Goal: Task Accomplishment & Management: Complete application form

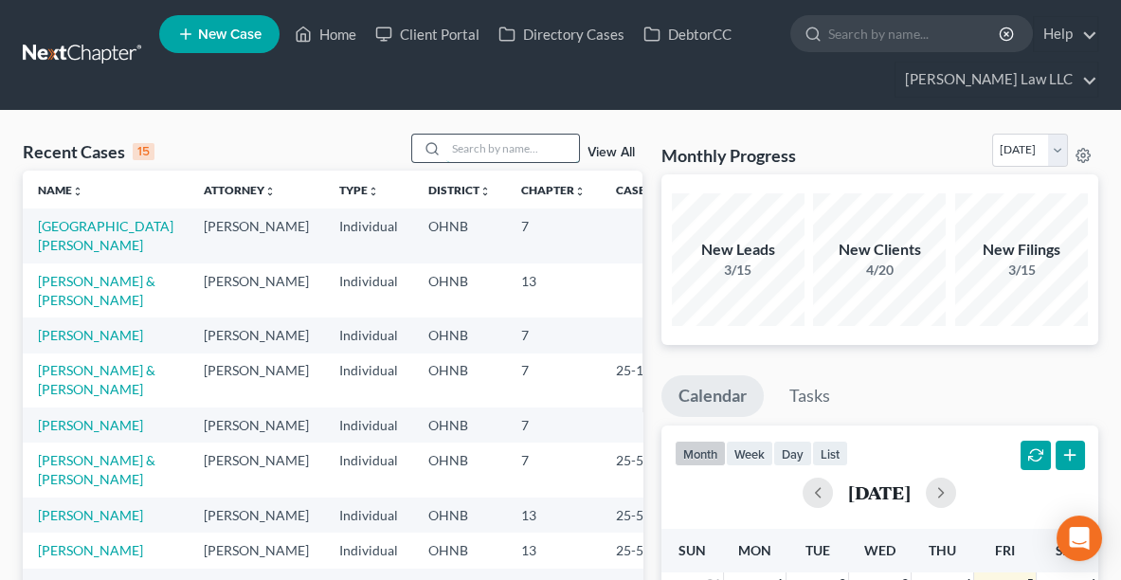
click at [517, 154] on input "search" at bounding box center [512, 148] width 133 height 27
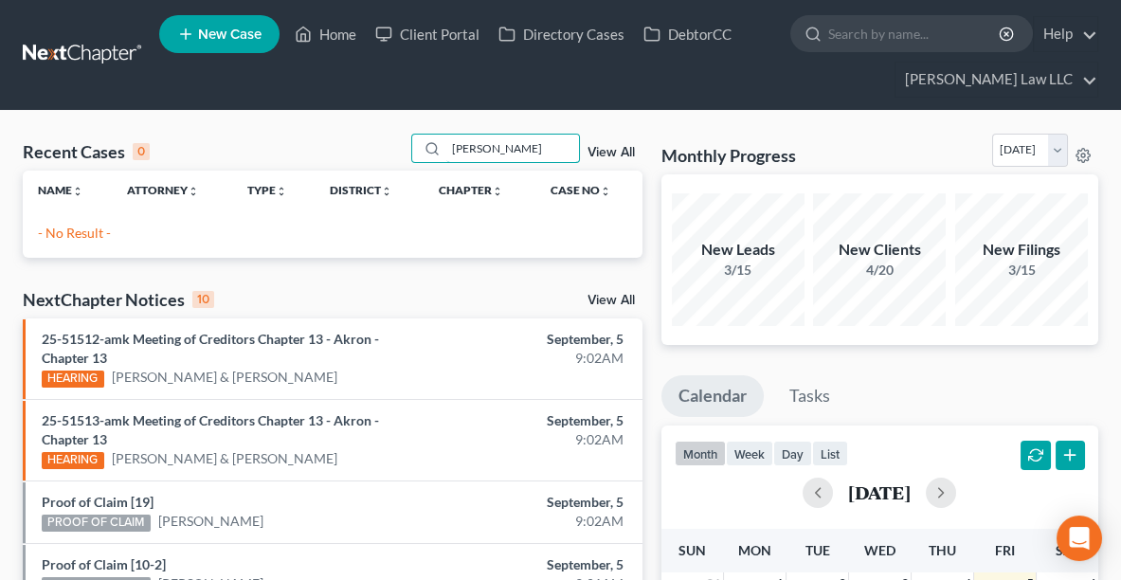
type input "[PERSON_NAME]"
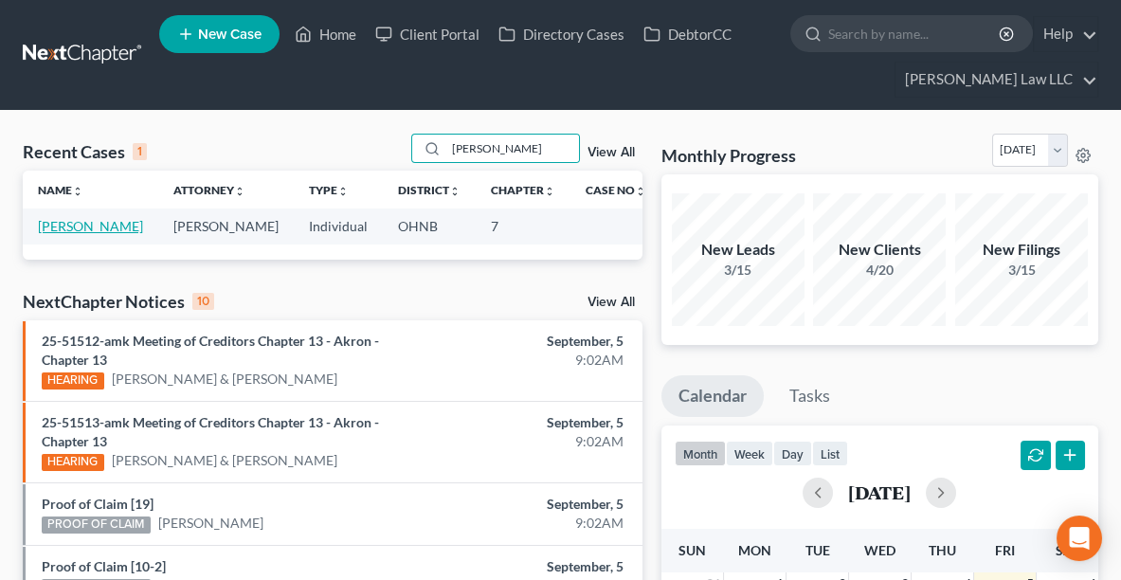
click at [59, 226] on link "[PERSON_NAME]" at bounding box center [90, 226] width 105 height 16
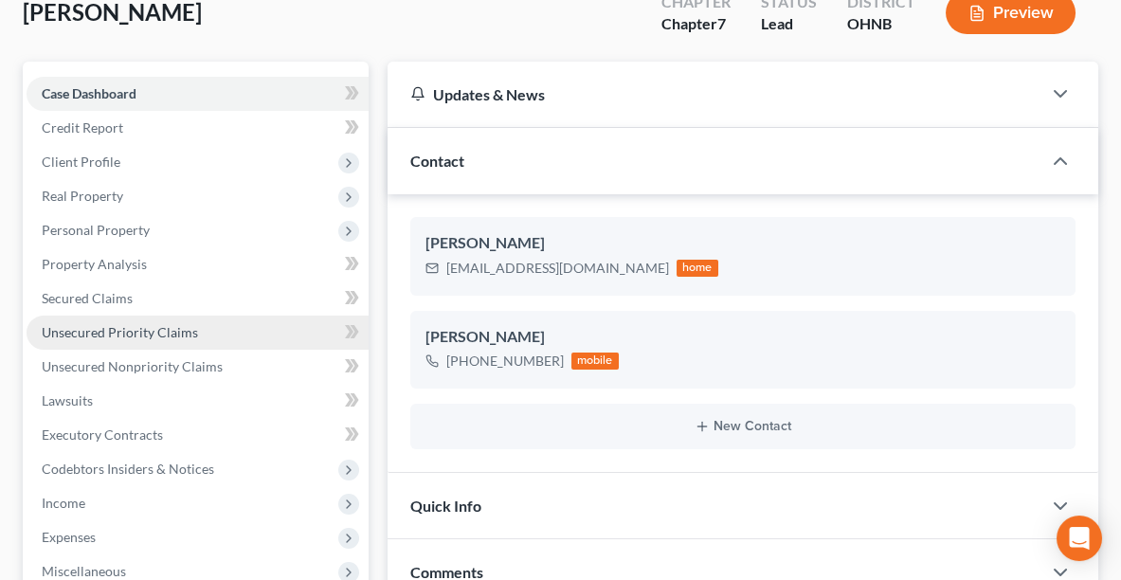
scroll to position [157, 0]
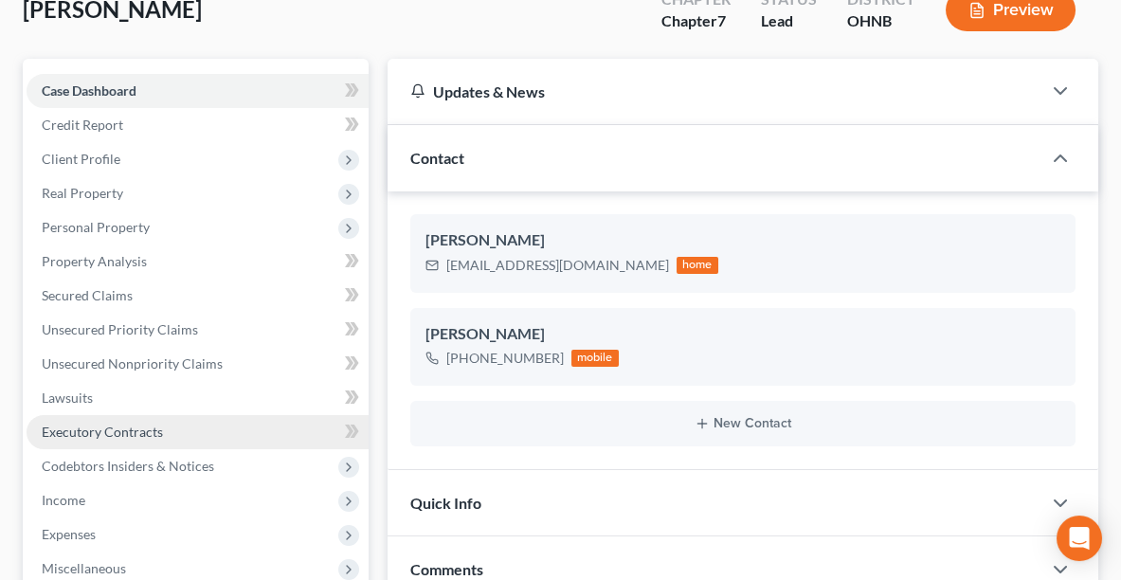
click at [107, 433] on span "Executory Contracts" at bounding box center [102, 432] width 121 height 16
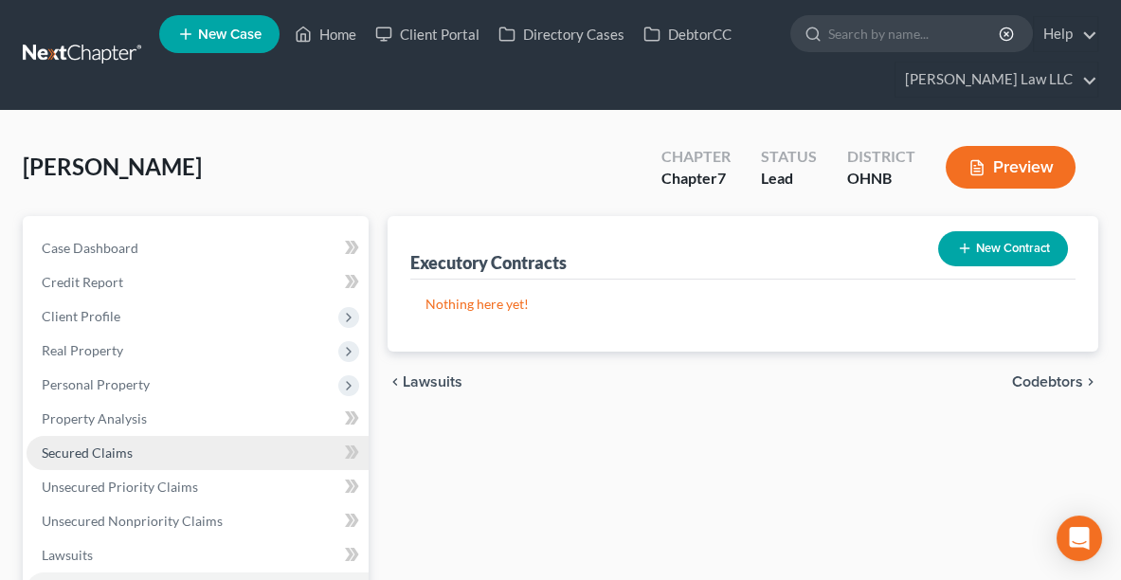
click at [130, 456] on span "Secured Claims" at bounding box center [87, 452] width 91 height 16
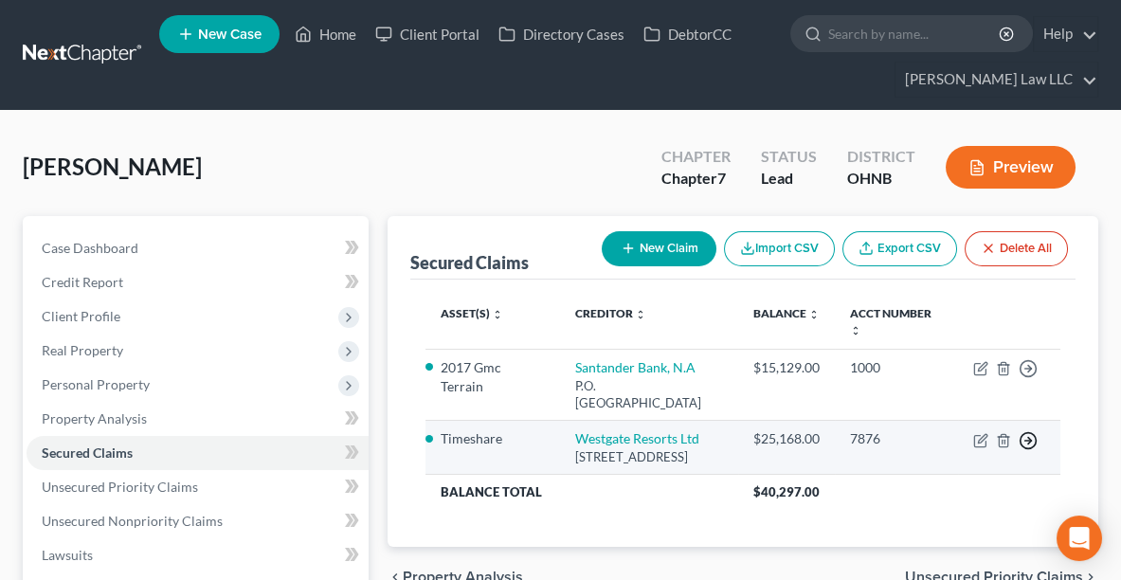
click at [1035, 436] on circle "button" at bounding box center [1029, 440] width 16 height 16
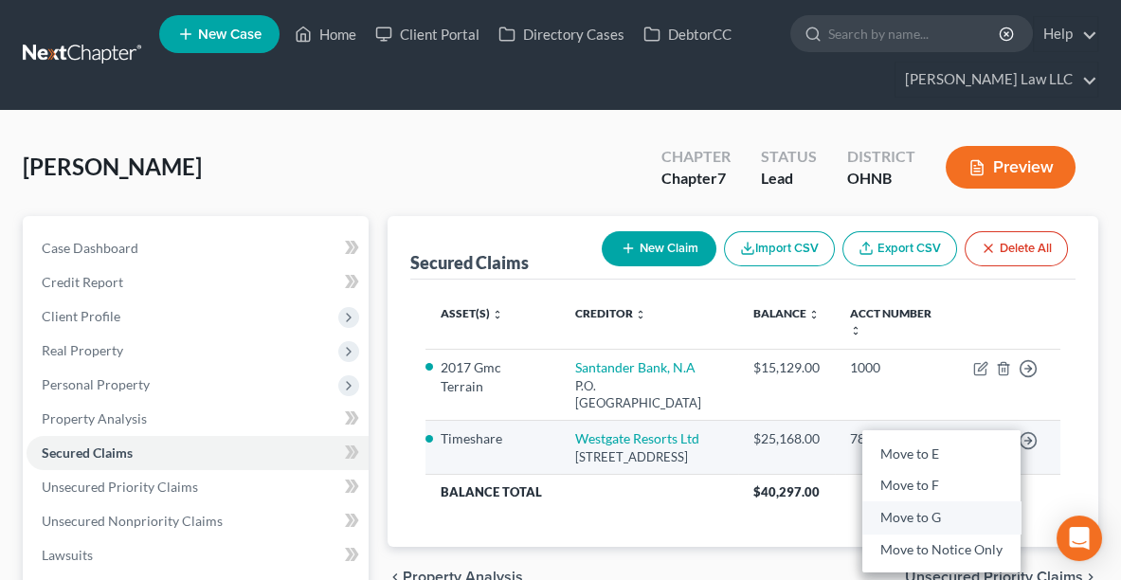
click at [950, 517] on link "Move to G" at bounding box center [941, 517] width 158 height 32
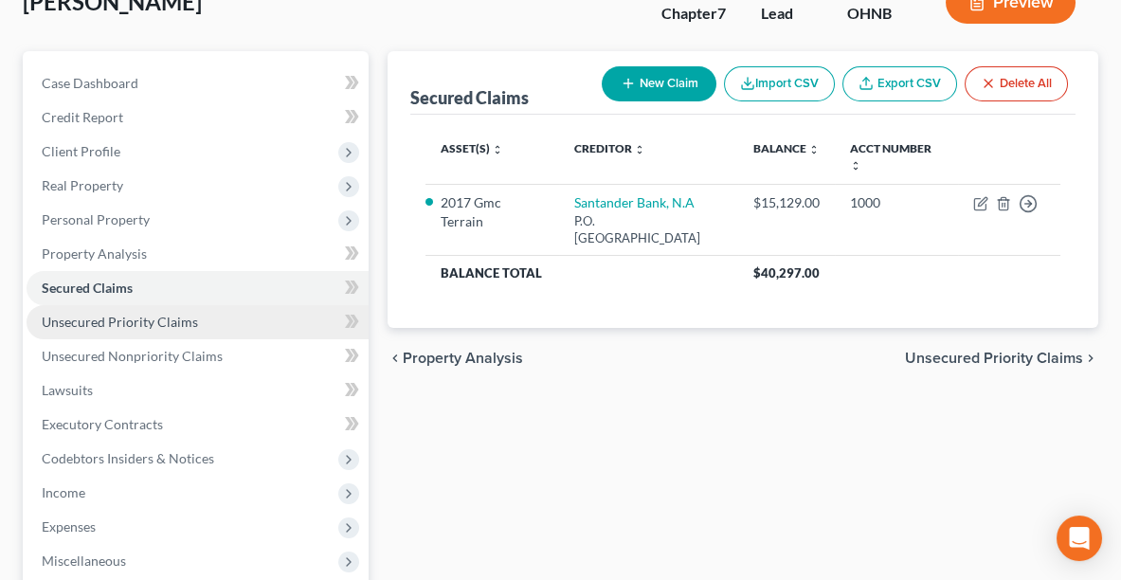
scroll to position [171, 0]
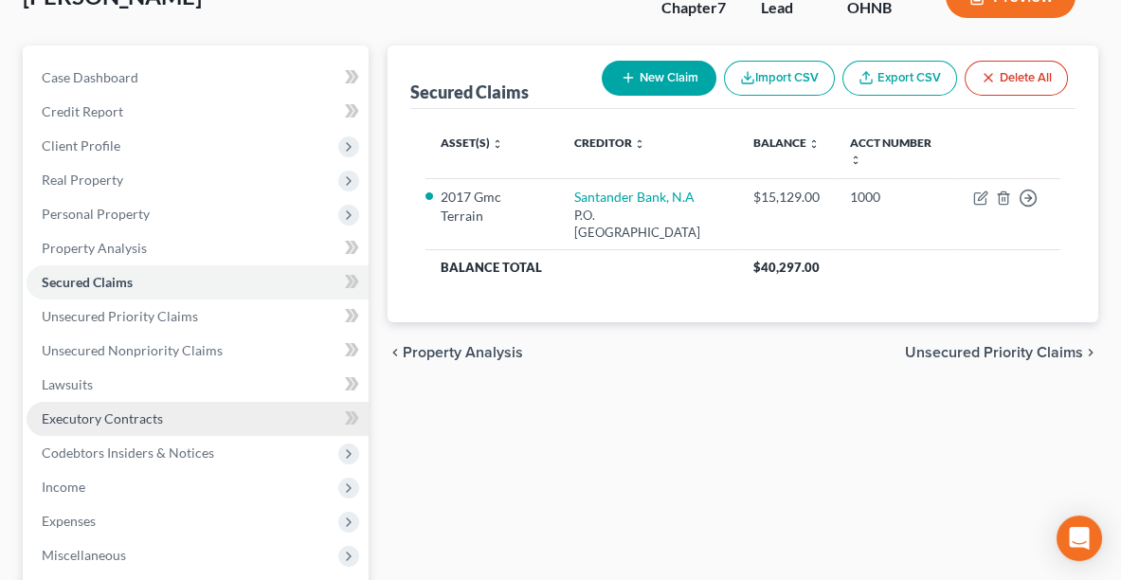
click at [113, 418] on span "Executory Contracts" at bounding box center [102, 418] width 121 height 16
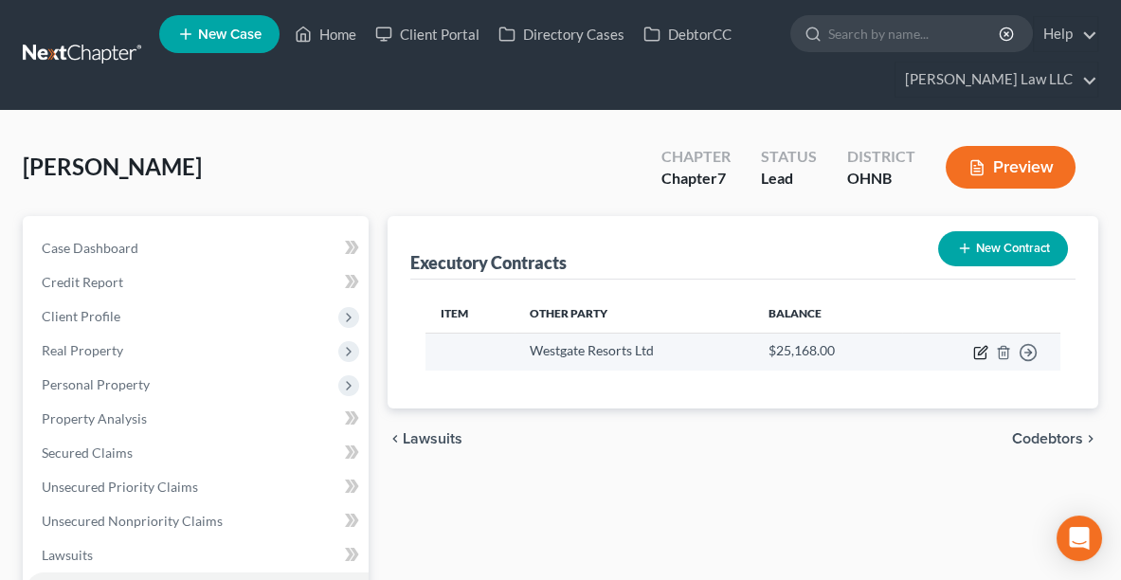
click at [975, 347] on icon "button" at bounding box center [980, 352] width 15 height 15
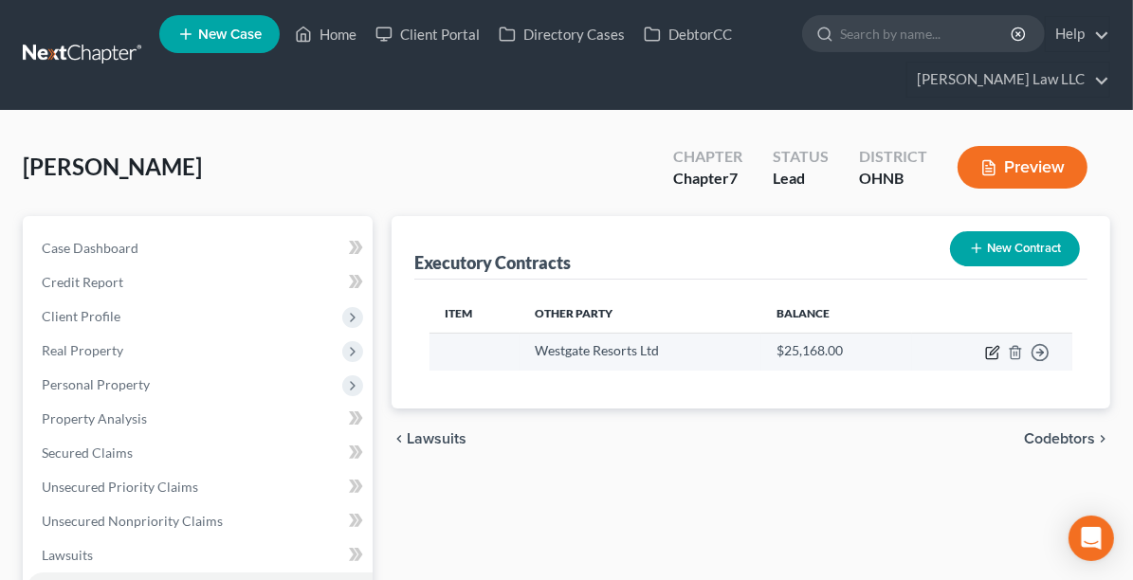
select select "9"
select select "0"
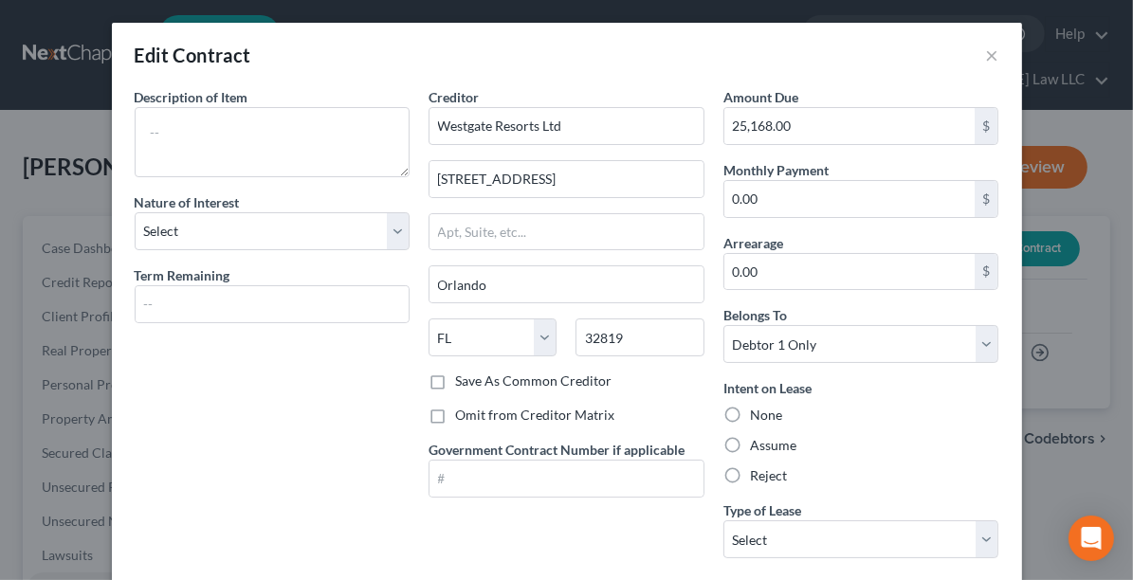
click at [750, 474] on label "Reject" at bounding box center [768, 475] width 37 height 19
click at [757, 474] on input "Reject" at bounding box center [763, 472] width 12 height 12
radio input "true"
click at [768, 533] on select "Select Real Estate Car Other" at bounding box center [861, 539] width 276 height 38
select select "0"
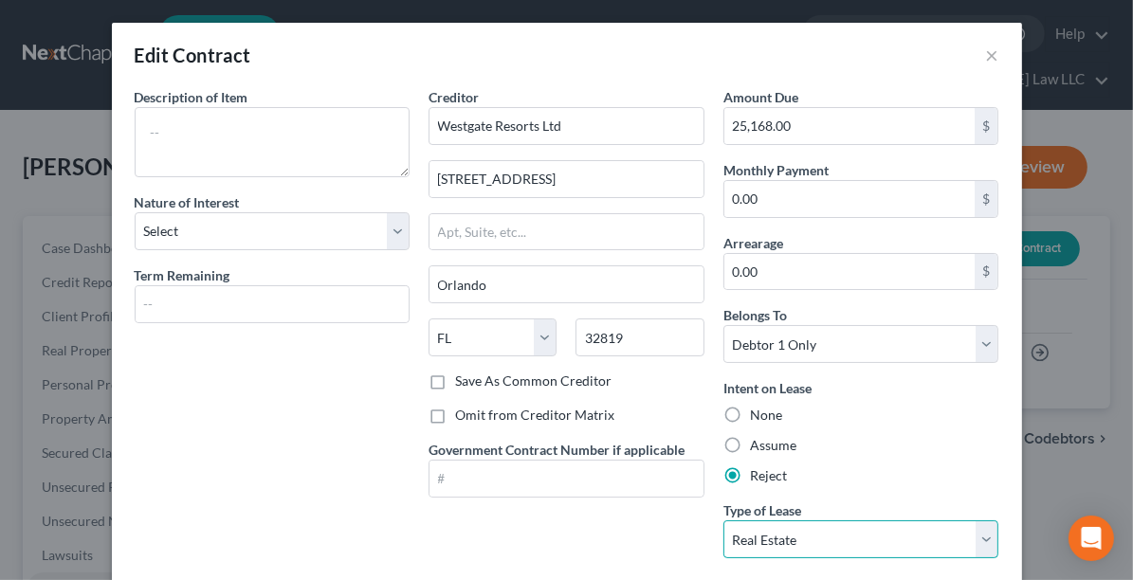
click at [723, 520] on select "Select Real Estate Car Other" at bounding box center [861, 539] width 276 height 38
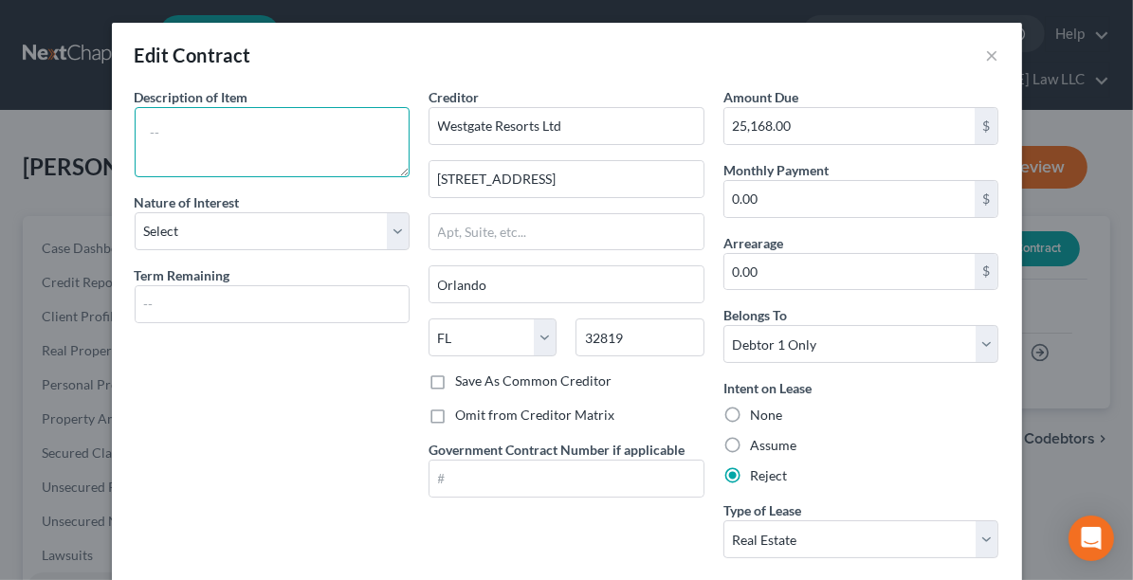
click at [265, 139] on textarea at bounding box center [273, 142] width 276 height 70
type textarea "t"
type textarea "Timeshare"
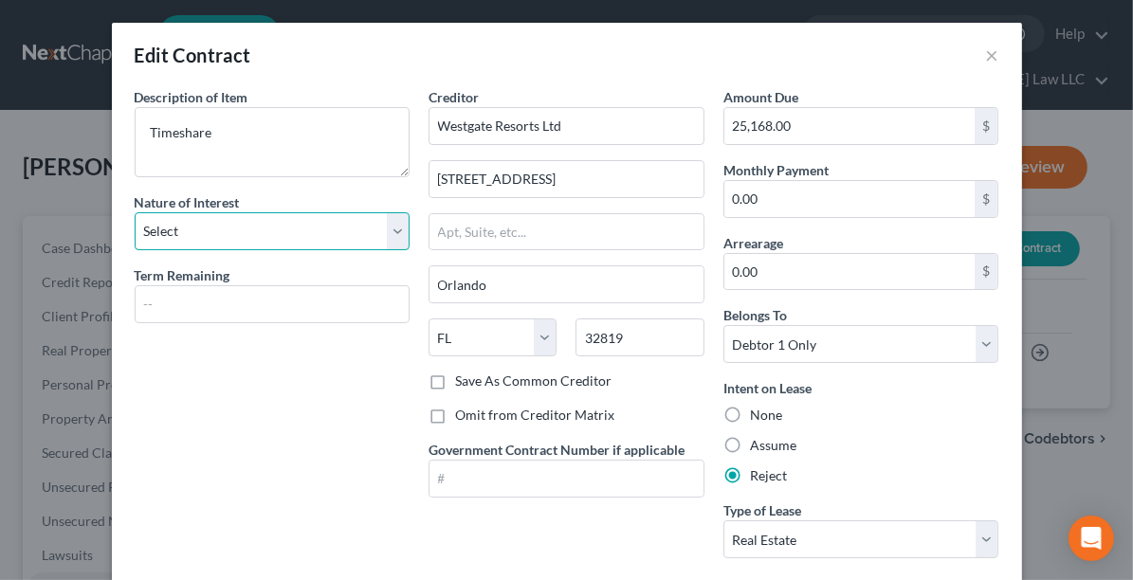
click at [245, 228] on select "Select Purchaser Agent Lessor Lessee" at bounding box center [273, 231] width 276 height 38
click at [320, 222] on select "Select Purchaser Agent Lessor Lessee" at bounding box center [273, 231] width 276 height 38
select select "3"
click at [135, 212] on select "Select Purchaser Agent Lessor Lessee" at bounding box center [273, 231] width 276 height 38
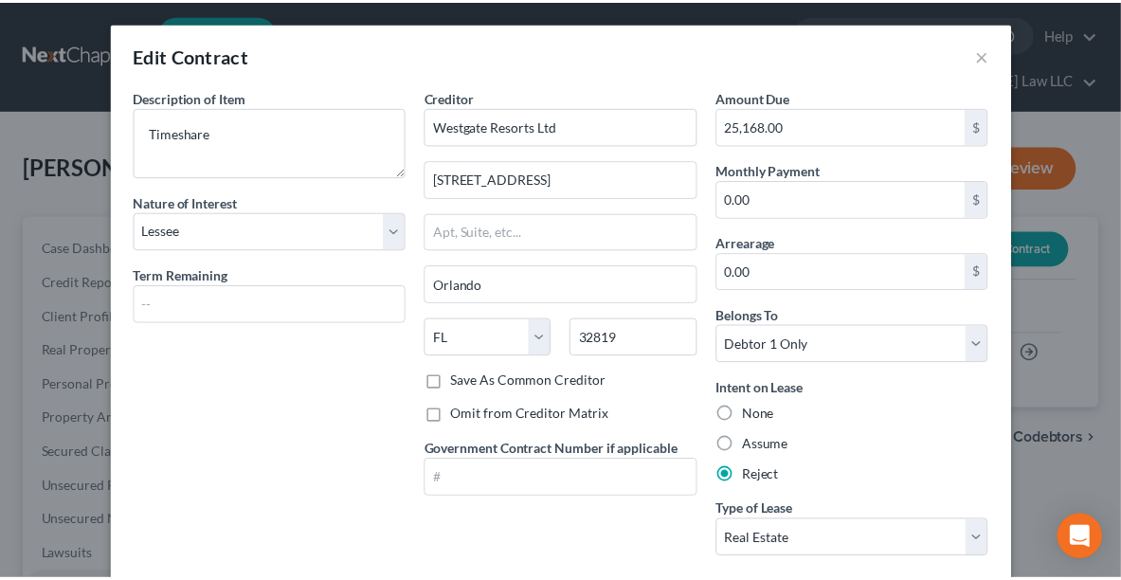
scroll to position [107, 0]
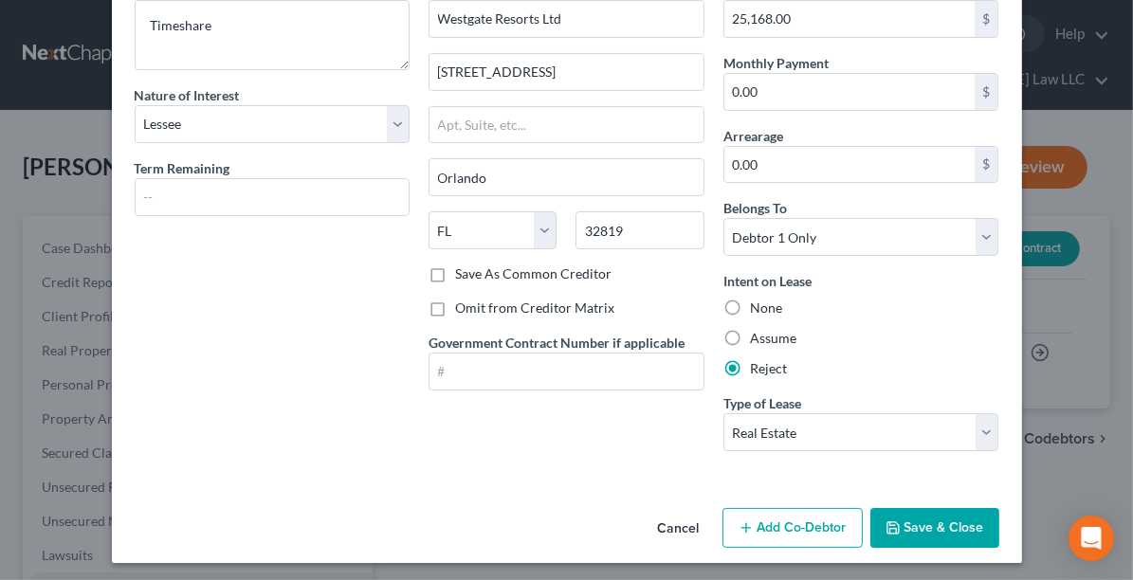
click at [924, 523] on button "Save & Close" at bounding box center [934, 528] width 129 height 40
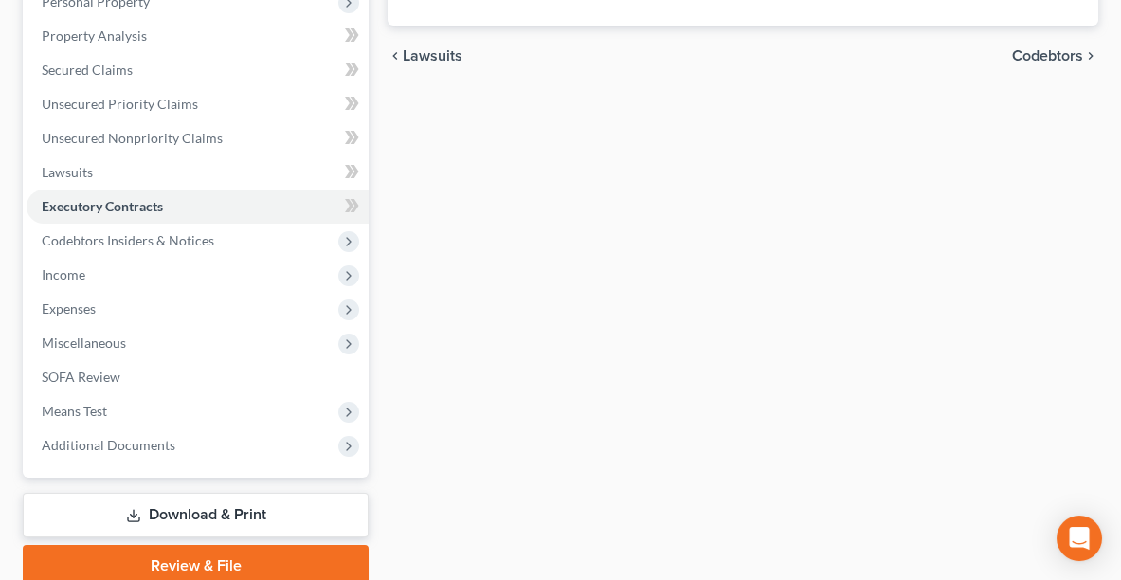
scroll to position [384, 0]
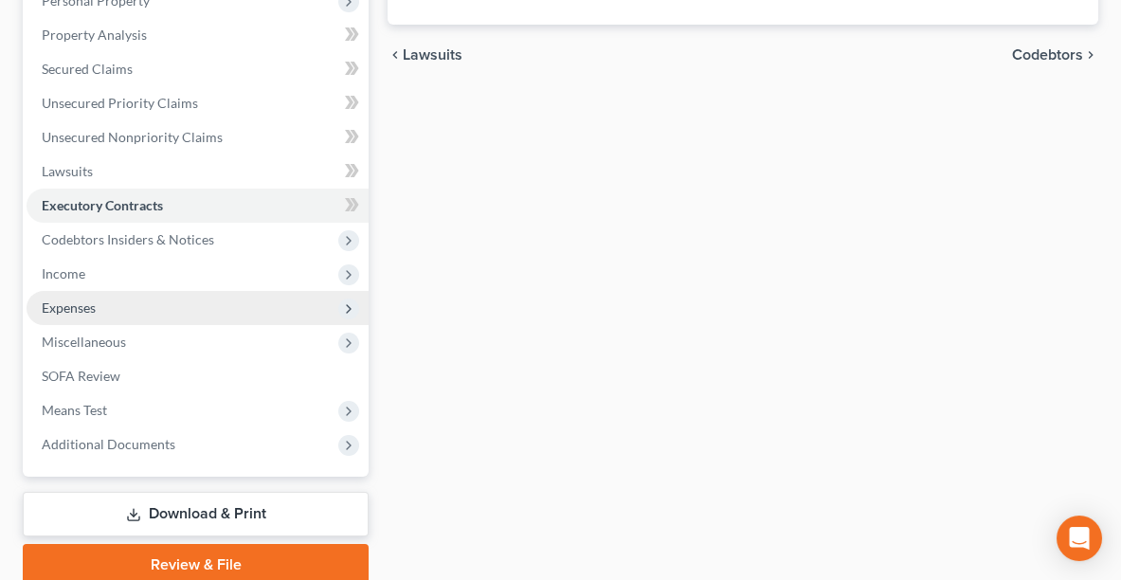
click at [88, 310] on span "Expenses" at bounding box center [69, 307] width 54 height 16
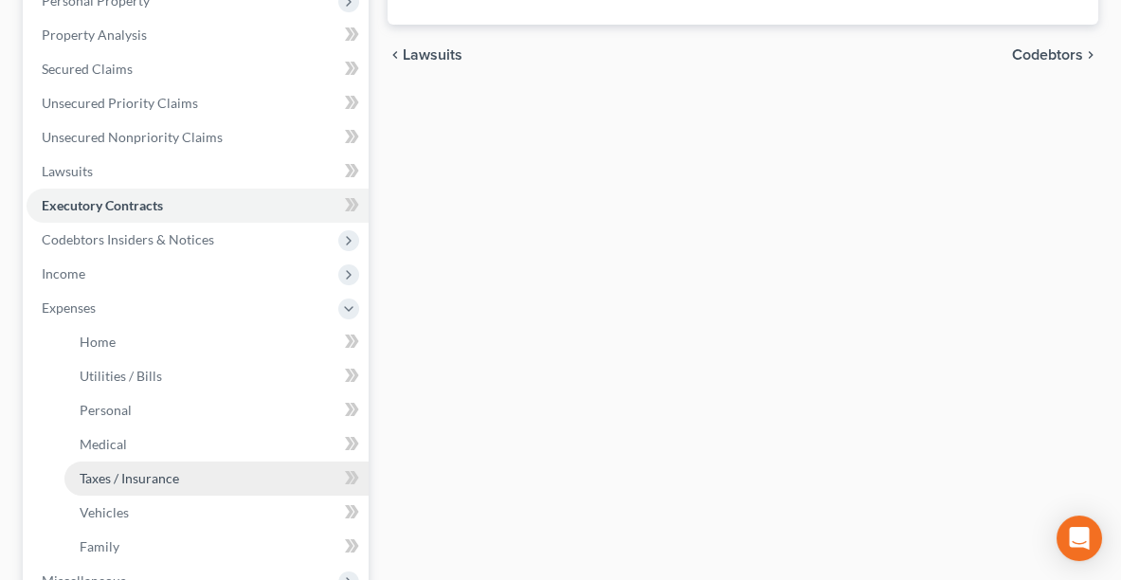
click at [103, 479] on span "Taxes / Insurance" at bounding box center [130, 478] width 100 height 16
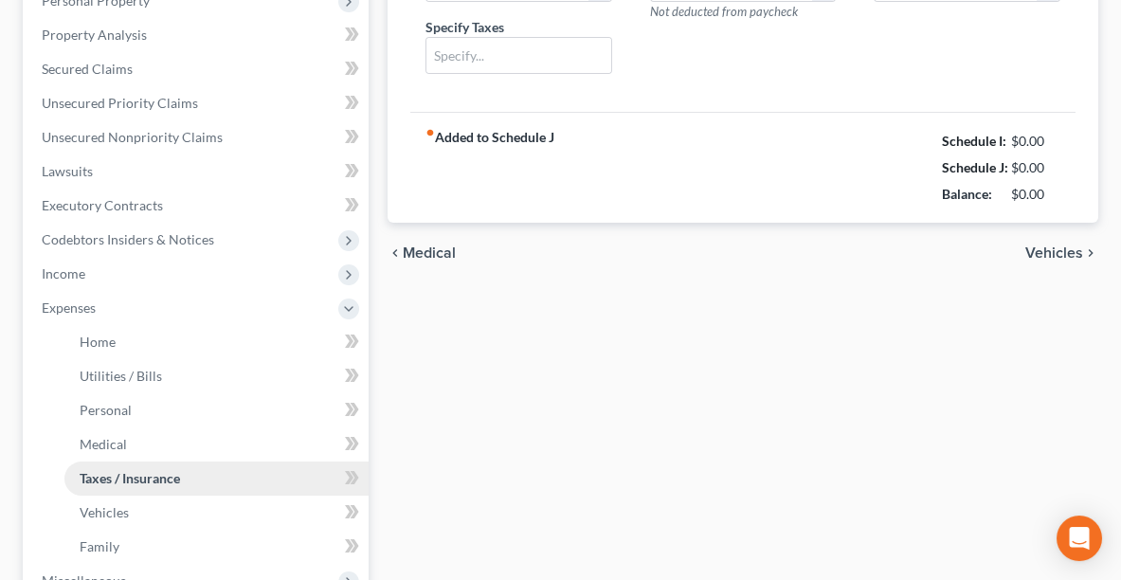
type input "5,000.00"
type input "Federal Tax"
type input "0.00"
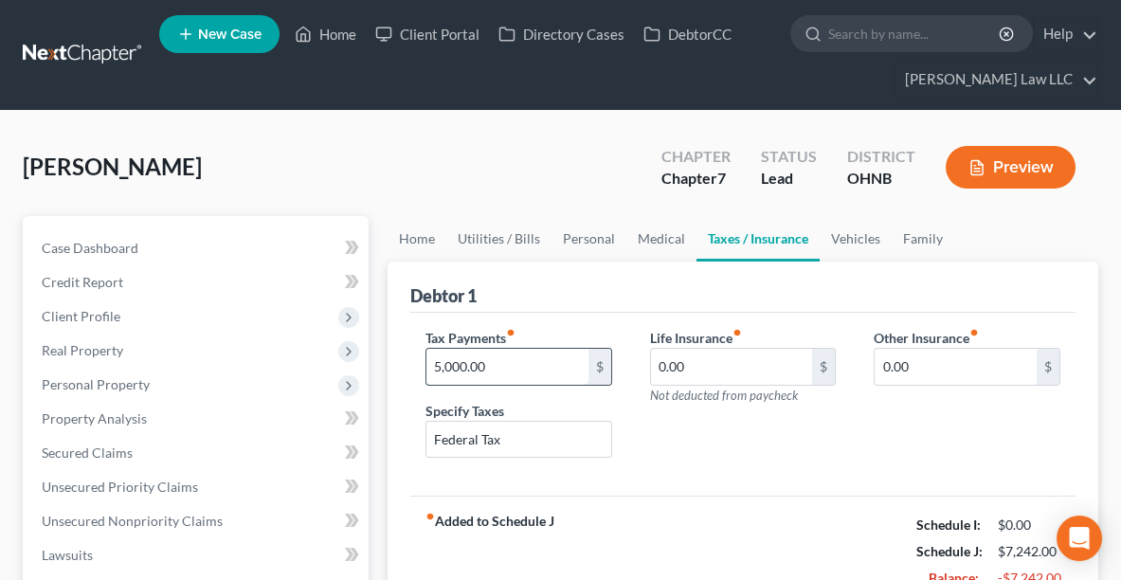
click at [465, 368] on input "5,000.00" at bounding box center [507, 367] width 162 height 36
click at [465, 370] on input "5,000.00" at bounding box center [507, 367] width 162 height 36
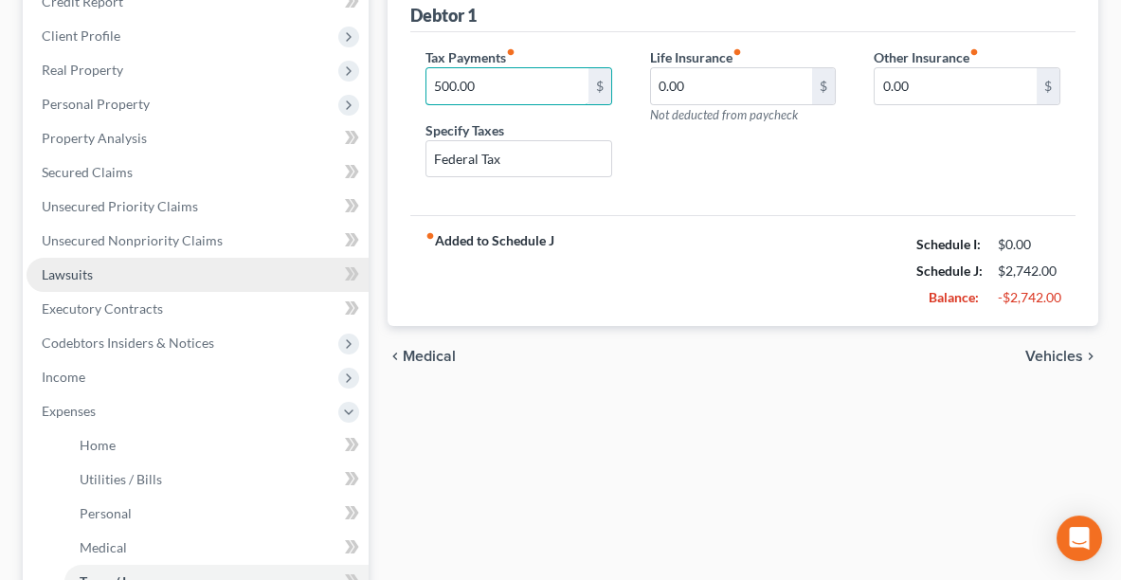
scroll to position [281, 0]
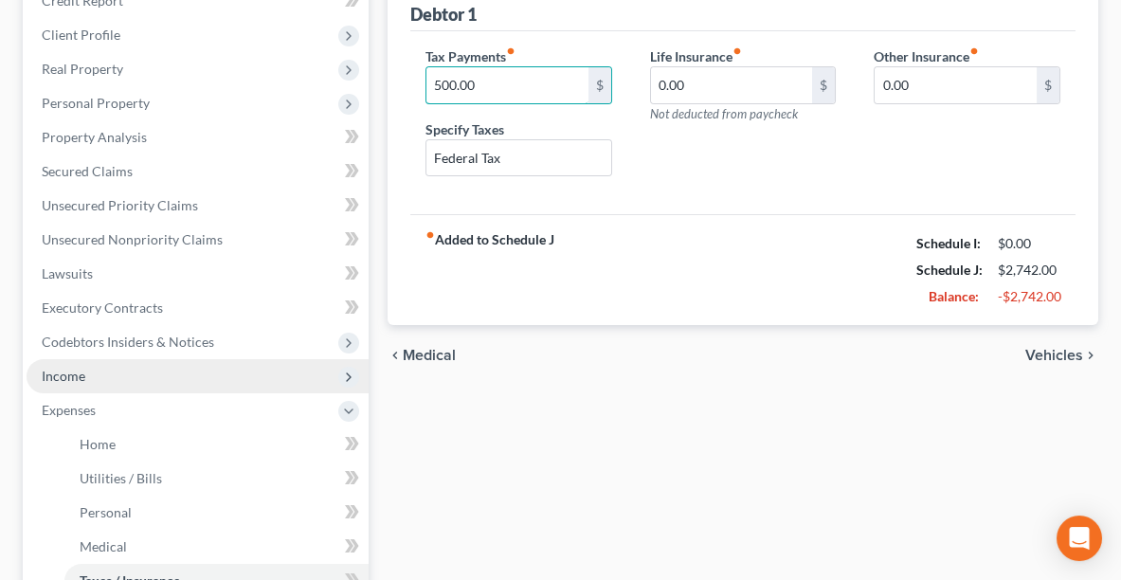
type input "500.00"
click at [86, 364] on span "Income" at bounding box center [198, 376] width 342 height 34
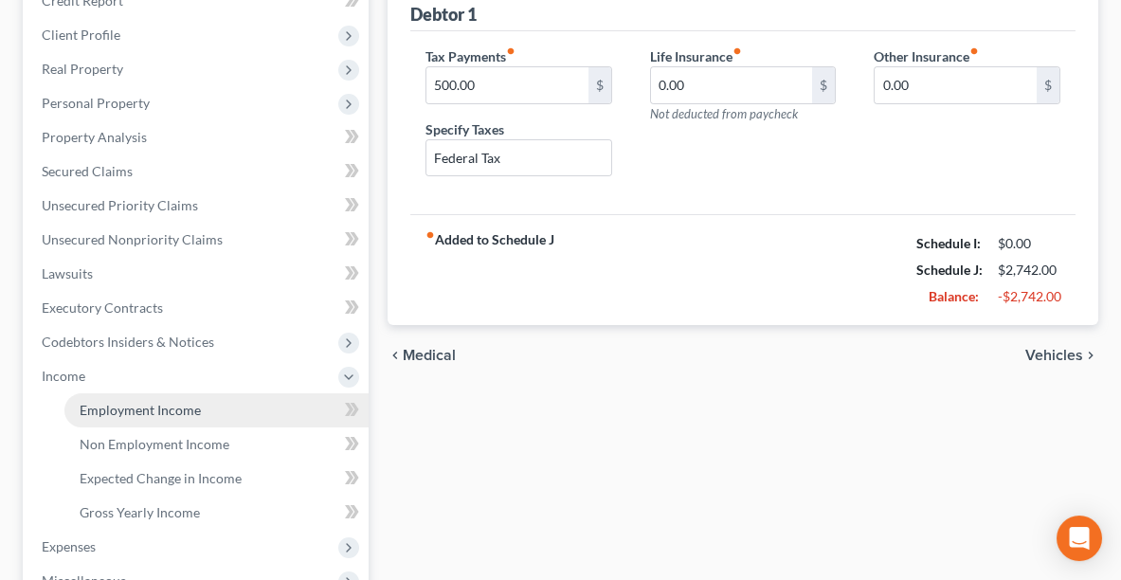
click at [148, 402] on span "Employment Income" at bounding box center [140, 410] width 121 height 16
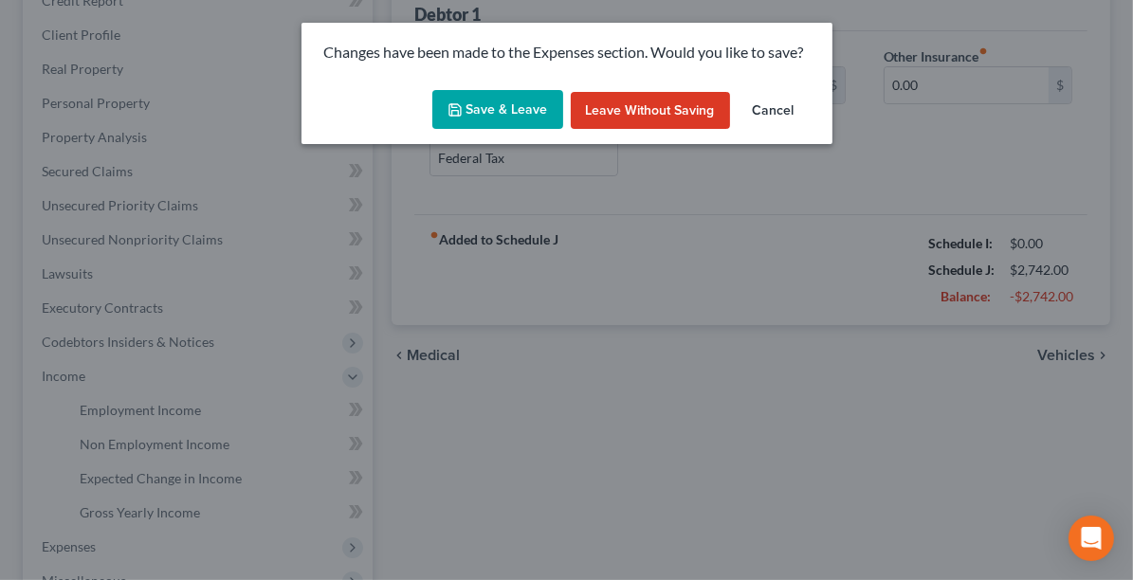
click at [496, 101] on button "Save & Leave" at bounding box center [497, 110] width 131 height 40
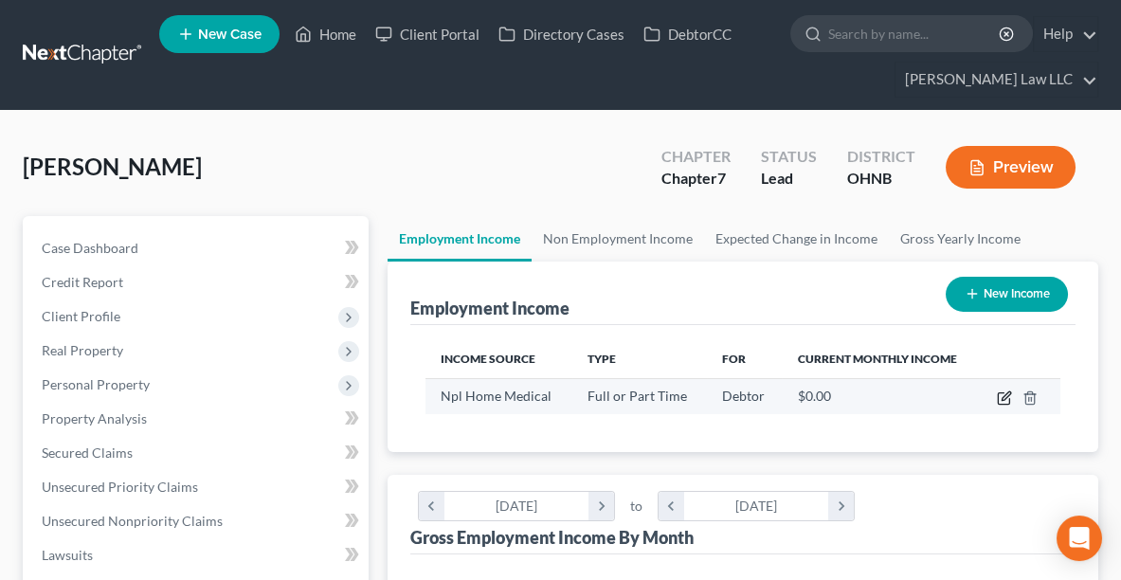
click at [1008, 393] on icon "button" at bounding box center [1004, 397] width 15 height 15
select select "0"
select select "36"
select select "2"
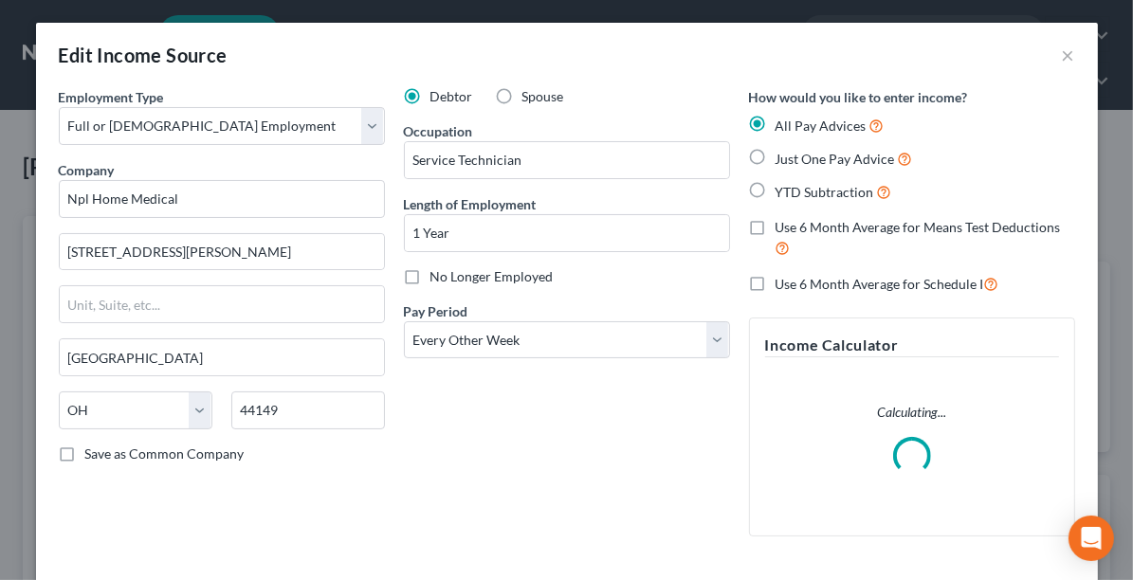
scroll to position [320, 680]
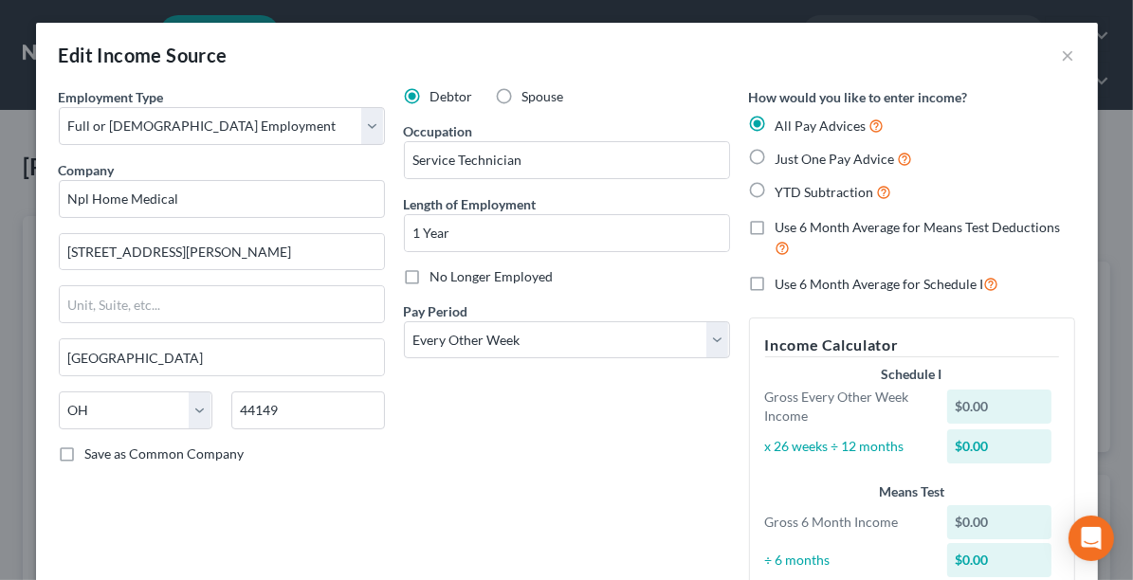
click at [579, 459] on div "Debtor Spouse Occupation Service Technician Length of Employment 1 Year No Long…" at bounding box center [566, 349] width 345 height 525
click at [775, 159] on label "Just One Pay Advice" at bounding box center [843, 159] width 137 height 22
click at [783, 159] on input "Just One Pay Advice" at bounding box center [789, 154] width 12 height 12
radio input "true"
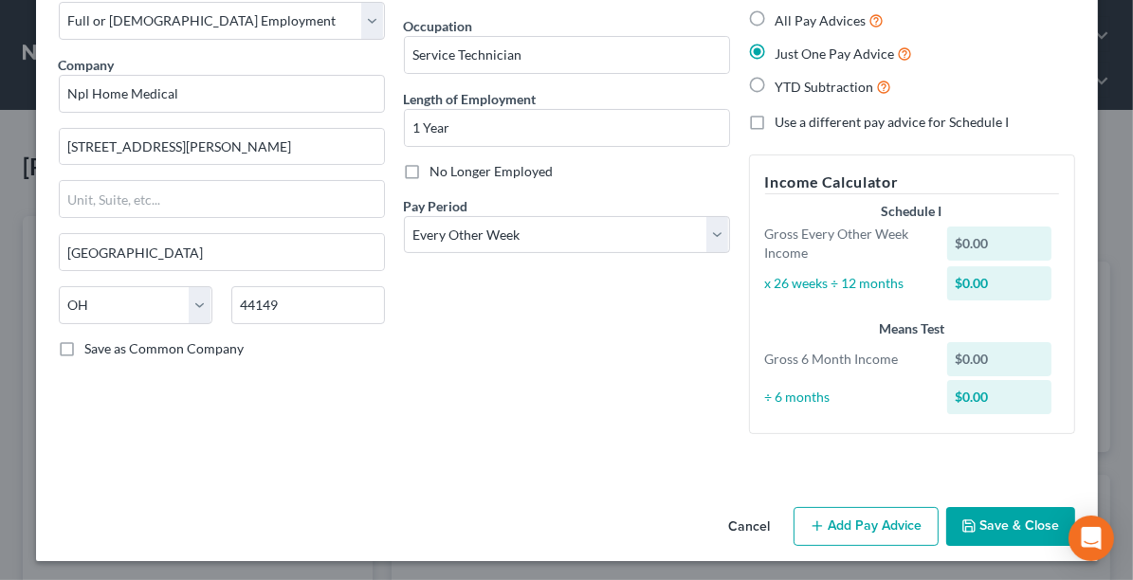
scroll to position [107, 0]
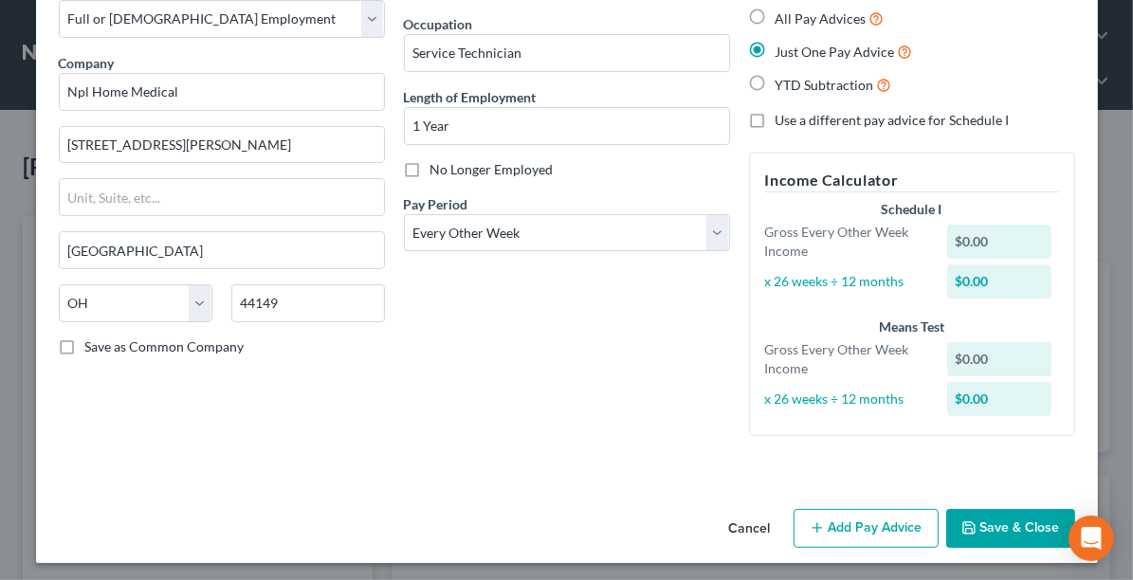
click at [845, 528] on button "Add Pay Advice" at bounding box center [865, 529] width 145 height 40
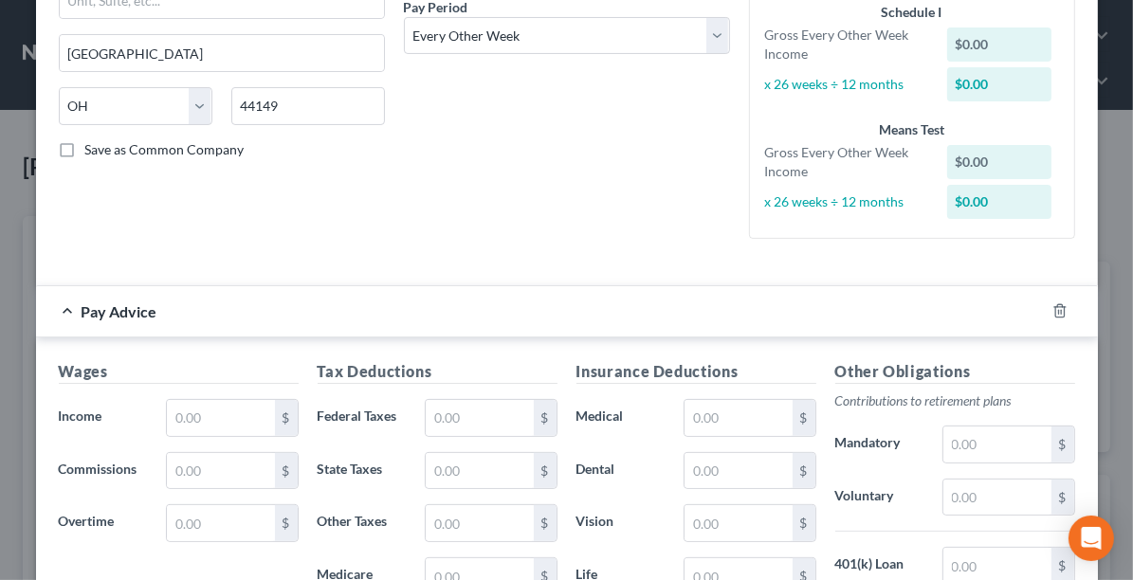
scroll to position [317, 0]
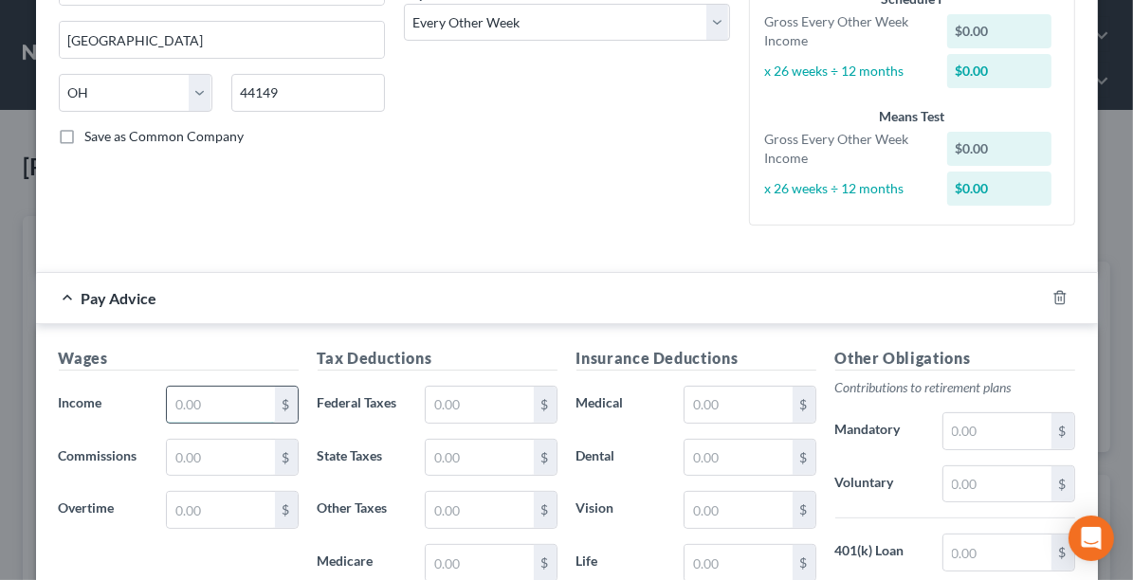
click at [227, 393] on input "text" at bounding box center [220, 405] width 107 height 36
type input "1,730.77"
click at [447, 400] on input "text" at bounding box center [479, 405] width 107 height 36
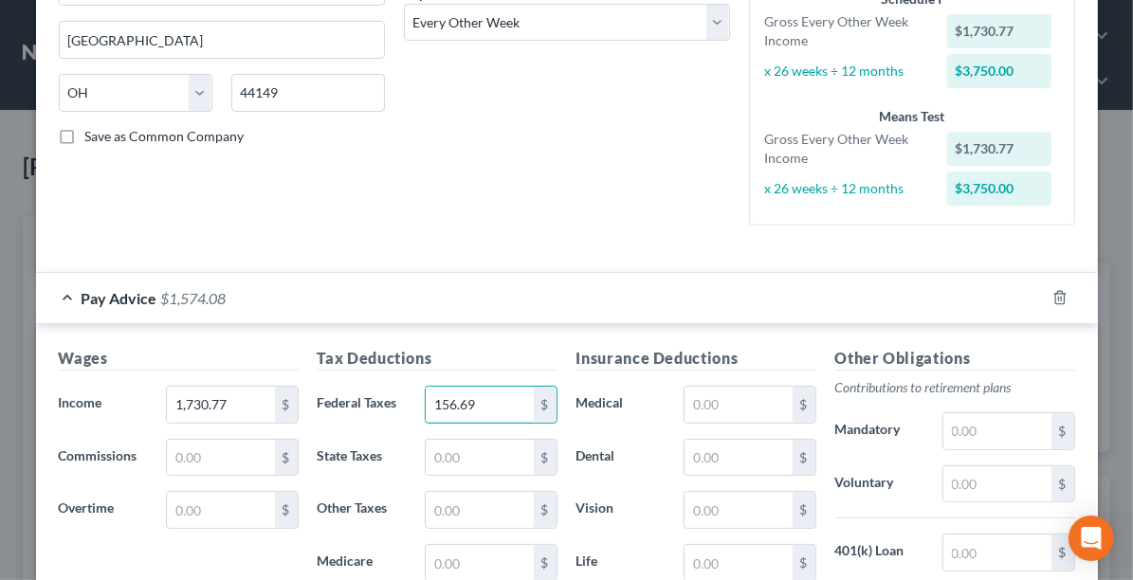
type input "156.69"
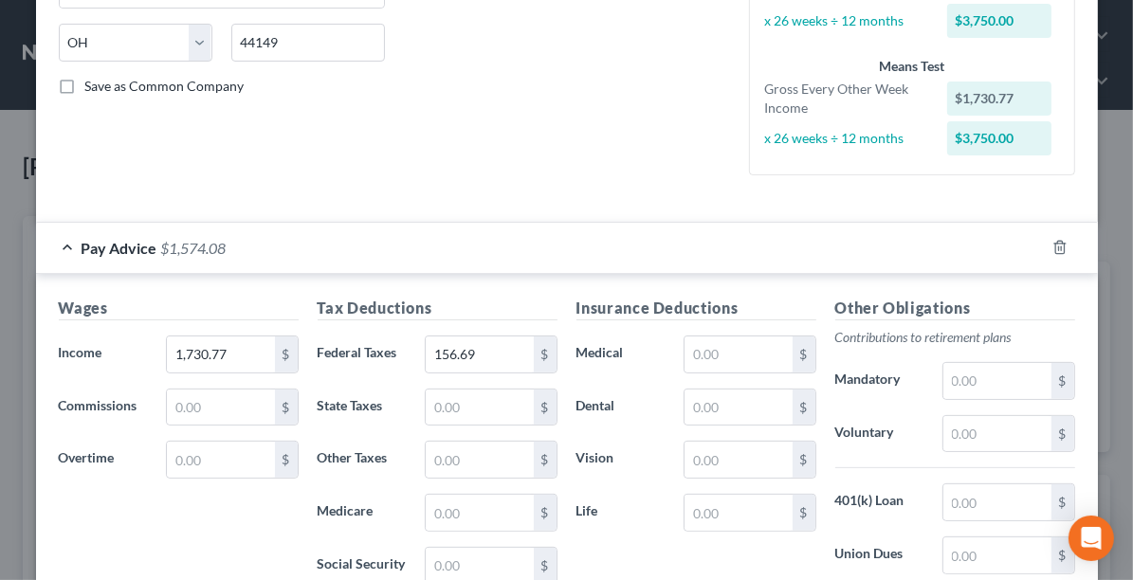
scroll to position [411, 0]
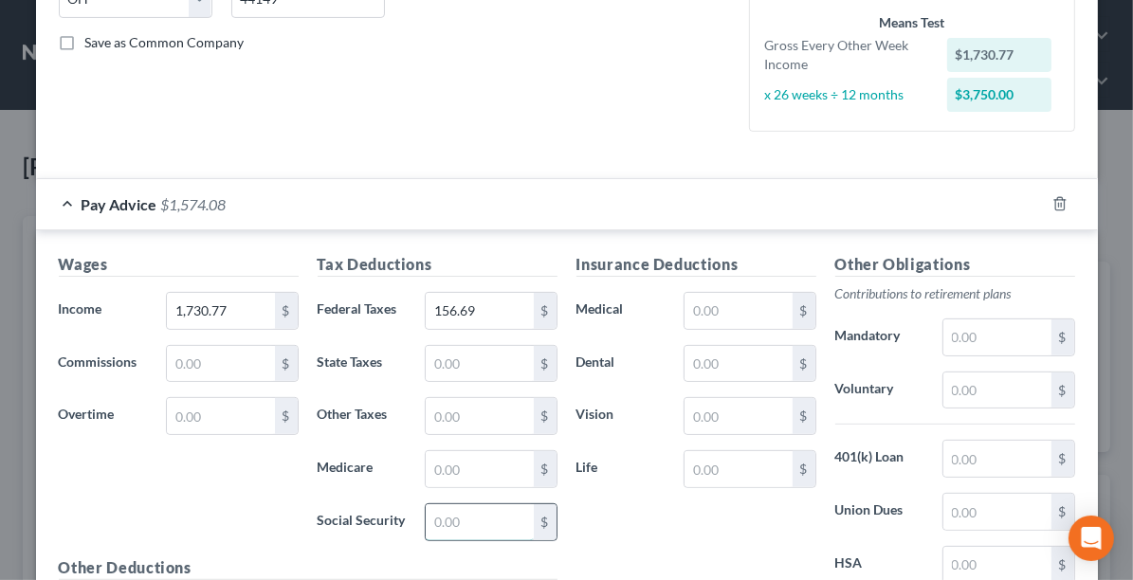
click at [465, 514] on input "text" at bounding box center [479, 522] width 107 height 36
type input "99.92"
click at [465, 464] on input "text" at bounding box center [479, 469] width 107 height 36
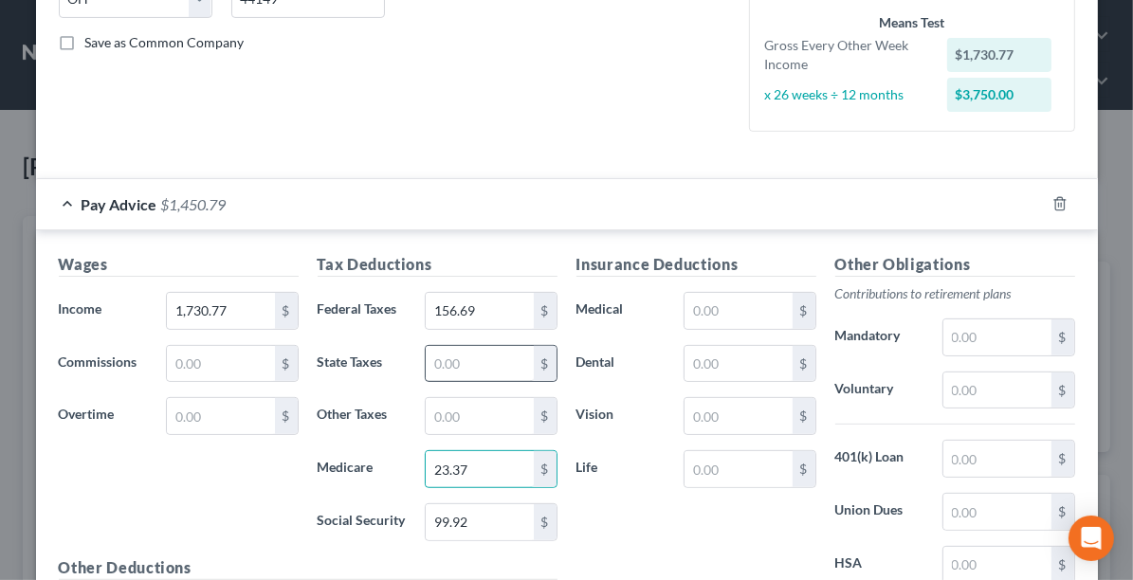
type input "23.37"
click at [449, 361] on input "text" at bounding box center [479, 364] width 107 height 36
type input "44.68"
click at [450, 415] on input "text" at bounding box center [479, 416] width 107 height 36
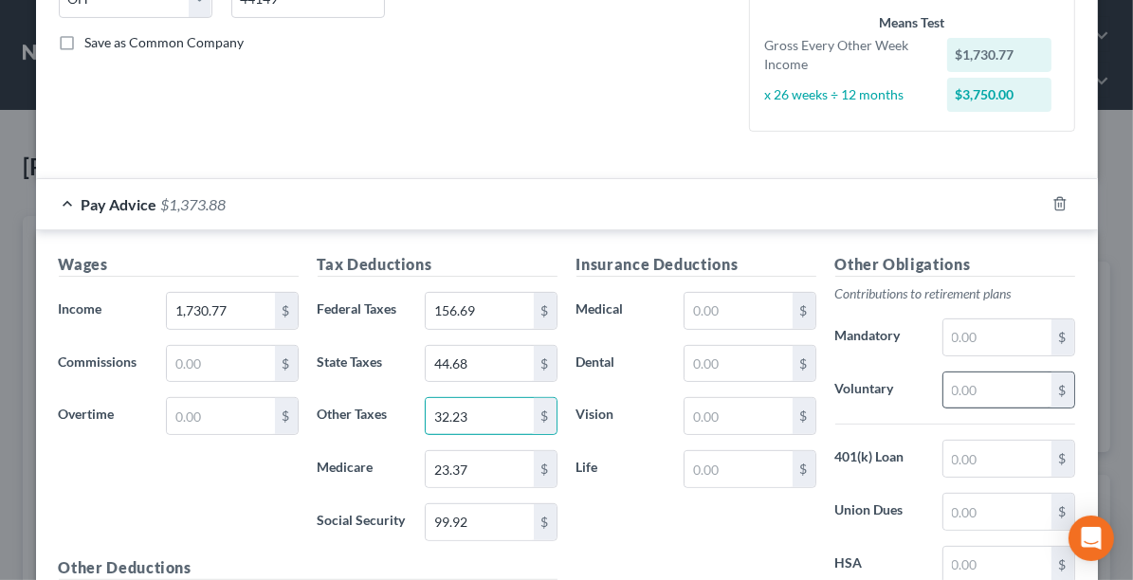
type input "32.23"
click at [974, 390] on input "text" at bounding box center [996, 390] width 107 height 36
type input "69.23"
click at [747, 310] on input "text" at bounding box center [737, 311] width 107 height 36
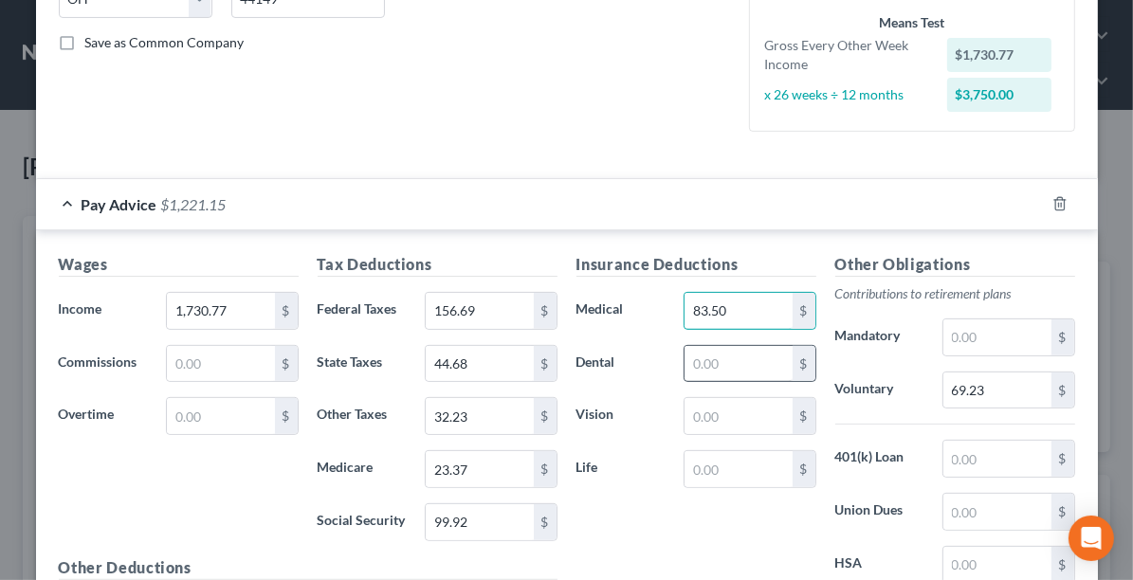
type input "83.50"
click at [702, 360] on input "text" at bounding box center [737, 364] width 107 height 36
type input "12.12"
click at [735, 420] on input "text" at bounding box center [737, 416] width 107 height 36
type input "2.79"
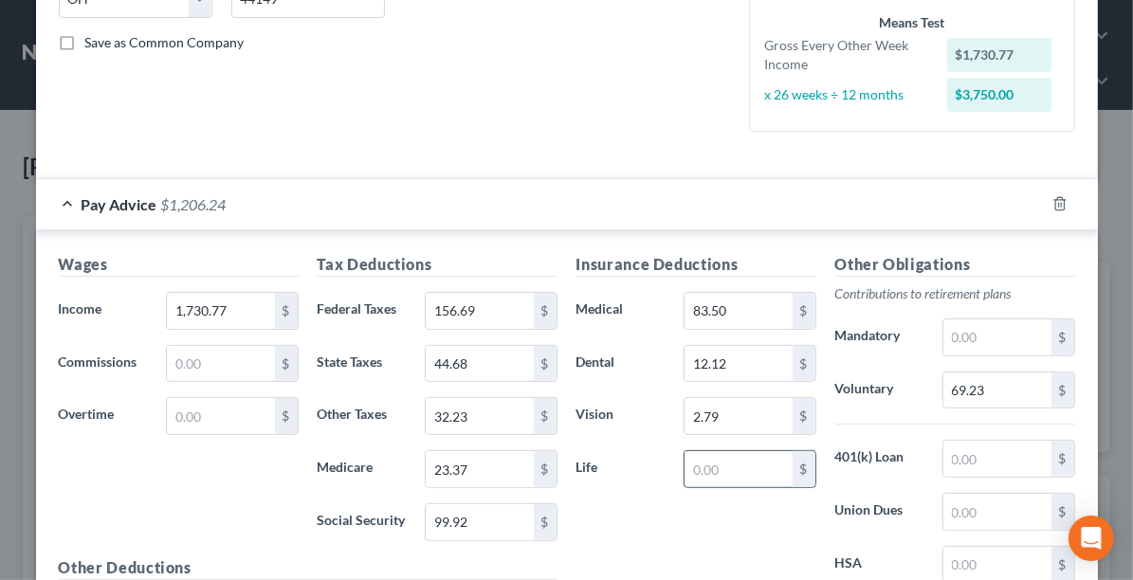
click at [717, 468] on input "text" at bounding box center [737, 469] width 107 height 36
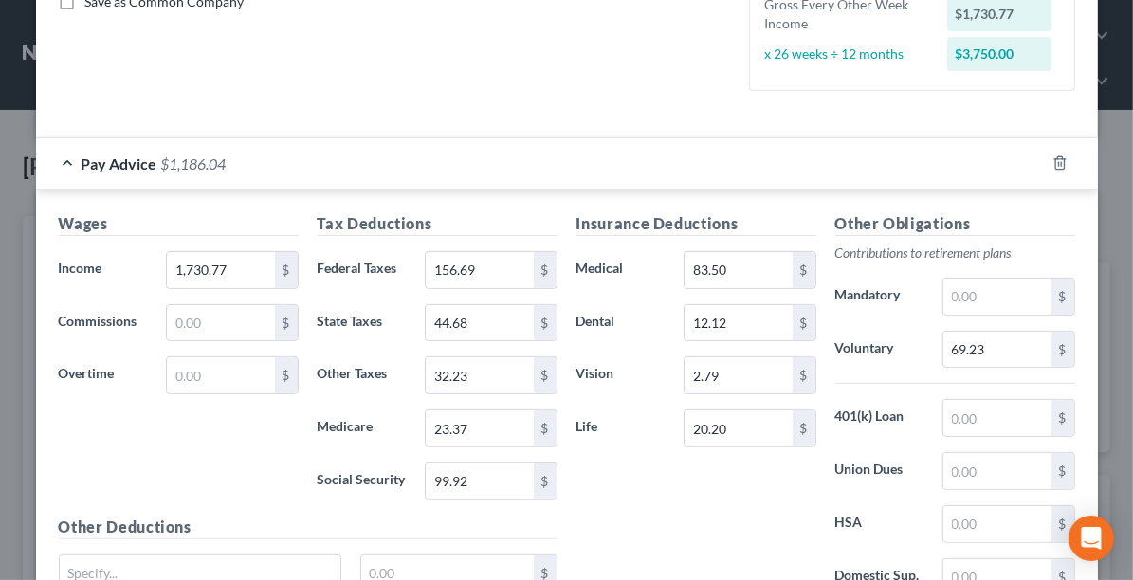
scroll to position [453, 0]
click at [464, 373] on input "32.23" at bounding box center [479, 374] width 107 height 36
click at [485, 441] on div "Tax Deductions Federal Taxes 156.69 $ State Taxes 44.68 $ Other Taxes 32.23 $ M…" at bounding box center [437, 362] width 259 height 303
click at [733, 432] on input "20.20" at bounding box center [737, 427] width 107 height 36
type input "20.70"
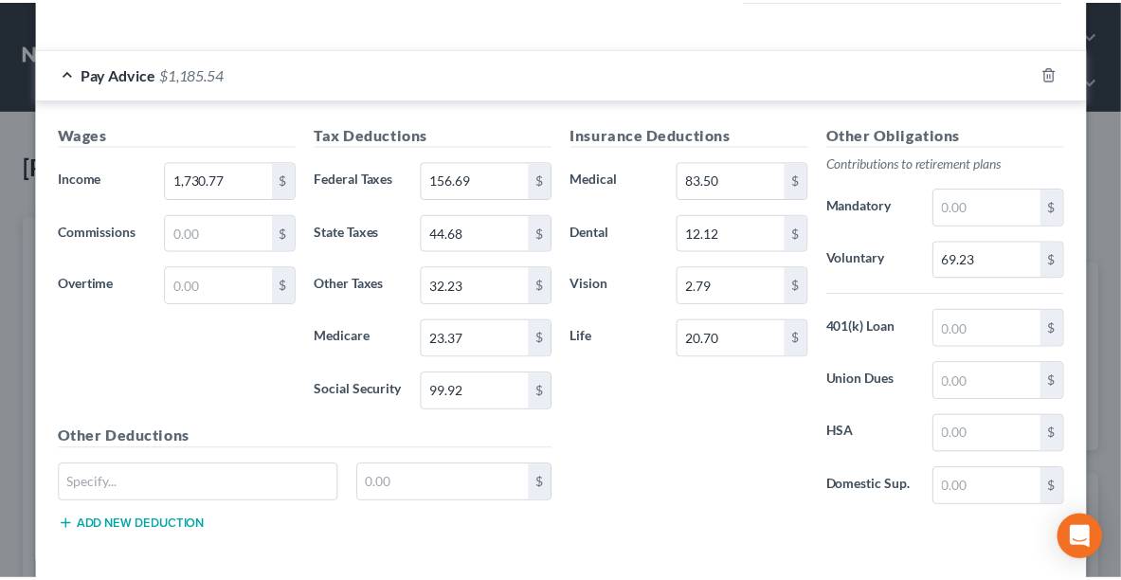
scroll to position [620, 0]
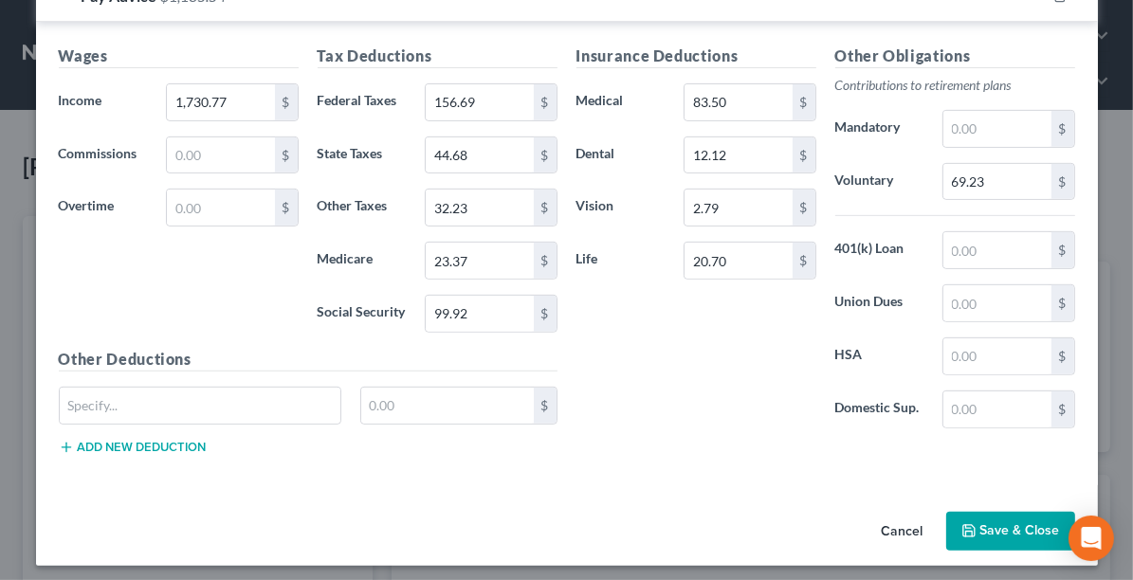
click at [975, 530] on button "Save & Close" at bounding box center [1010, 532] width 129 height 40
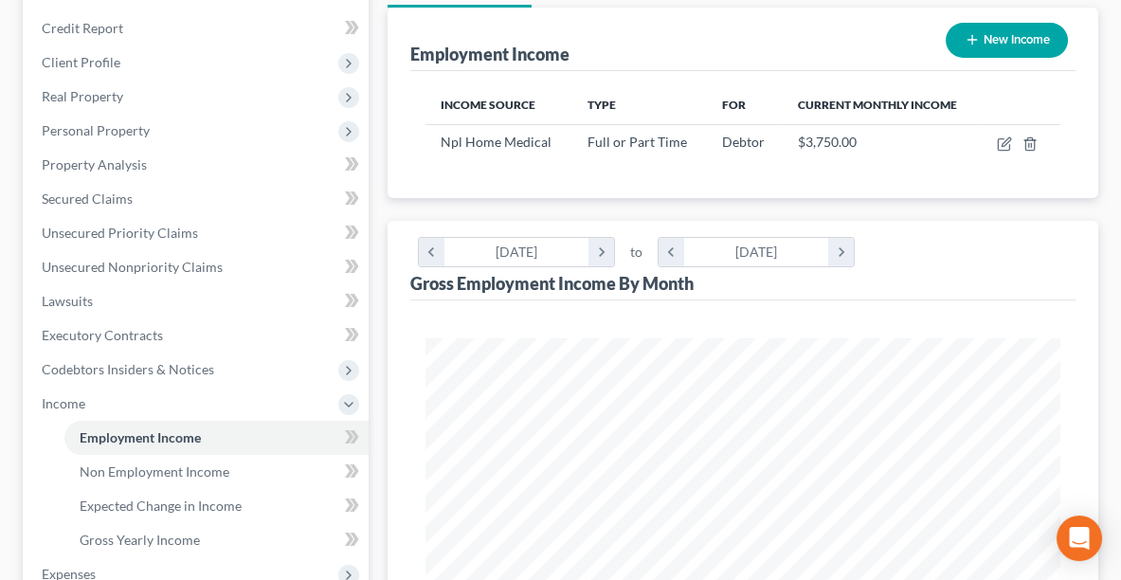
scroll to position [290, 0]
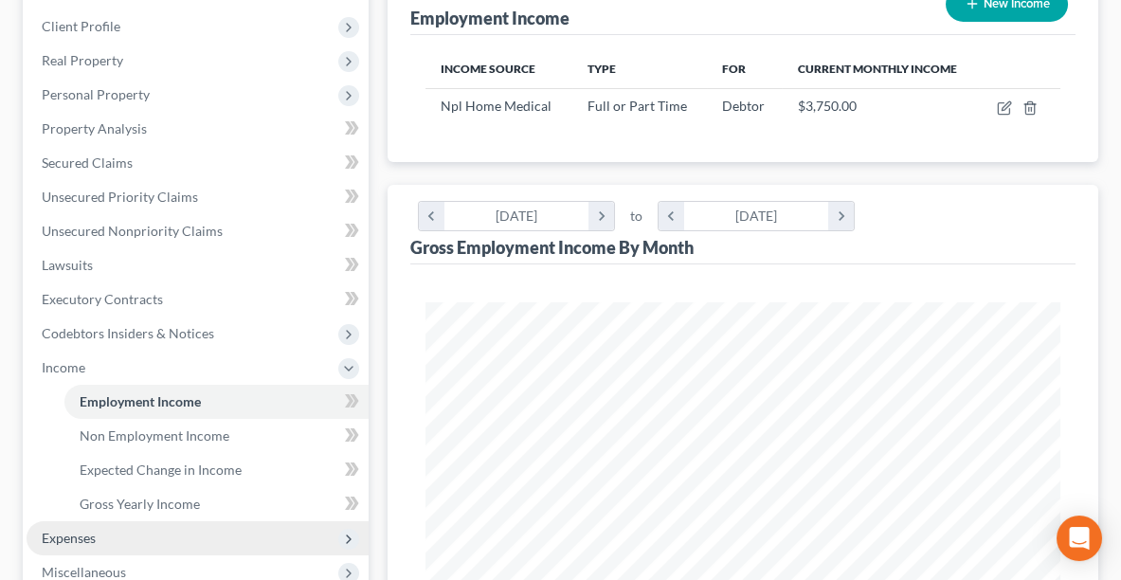
click at [107, 531] on span "Expenses" at bounding box center [198, 538] width 342 height 34
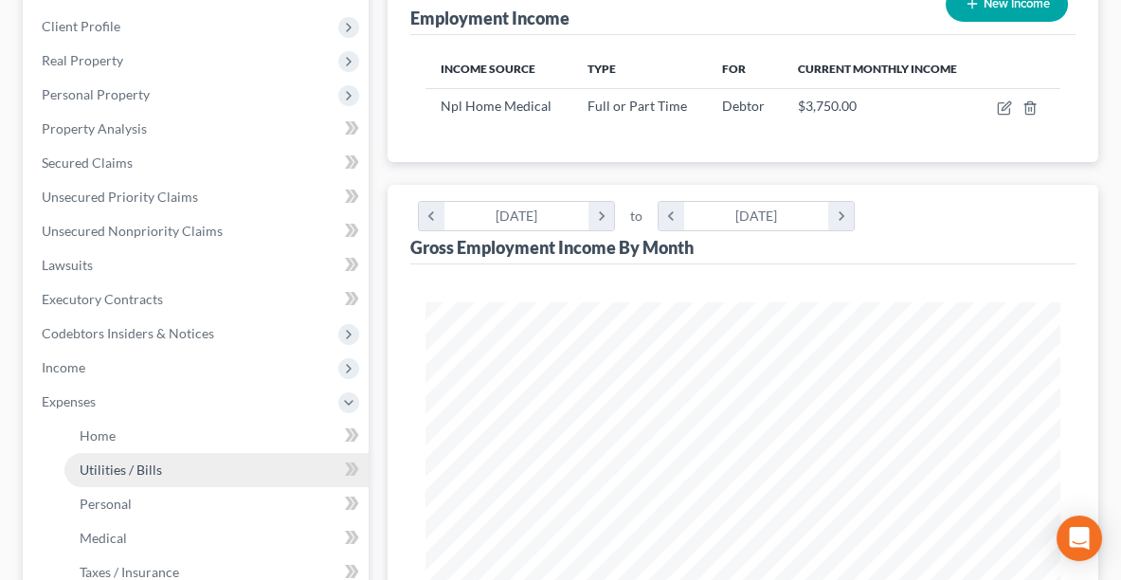
click at [91, 453] on link "Utilities / Bills" at bounding box center [216, 470] width 304 height 34
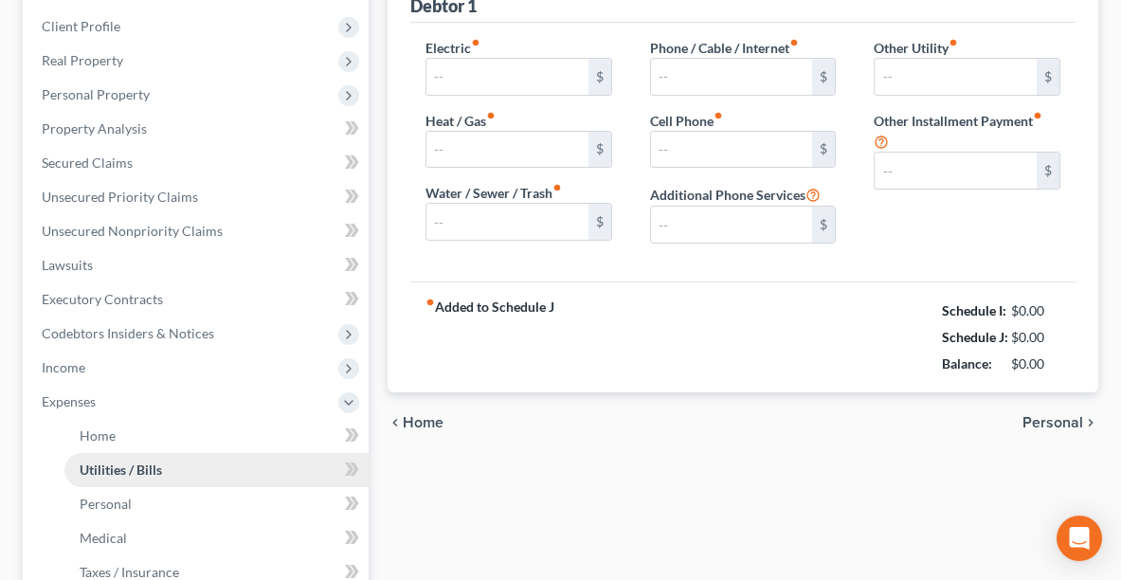
type input "0.00"
type input "115.00"
type input "0.00"
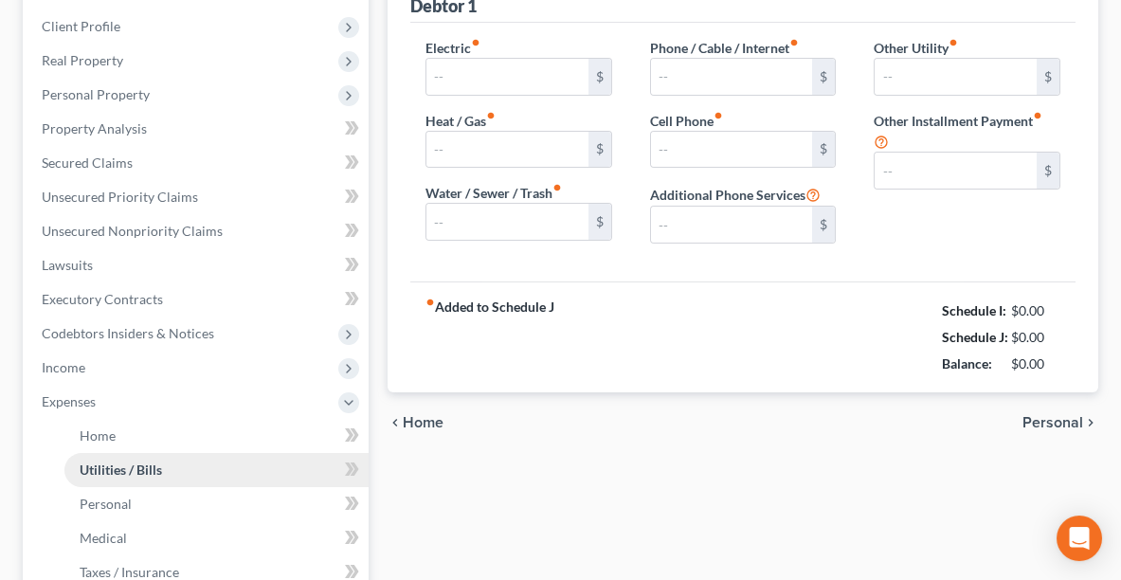
type input "0.00"
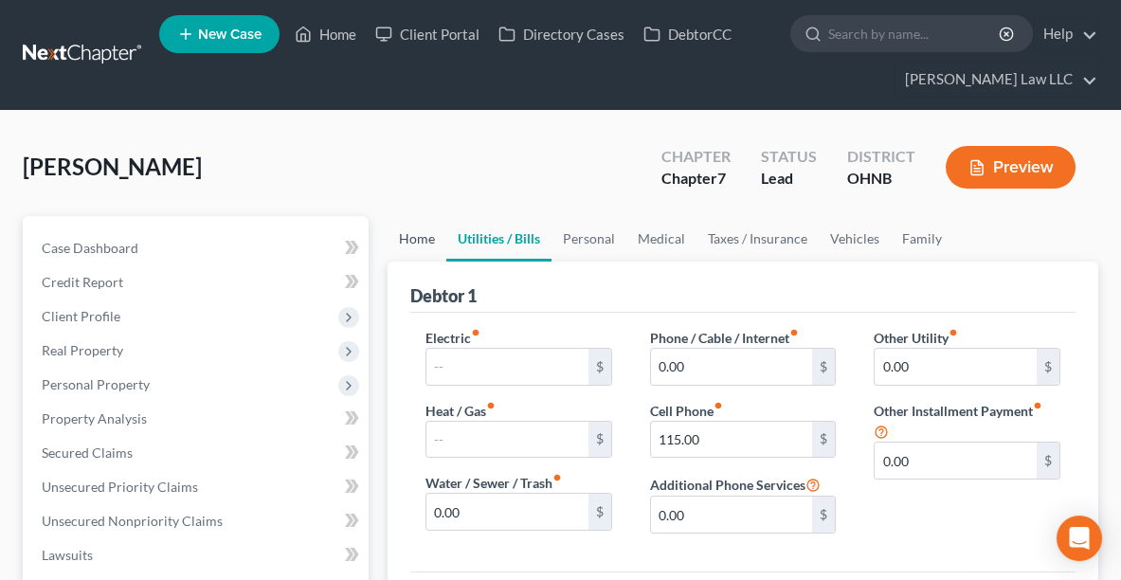
click at [409, 229] on link "Home" at bounding box center [417, 238] width 59 height 45
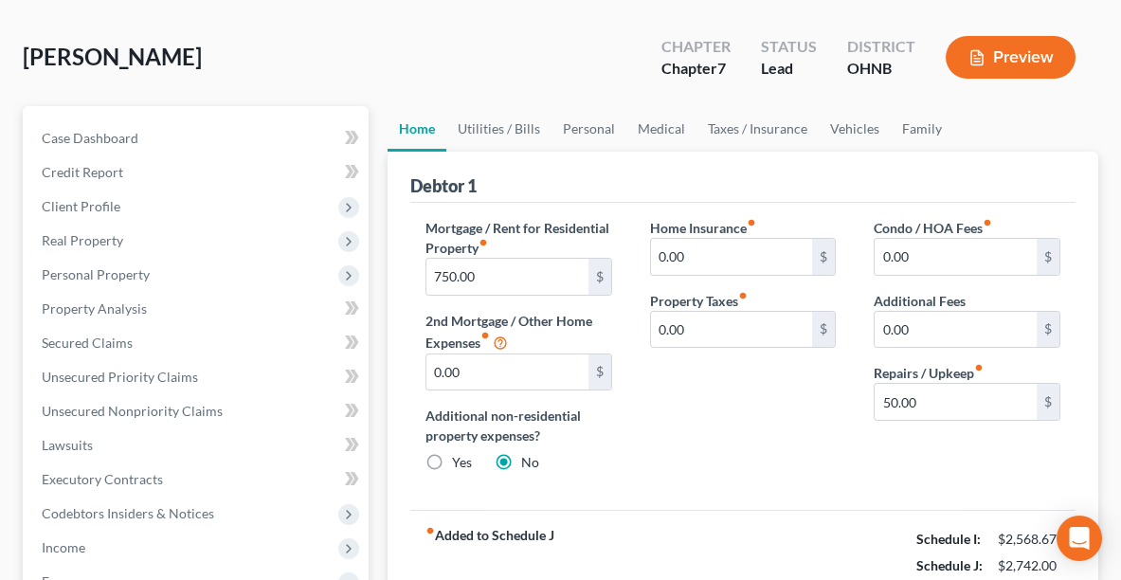
scroll to position [108, 0]
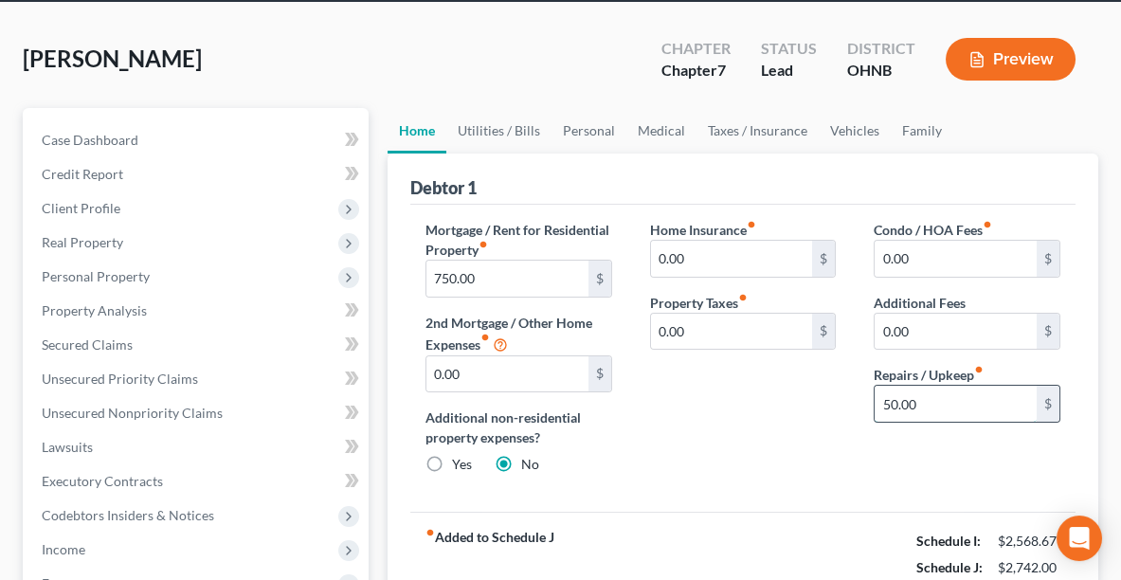
click at [950, 398] on input "50.00" at bounding box center [956, 404] width 162 height 36
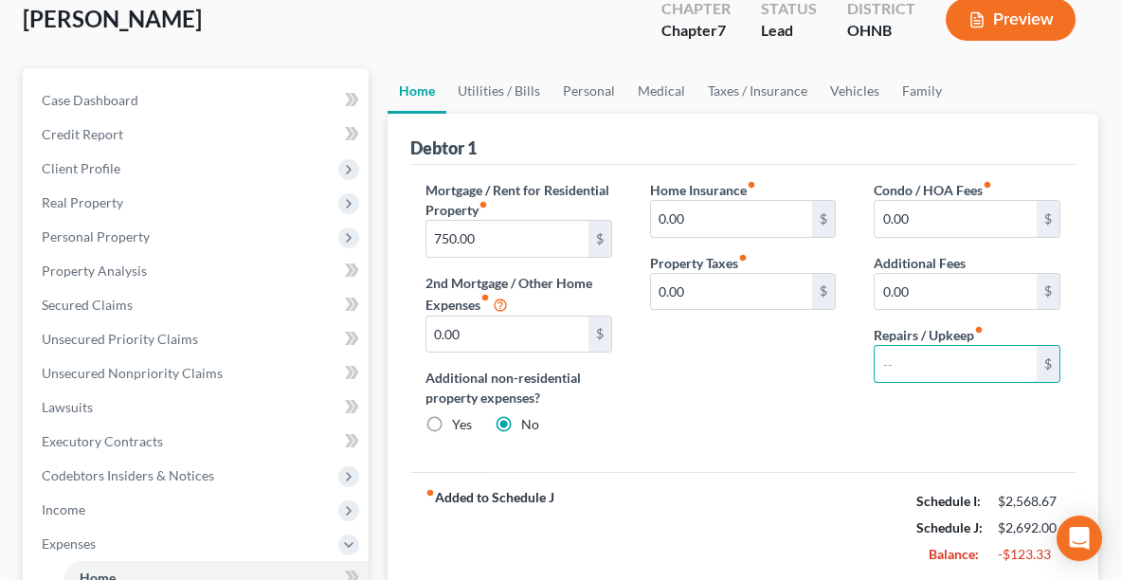
scroll to position [146, 0]
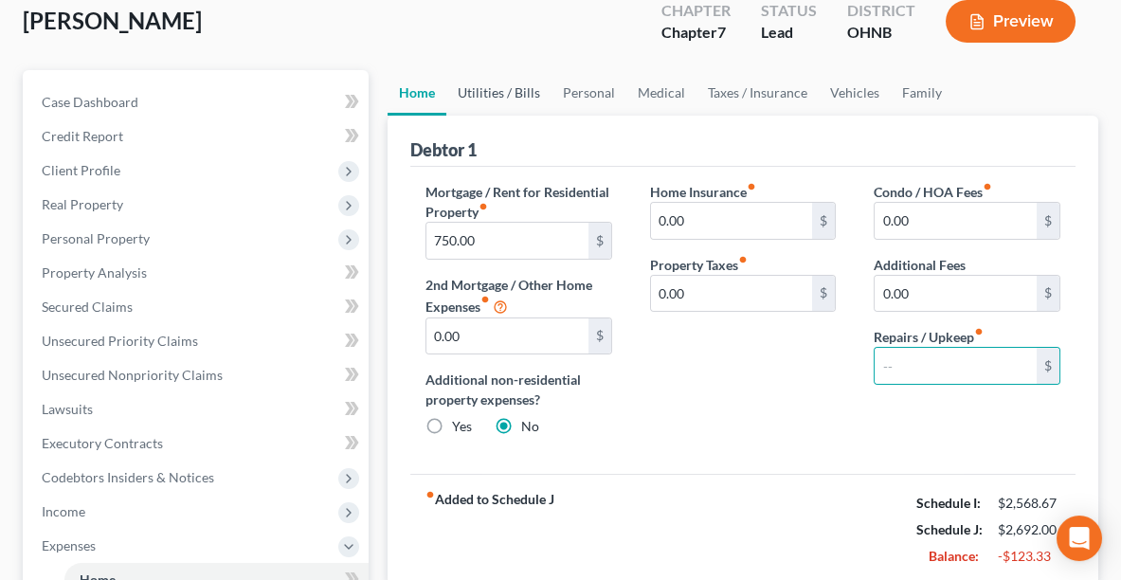
click at [500, 95] on link "Utilities / Bills" at bounding box center [498, 92] width 105 height 45
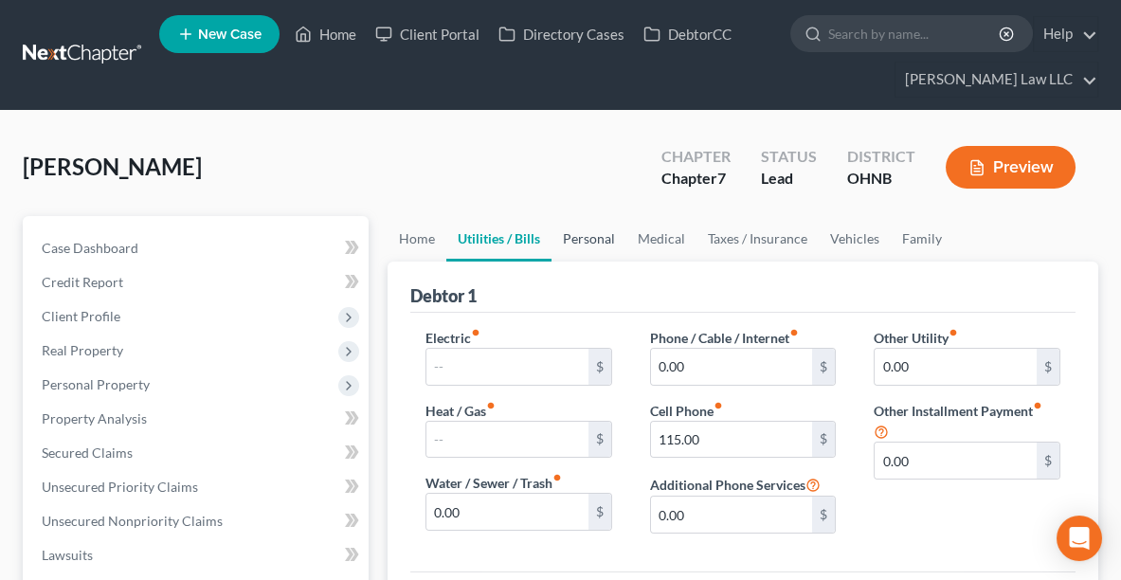
click at [600, 233] on link "Personal" at bounding box center [589, 238] width 75 height 45
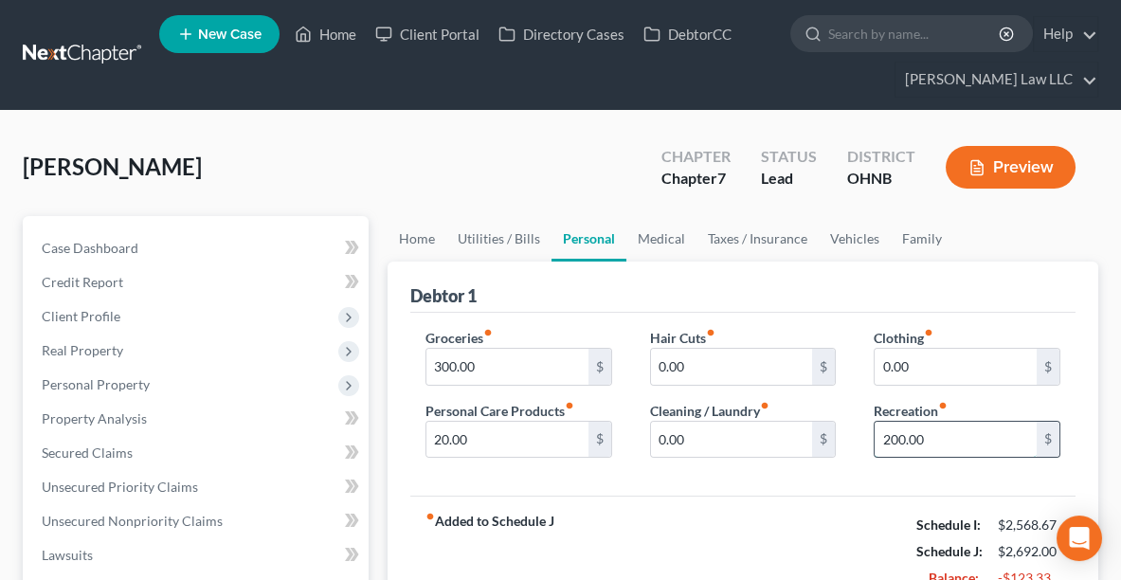
click at [952, 440] on input "200.00" at bounding box center [956, 440] width 162 height 36
type input "100.00"
click at [549, 430] on input "20.00" at bounding box center [507, 440] width 162 height 36
click at [648, 238] on link "Medical" at bounding box center [661, 238] width 70 height 45
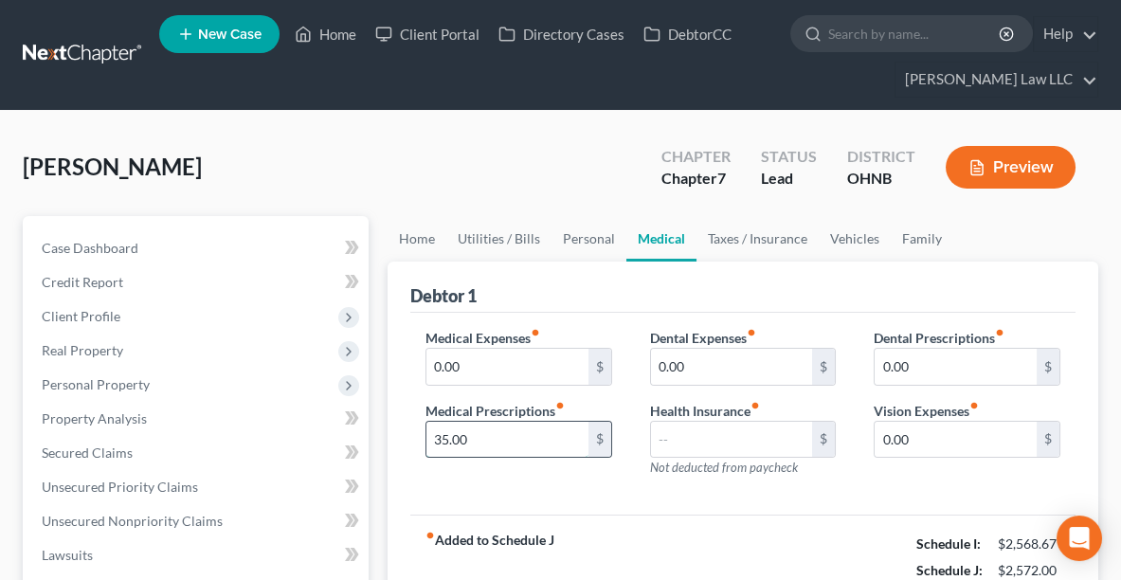
click at [503, 428] on input "35.00" at bounding box center [507, 440] width 162 height 36
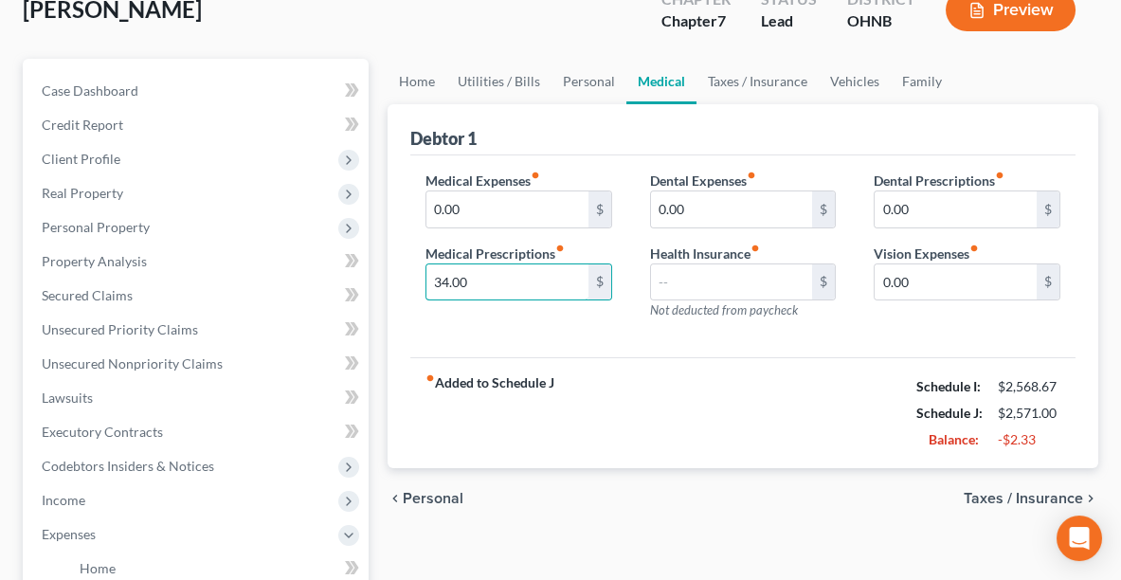
scroll to position [156, 0]
click at [521, 277] on input "34.00" at bounding box center [507, 283] width 162 height 36
type input "3"
type input "30.00"
click at [774, 79] on link "Taxes / Insurance" at bounding box center [758, 82] width 122 height 45
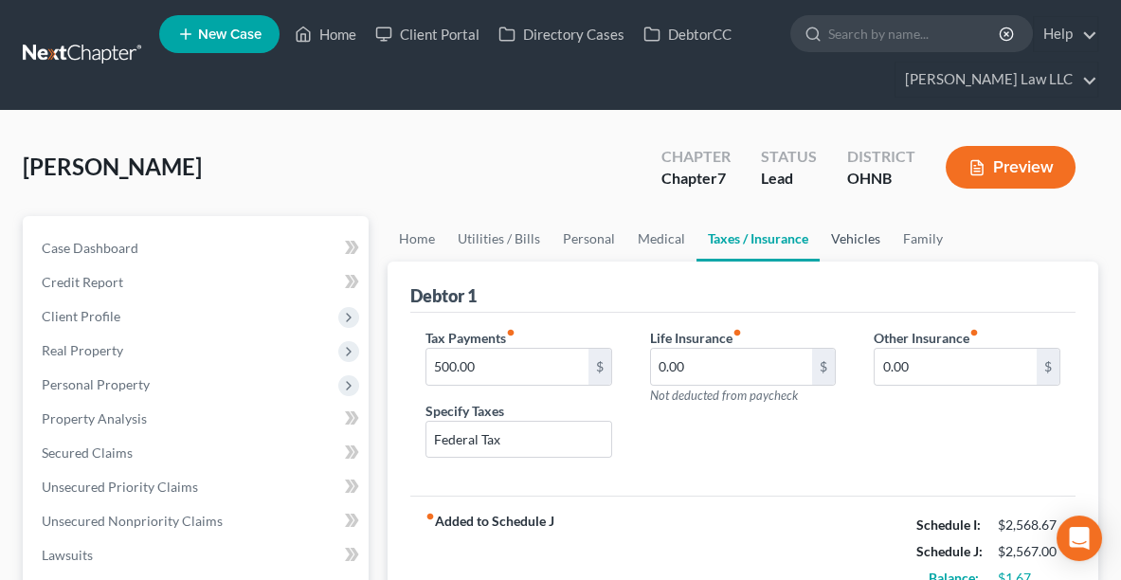
click at [858, 237] on link "Vehicles" at bounding box center [856, 238] width 72 height 45
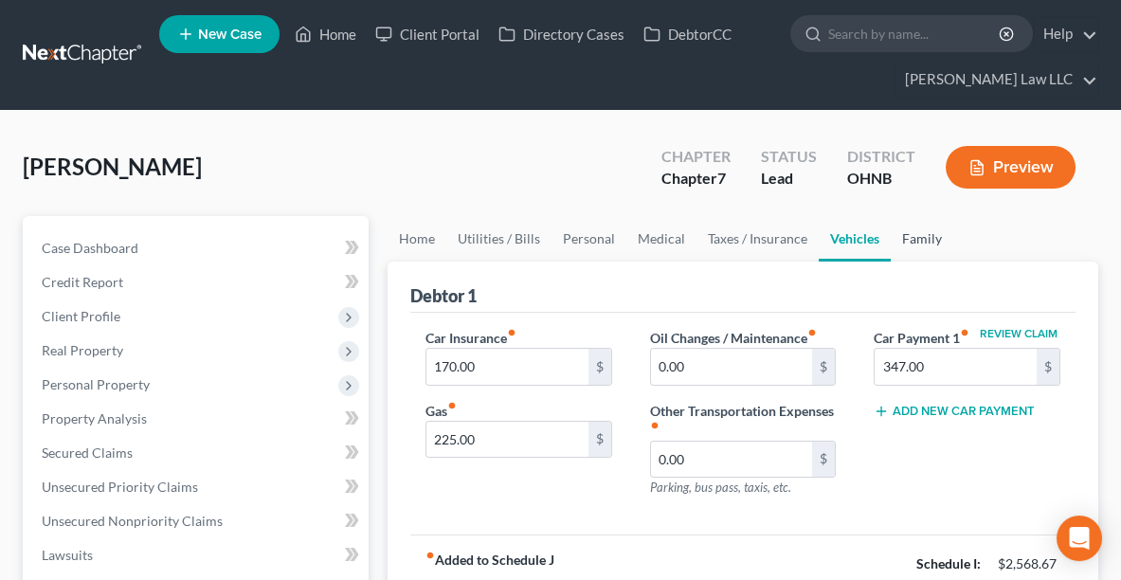
click at [908, 239] on link "Family" at bounding box center [922, 238] width 63 height 45
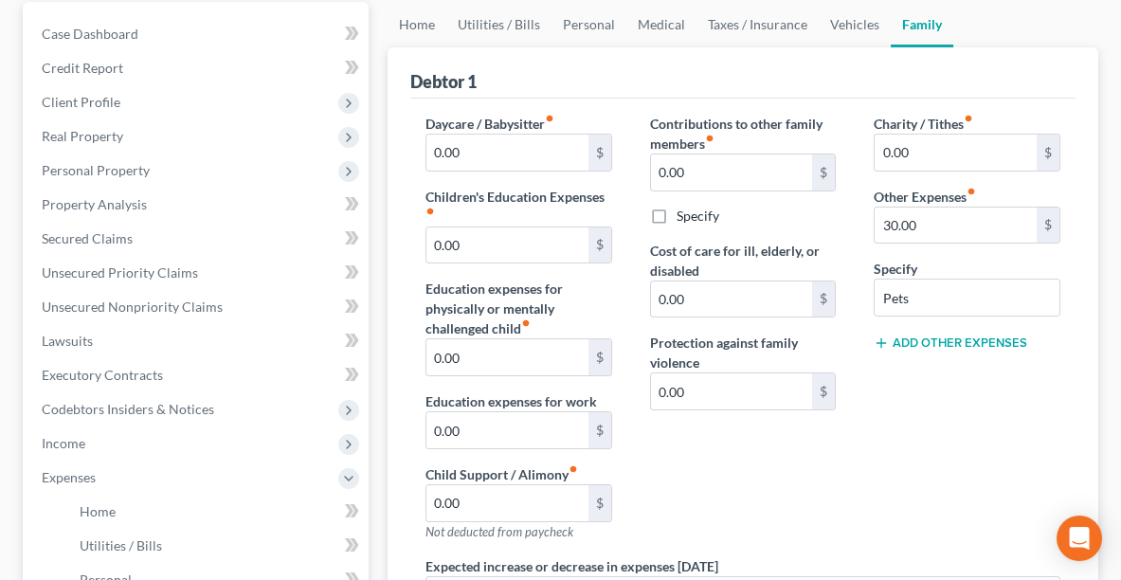
scroll to position [215, 0]
click at [852, 30] on link "Vehicles" at bounding box center [855, 23] width 72 height 45
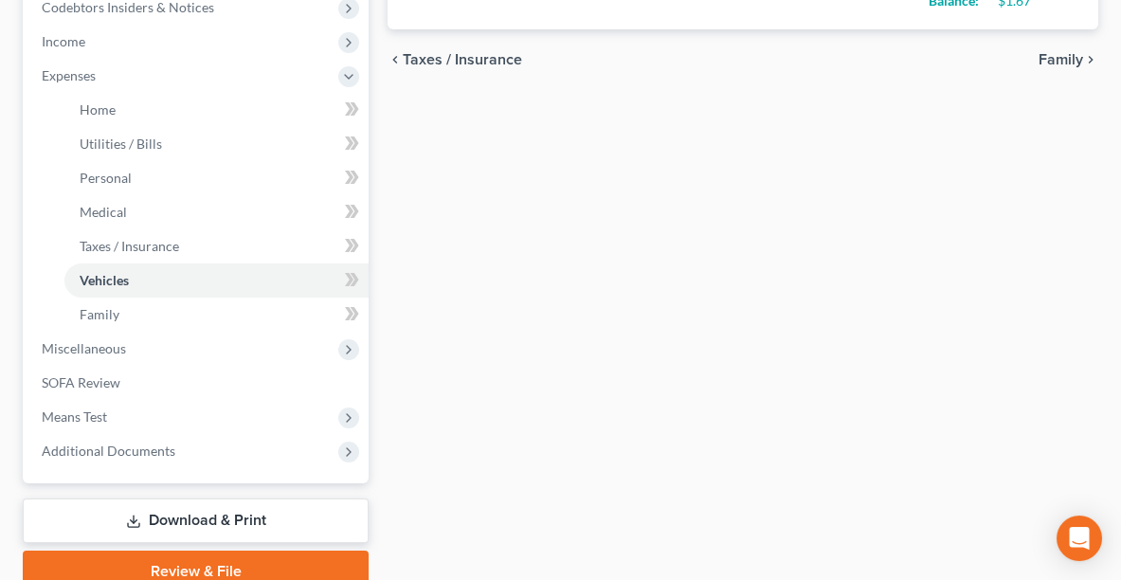
scroll to position [625, 0]
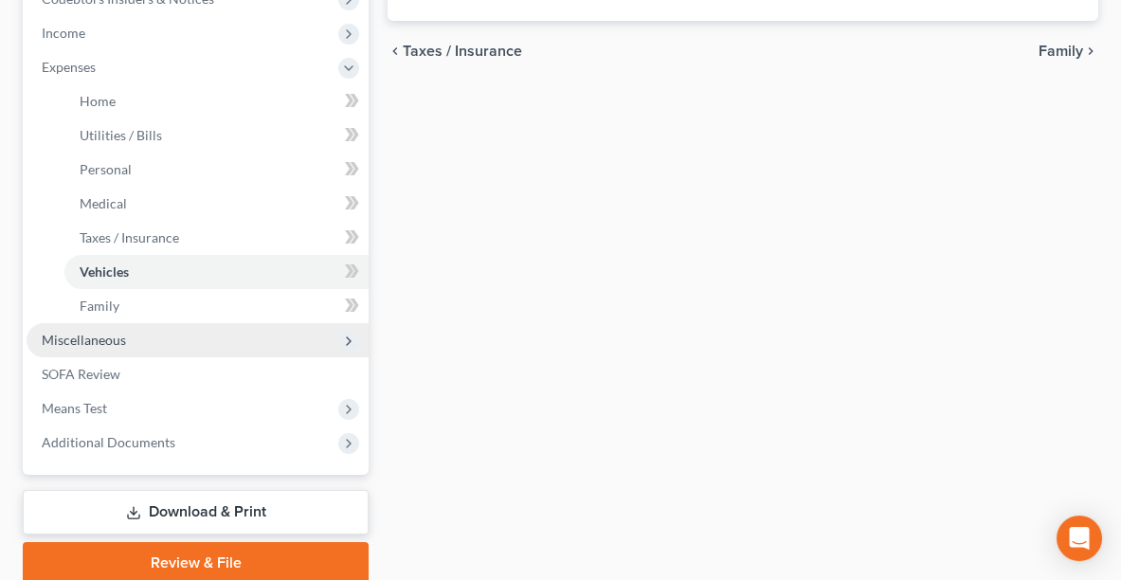
click at [141, 333] on span "Miscellaneous" at bounding box center [198, 340] width 342 height 34
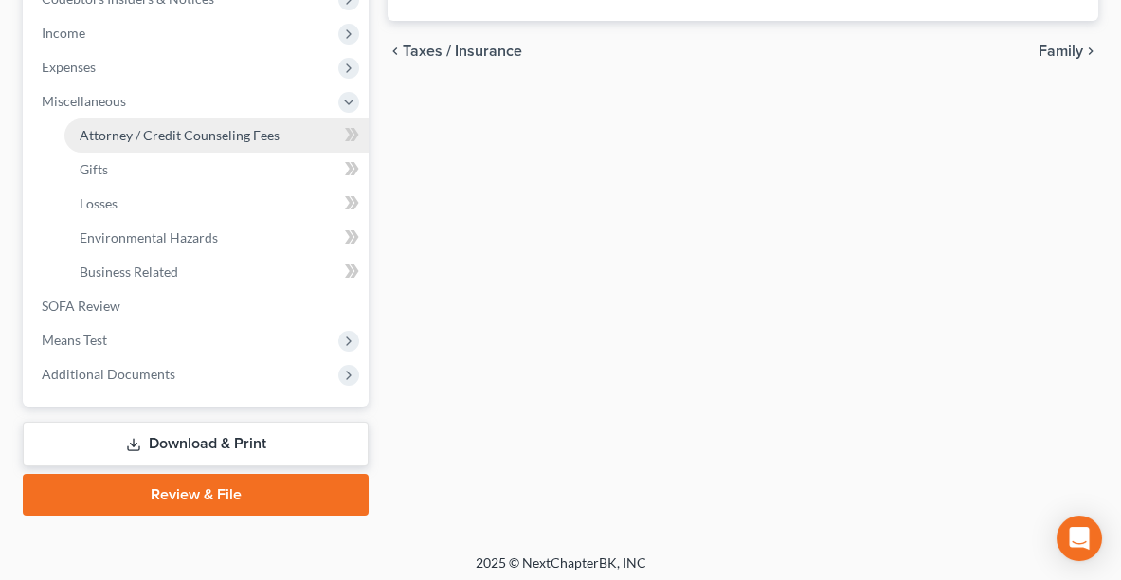
click at [108, 141] on link "Attorney / Credit Counseling Fees" at bounding box center [216, 135] width 304 height 34
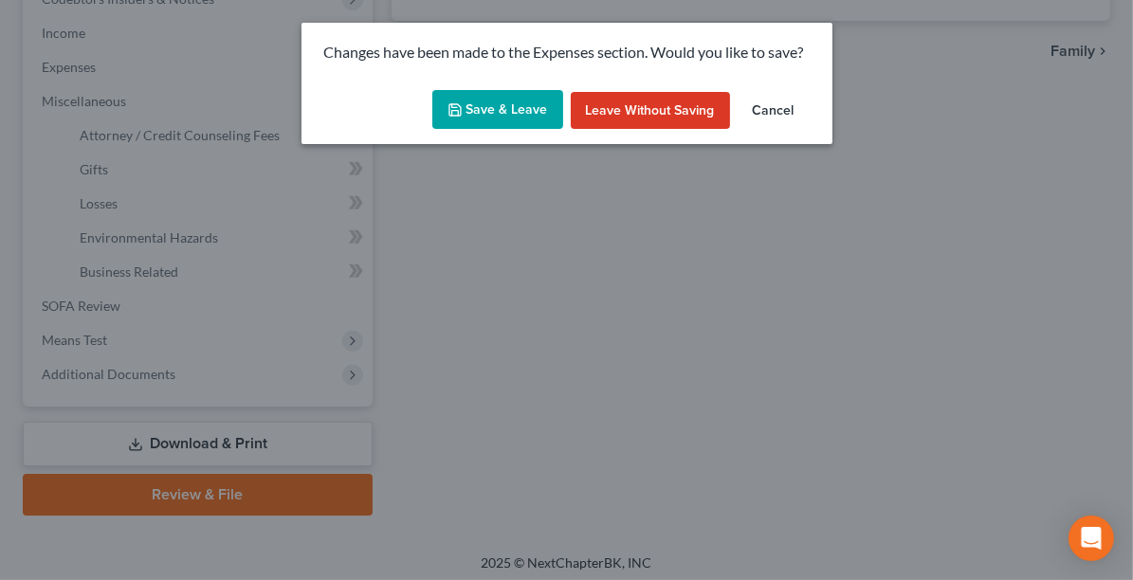
click at [469, 108] on button "Save & Leave" at bounding box center [497, 110] width 131 height 40
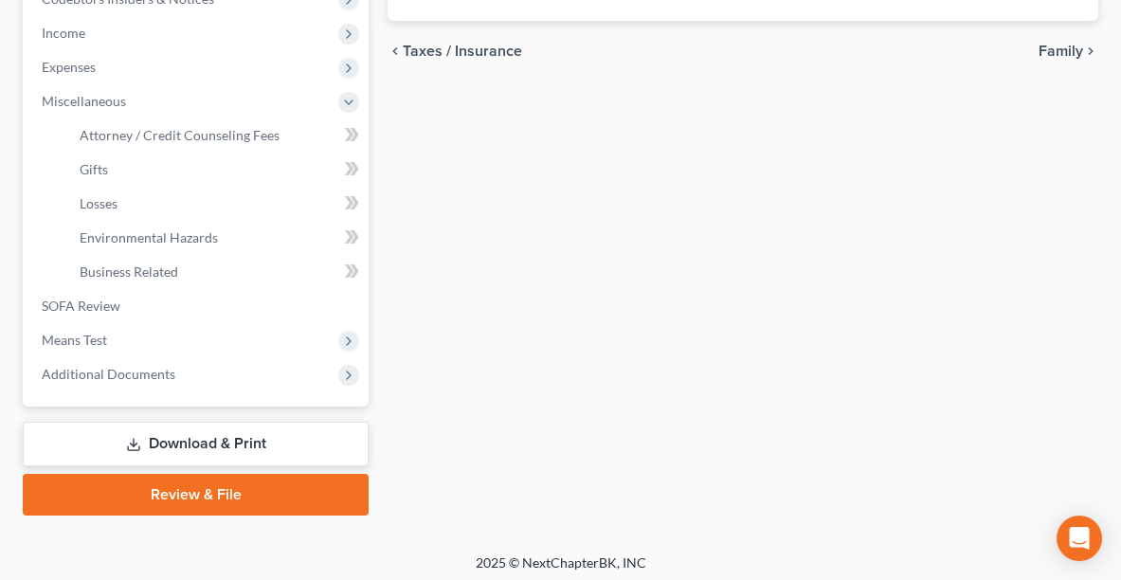
select select "0"
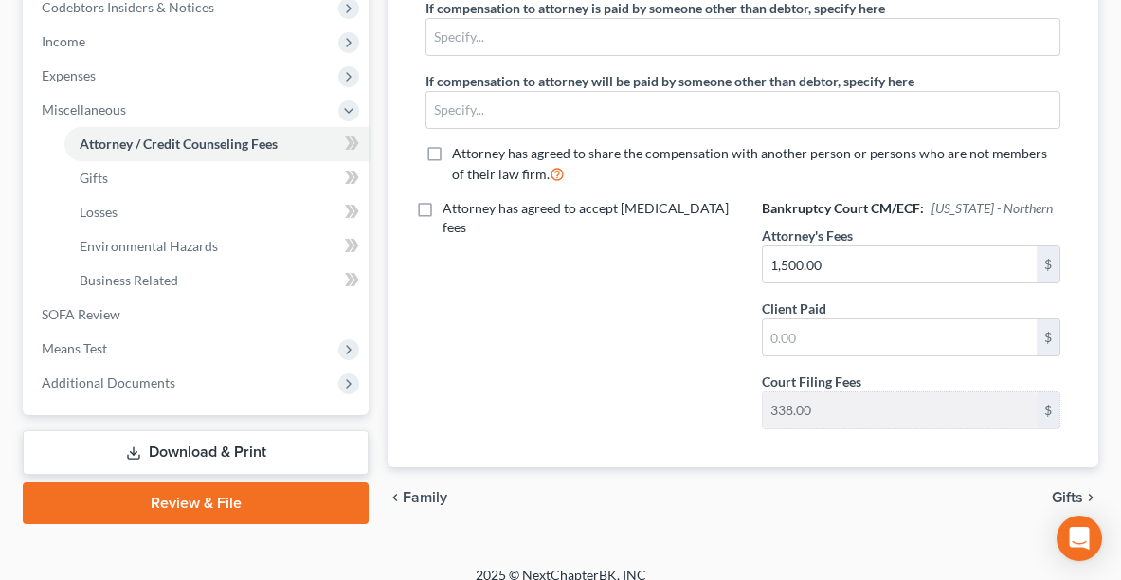
scroll to position [627, 0]
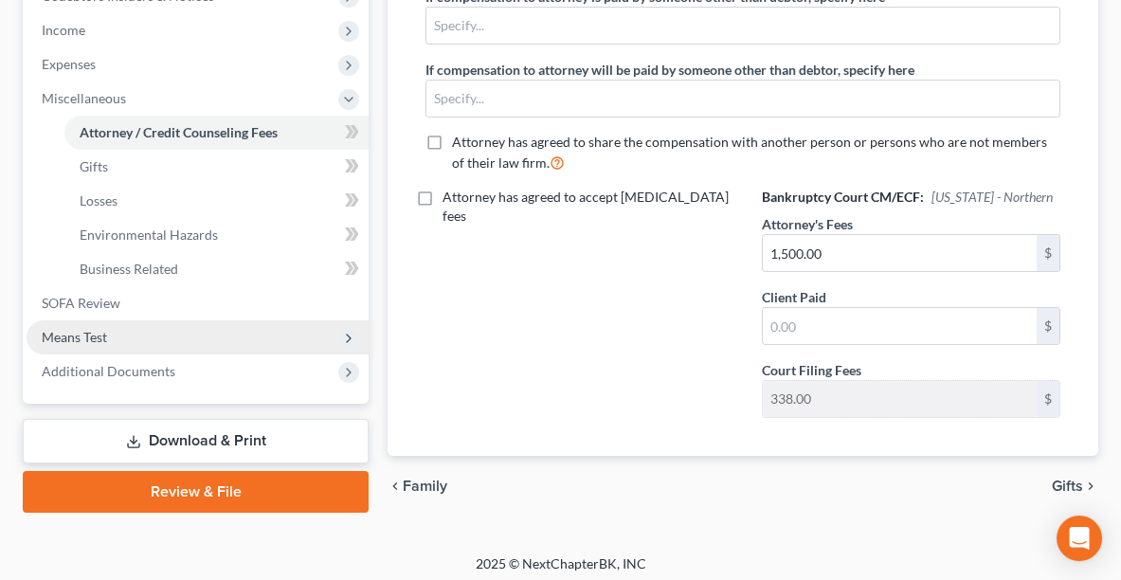
click at [80, 337] on span "Means Test" at bounding box center [74, 337] width 65 height 16
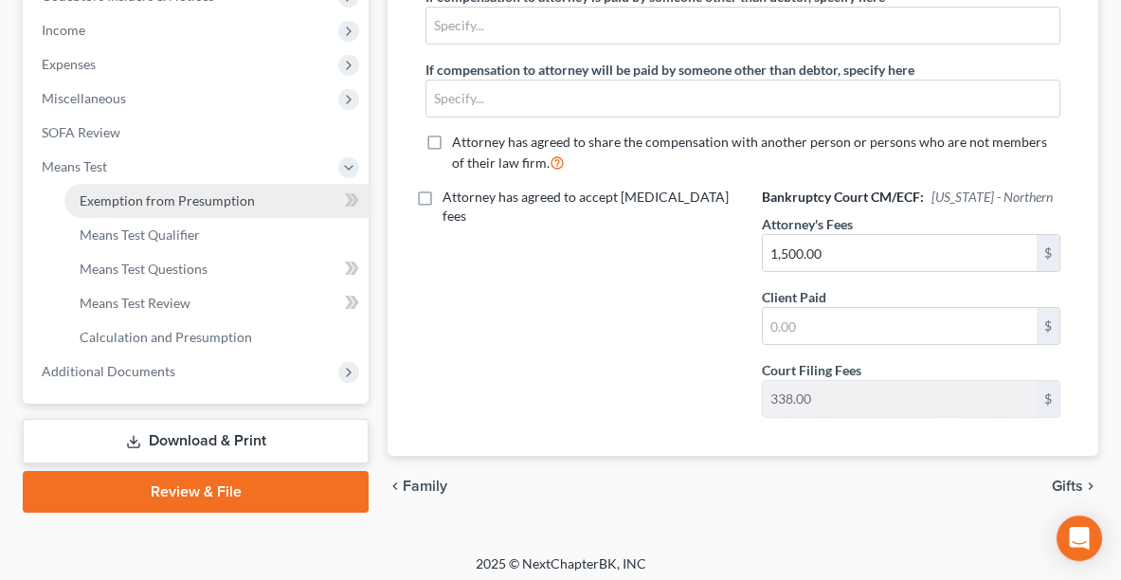
click at [87, 206] on link "Exemption from Presumption" at bounding box center [216, 201] width 304 height 34
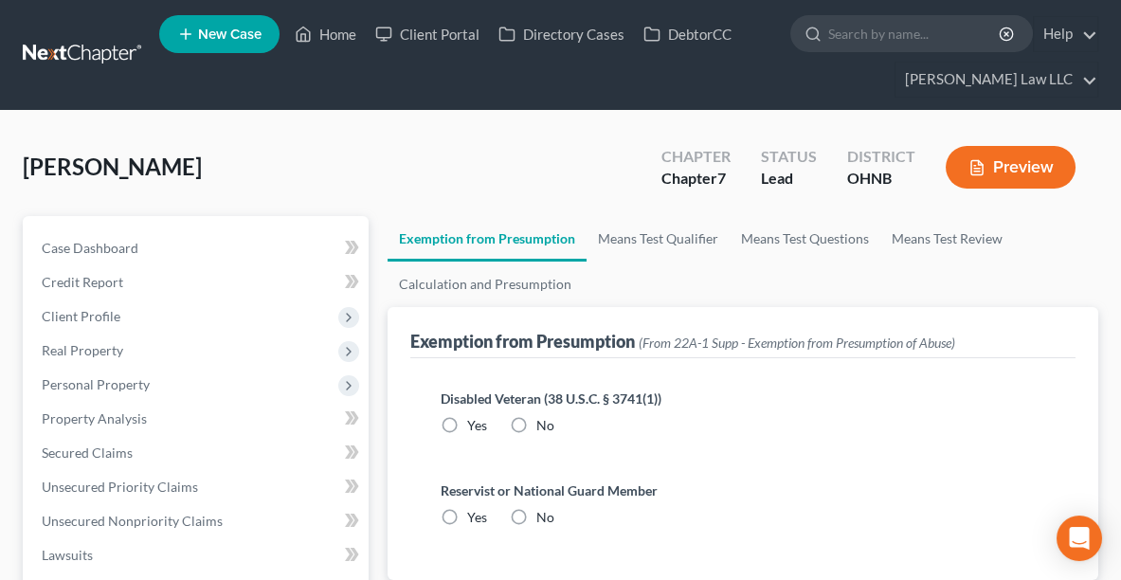
click at [536, 428] on label "No" at bounding box center [545, 425] width 18 height 19
click at [544, 428] on input "No" at bounding box center [550, 422] width 12 height 12
radio input "true"
click at [536, 519] on label "No" at bounding box center [545, 517] width 18 height 19
click at [544, 519] on input "No" at bounding box center [550, 514] width 12 height 12
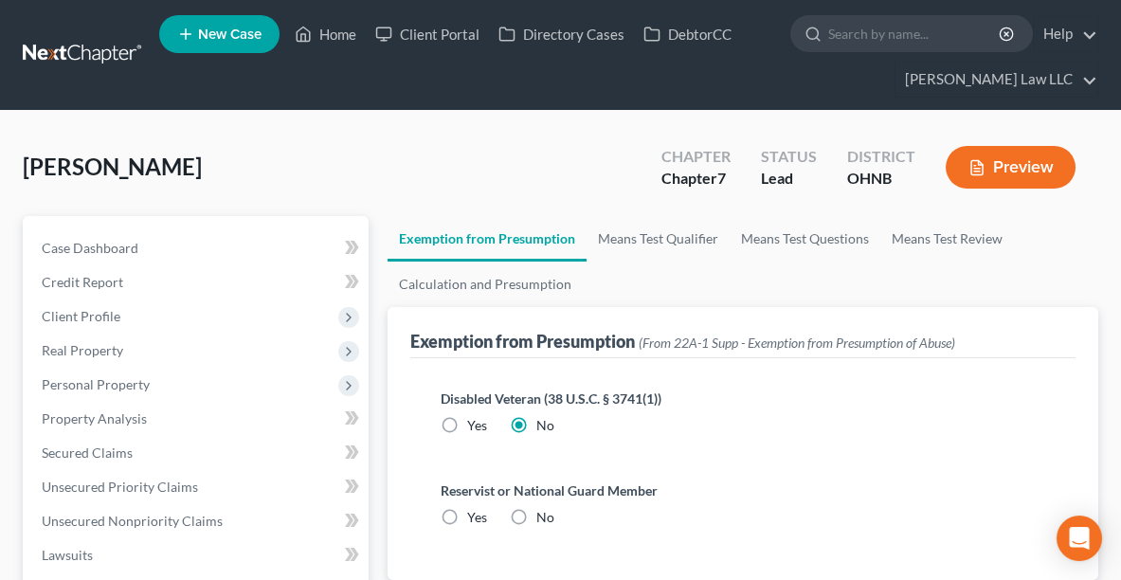
radio input "true"
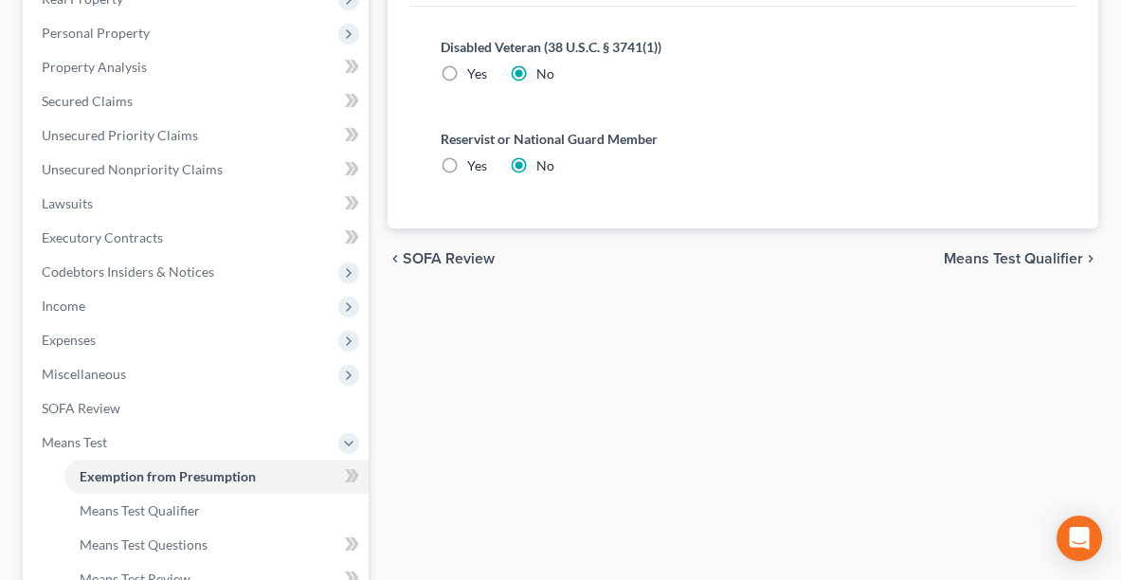
scroll to position [514, 0]
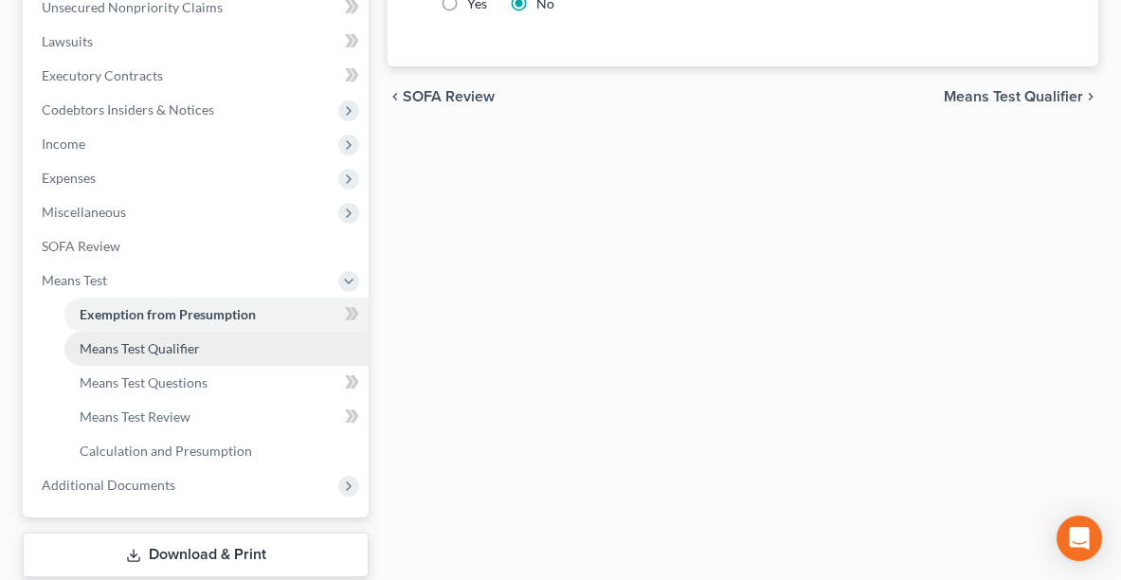
click at [209, 339] on link "Means Test Qualifier" at bounding box center [216, 349] width 304 height 34
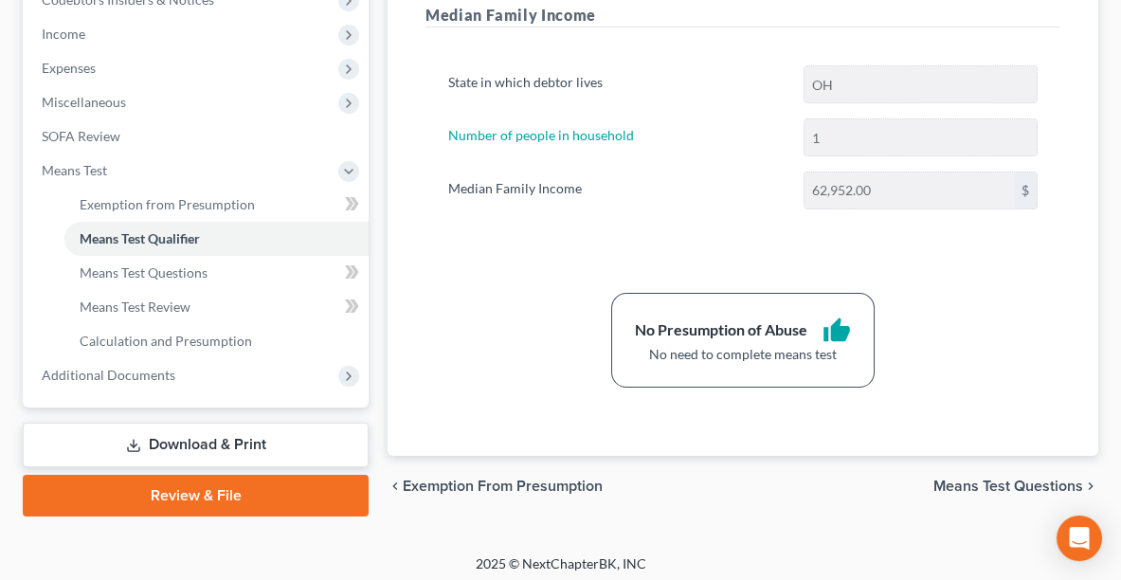
scroll to position [627, 0]
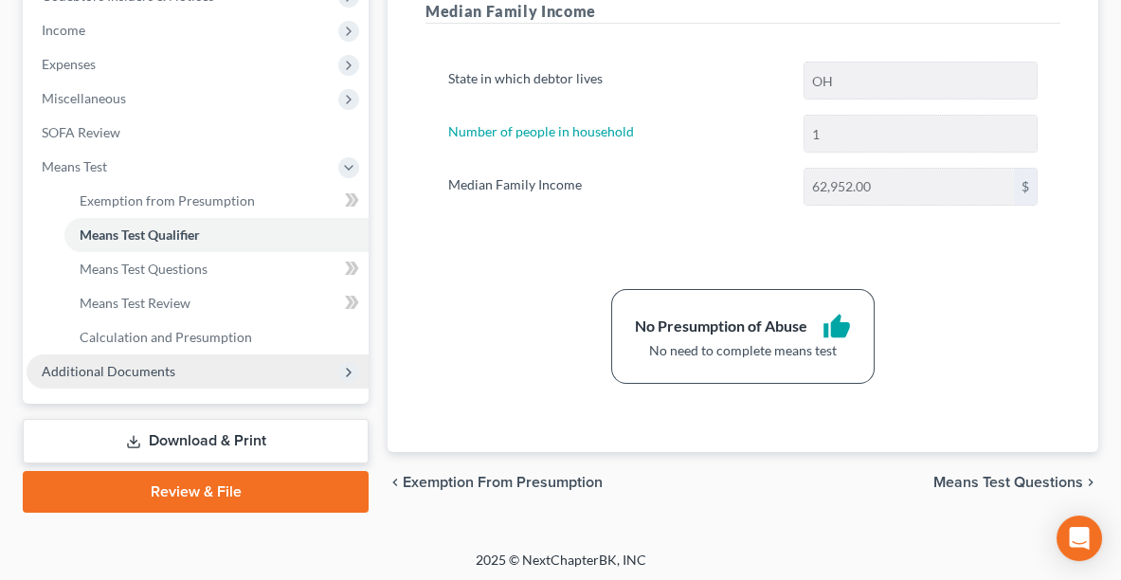
click at [138, 370] on span "Additional Documents" at bounding box center [109, 371] width 134 height 16
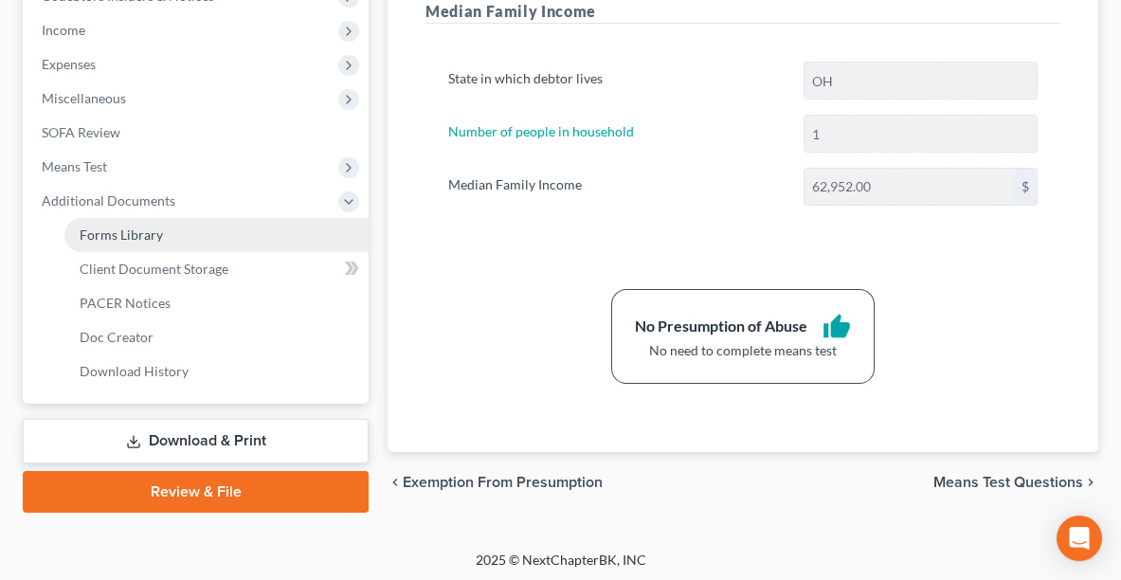
click at [115, 231] on span "Forms Library" at bounding box center [121, 235] width 83 height 16
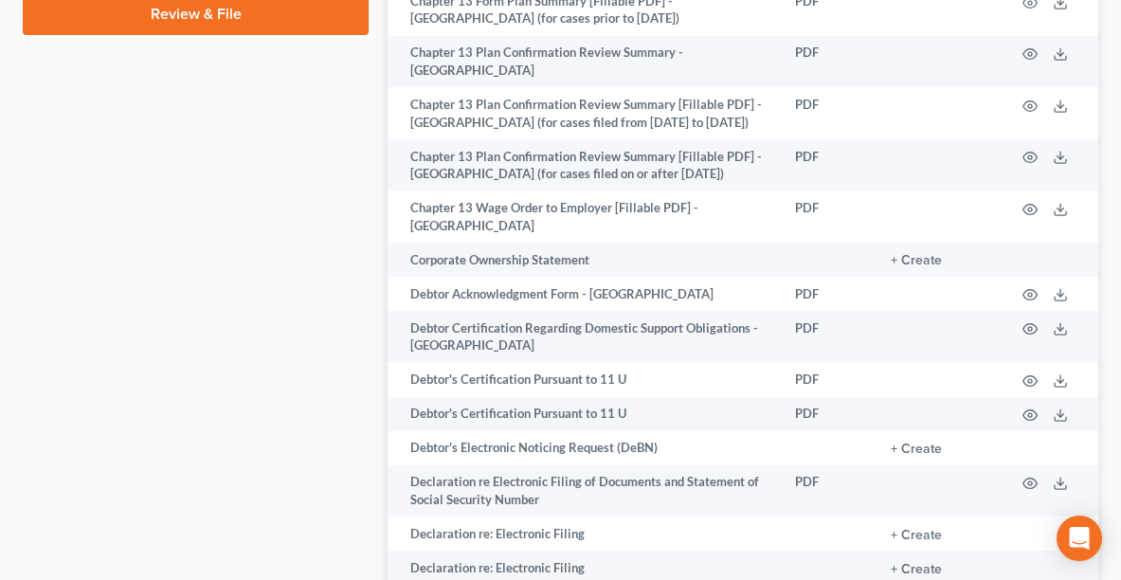
scroll to position [1097, 0]
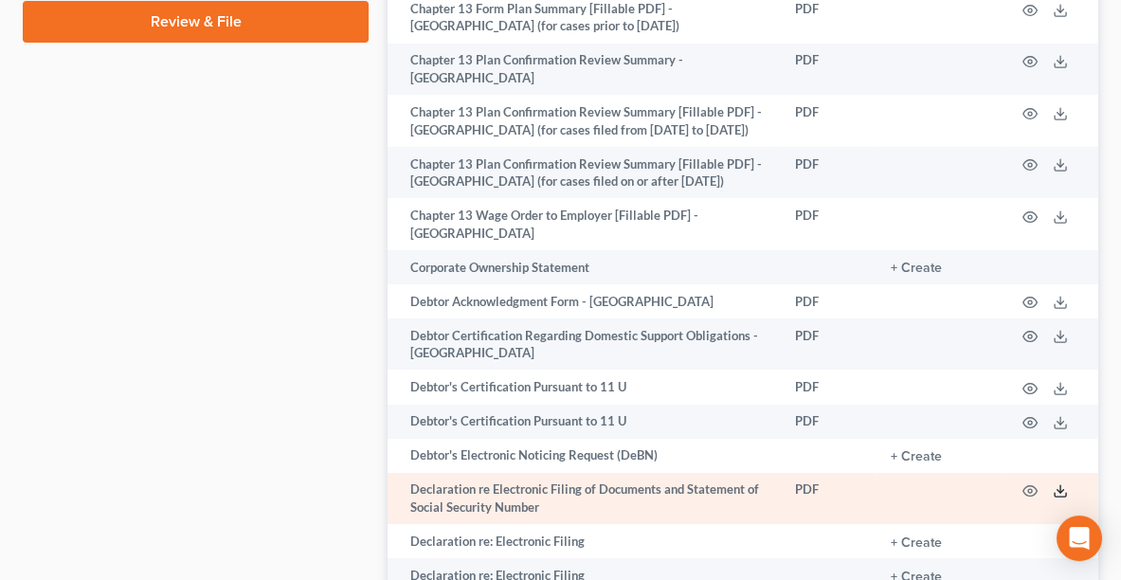
click at [1061, 483] on icon at bounding box center [1060, 490] width 15 height 15
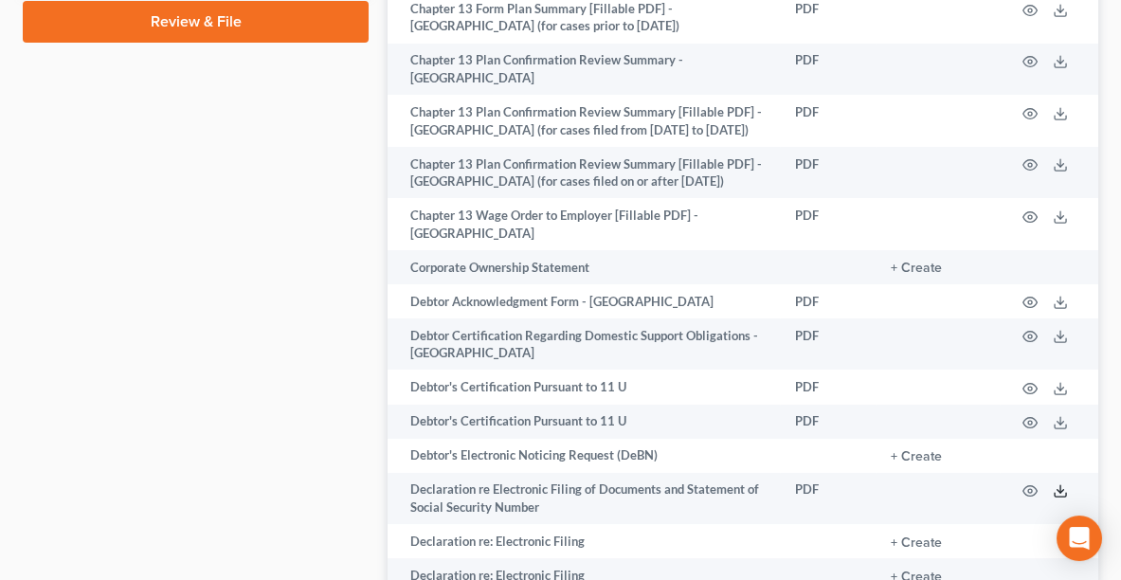
scroll to position [248, 0]
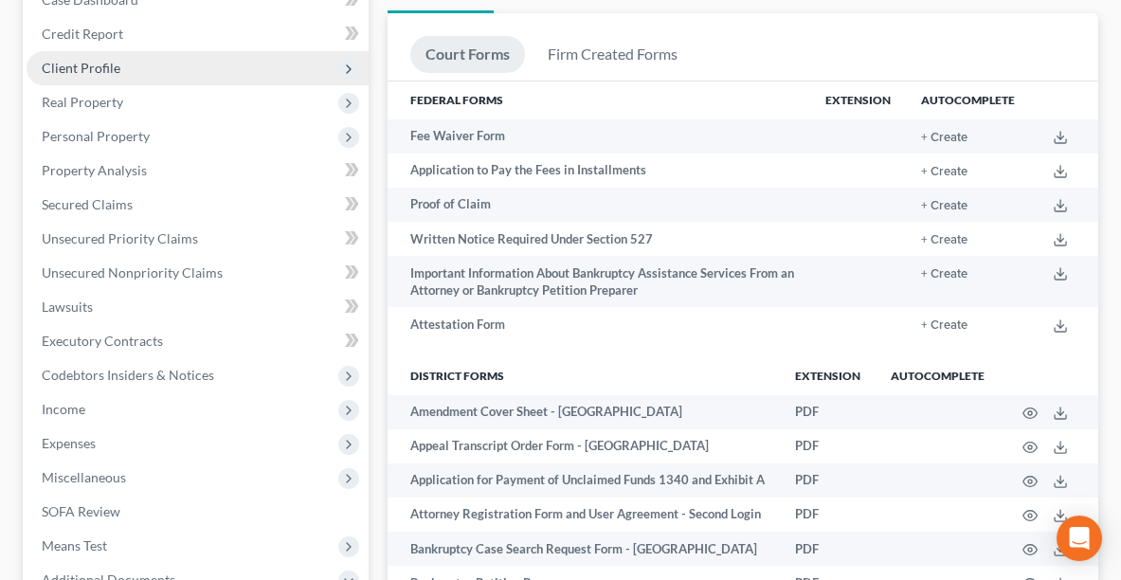
click at [113, 79] on span "Client Profile" at bounding box center [198, 68] width 342 height 34
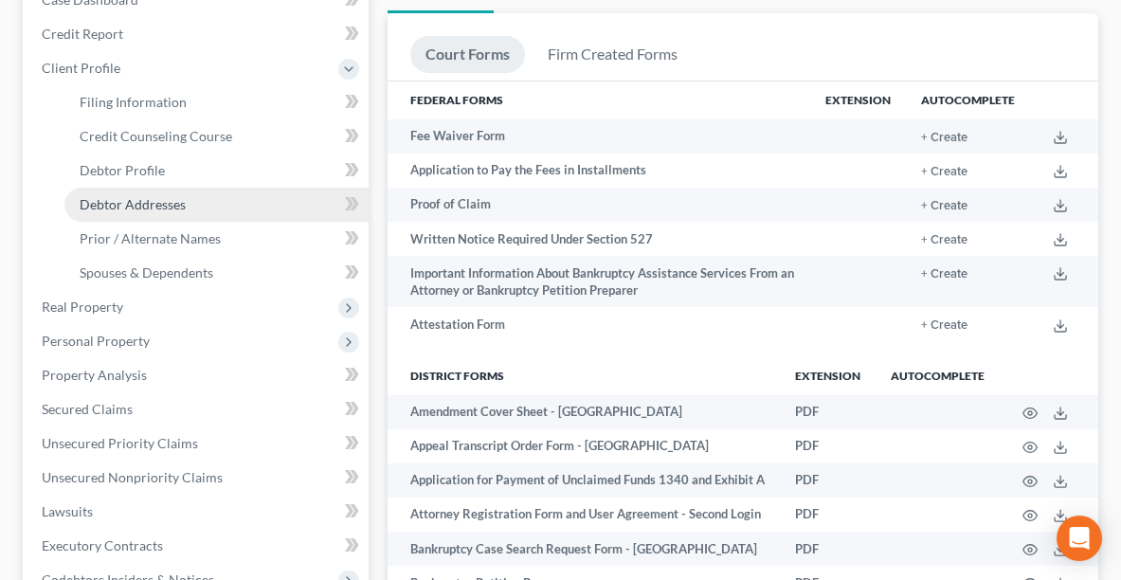
click at [162, 204] on span "Debtor Addresses" at bounding box center [133, 204] width 106 height 16
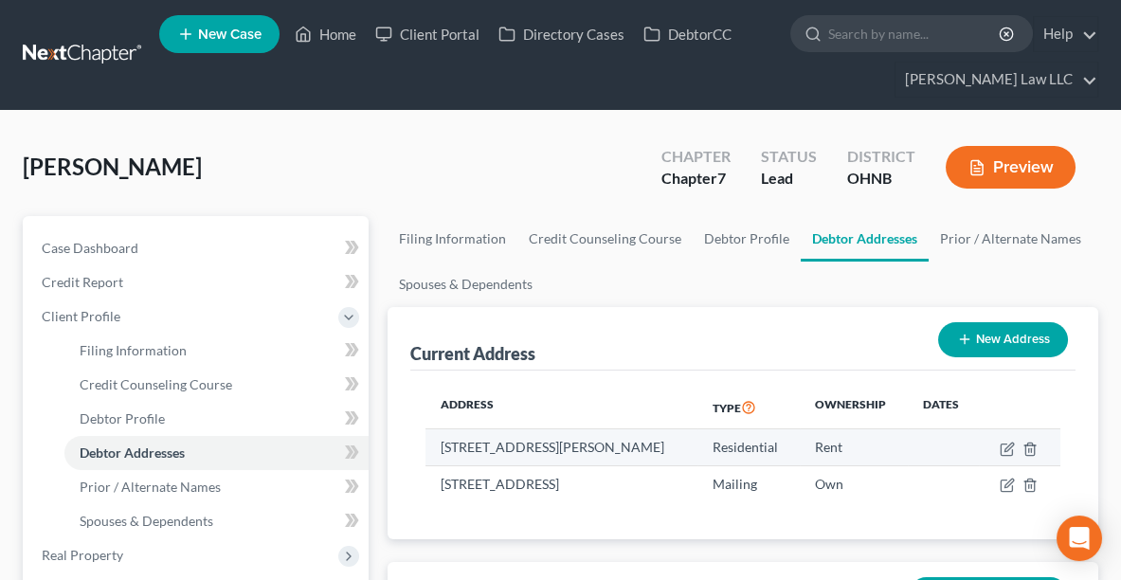
drag, startPoint x: 443, startPoint y: 442, endPoint x: 497, endPoint y: 468, distance: 60.2
click at [497, 465] on td "[STREET_ADDRESS][PERSON_NAME]" at bounding box center [562, 447] width 272 height 36
copy td "[STREET_ADDRESS][PERSON_NAME]"
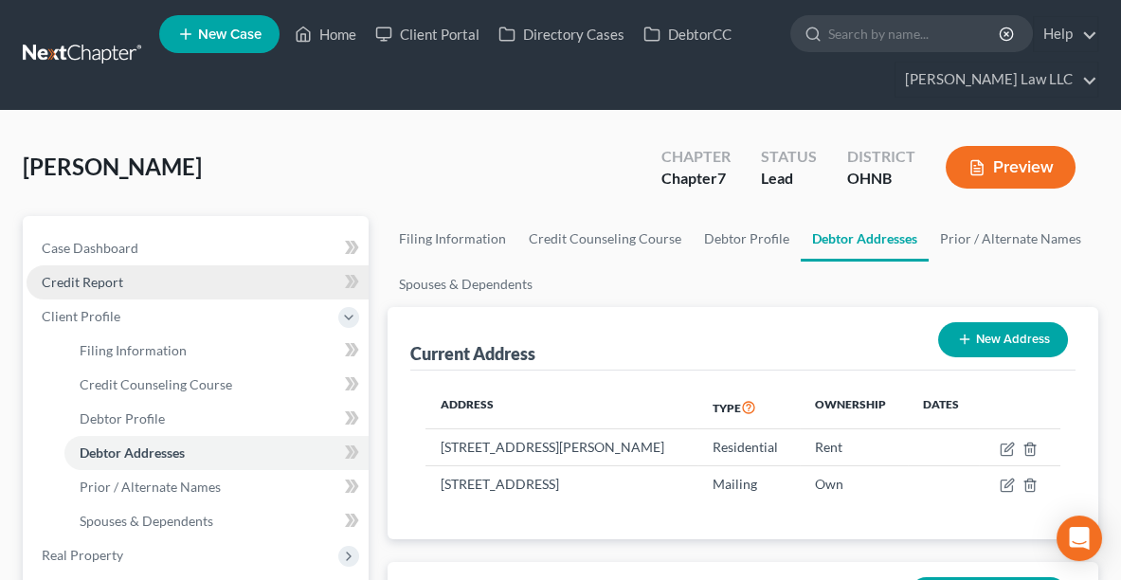
click at [76, 283] on span "Credit Report" at bounding box center [83, 282] width 82 height 16
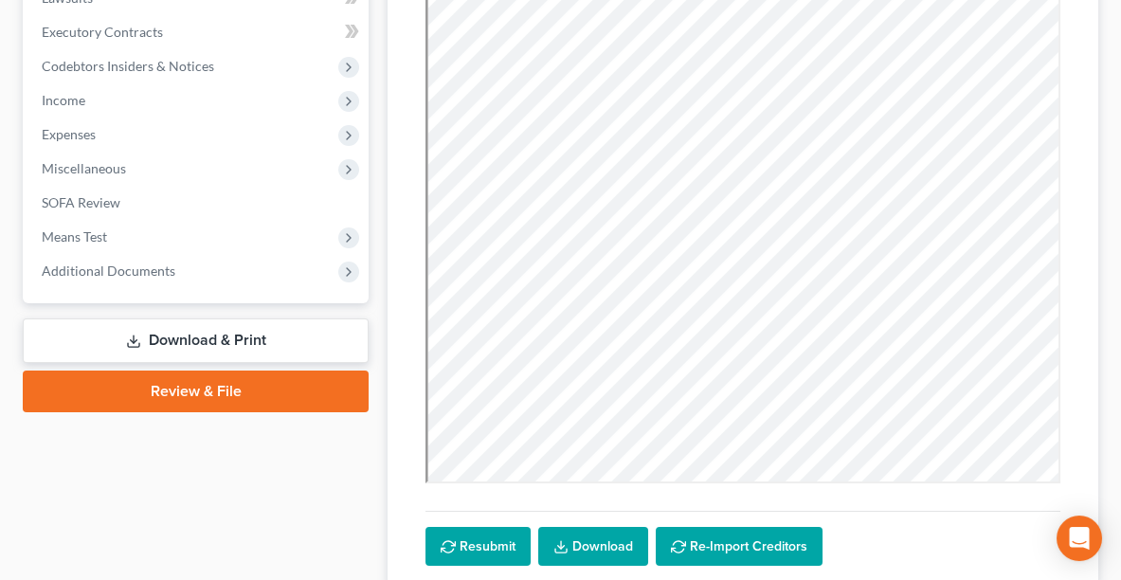
scroll to position [696, 0]
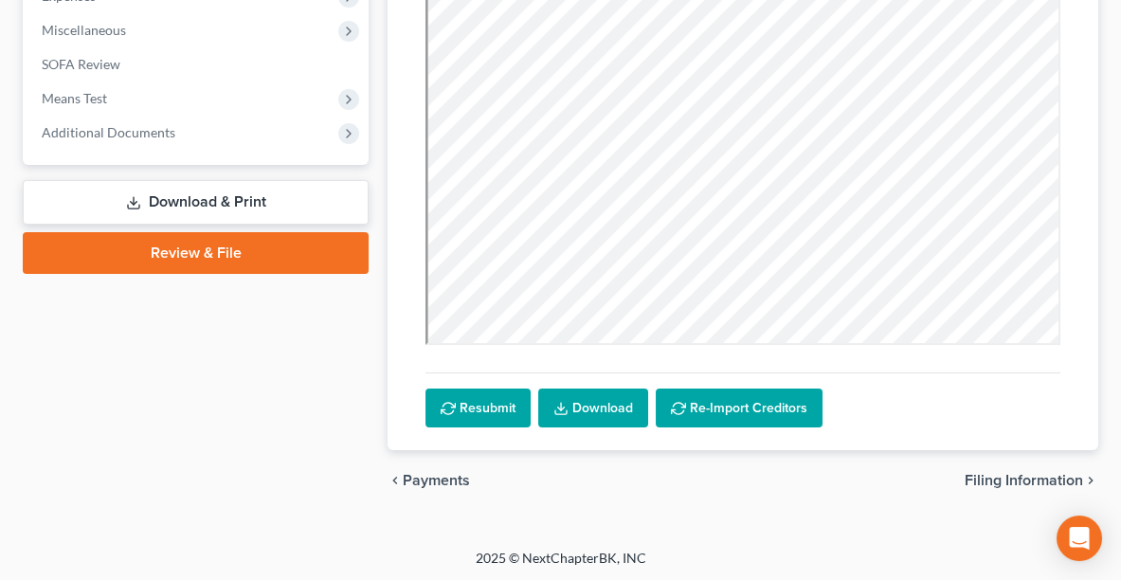
click at [153, 205] on link "Download & Print" at bounding box center [196, 202] width 346 height 45
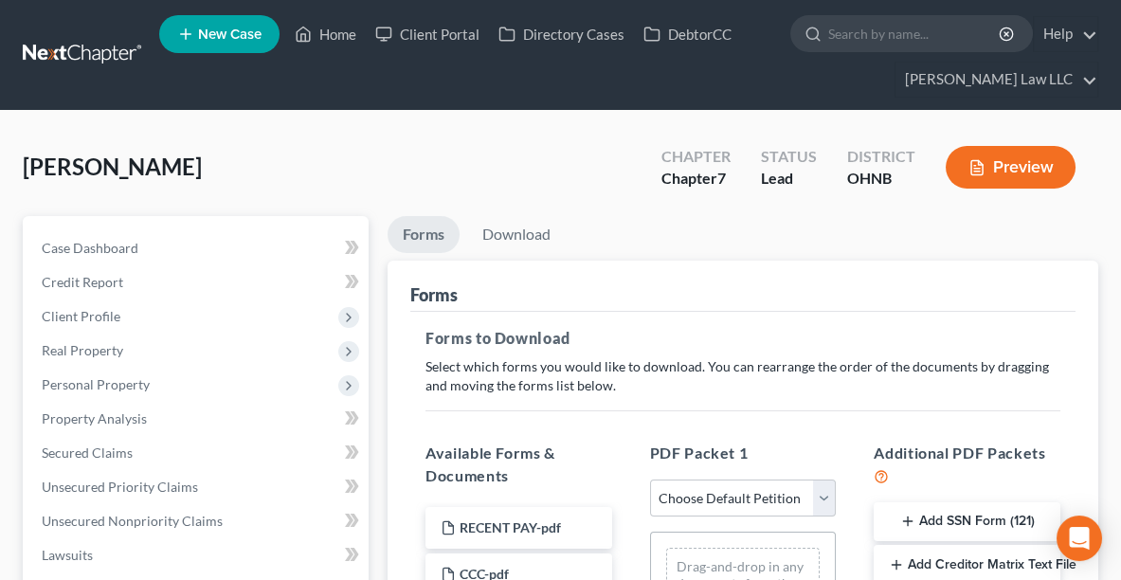
click at [952, 521] on button "Add SSN Form (121)" at bounding box center [967, 522] width 187 height 40
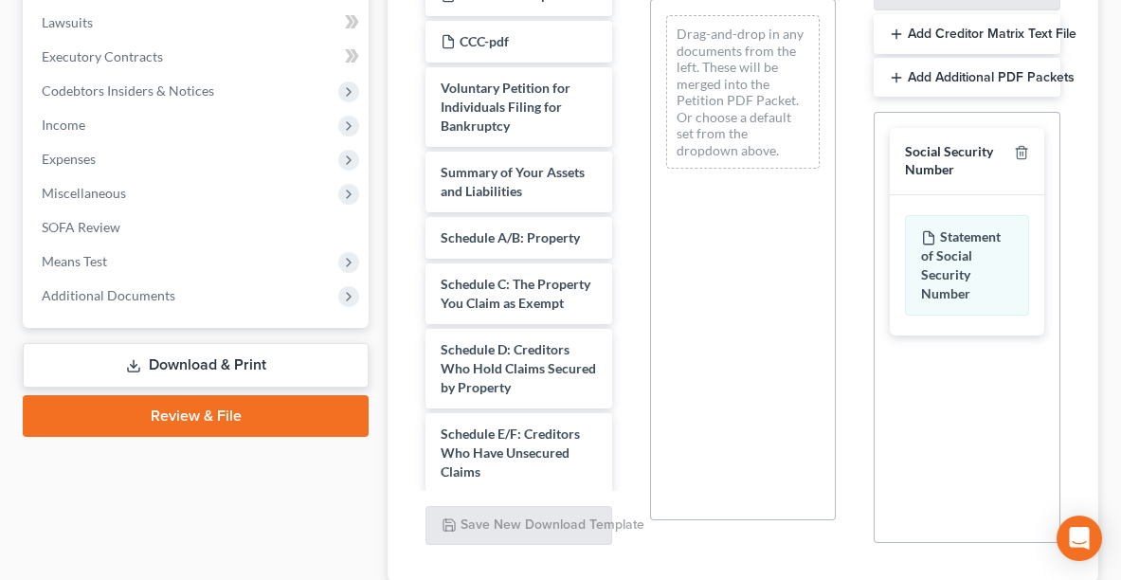
scroll to position [662, 0]
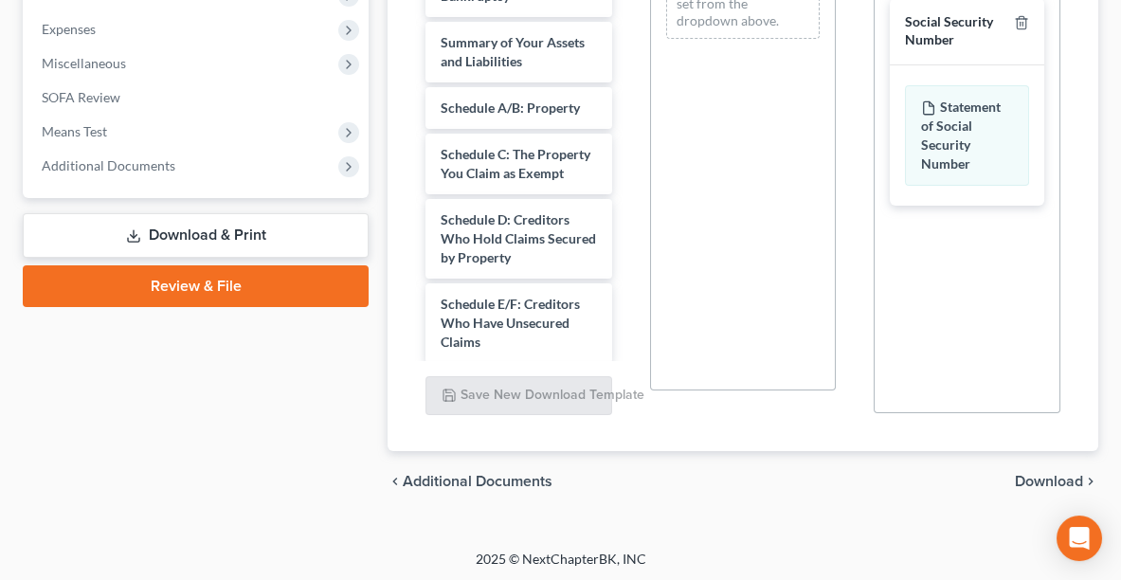
click at [1048, 478] on span "Download" at bounding box center [1049, 481] width 68 height 15
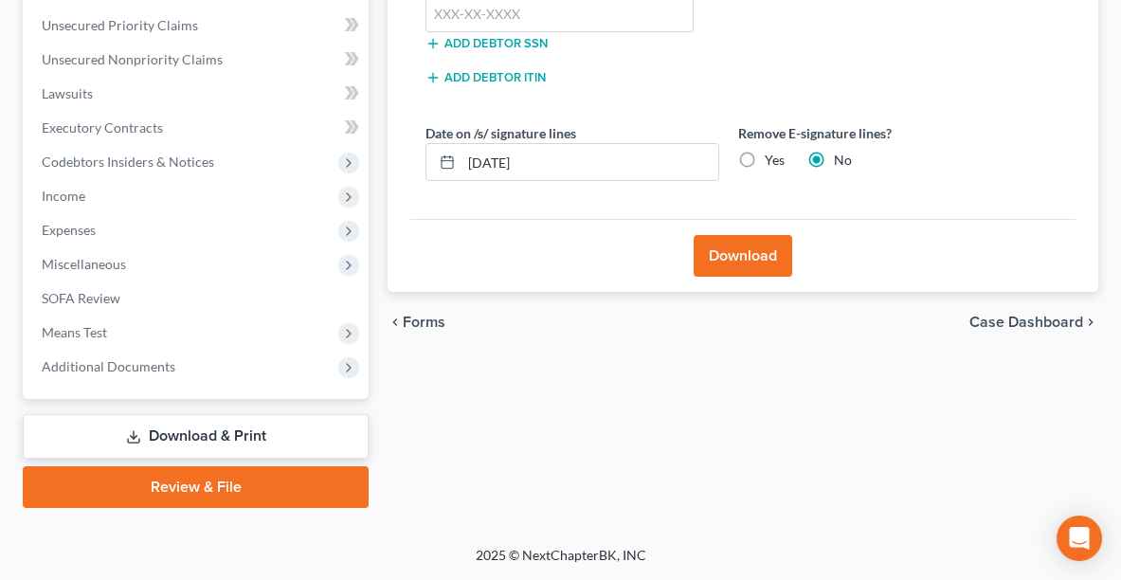
scroll to position [458, 0]
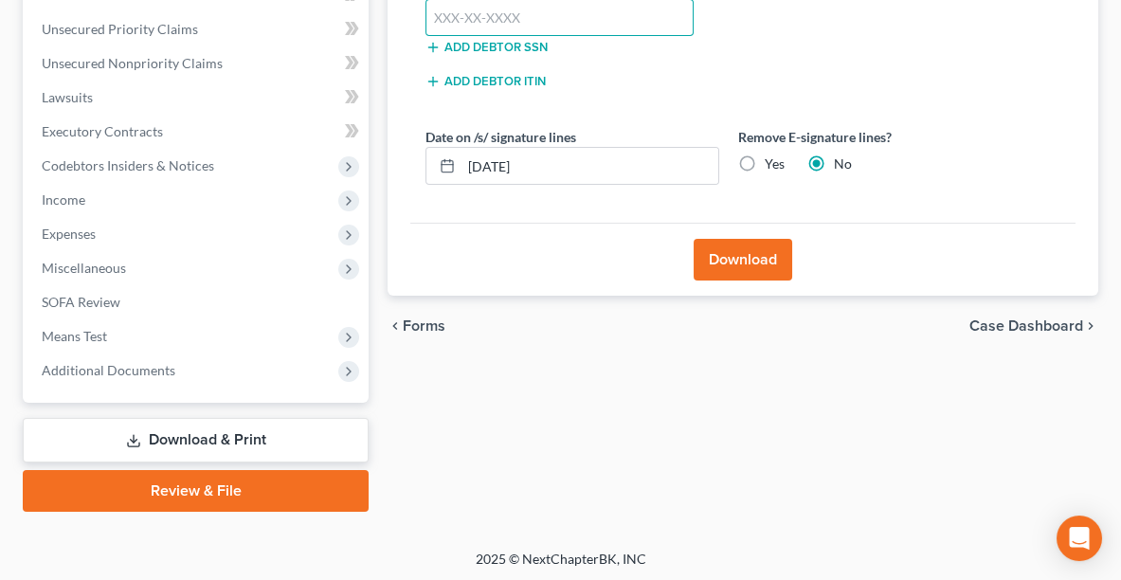
click at [584, 13] on input "text" at bounding box center [560, 18] width 268 height 38
type input "290-86-1329"
click at [765, 157] on label "Yes" at bounding box center [775, 163] width 20 height 19
click at [772, 157] on input "Yes" at bounding box center [778, 160] width 12 height 12
radio input "true"
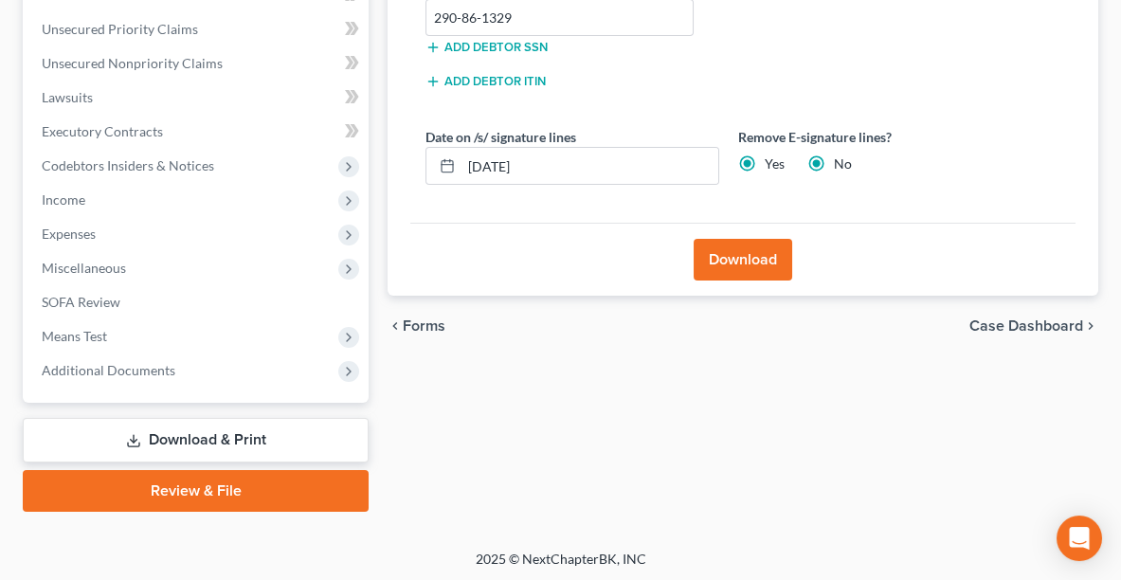
radio input "false"
click at [604, 163] on input "[DATE]" at bounding box center [590, 166] width 257 height 36
type input "[DATE]"
click at [759, 256] on button "Download" at bounding box center [743, 260] width 99 height 42
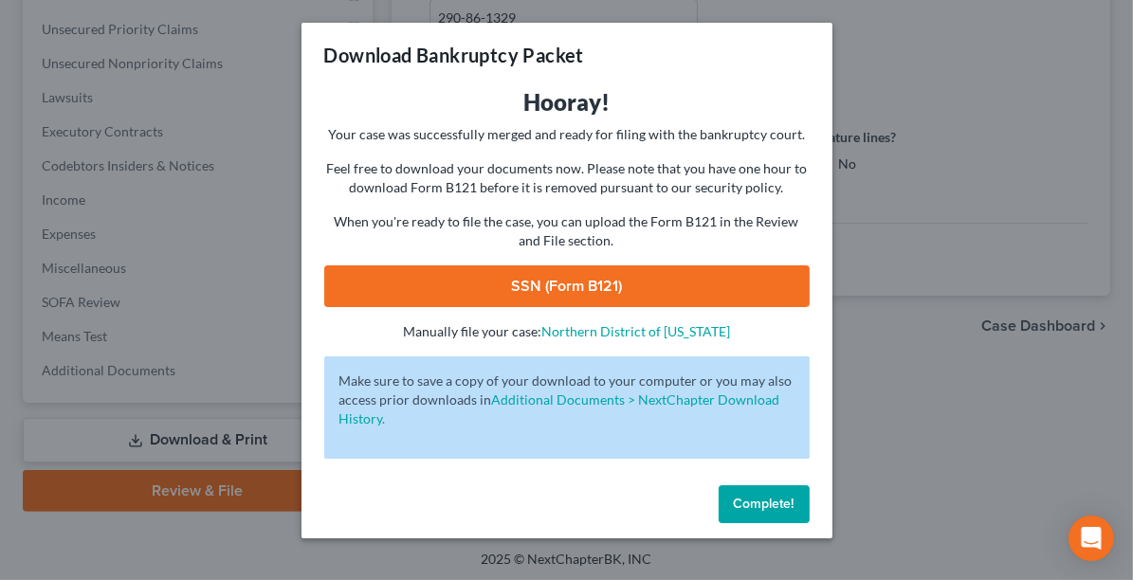
click at [666, 280] on link "SSN (Form B121)" at bounding box center [566, 286] width 485 height 42
click at [760, 504] on span "Complete!" at bounding box center [764, 504] width 61 height 16
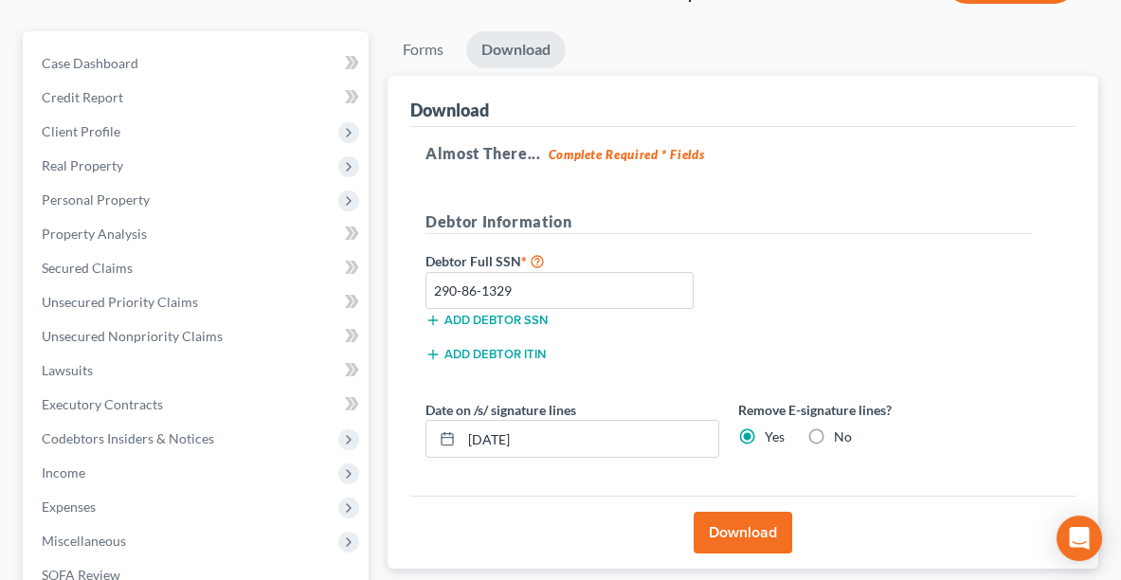
scroll to position [0, 0]
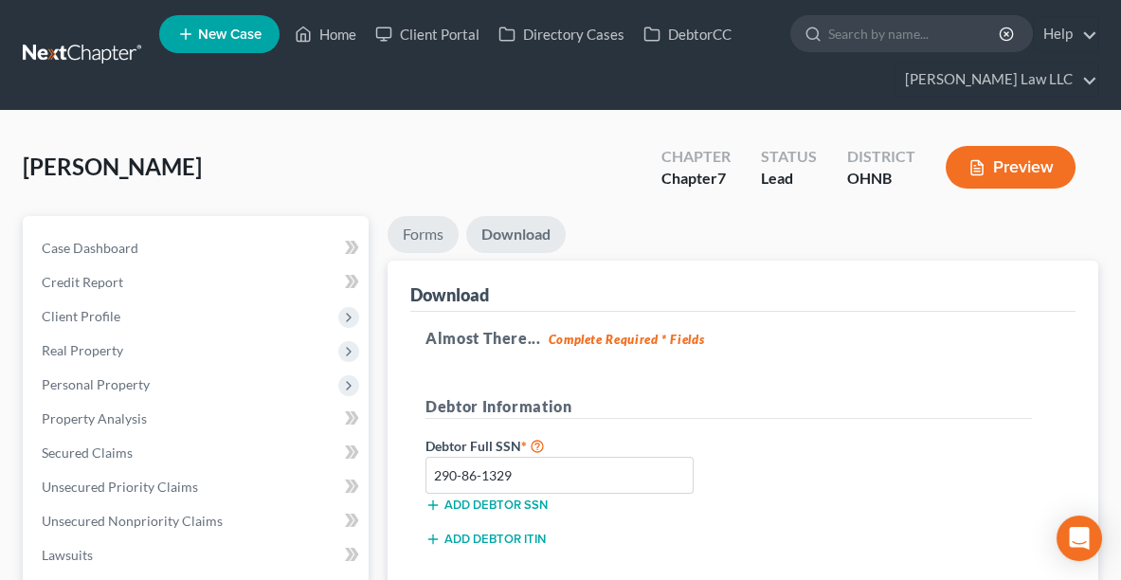
click at [426, 234] on link "Forms" at bounding box center [423, 234] width 71 height 37
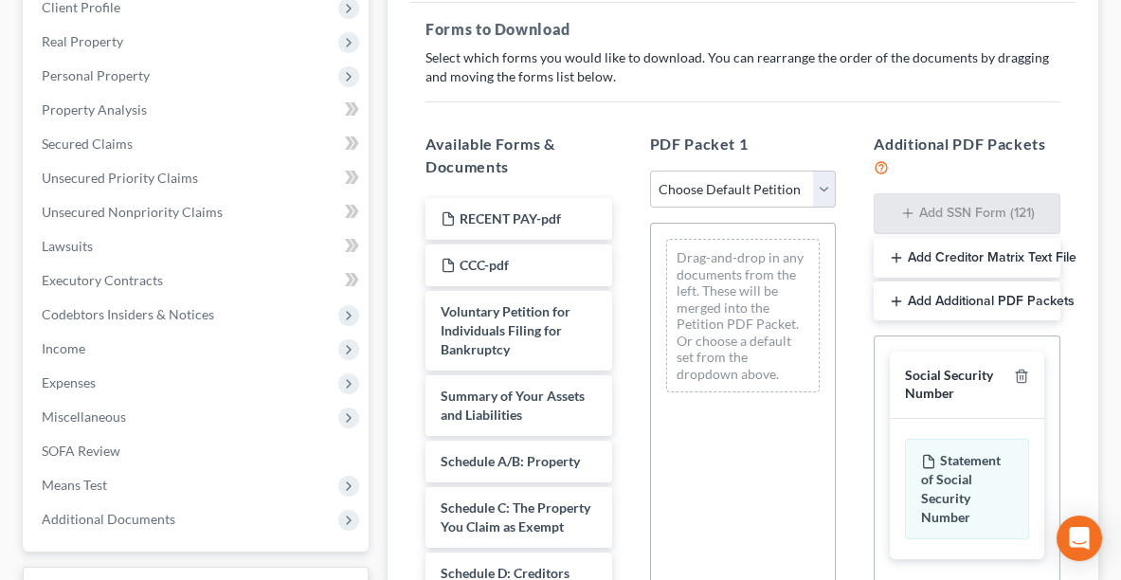
scroll to position [313, 0]
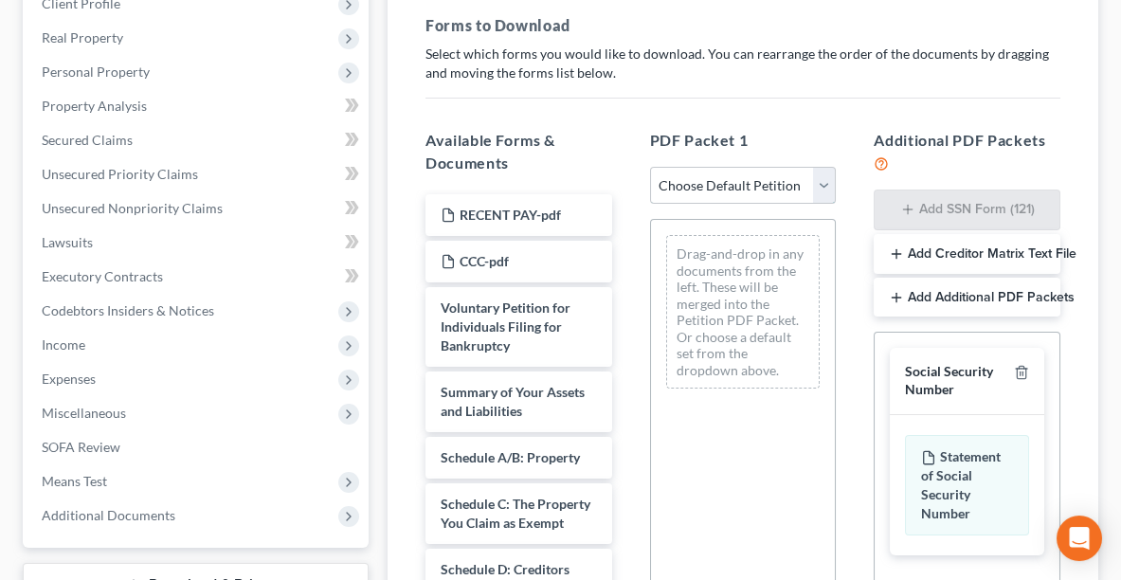
click at [774, 186] on select "Choose Default Petition PDF Packet Complete Bankruptcy Petition (all forms and …" at bounding box center [743, 186] width 187 height 38
select select "0"
click at [650, 167] on select "Choose Default Petition PDF Packet Complete Bankruptcy Petition (all forms and …" at bounding box center [743, 186] width 187 height 38
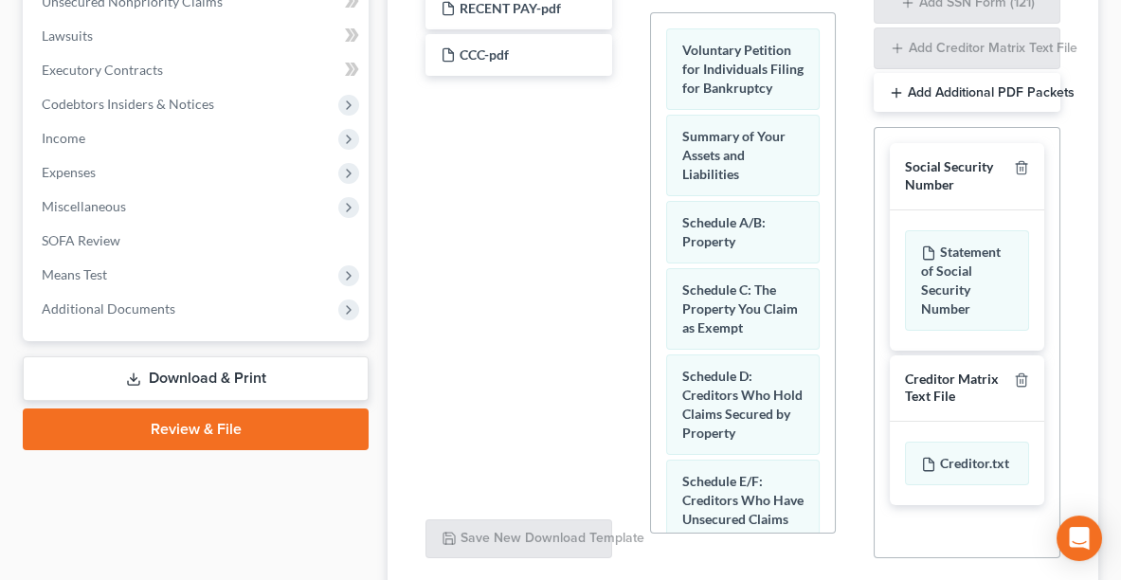
scroll to position [663, 0]
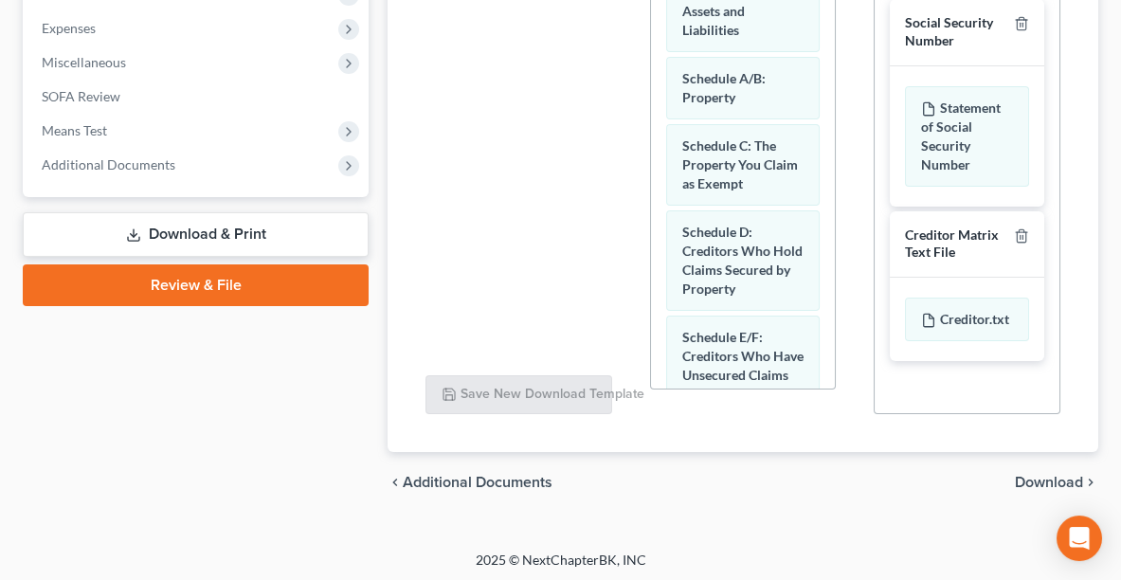
click at [1026, 475] on span "Download" at bounding box center [1049, 482] width 68 height 15
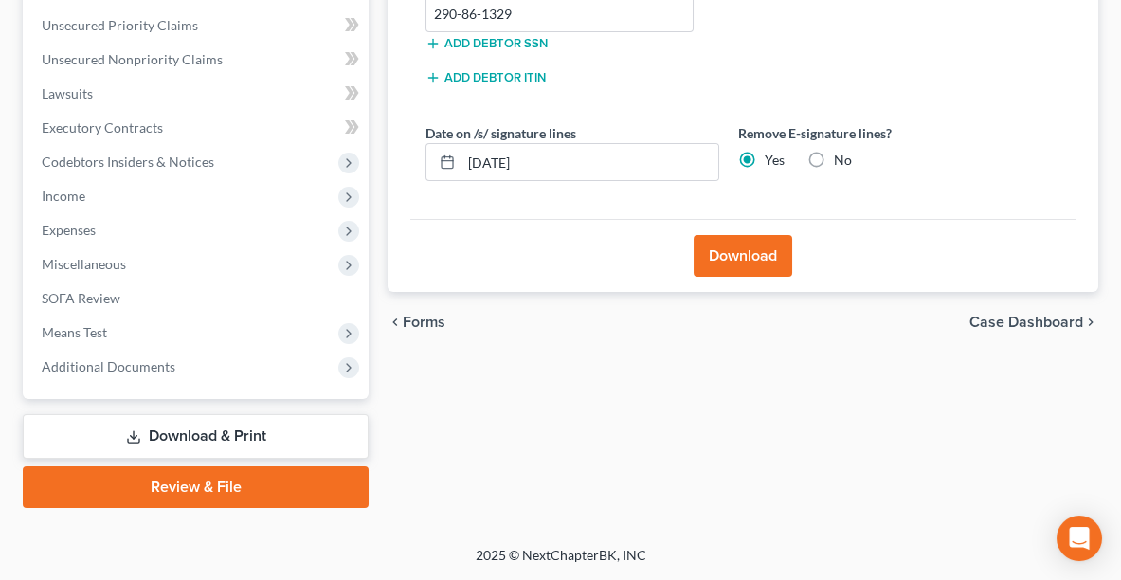
scroll to position [458, 0]
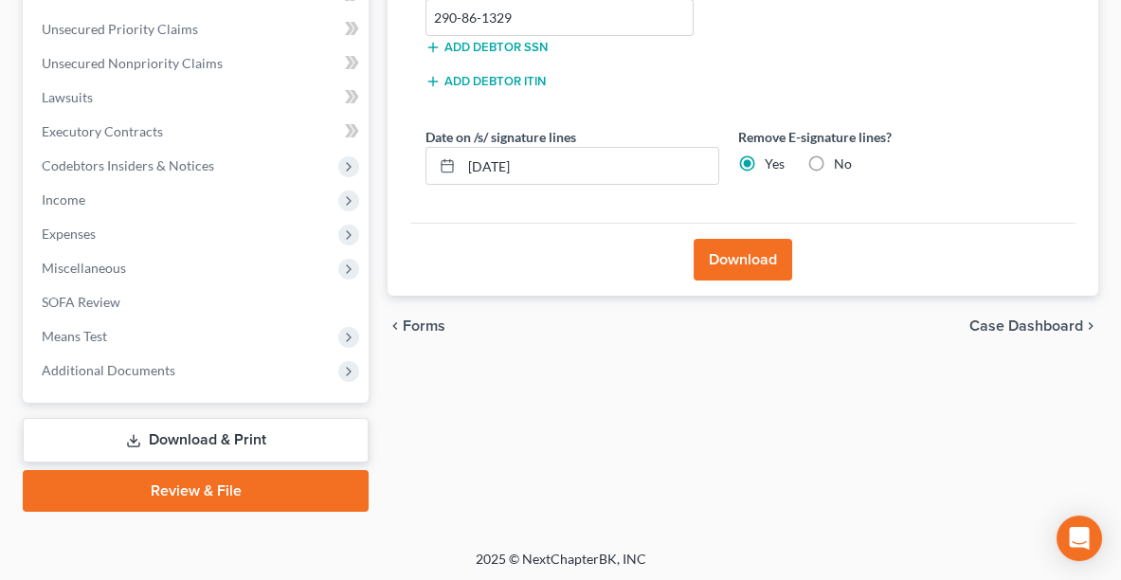
click at [834, 163] on label "No" at bounding box center [843, 163] width 18 height 19
click at [842, 163] on input "No" at bounding box center [848, 160] width 12 height 12
radio input "true"
radio input "false"
click at [756, 252] on button "Download" at bounding box center [743, 260] width 99 height 42
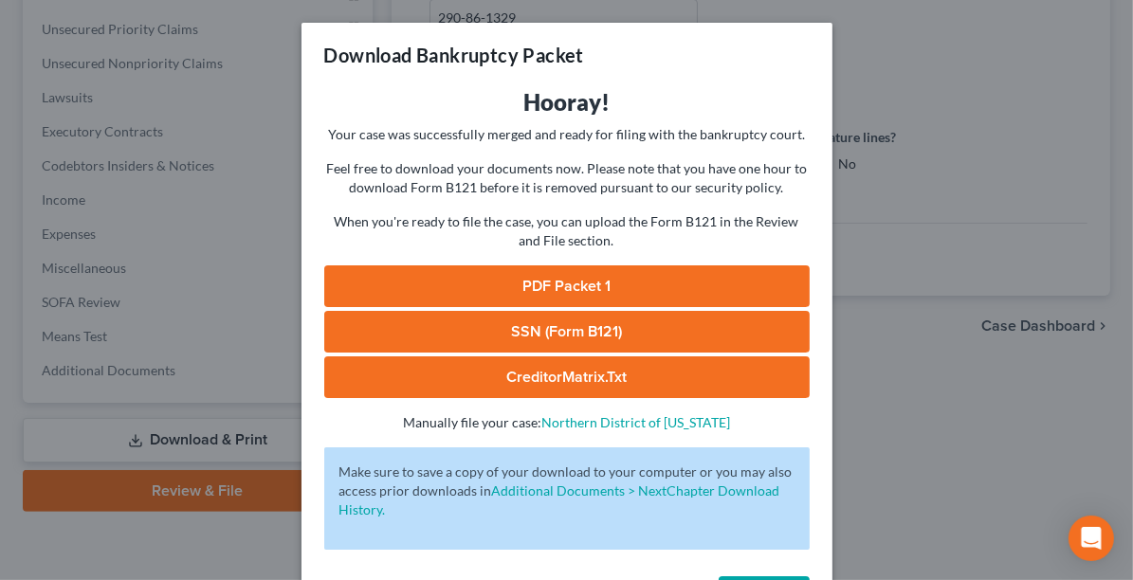
click at [599, 287] on link "PDF Packet 1" at bounding box center [566, 286] width 485 height 42
click at [1047, 114] on div "Download Bankruptcy Packet Hooray! Your case was successfully merged and ready …" at bounding box center [566, 290] width 1133 height 580
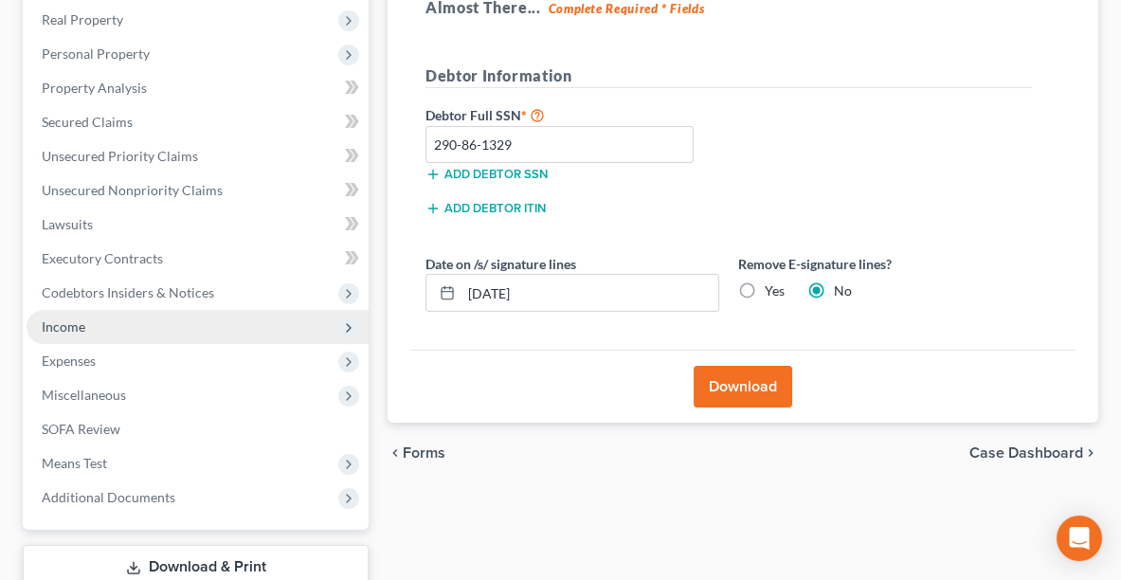
scroll to position [328, 0]
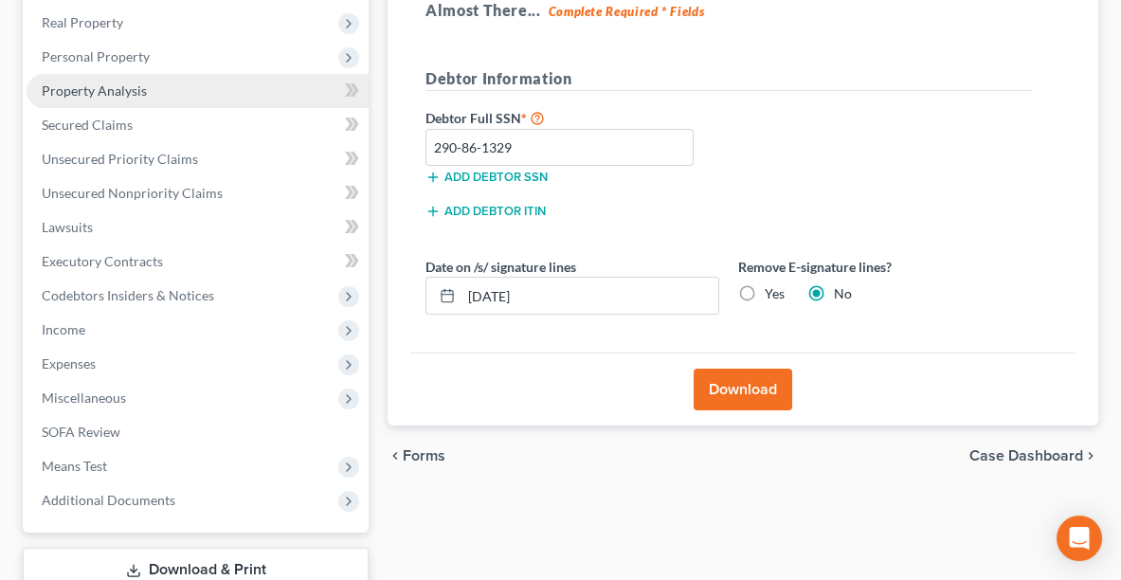
click at [130, 86] on span "Property Analysis" at bounding box center [94, 90] width 105 height 16
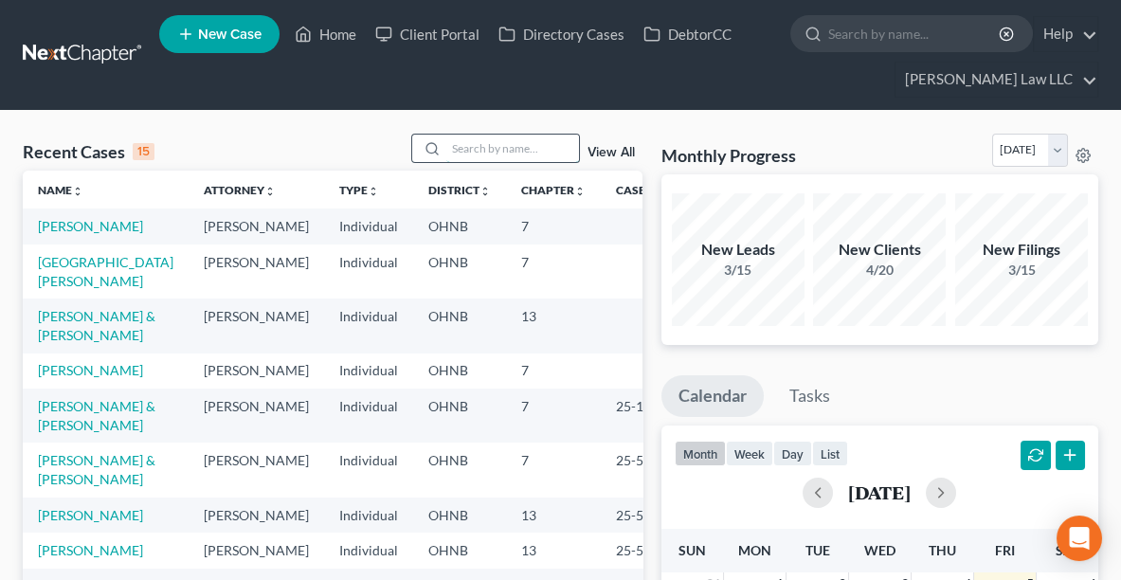
click at [508, 136] on input "search" at bounding box center [512, 148] width 133 height 27
type input "C"
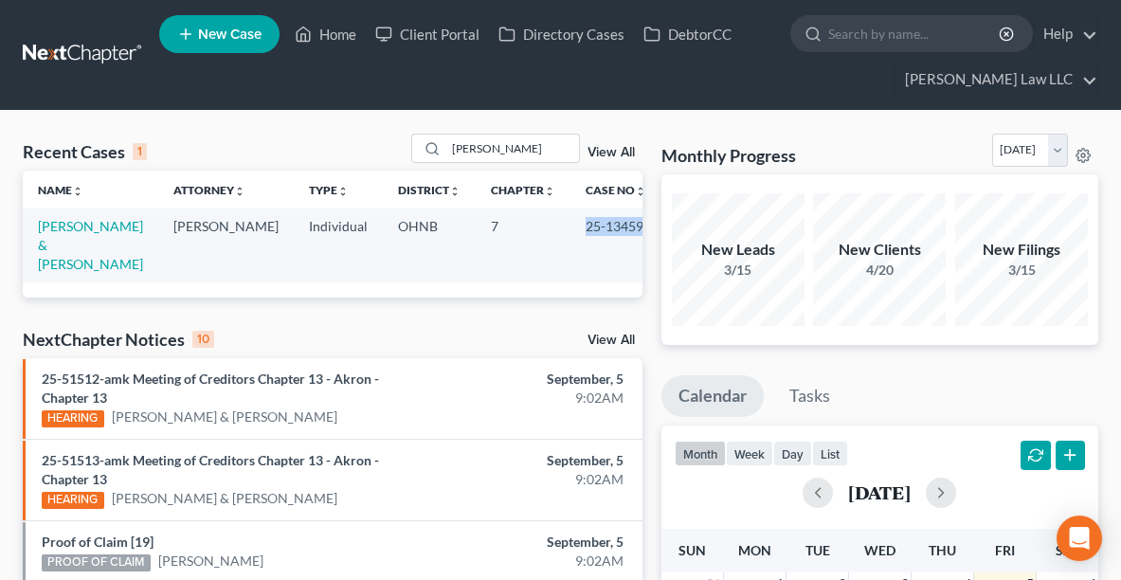
drag, startPoint x: 563, startPoint y: 221, endPoint x: 633, endPoint y: 240, distance: 72.6
click at [633, 240] on td "25-13459" at bounding box center [616, 245] width 91 height 73
copy td "25-13459"
drag, startPoint x: 463, startPoint y: 155, endPoint x: 351, endPoint y: 166, distance: 112.3
click at [351, 166] on div "Recent Cases 1 [PERSON_NAME] View All" at bounding box center [333, 152] width 620 height 37
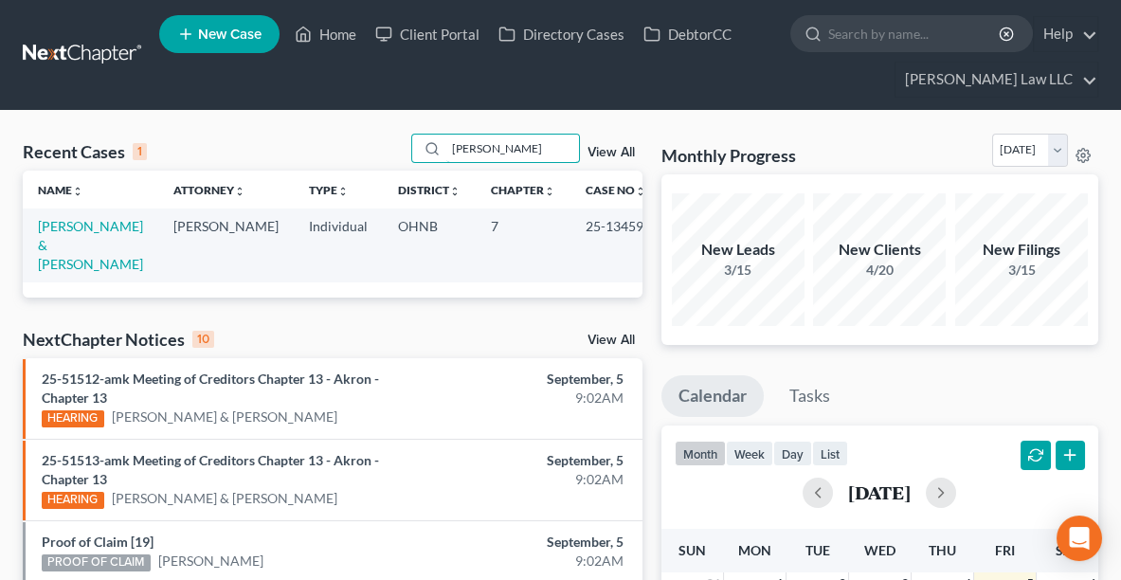
type input "[PERSON_NAME]"
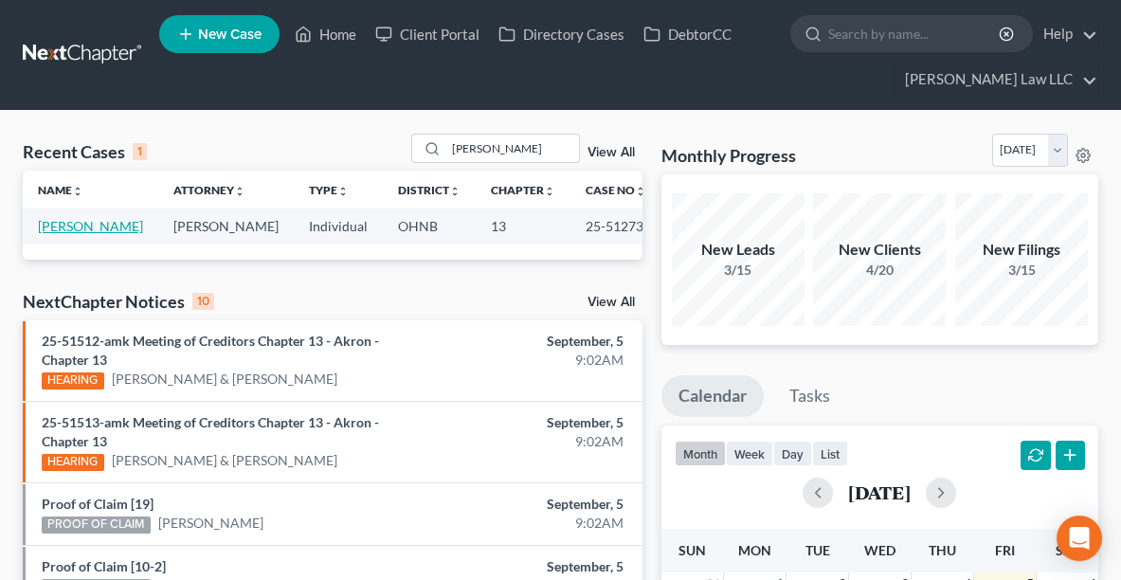
click at [95, 219] on link "[PERSON_NAME]" at bounding box center [90, 226] width 105 height 16
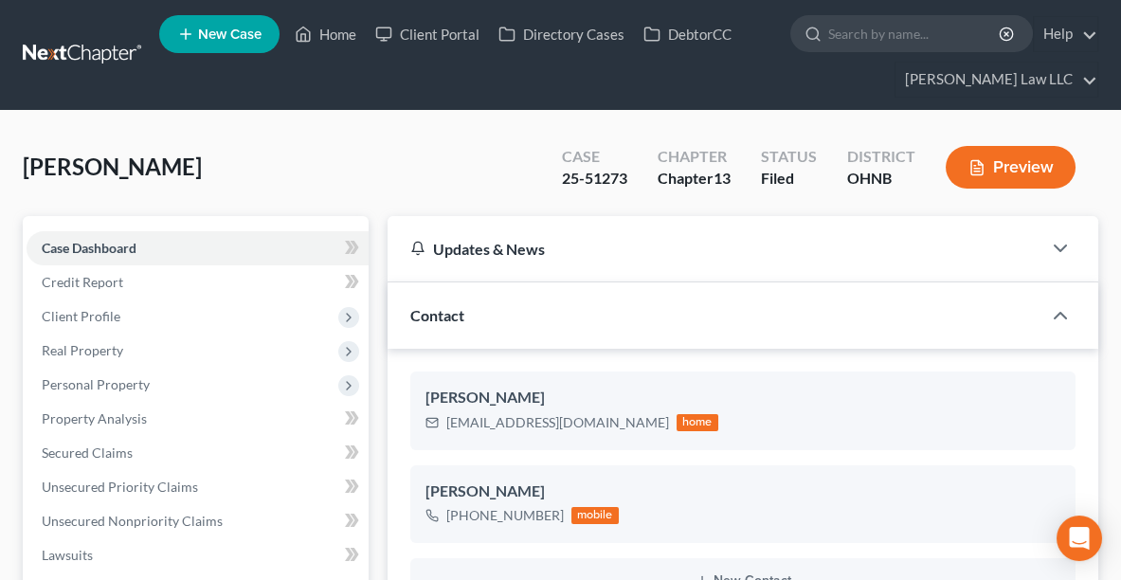
scroll to position [714, 0]
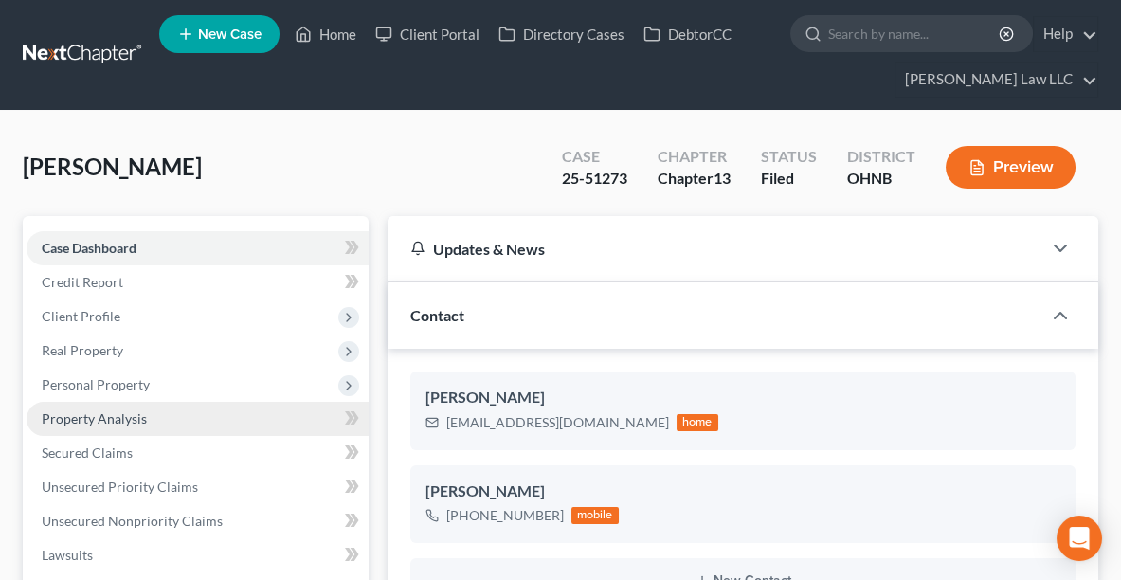
click at [100, 423] on span "Property Analysis" at bounding box center [94, 418] width 105 height 16
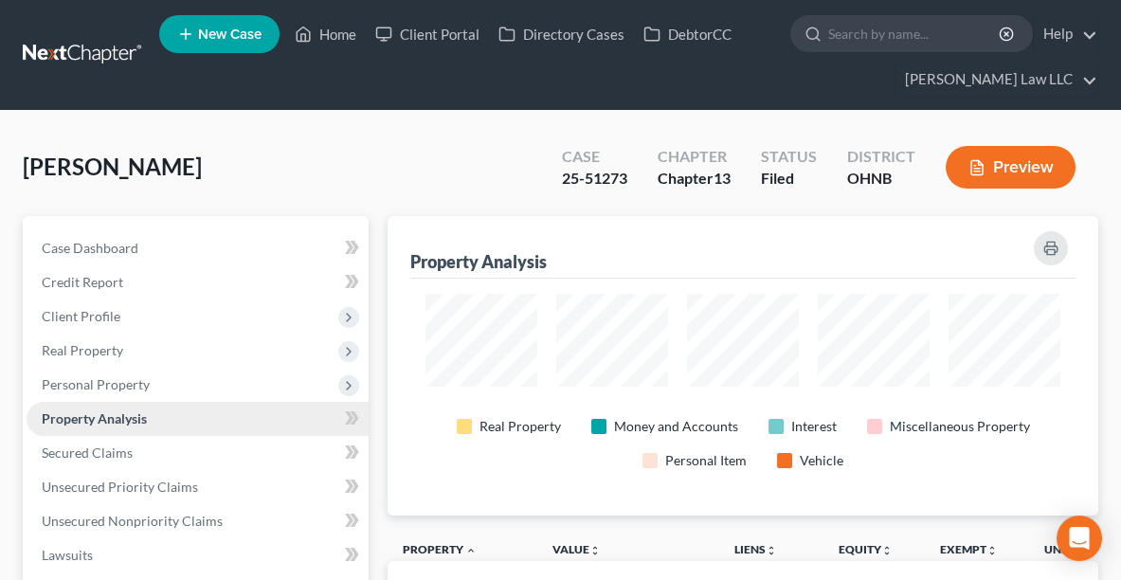
scroll to position [299, 710]
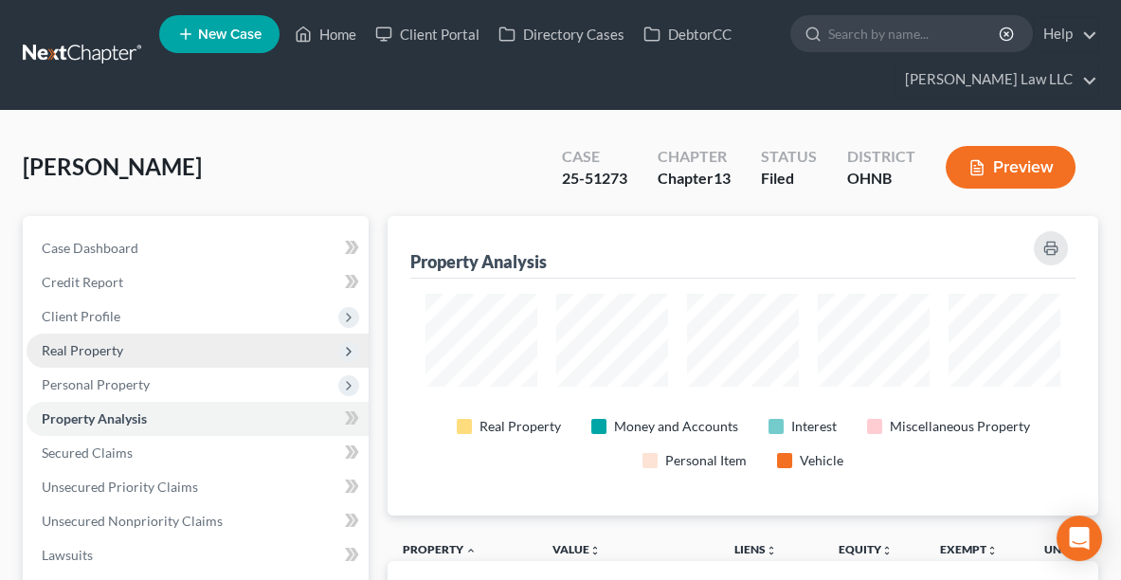
click at [126, 349] on span "Real Property" at bounding box center [198, 351] width 342 height 34
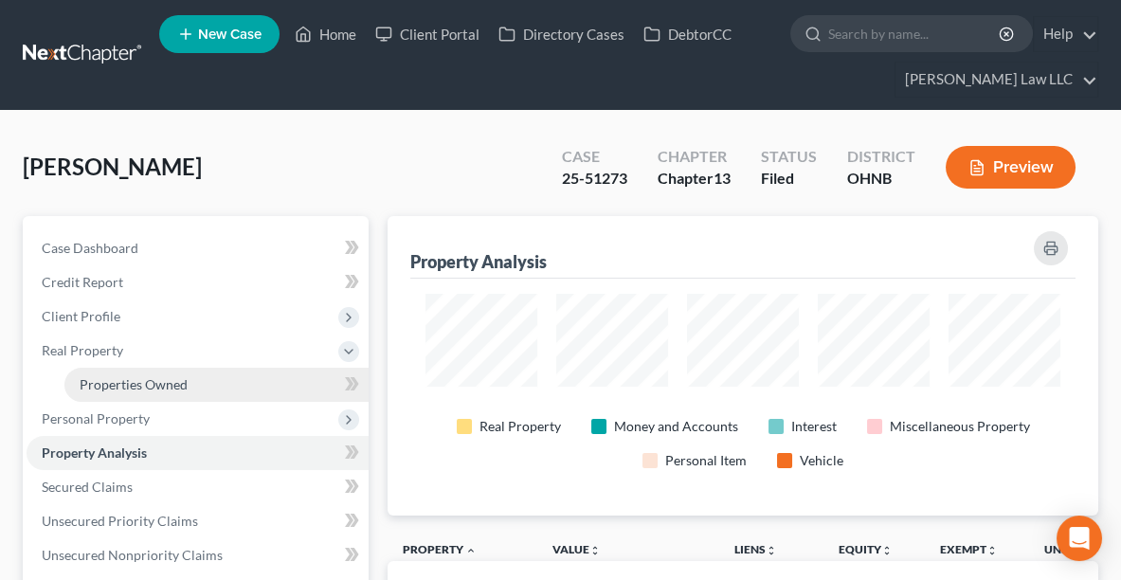
click at [144, 387] on span "Properties Owned" at bounding box center [134, 384] width 108 height 16
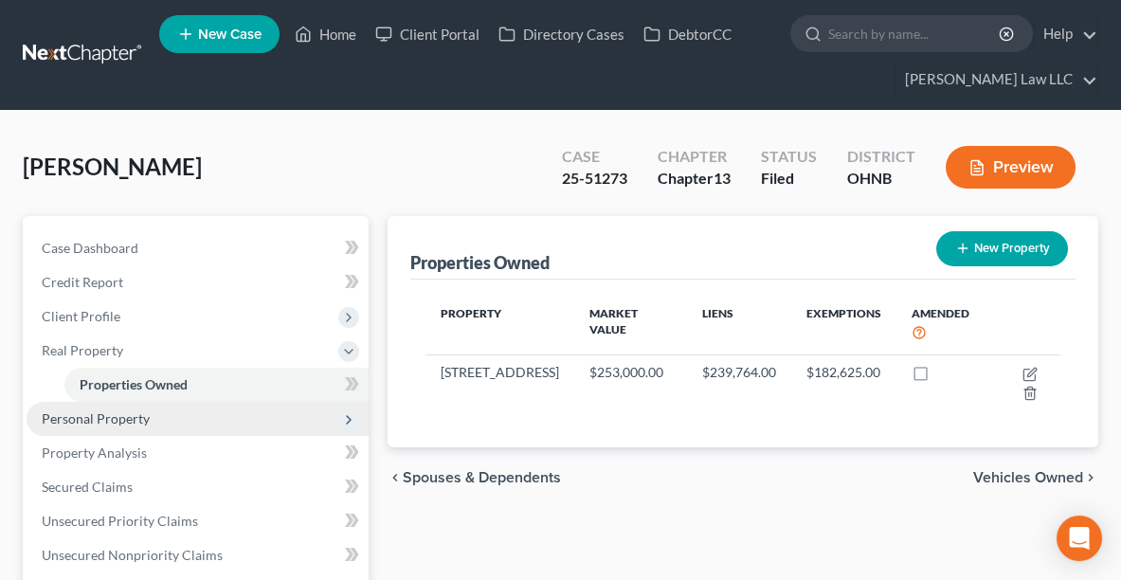
click at [127, 410] on span "Personal Property" at bounding box center [96, 418] width 108 height 16
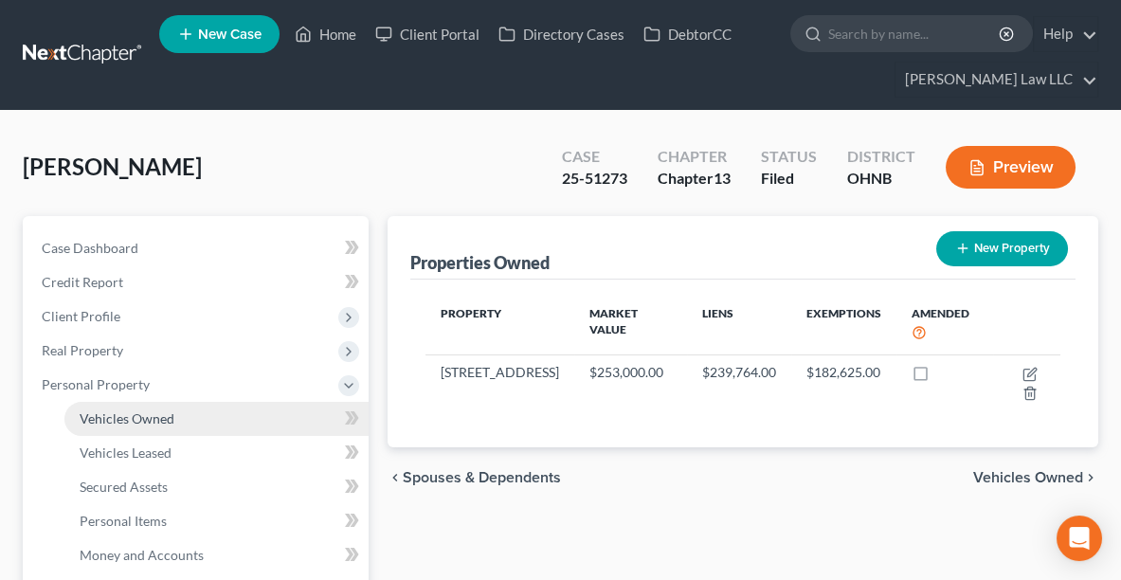
click at [125, 415] on span "Vehicles Owned" at bounding box center [127, 418] width 95 height 16
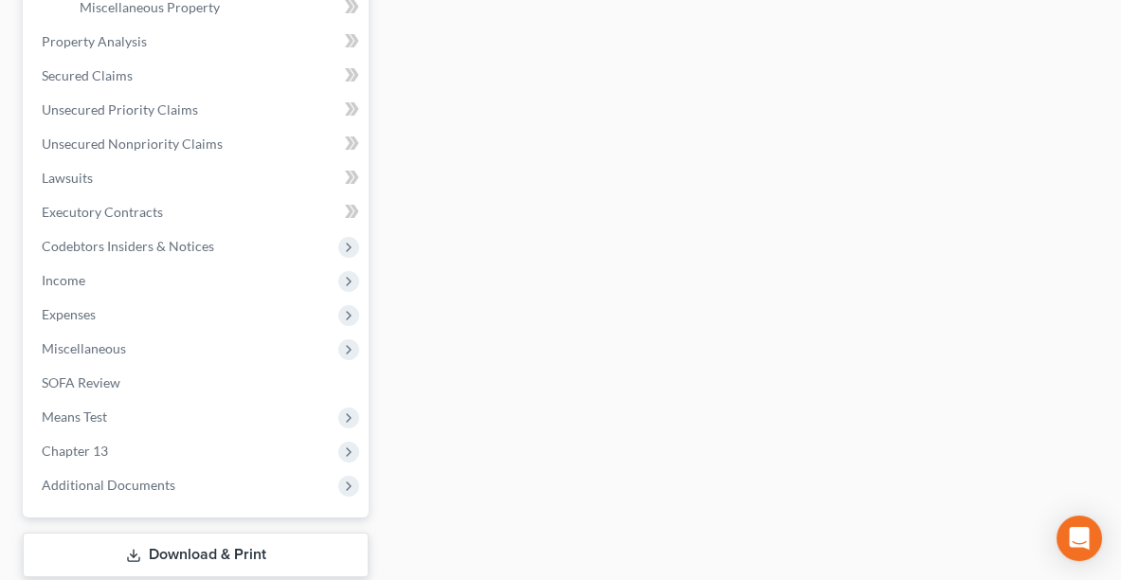
scroll to position [715, 0]
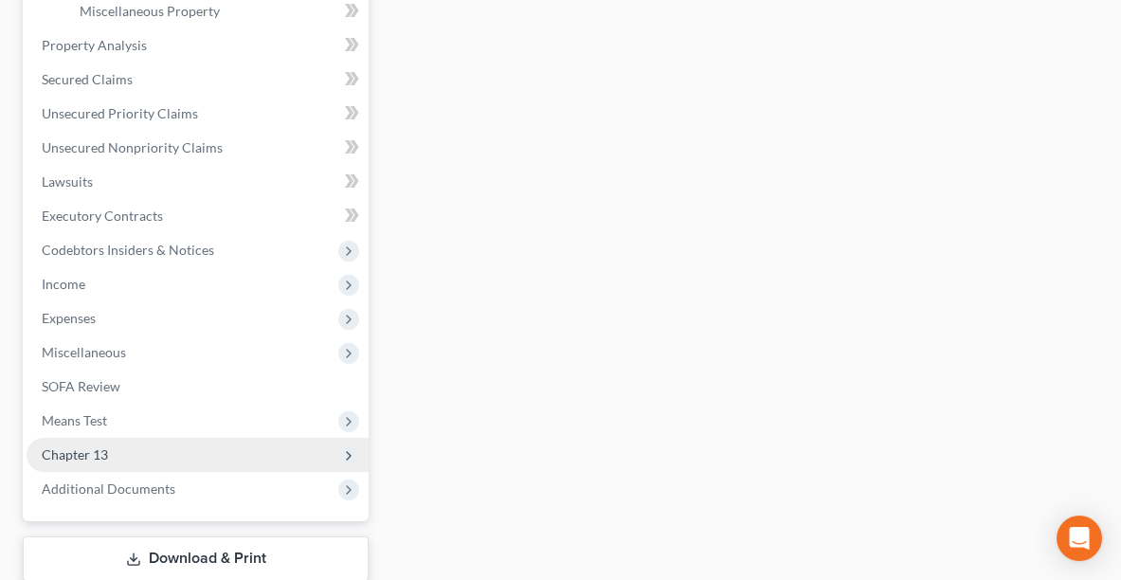
click at [123, 459] on span "Chapter 13" at bounding box center [198, 455] width 342 height 34
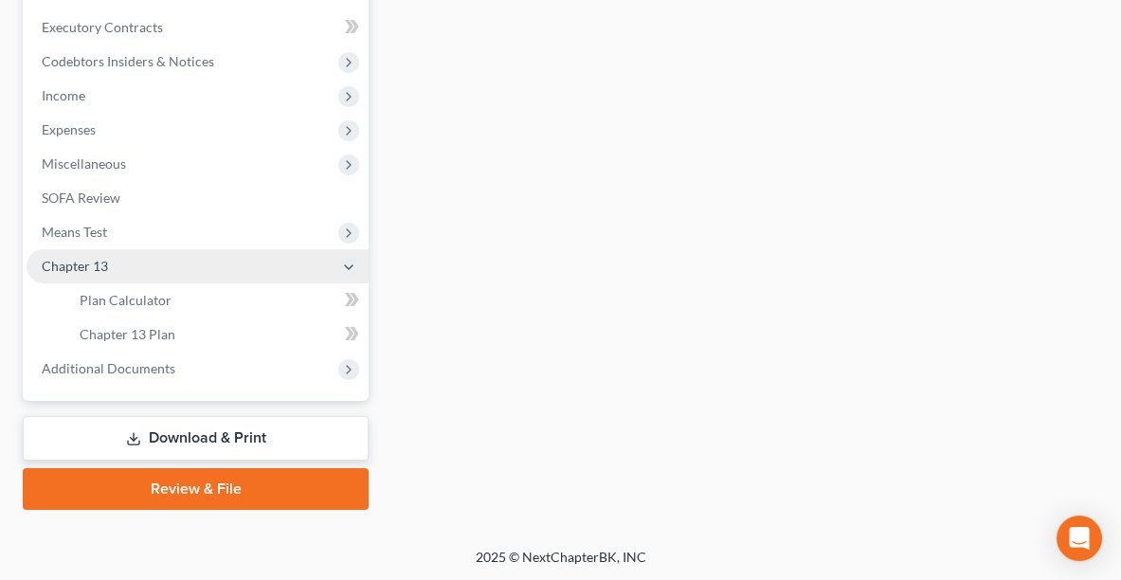
scroll to position [559, 0]
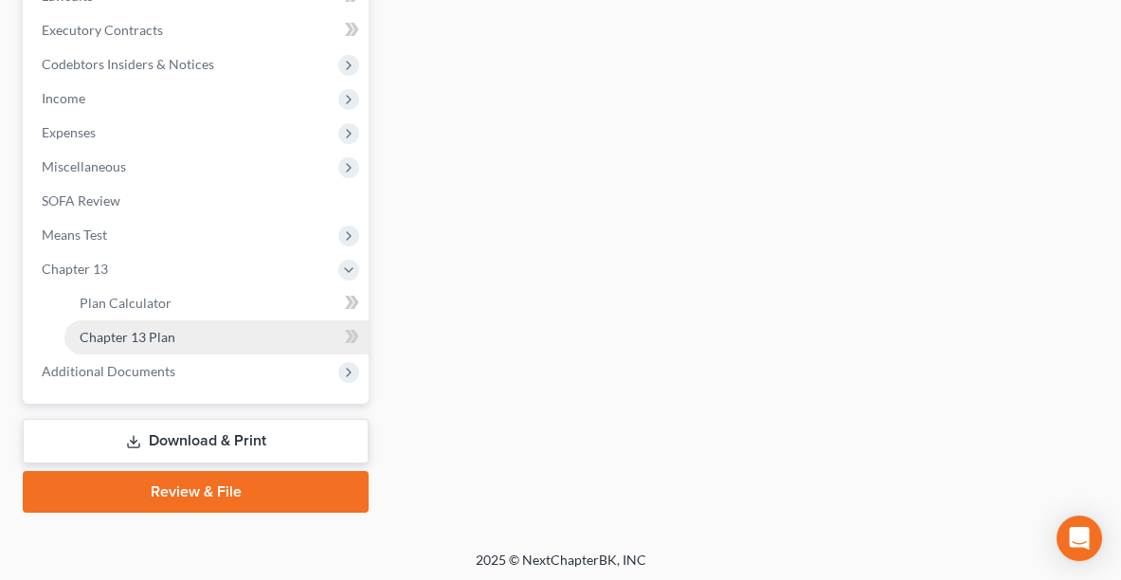
click at [108, 334] on span "Chapter 13 Plan" at bounding box center [128, 337] width 96 height 16
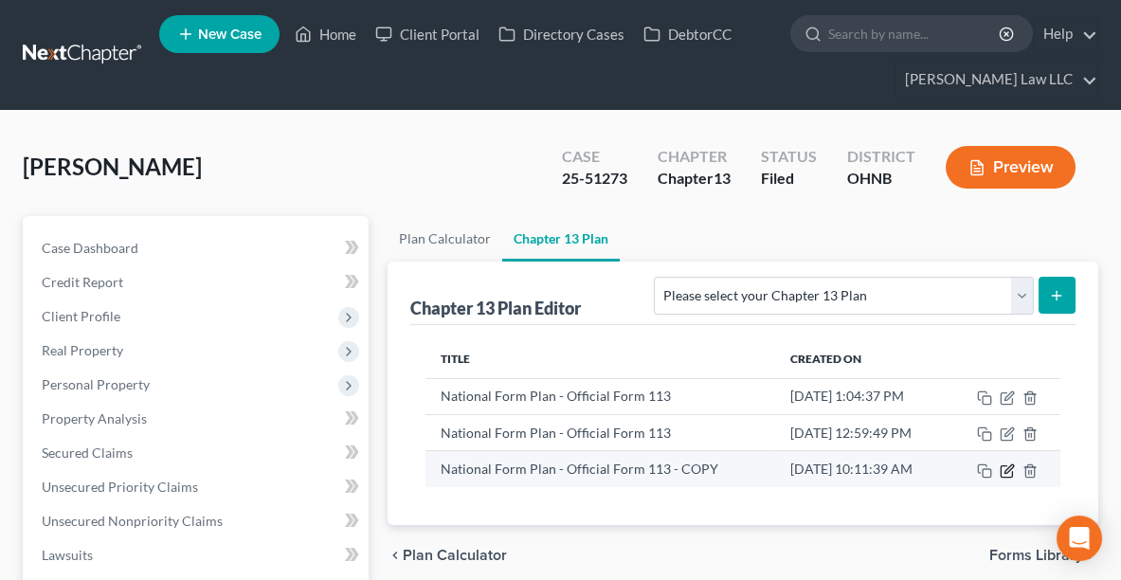
click at [1008, 464] on icon "button" at bounding box center [1007, 470] width 15 height 15
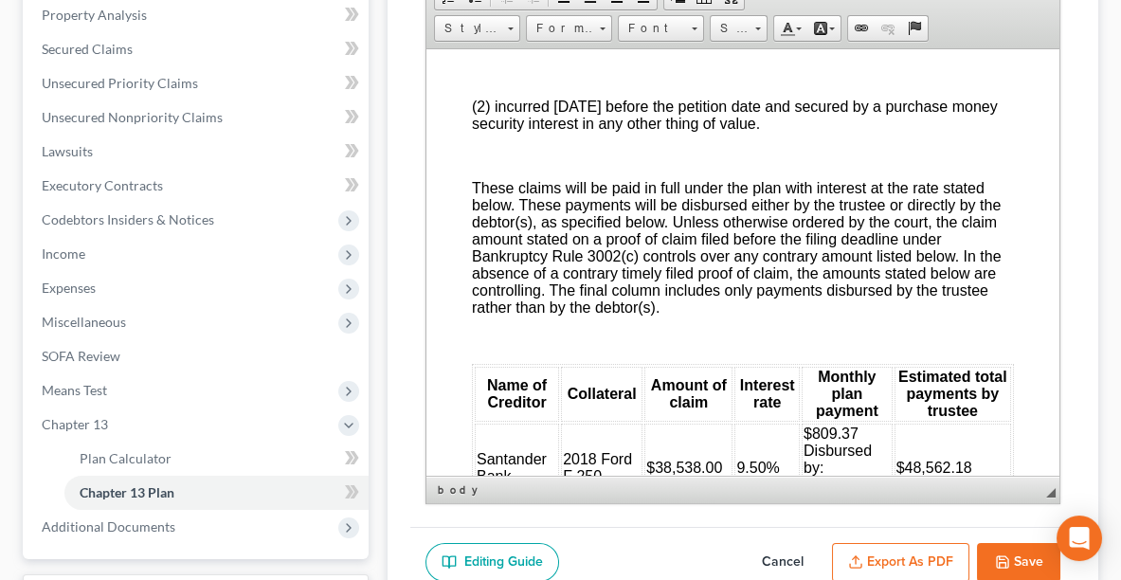
scroll to position [3363, 0]
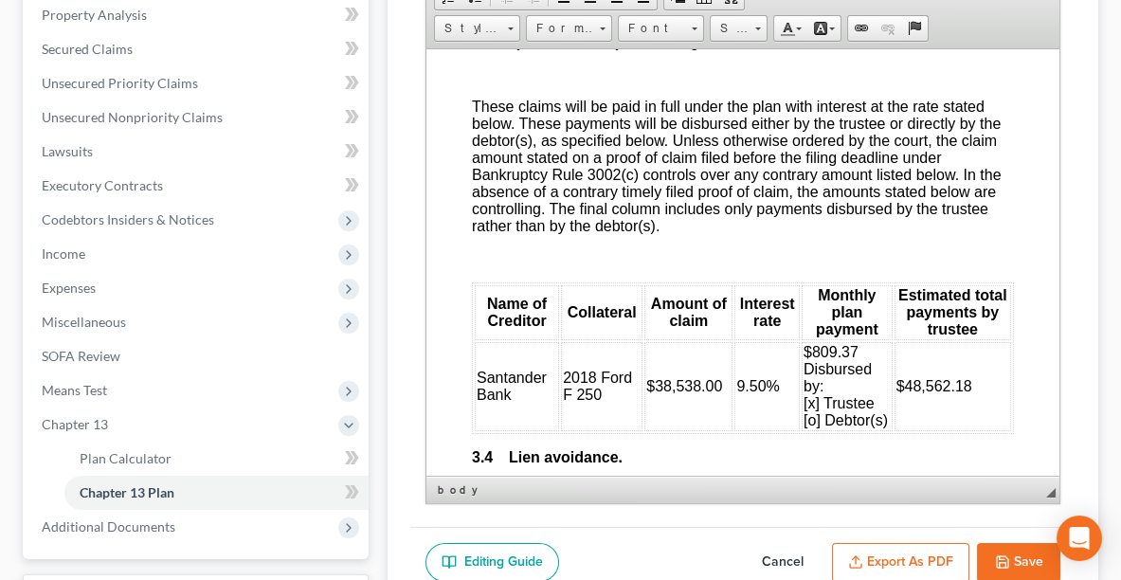
drag, startPoint x: 1056, startPoint y: 70, endPoint x: 1549, endPoint y: 279, distance: 535.1
click at [1013, 550] on button "Save" at bounding box center [1018, 563] width 83 height 40
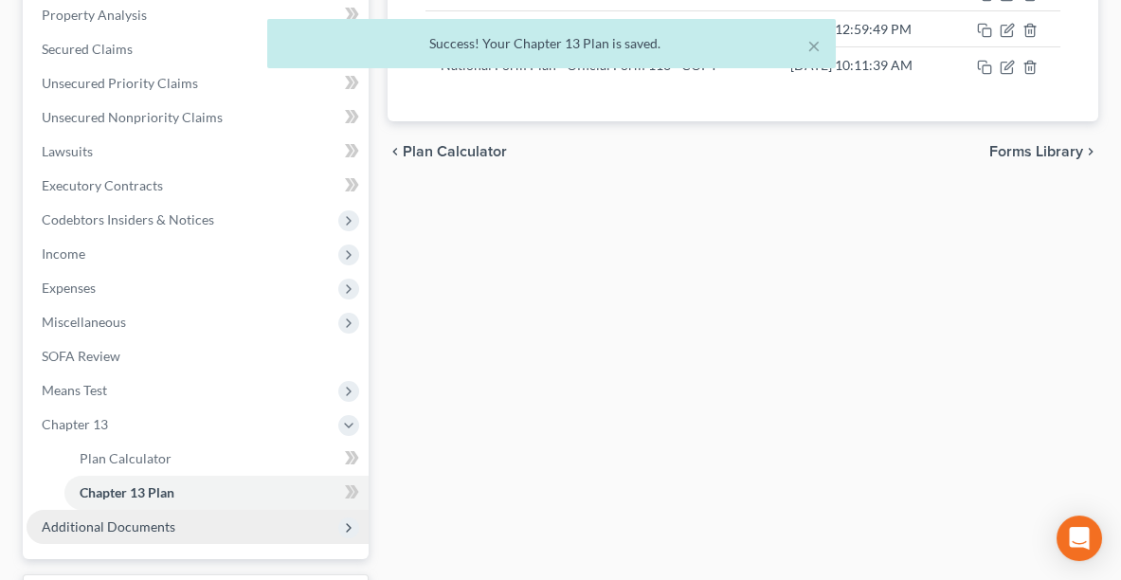
click at [110, 531] on span "Additional Documents" at bounding box center [109, 526] width 134 height 16
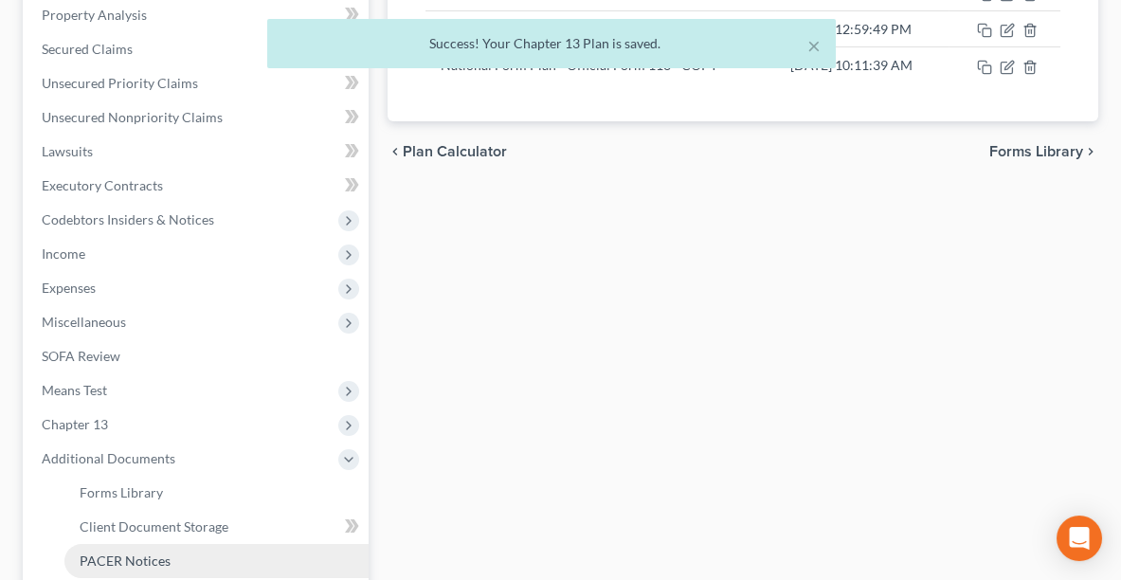
click at [111, 563] on span "PACER Notices" at bounding box center [125, 561] width 91 height 16
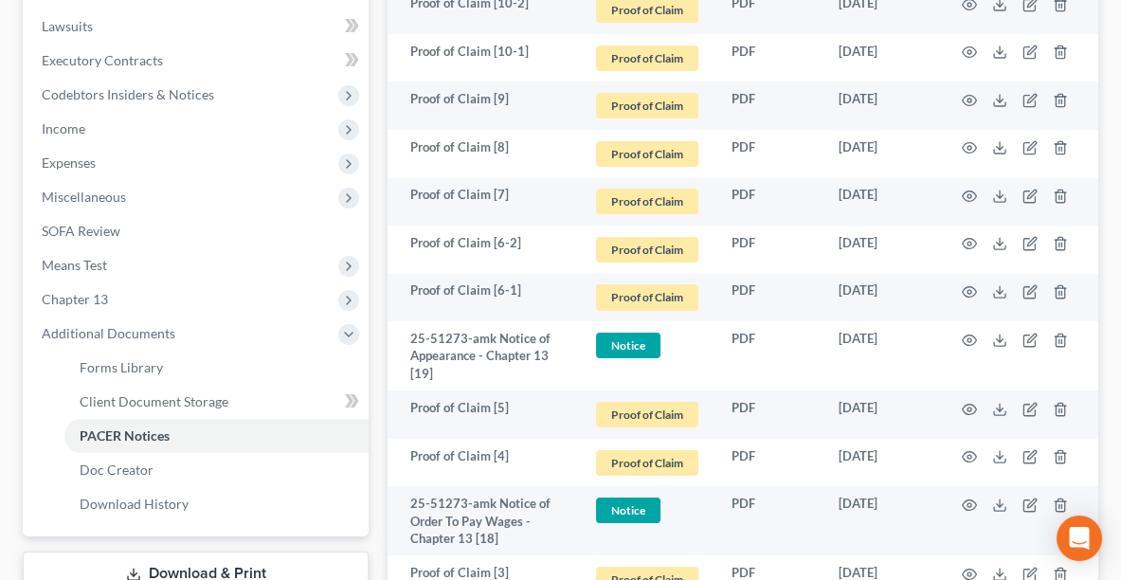
scroll to position [474, 0]
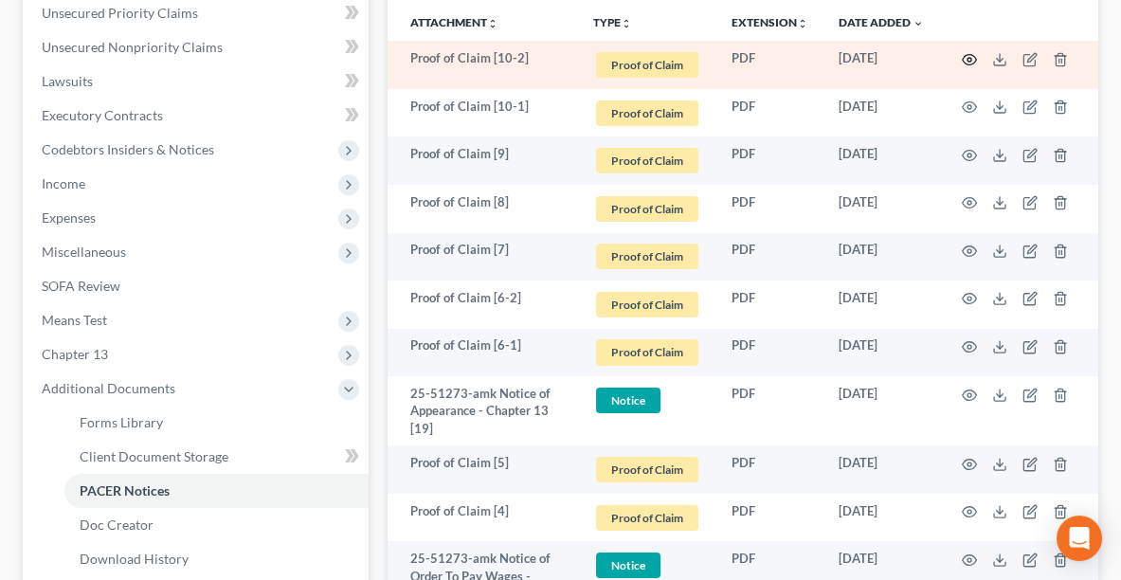
click at [965, 60] on icon "button" at bounding box center [969, 59] width 15 height 15
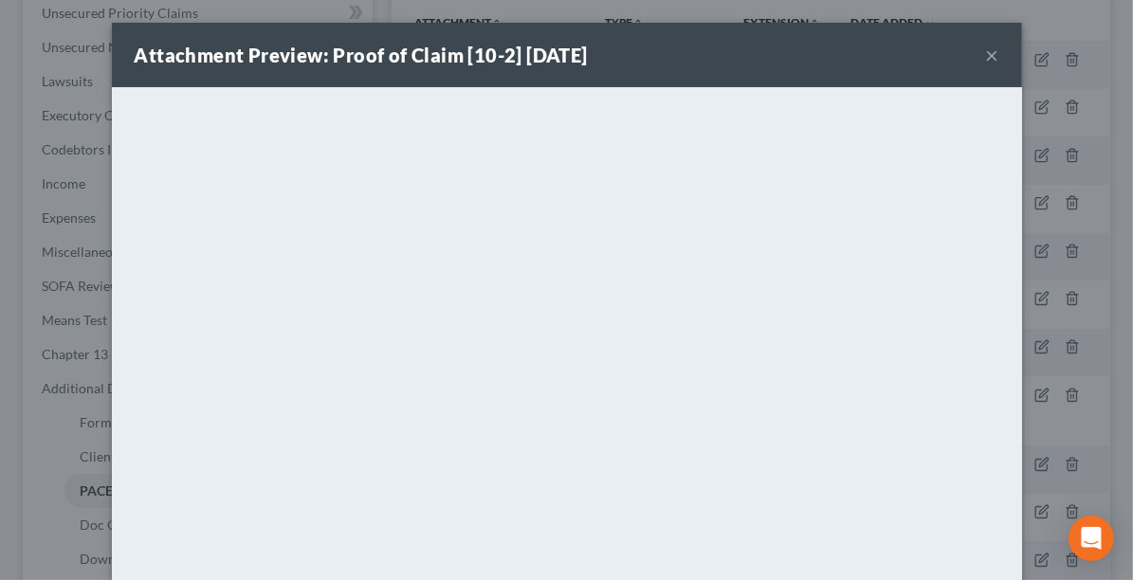
click at [989, 58] on button "×" at bounding box center [992, 55] width 13 height 23
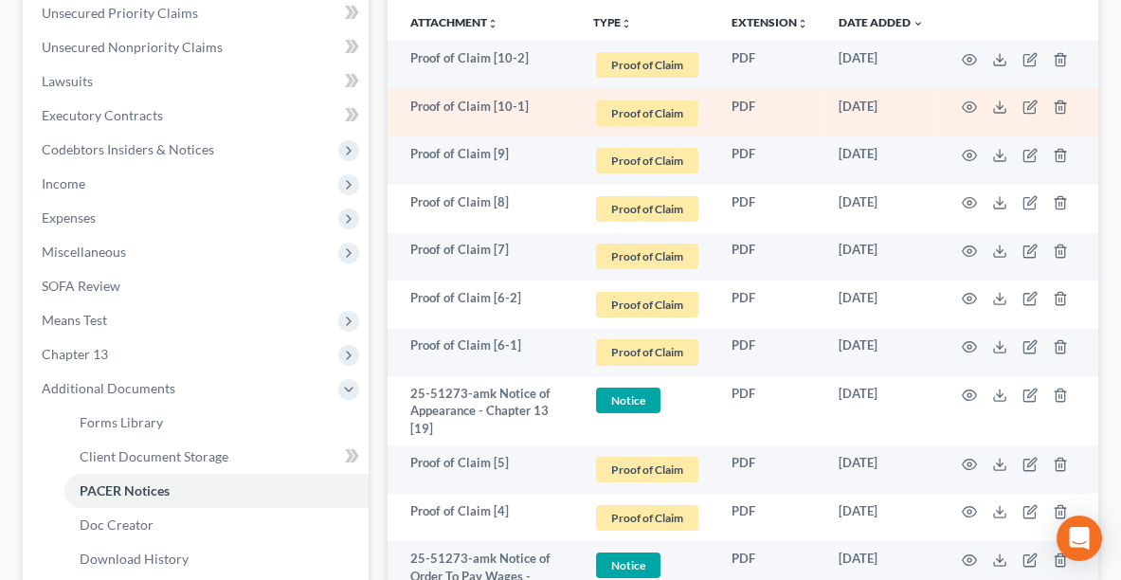
click at [655, 109] on span "Proof of Claim" at bounding box center [647, 113] width 102 height 26
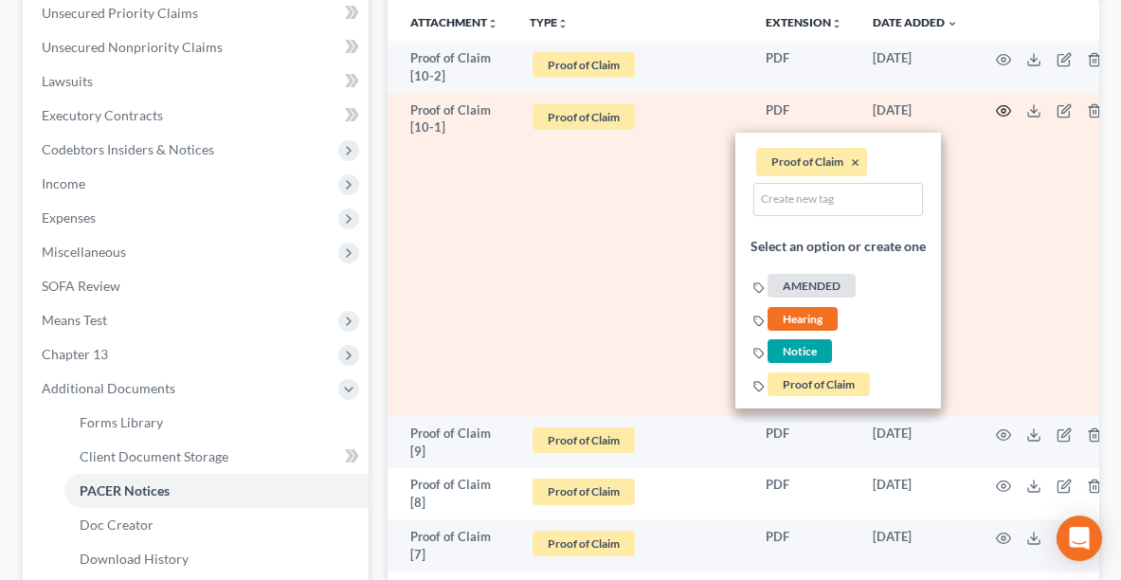
click at [1005, 104] on icon "button" at bounding box center [1003, 110] width 15 height 15
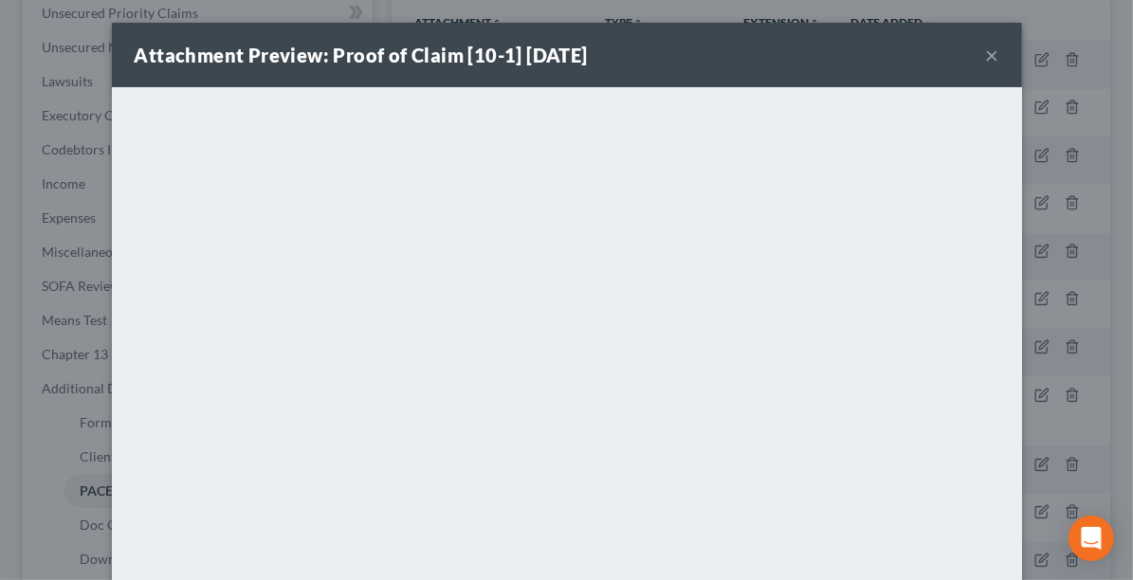
click at [986, 52] on button "×" at bounding box center [992, 55] width 13 height 23
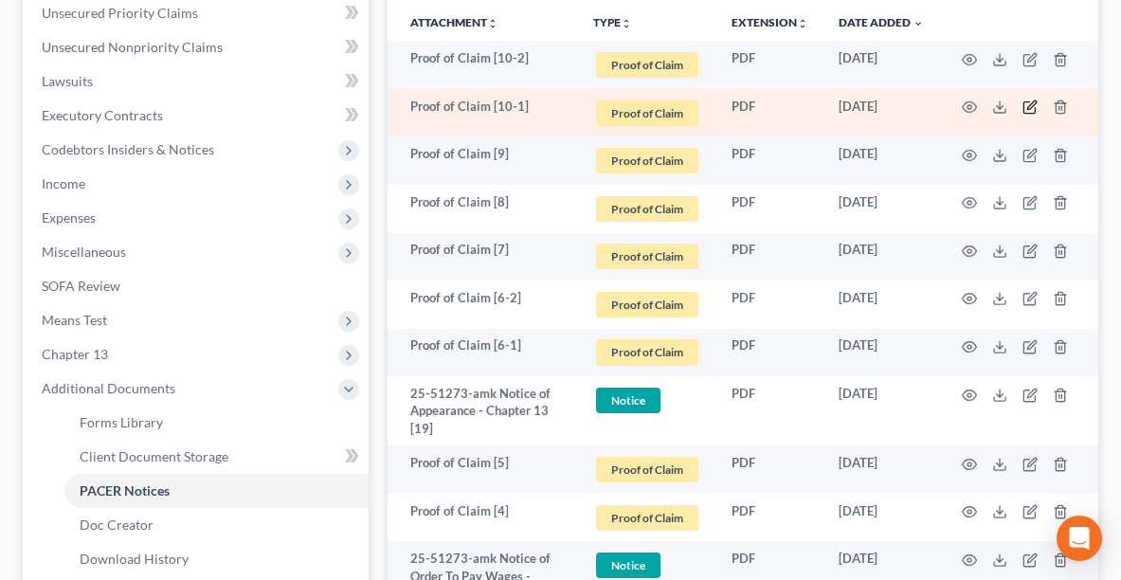
click at [1029, 109] on icon "button" at bounding box center [1030, 107] width 15 height 15
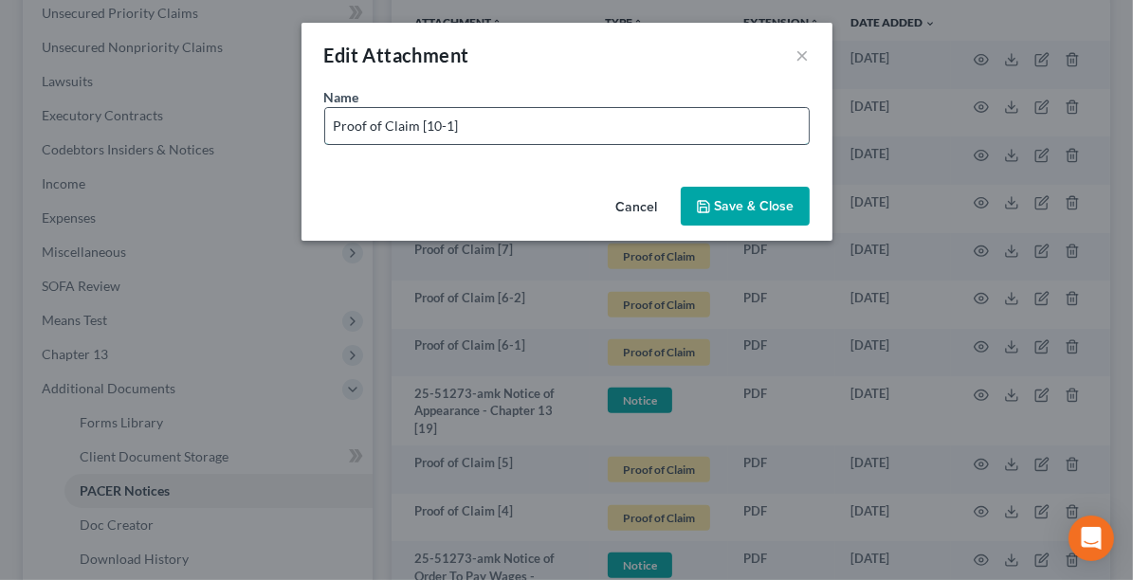
click at [565, 125] on input "Proof of Claim [10-1]" at bounding box center [566, 126] width 483 height 36
paste input "Capital One Auto Finance, a division of Capital One, N.A."
type input "Proof of Claim [10-1] Capital One Auto Finance, a division of Capital One, N.A."
click at [740, 204] on span "Save & Close" at bounding box center [755, 206] width 80 height 16
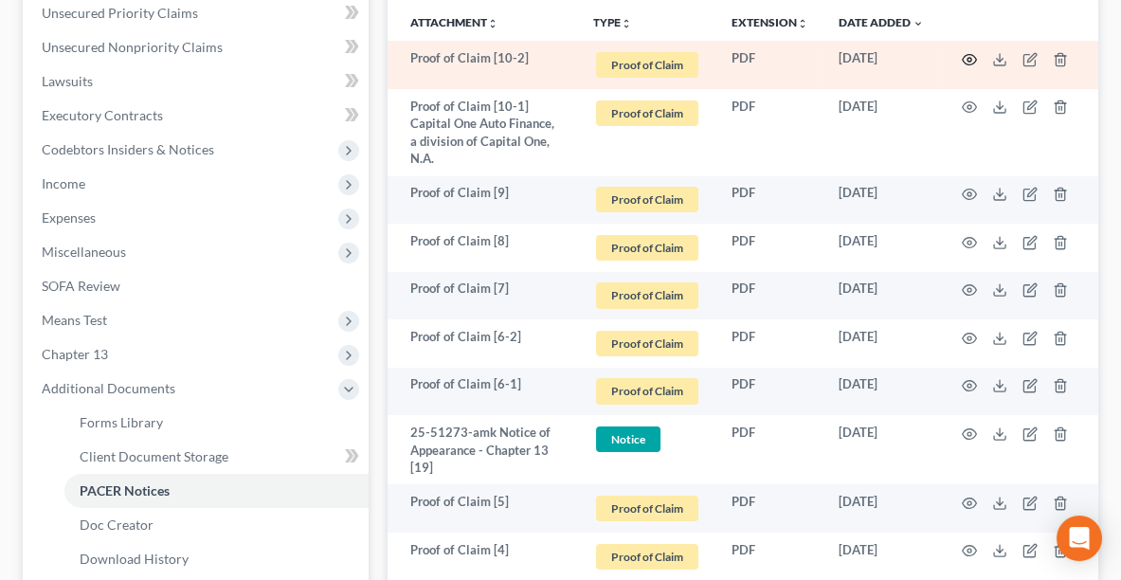
click at [969, 55] on icon "button" at bounding box center [969, 59] width 15 height 15
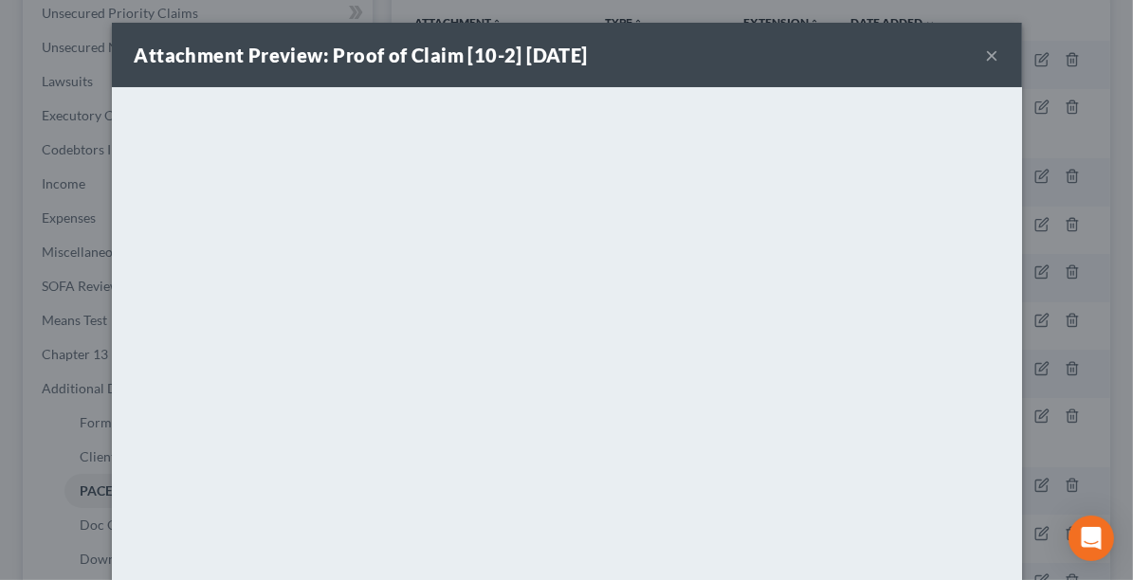
click at [988, 54] on button "×" at bounding box center [992, 55] width 13 height 23
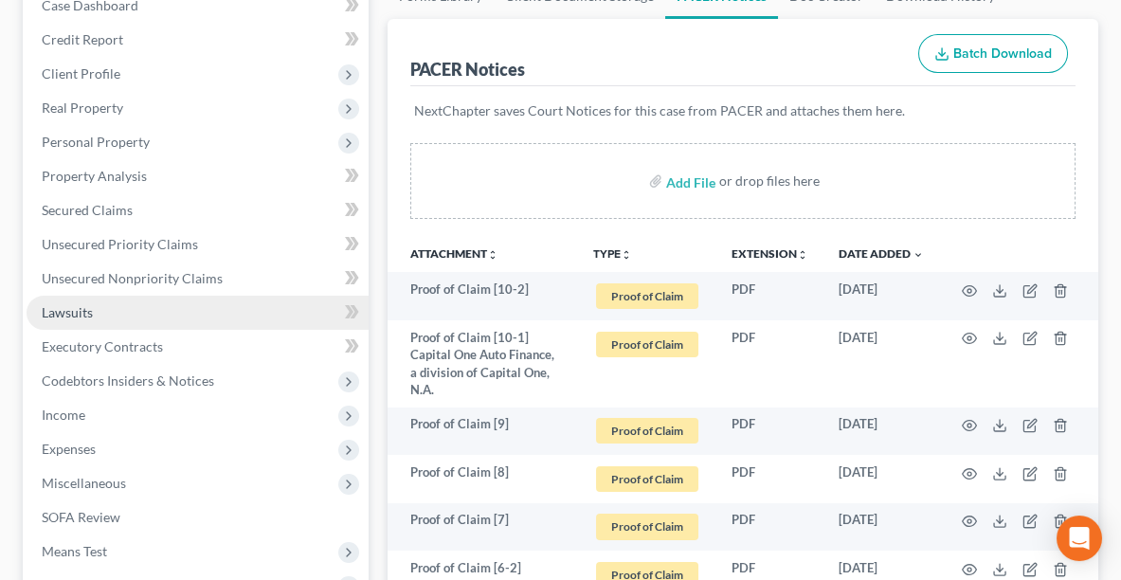
scroll to position [237, 0]
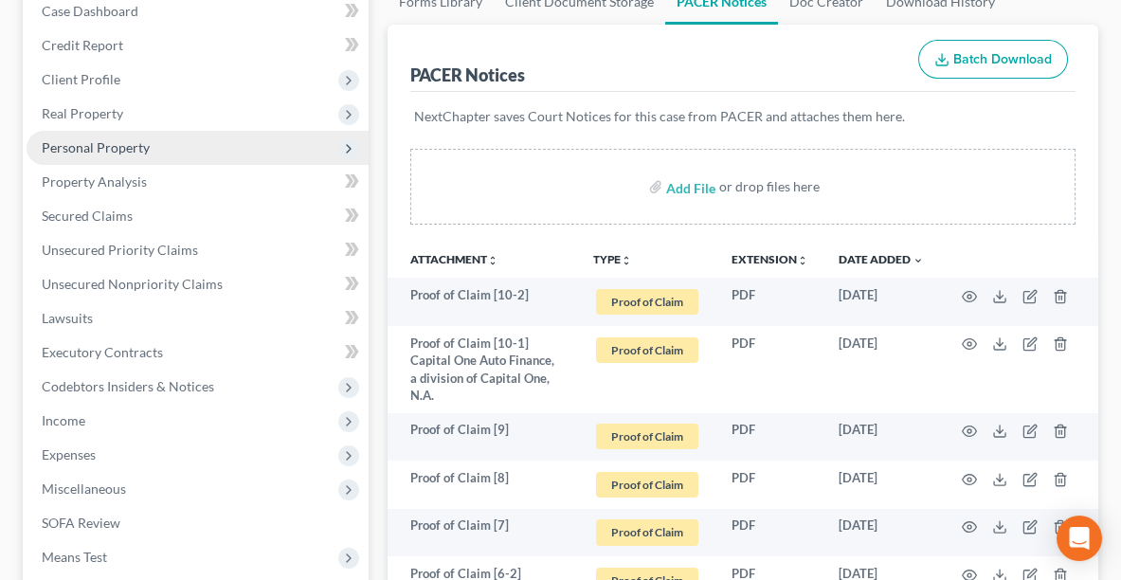
click at [81, 144] on span "Personal Property" at bounding box center [96, 147] width 108 height 16
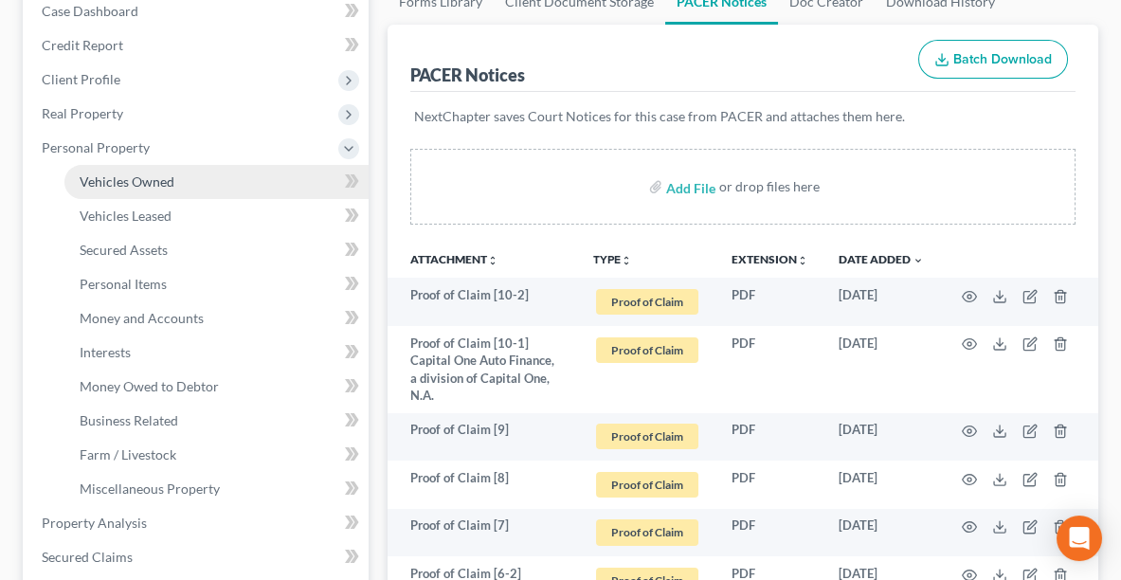
click at [100, 182] on span "Vehicles Owned" at bounding box center [127, 181] width 95 height 16
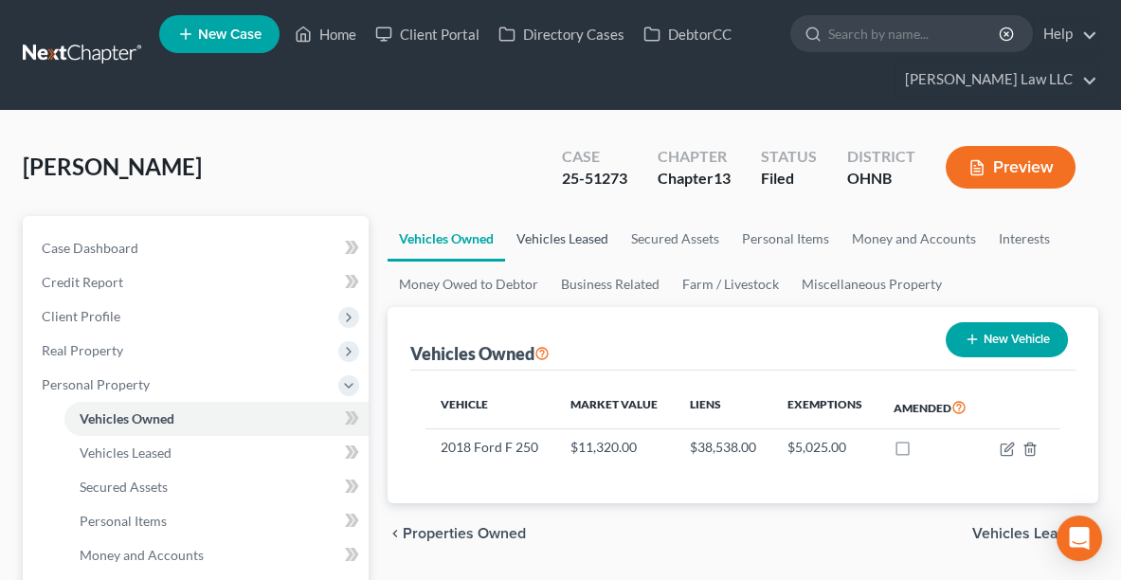
click at [555, 230] on link "Vehicles Leased" at bounding box center [562, 238] width 115 height 45
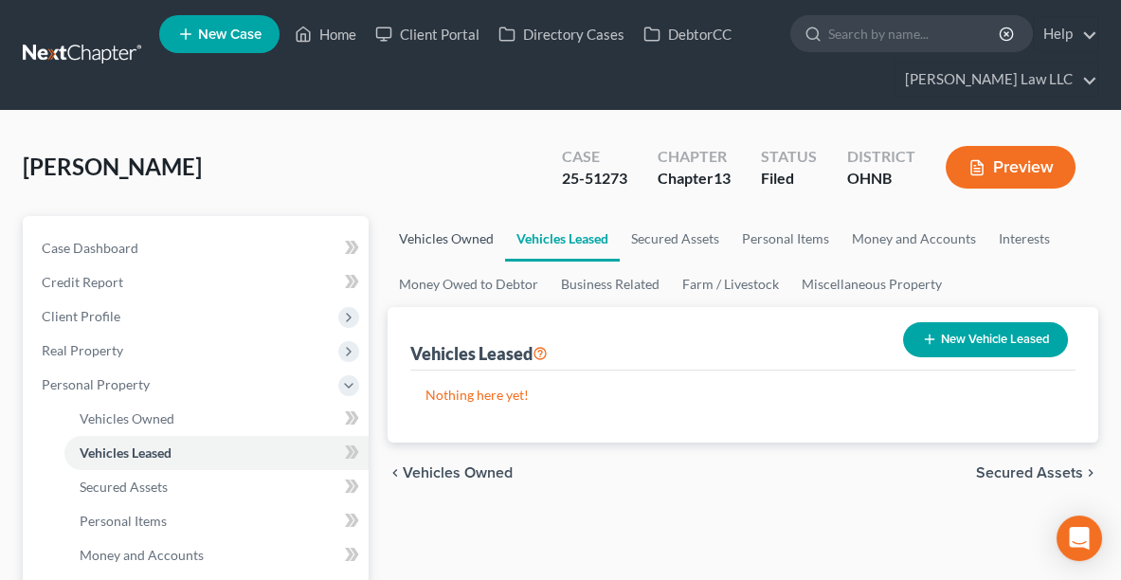
click at [444, 236] on link "Vehicles Owned" at bounding box center [447, 238] width 118 height 45
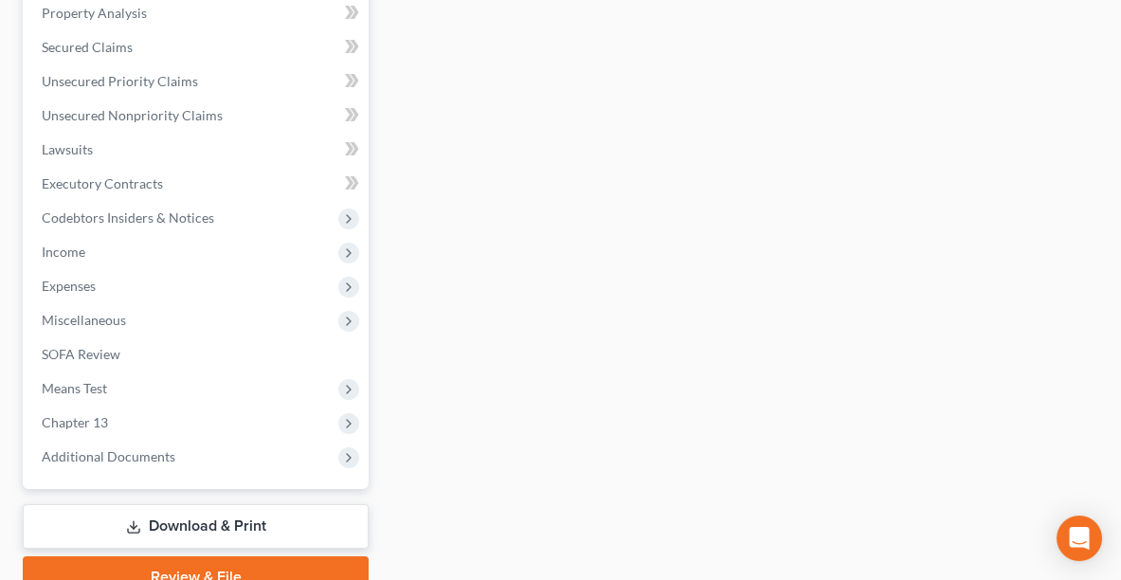
scroll to position [746, 0]
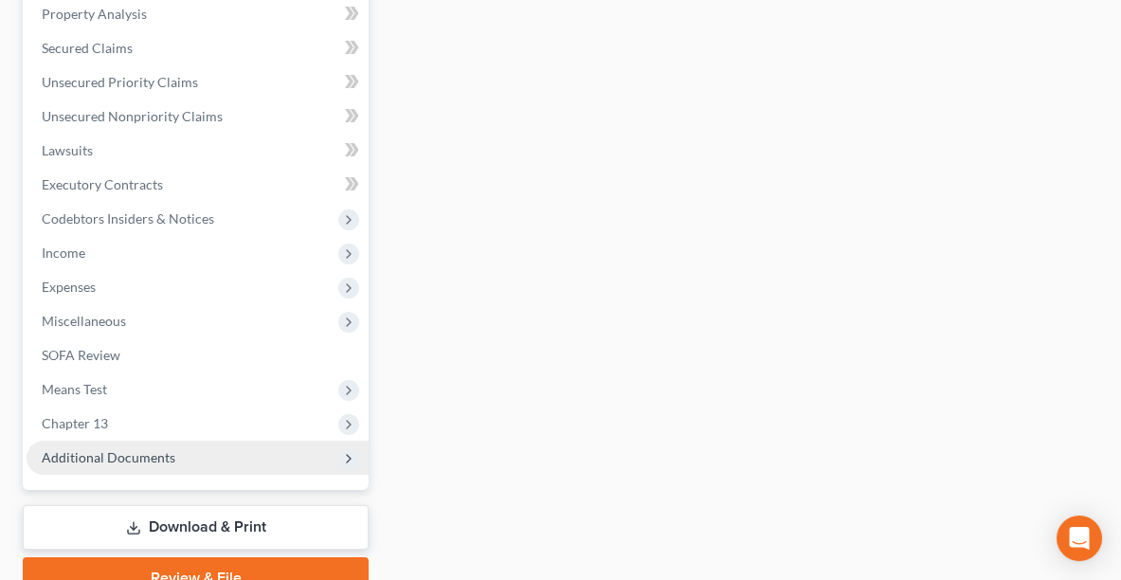
click at [110, 463] on span "Additional Documents" at bounding box center [198, 458] width 342 height 34
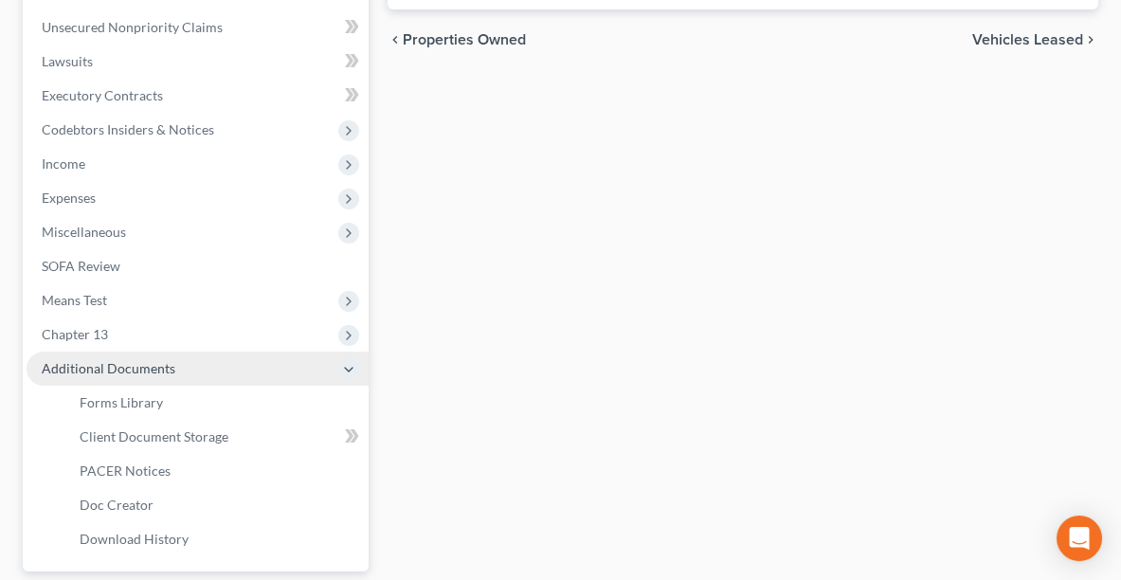
scroll to position [405, 0]
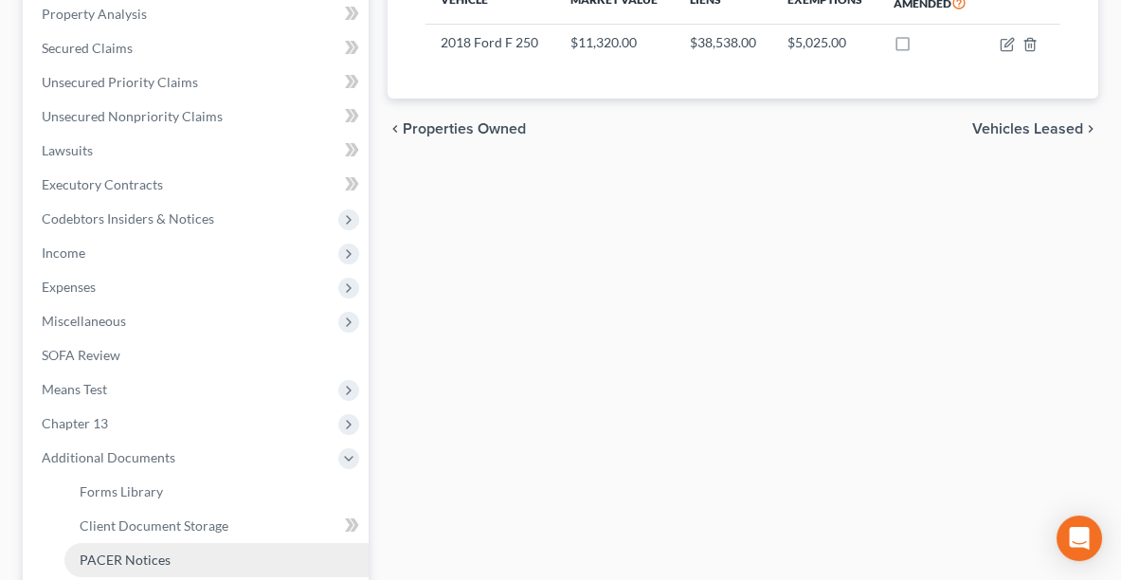
click at [133, 559] on span "PACER Notices" at bounding box center [125, 560] width 91 height 16
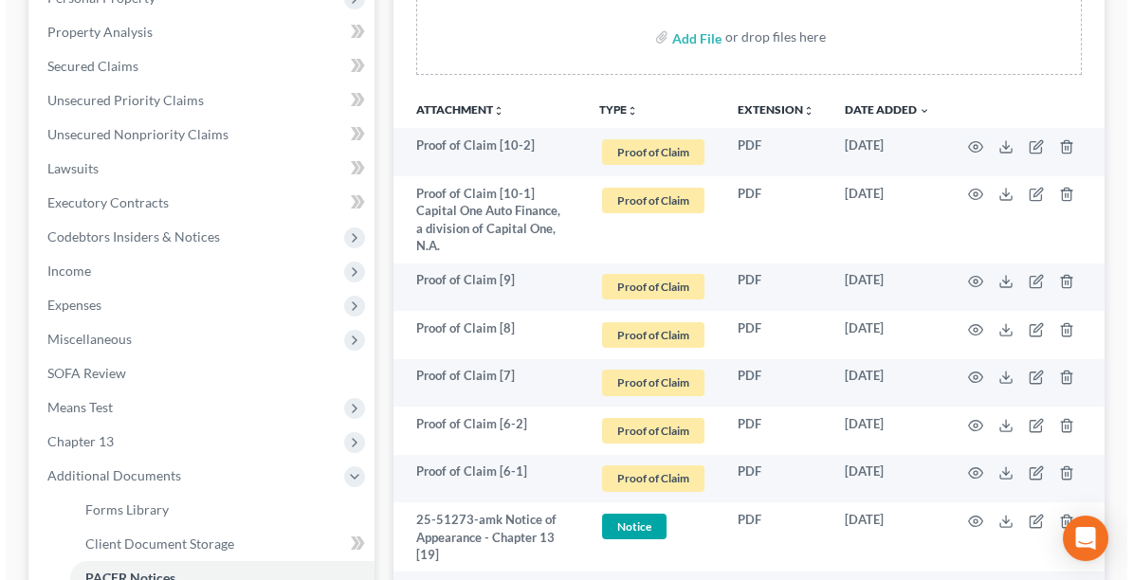
scroll to position [376, 0]
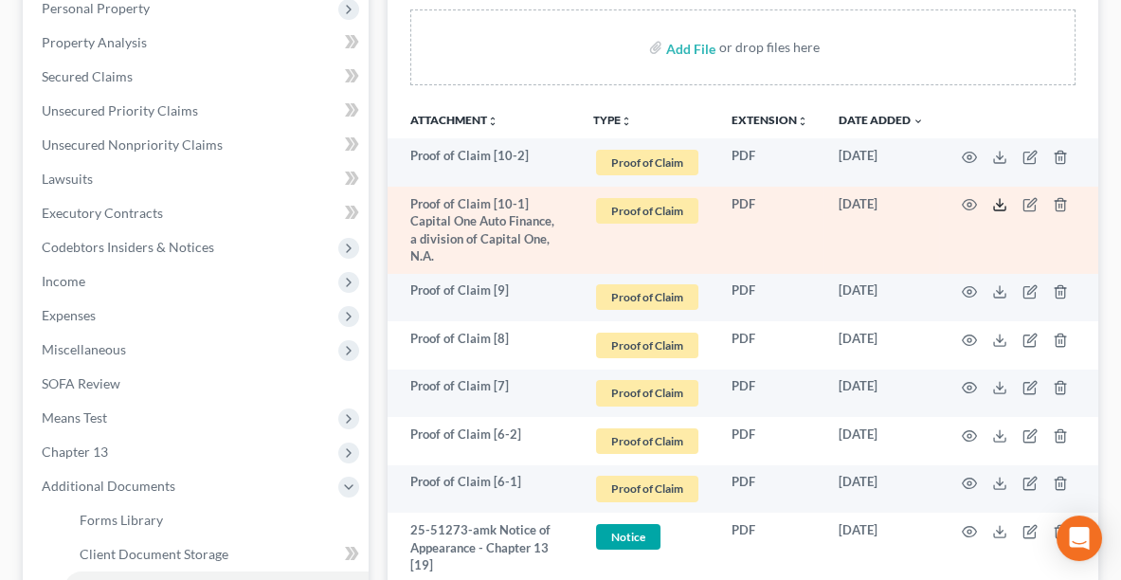
click at [1003, 203] on icon at bounding box center [999, 204] width 15 height 15
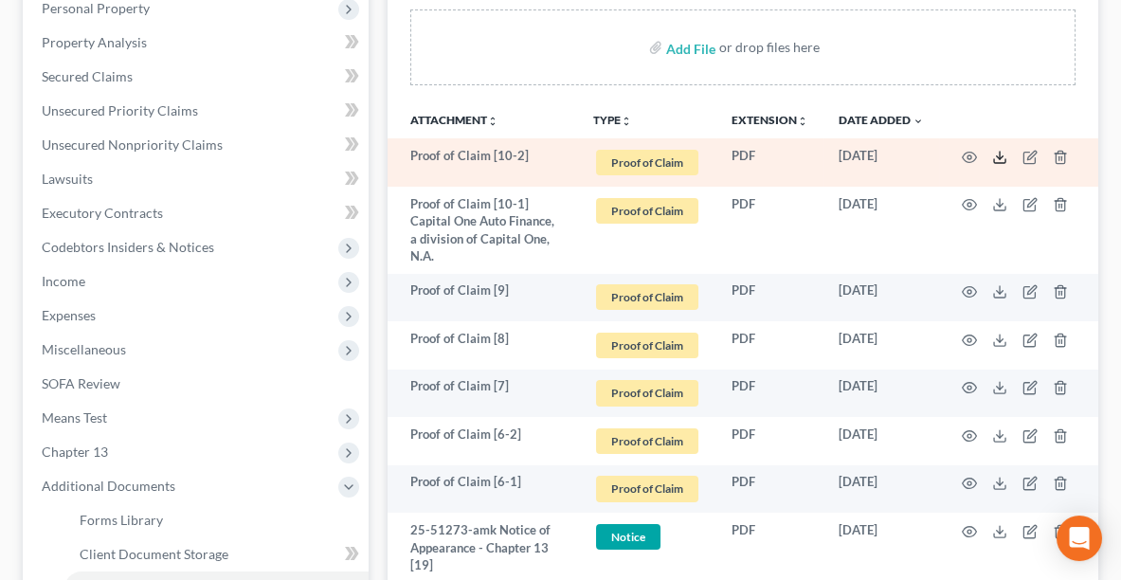
click at [1002, 157] on icon at bounding box center [999, 157] width 15 height 15
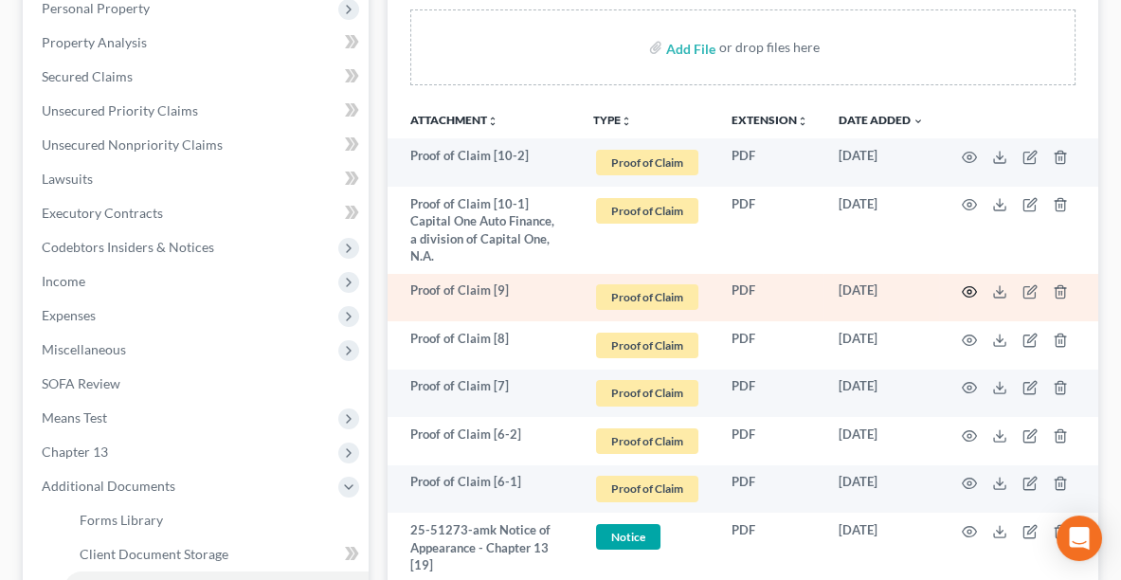
click at [966, 287] on icon "button" at bounding box center [969, 291] width 15 height 15
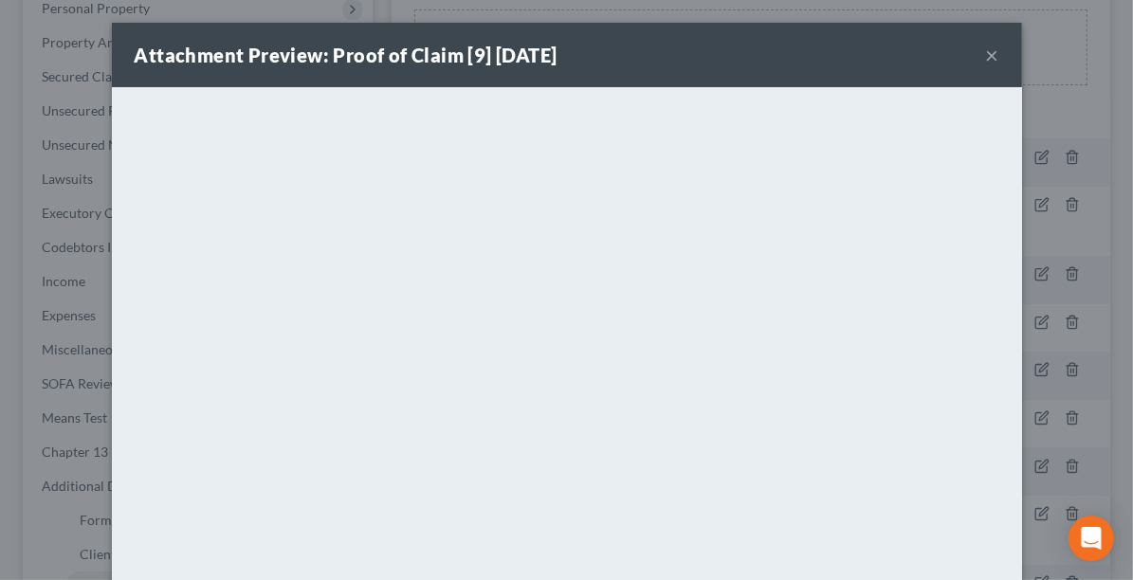
click at [989, 50] on button "×" at bounding box center [992, 55] width 13 height 23
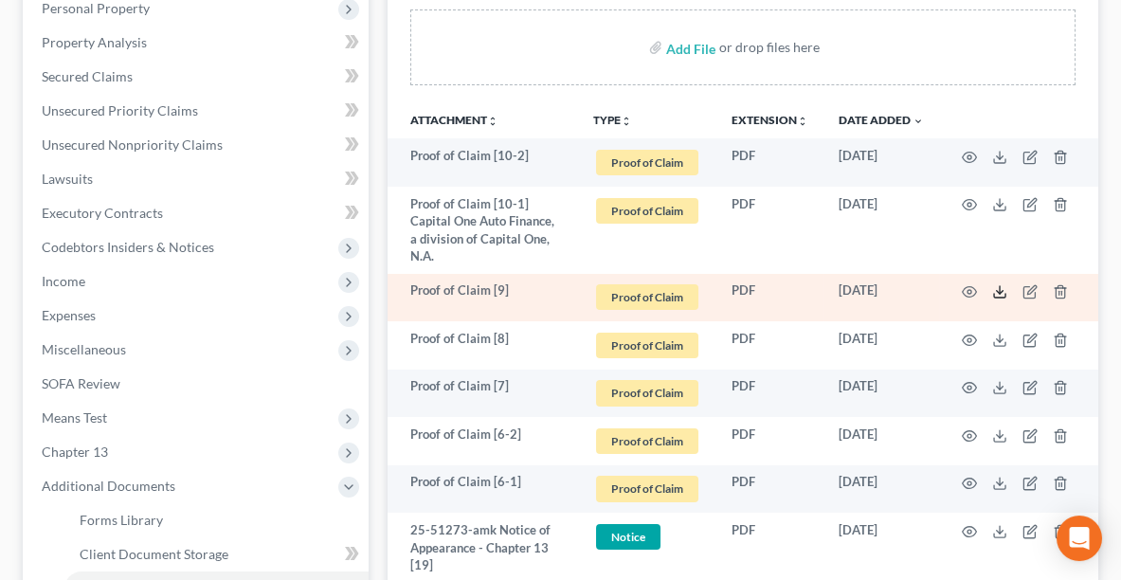
click at [995, 291] on icon at bounding box center [999, 291] width 15 height 15
click at [1027, 290] on icon "button" at bounding box center [1031, 289] width 9 height 9
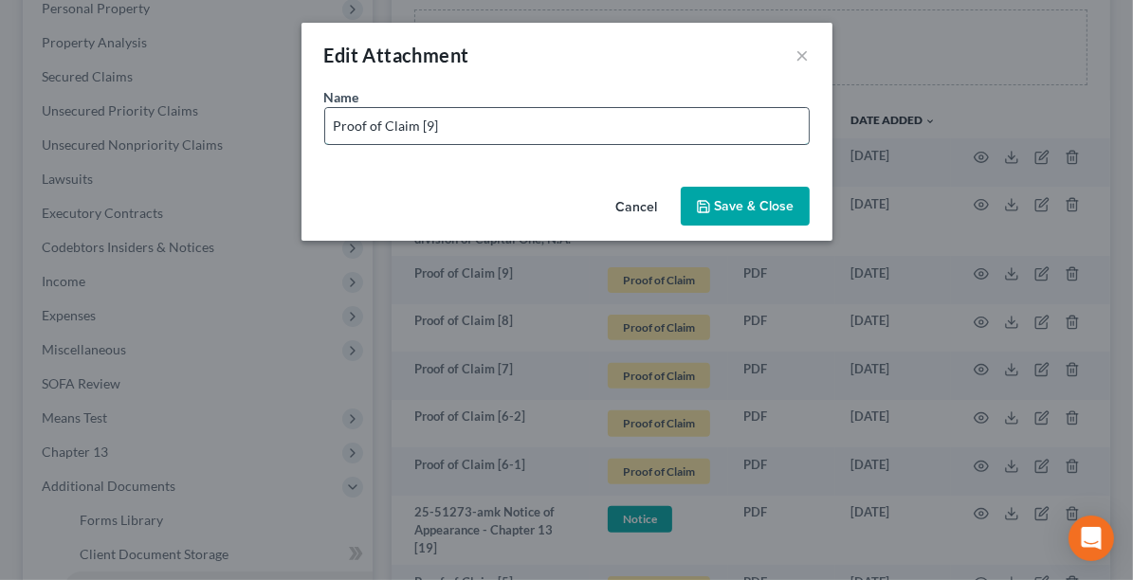
click at [676, 127] on input "Proof of Claim [9]" at bounding box center [566, 126] width 483 height 36
type input "Proof of Claim [9] JEFFERSON RE AMAZON"
click at [747, 207] on span "Save & Close" at bounding box center [755, 206] width 80 height 16
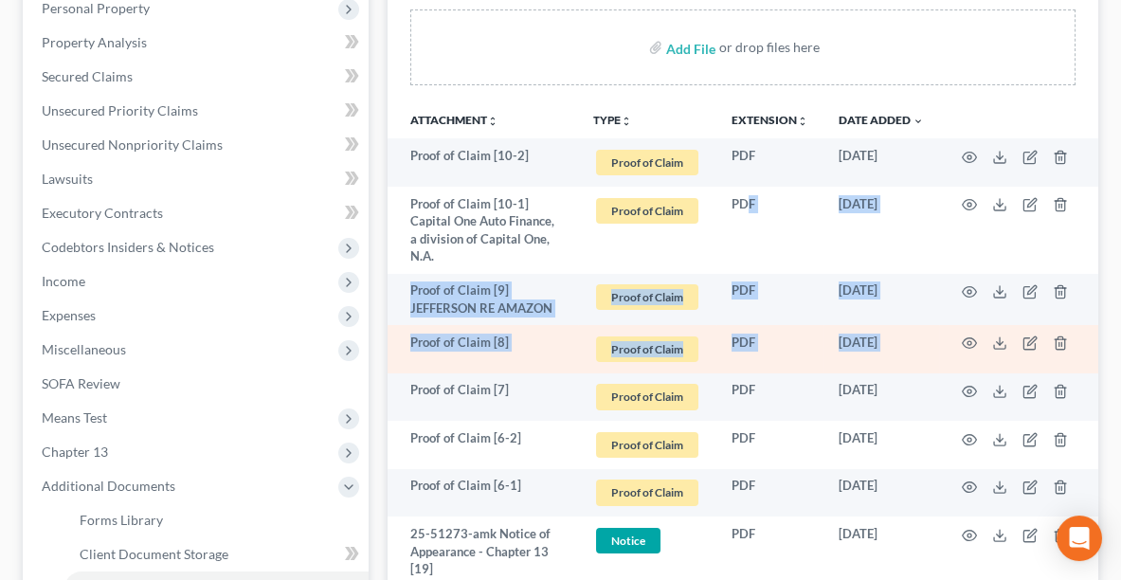
drag, startPoint x: 747, startPoint y: 207, endPoint x: 965, endPoint y: 355, distance: 263.9
click at [966, 348] on td at bounding box center [1018, 349] width 159 height 48
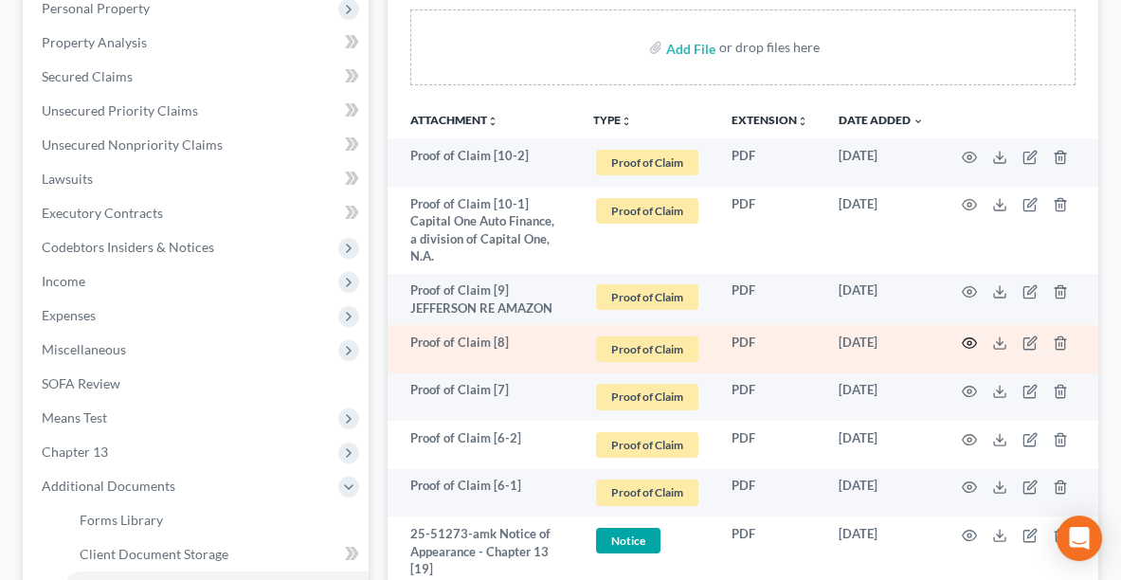
click at [969, 336] on icon "button" at bounding box center [969, 343] width 15 height 15
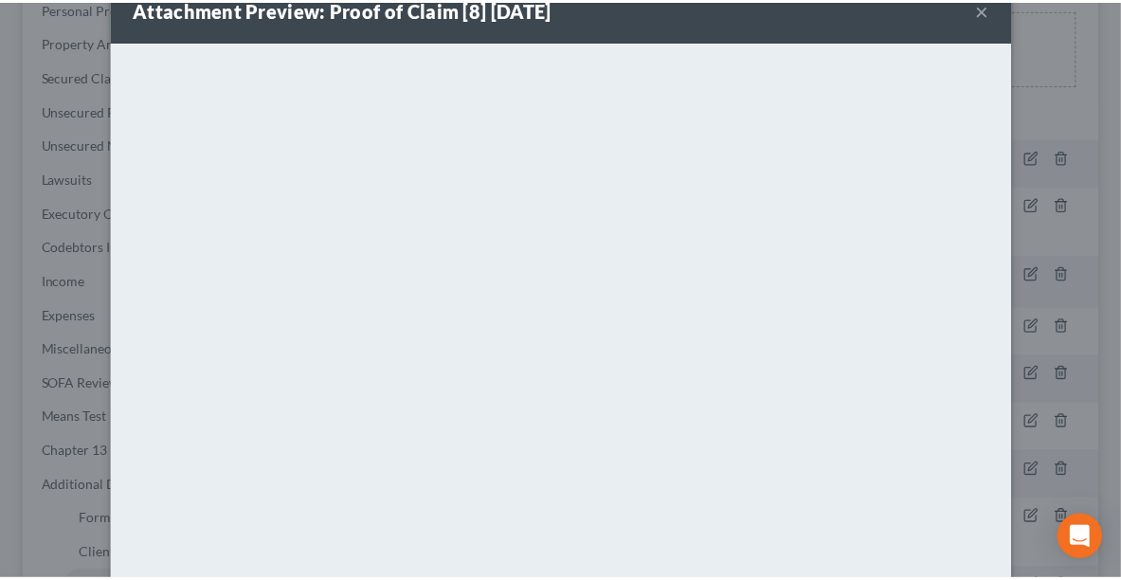
scroll to position [0, 0]
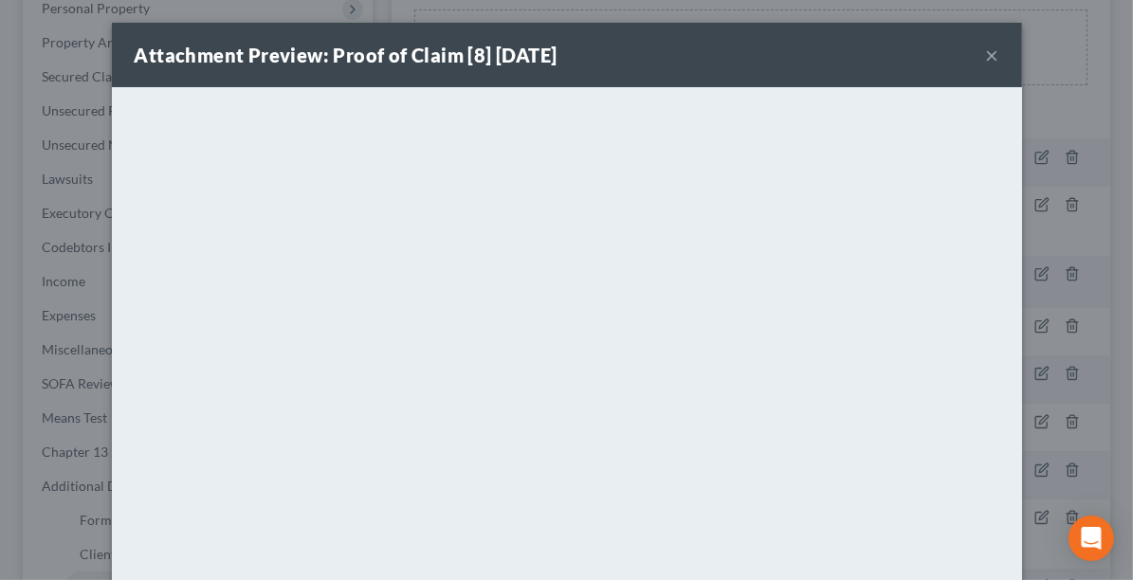
click at [988, 59] on button "×" at bounding box center [992, 55] width 13 height 23
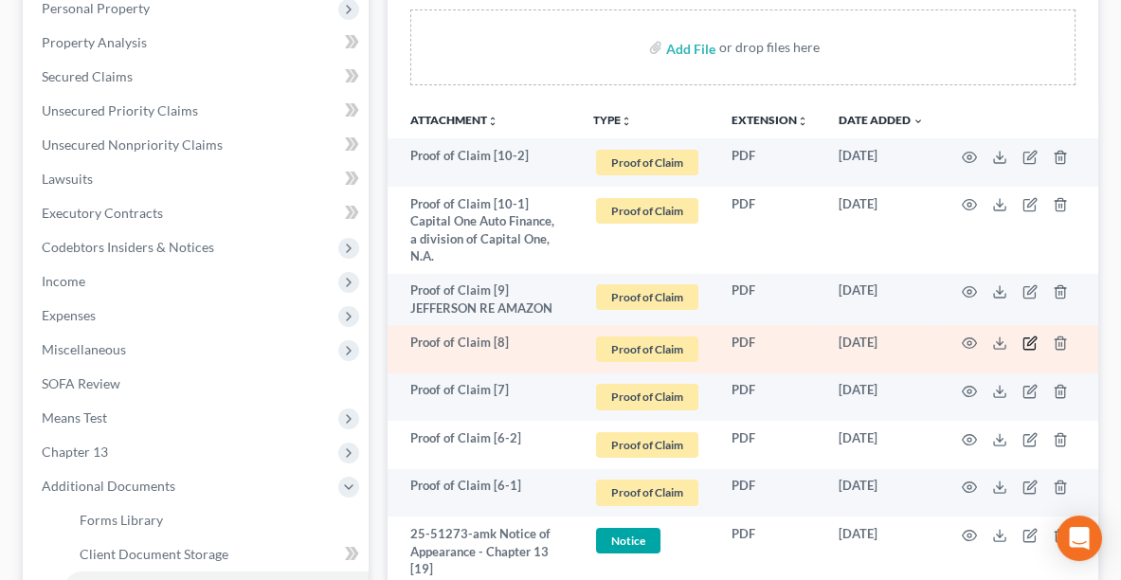
click at [1032, 347] on icon "button" at bounding box center [1030, 343] width 15 height 15
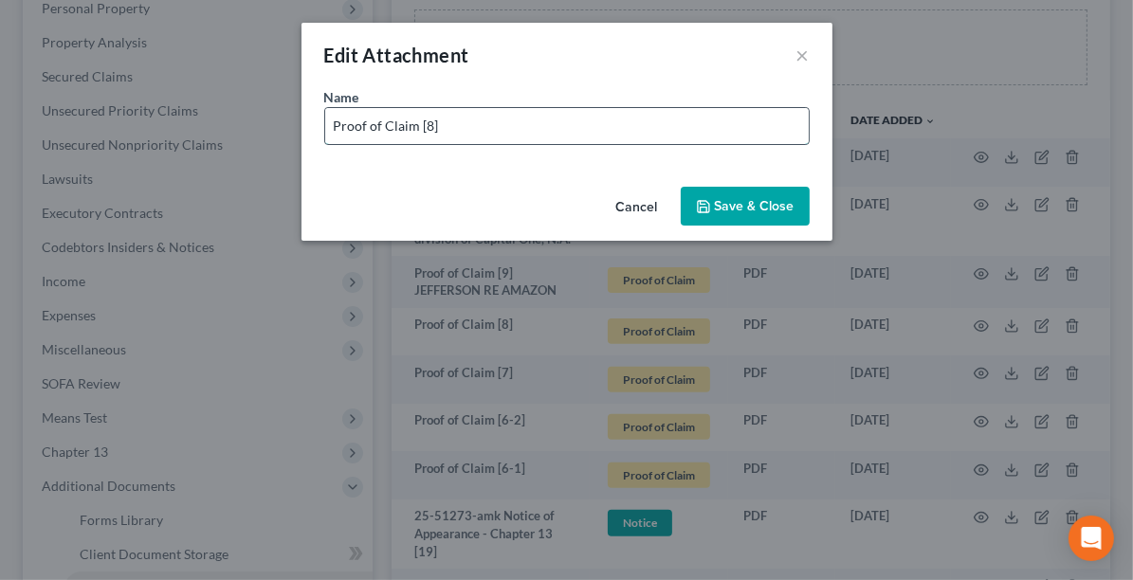
click at [497, 130] on input "Proof of Claim [8]" at bounding box center [566, 126] width 483 height 36
type input "Proof of Claim [8] CROSSCOUNTRY MORTGAGE"
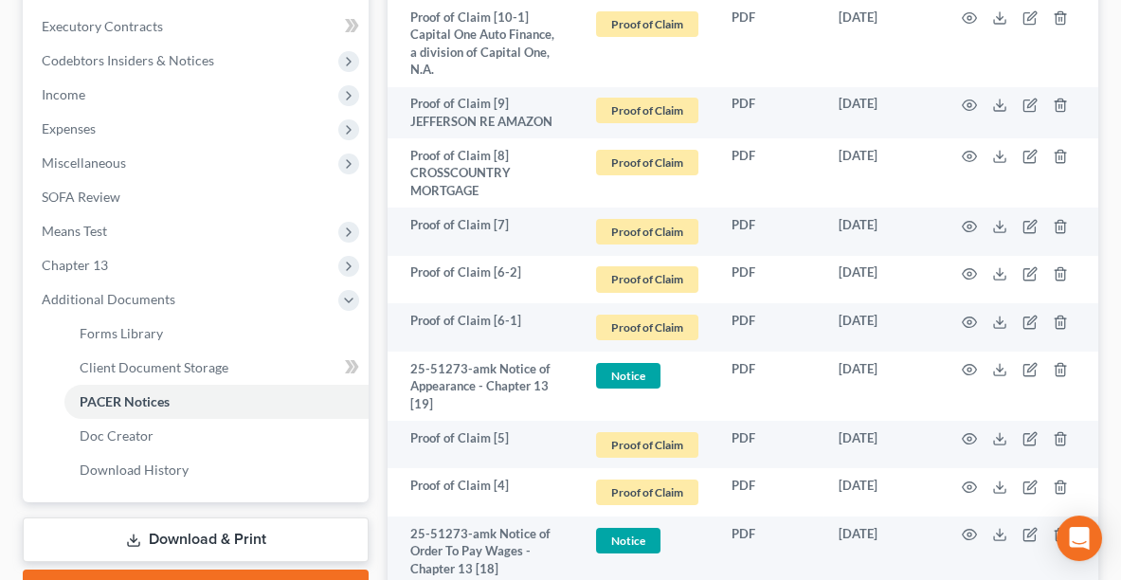
scroll to position [589, 0]
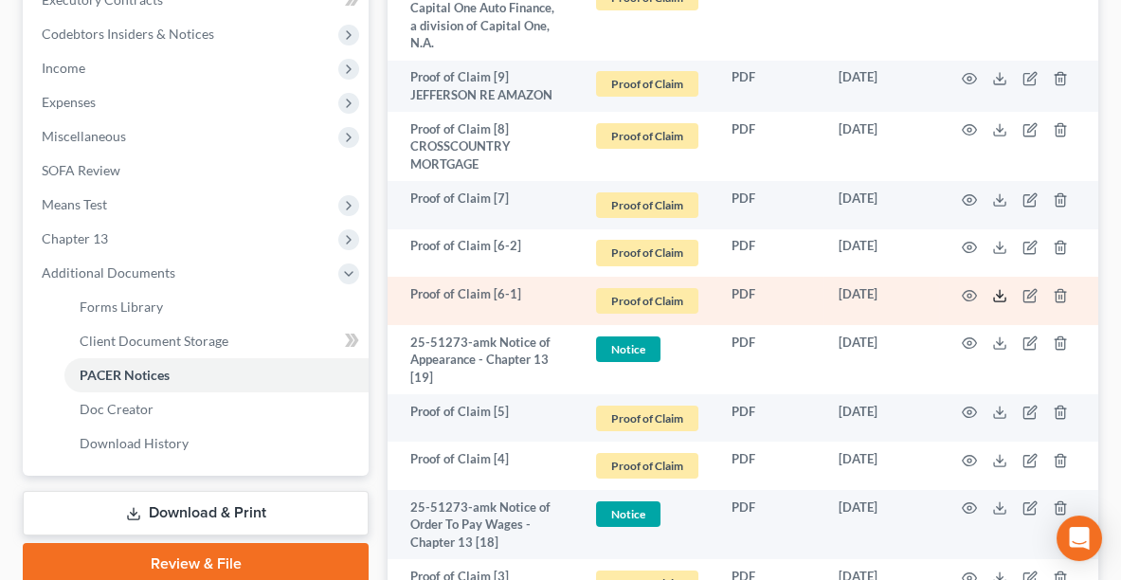
click at [998, 291] on icon at bounding box center [999, 295] width 15 height 15
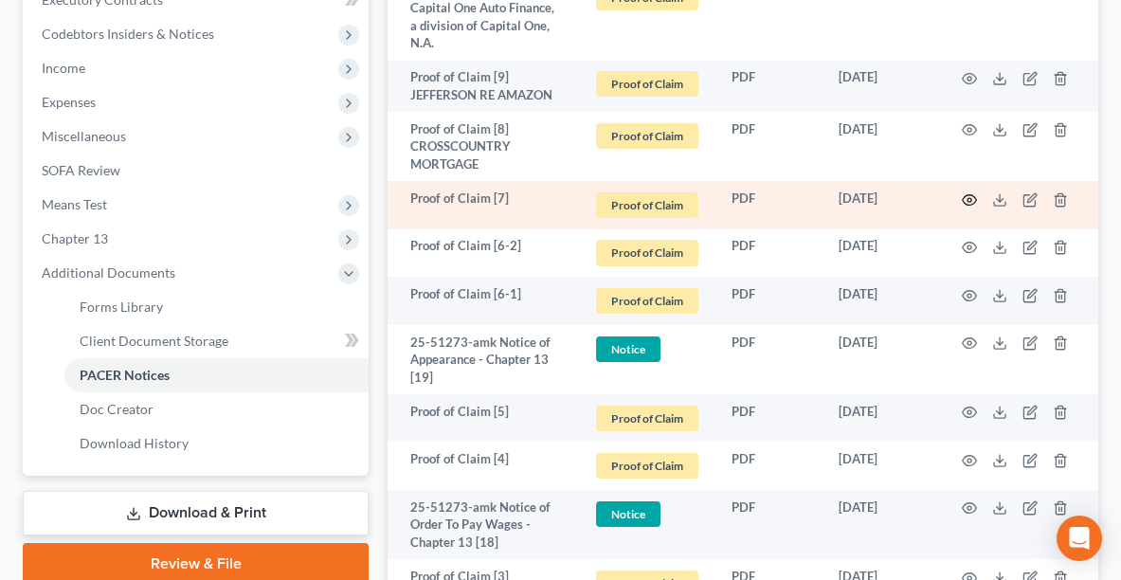
click at [970, 198] on circle "button" at bounding box center [970, 200] width 4 height 4
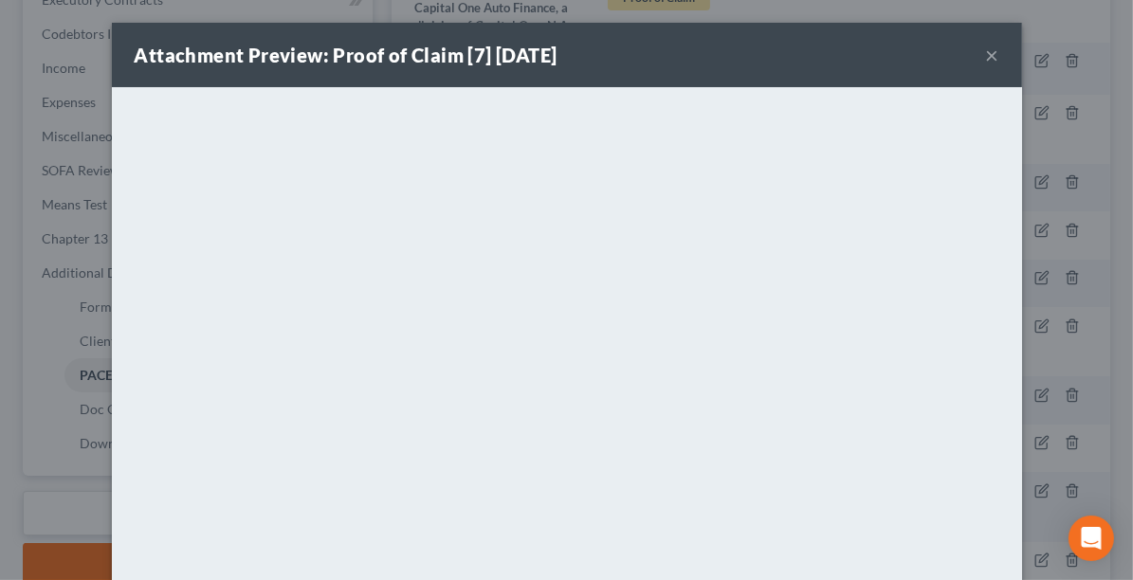
click at [991, 57] on button "×" at bounding box center [992, 55] width 13 height 23
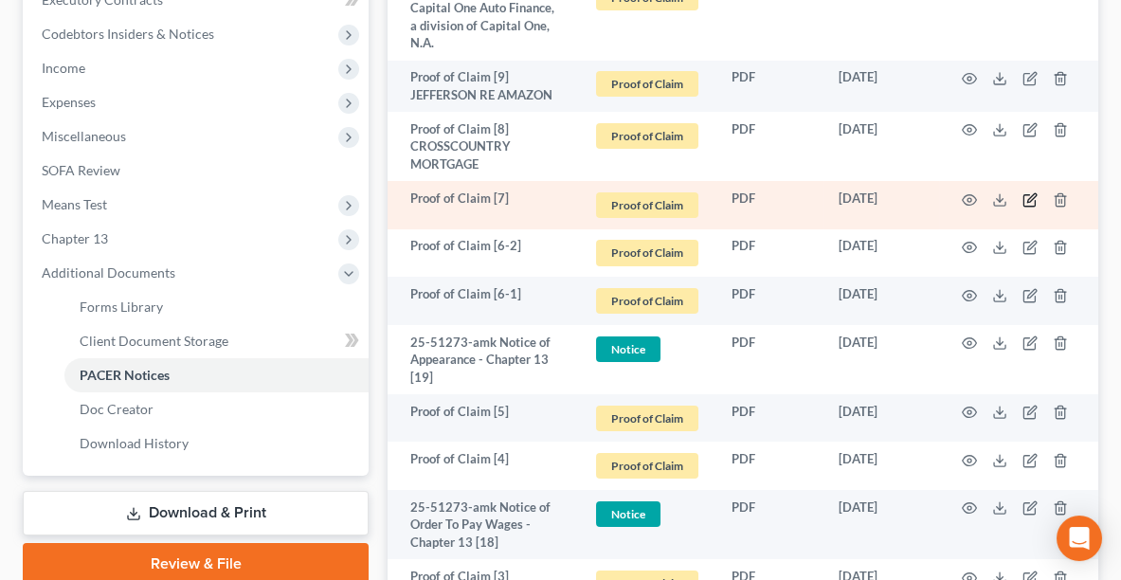
click at [1033, 194] on icon "button" at bounding box center [1031, 197] width 9 height 9
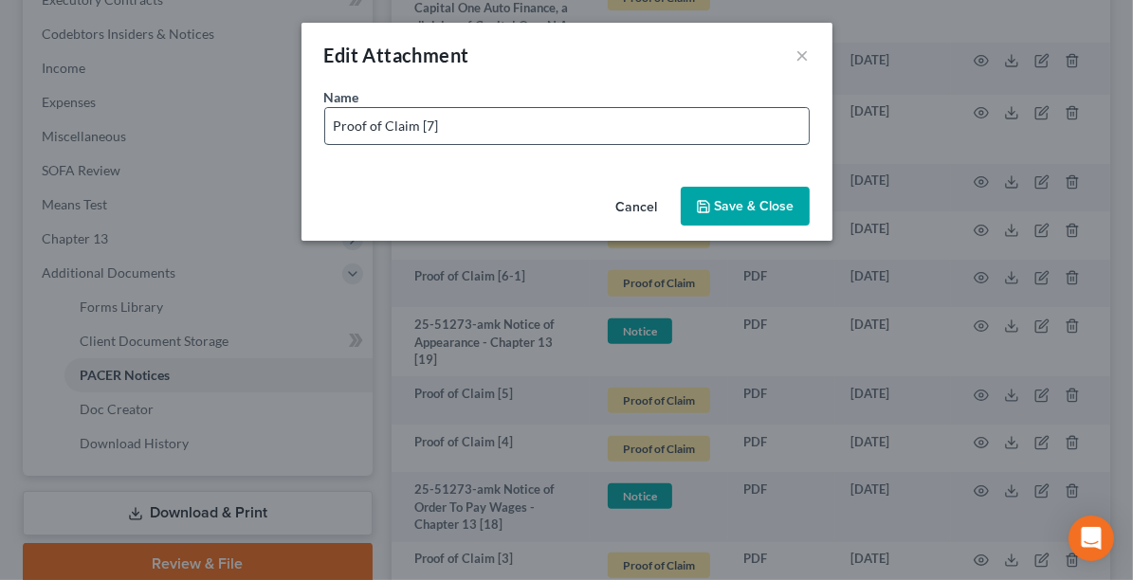
click at [552, 119] on input "Proof of Claim [7]" at bounding box center [566, 126] width 483 height 36
type input "Proof of Claim [7] SANTANDER"
click at [722, 203] on span "Save & Close" at bounding box center [755, 206] width 80 height 16
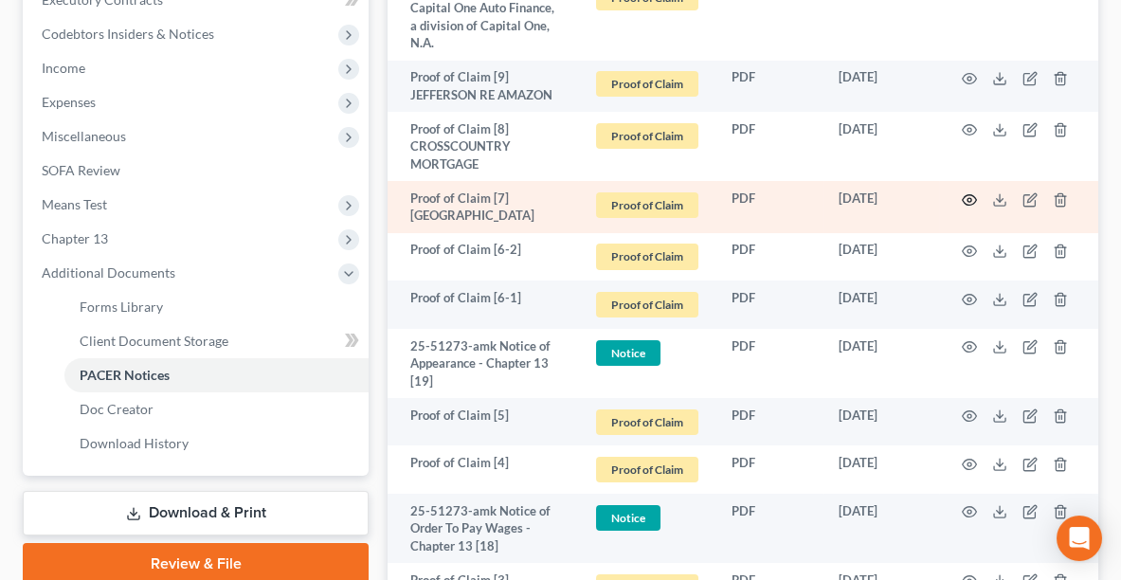
click at [970, 201] on icon "button" at bounding box center [970, 199] width 14 height 10
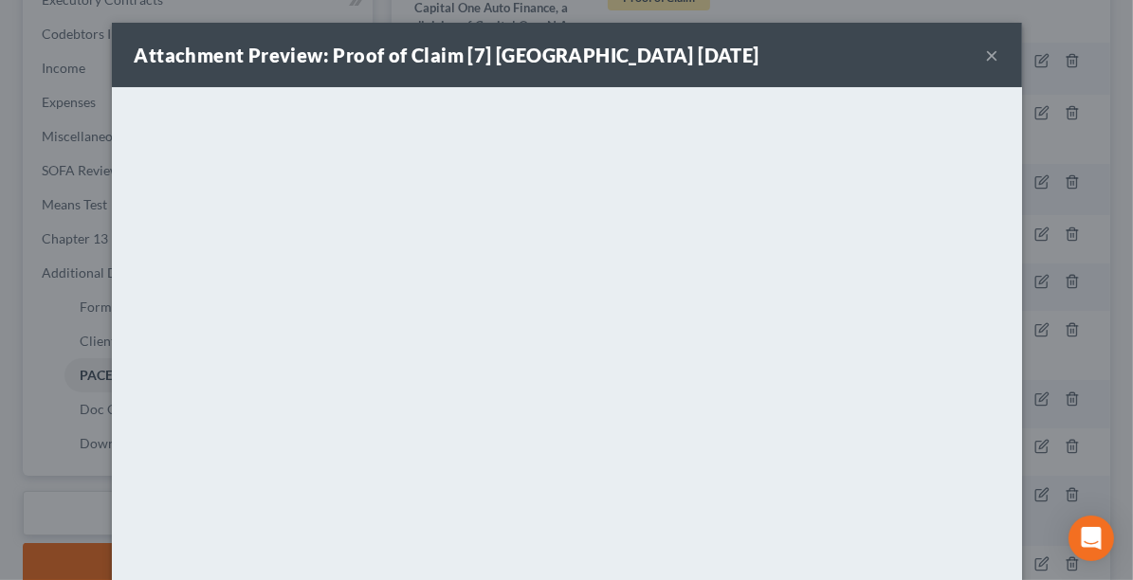
click at [993, 58] on div "Attachment Preview: Proof of Claim [7] SANTANDER 08/27/2025 ×" at bounding box center [567, 55] width 910 height 64
click at [986, 59] on button "×" at bounding box center [992, 55] width 13 height 23
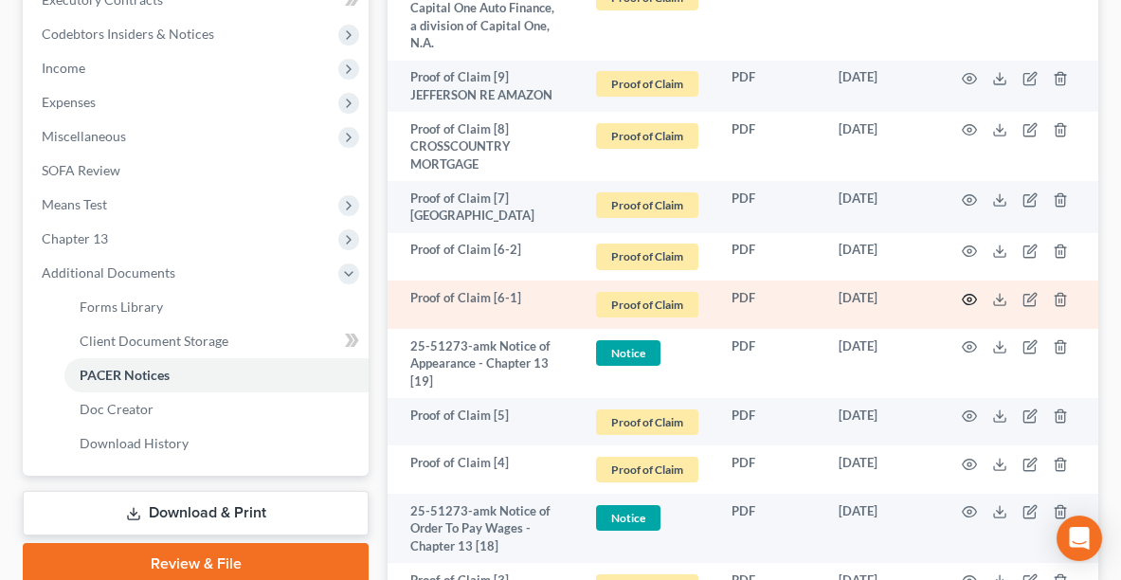
click at [965, 302] on icon "button" at bounding box center [969, 299] width 15 height 15
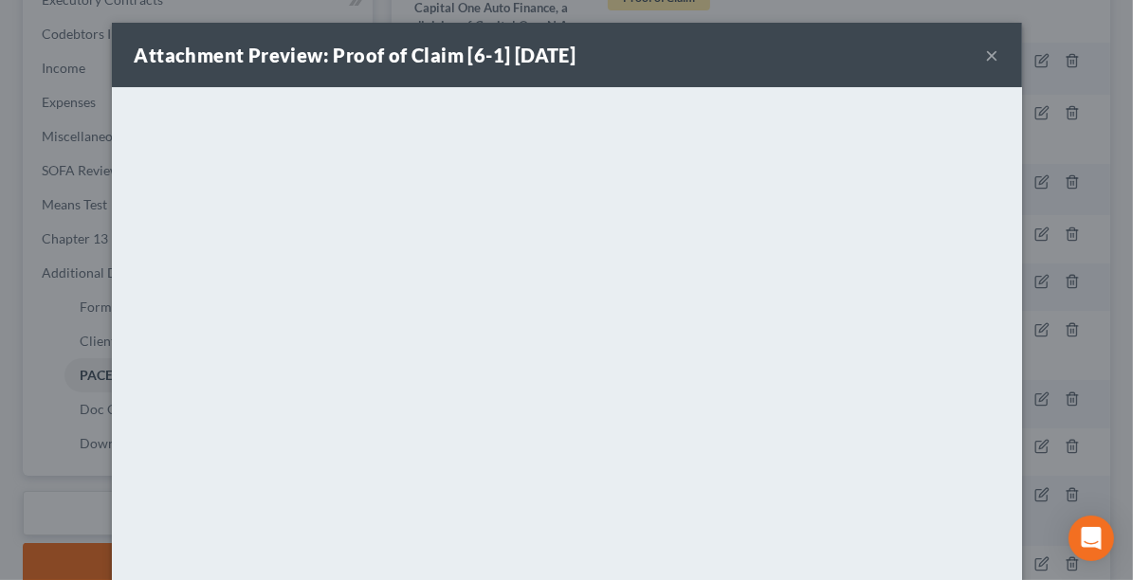
click at [986, 63] on button "×" at bounding box center [992, 55] width 13 height 23
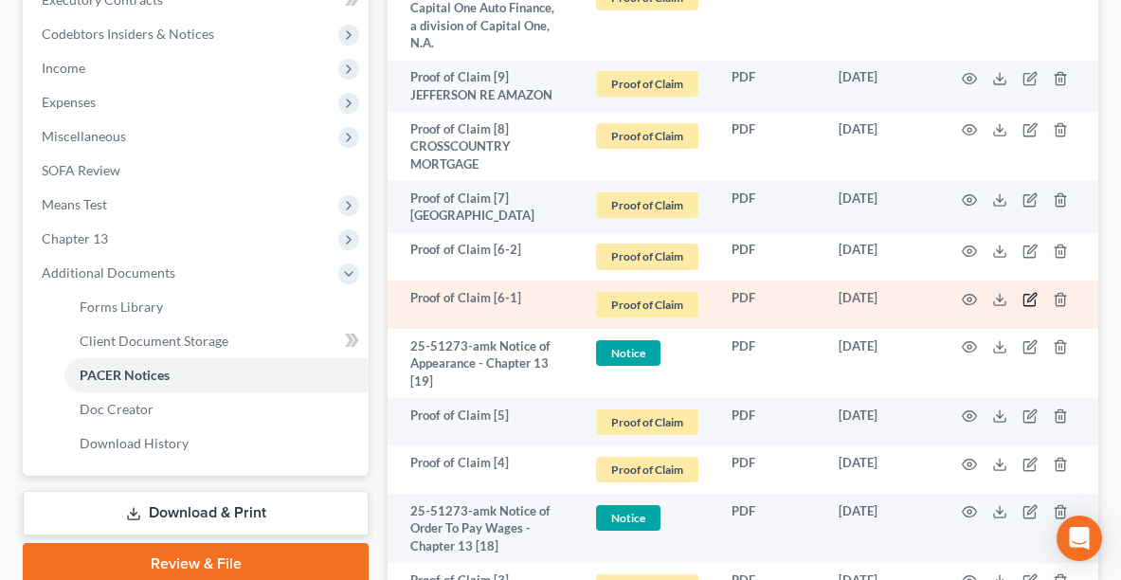
click at [1032, 292] on icon "button" at bounding box center [1030, 299] width 15 height 15
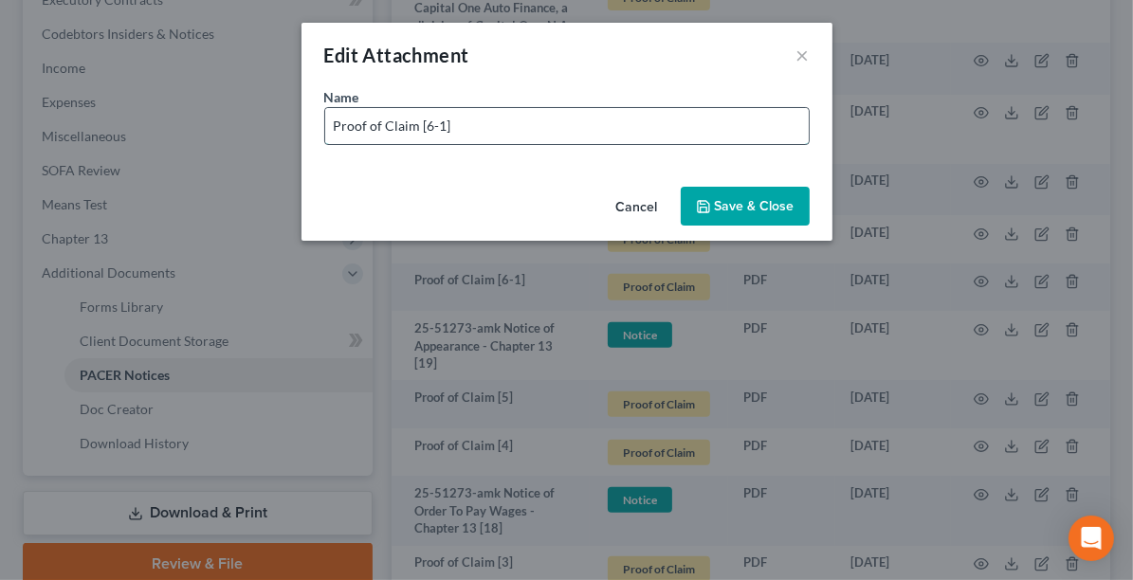
click at [548, 119] on input "Proof of Claim [6-1]" at bounding box center [566, 126] width 483 height 36
type input "Proof of Claim [6-1] OHIO TAX"
click at [713, 211] on button "Save & Close" at bounding box center [744, 207] width 129 height 40
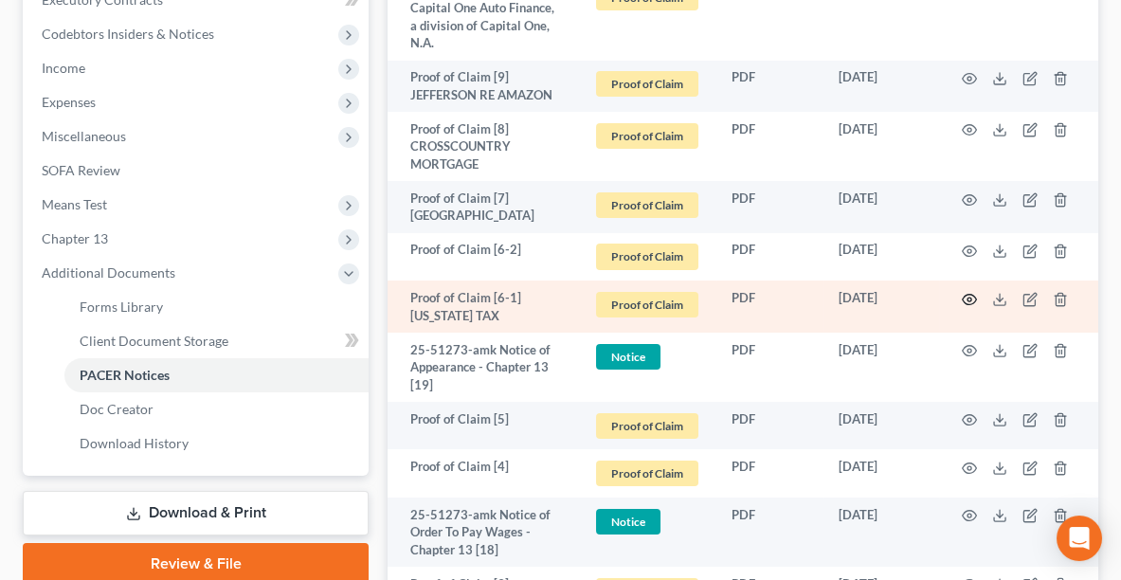
click at [968, 299] on icon "button" at bounding box center [969, 299] width 15 height 15
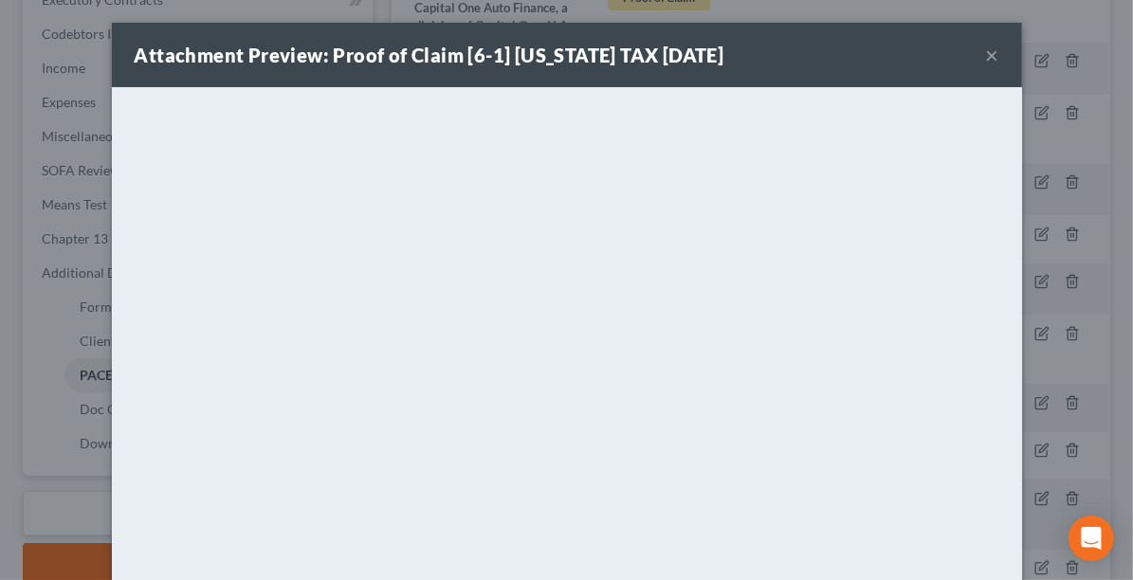
click at [989, 61] on button "×" at bounding box center [992, 55] width 13 height 23
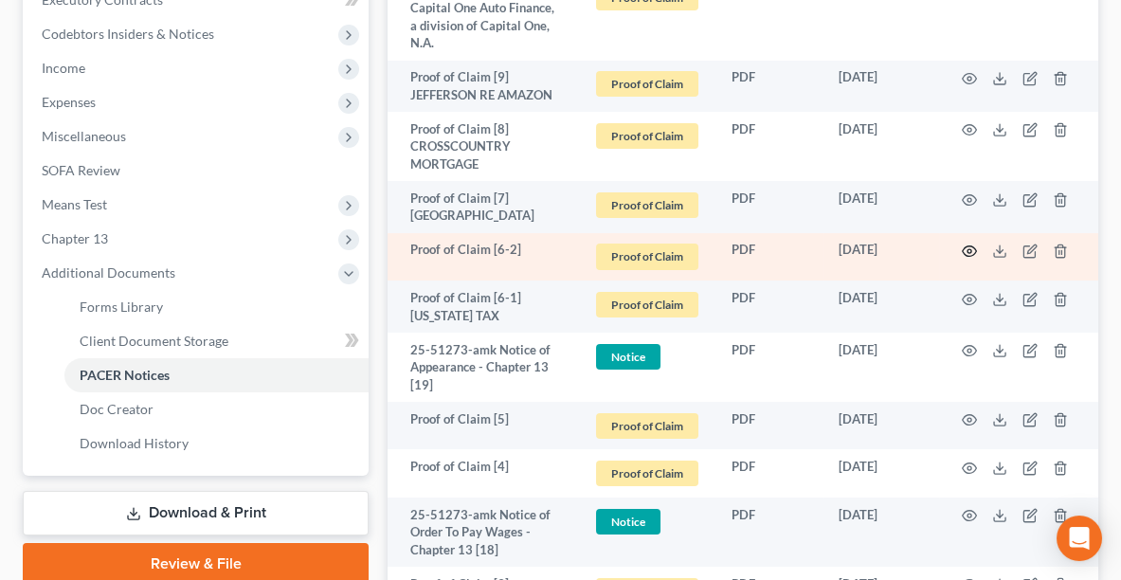
click at [970, 244] on icon "button" at bounding box center [969, 251] width 15 height 15
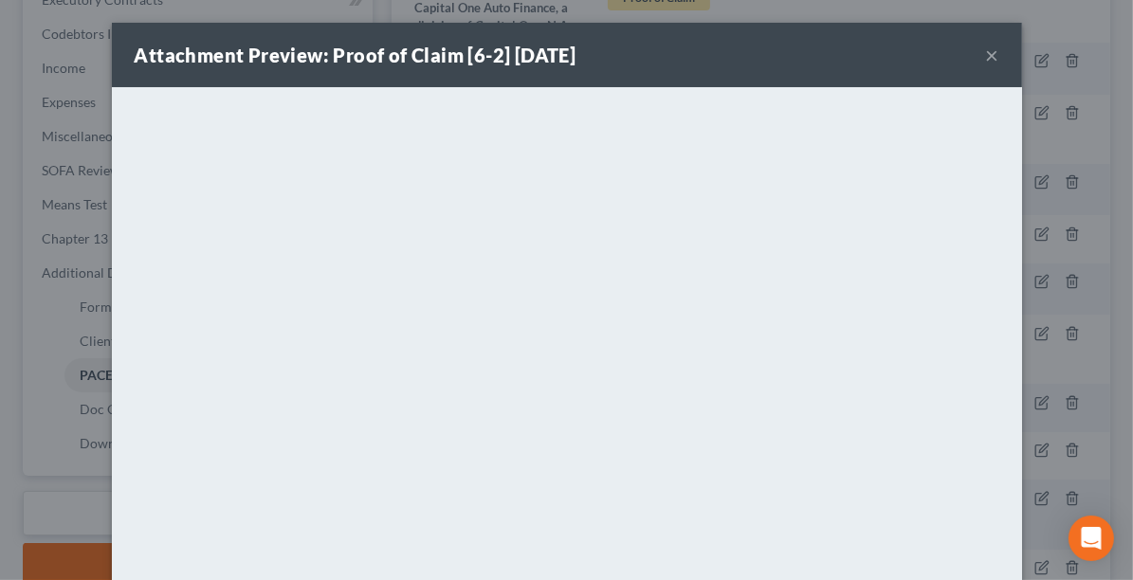
click at [989, 59] on button "×" at bounding box center [992, 55] width 13 height 23
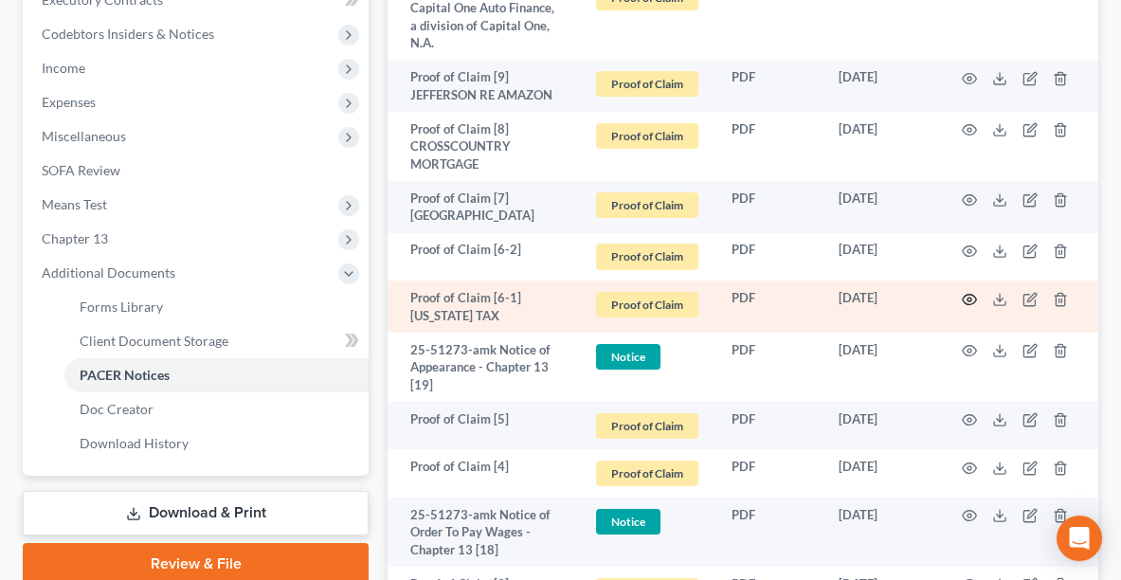
click at [970, 298] on circle "button" at bounding box center [970, 300] width 4 height 4
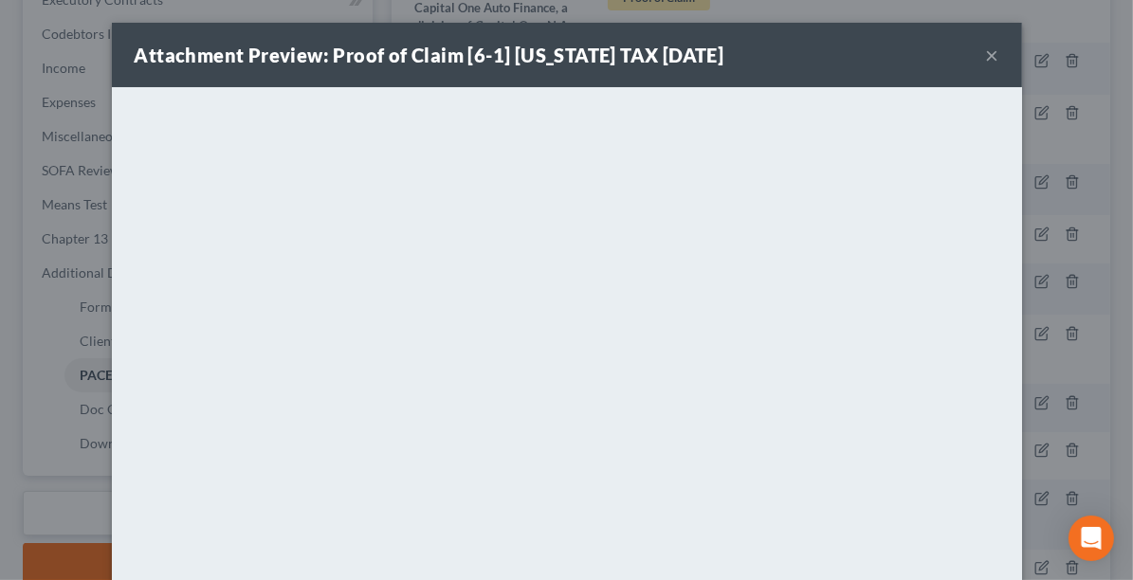
click at [978, 60] on div "Attachment Preview: Proof of Claim [6-1] OHIO TAX 08/19/2025 ×" at bounding box center [567, 55] width 910 height 64
click at [988, 62] on button "×" at bounding box center [992, 55] width 13 height 23
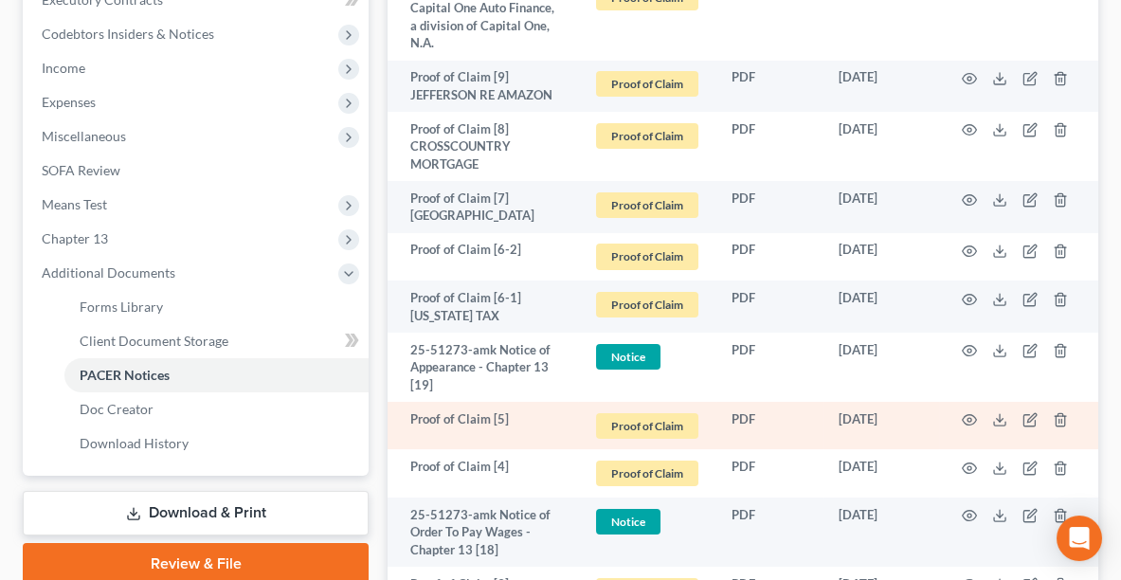
click at [960, 423] on td at bounding box center [1018, 426] width 159 height 48
click at [968, 418] on circle "button" at bounding box center [970, 420] width 4 height 4
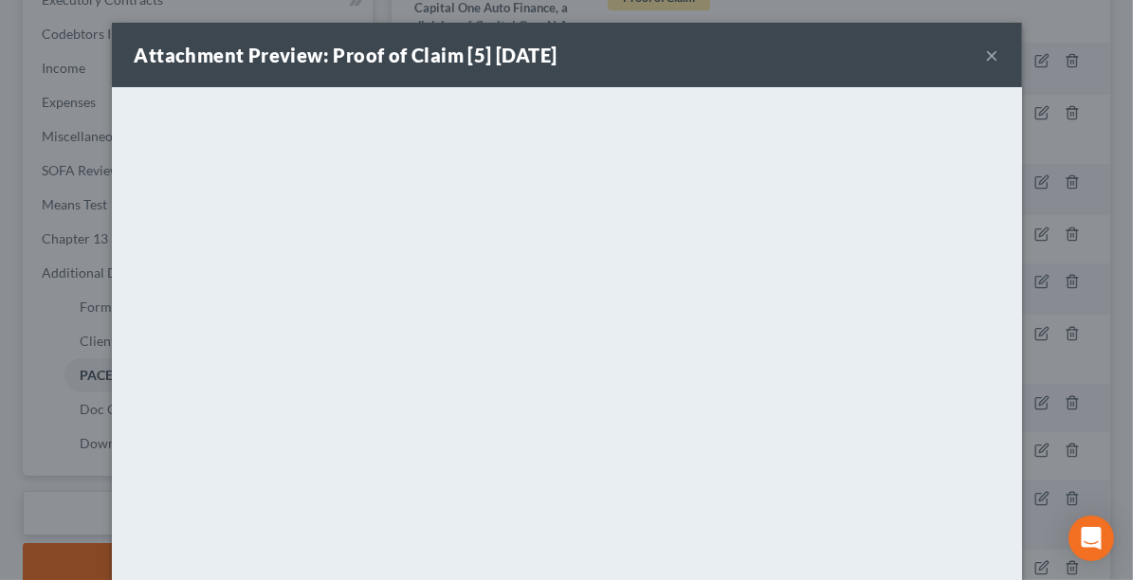
click at [714, 72] on div "Attachment Preview: Proof of Claim [5] 08/08/2025 ×" at bounding box center [567, 55] width 910 height 64
click at [986, 61] on button "×" at bounding box center [992, 55] width 13 height 23
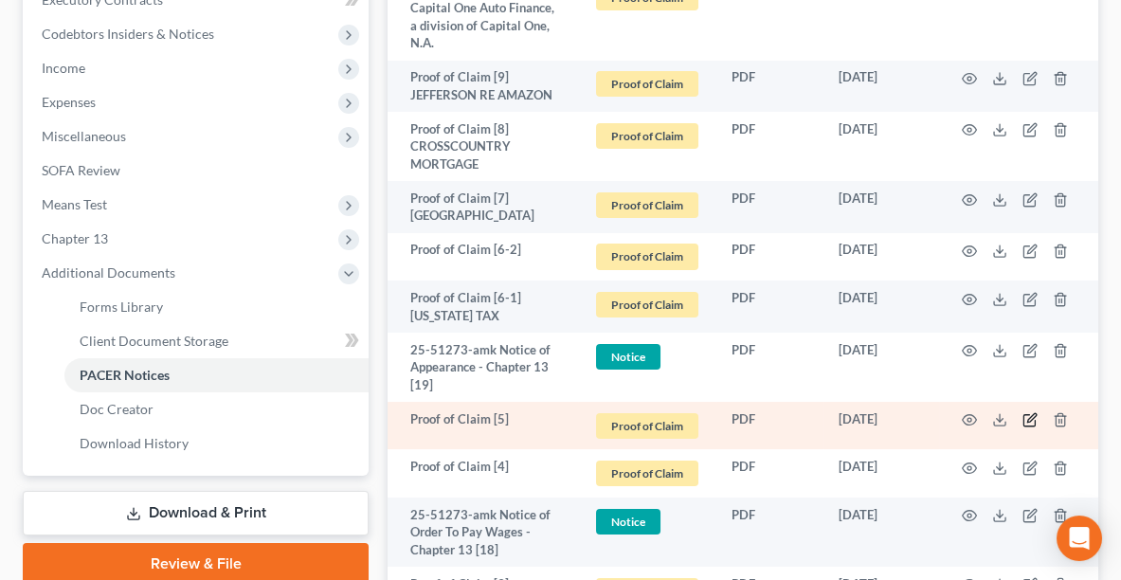
click at [1029, 416] on icon "button" at bounding box center [1030, 419] width 15 height 15
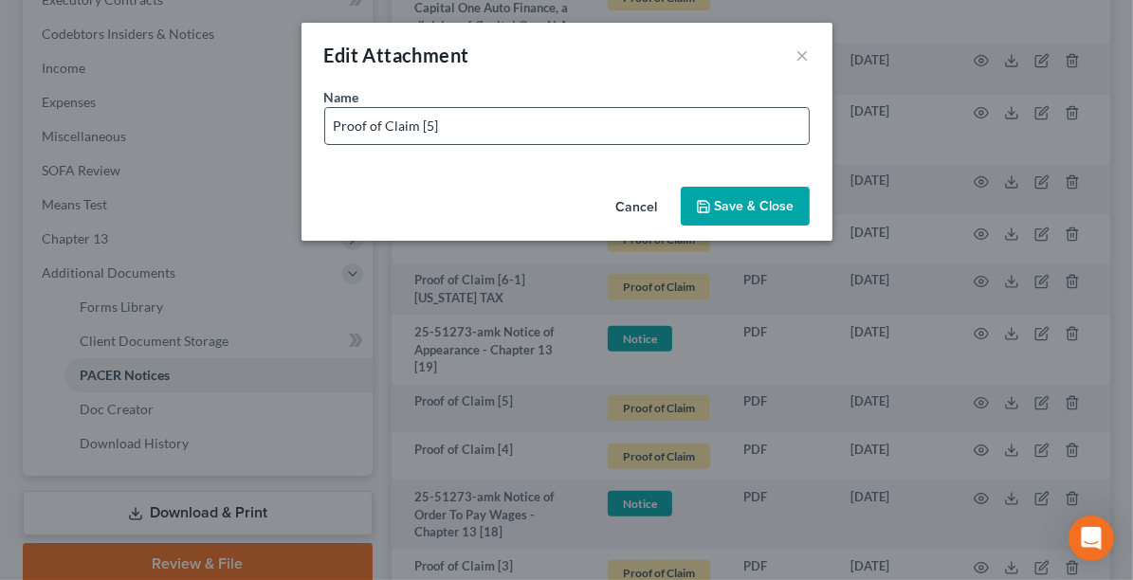
click at [535, 119] on input "Proof of Claim [5]" at bounding box center [566, 126] width 483 height 36
type input "Proof of Claim [5] IRS"
click at [737, 209] on span "Save & Close" at bounding box center [755, 206] width 80 height 16
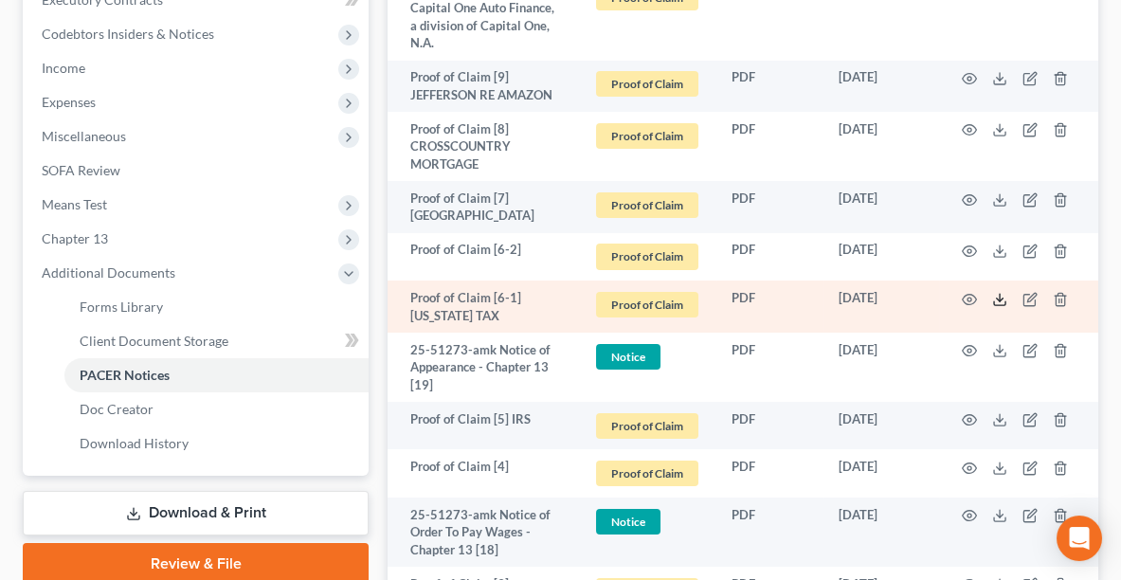
click at [998, 299] on icon at bounding box center [999, 299] width 15 height 15
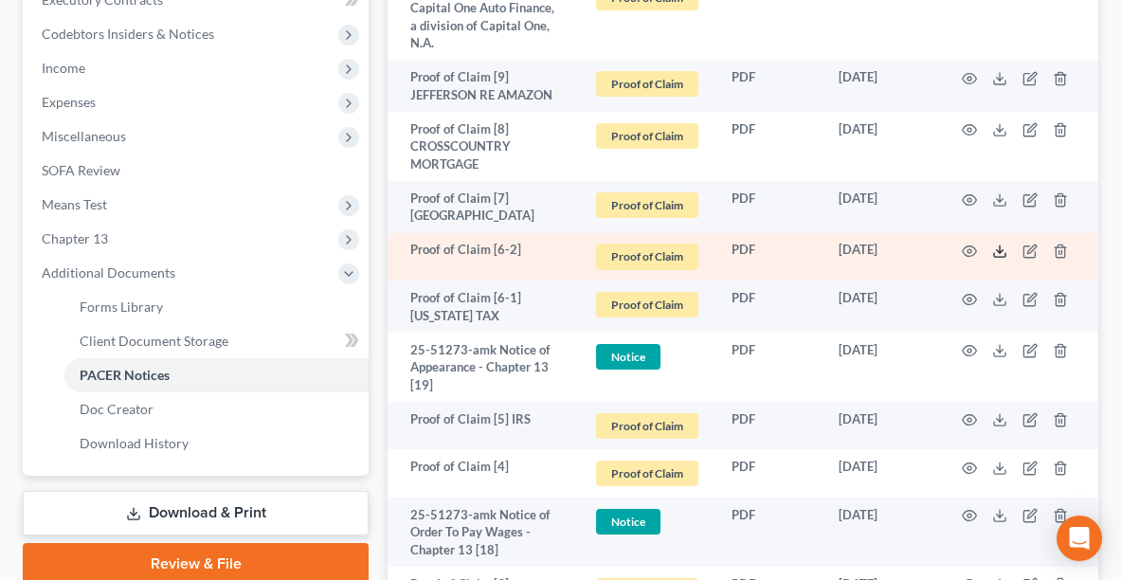
click at [995, 244] on icon at bounding box center [999, 251] width 15 height 15
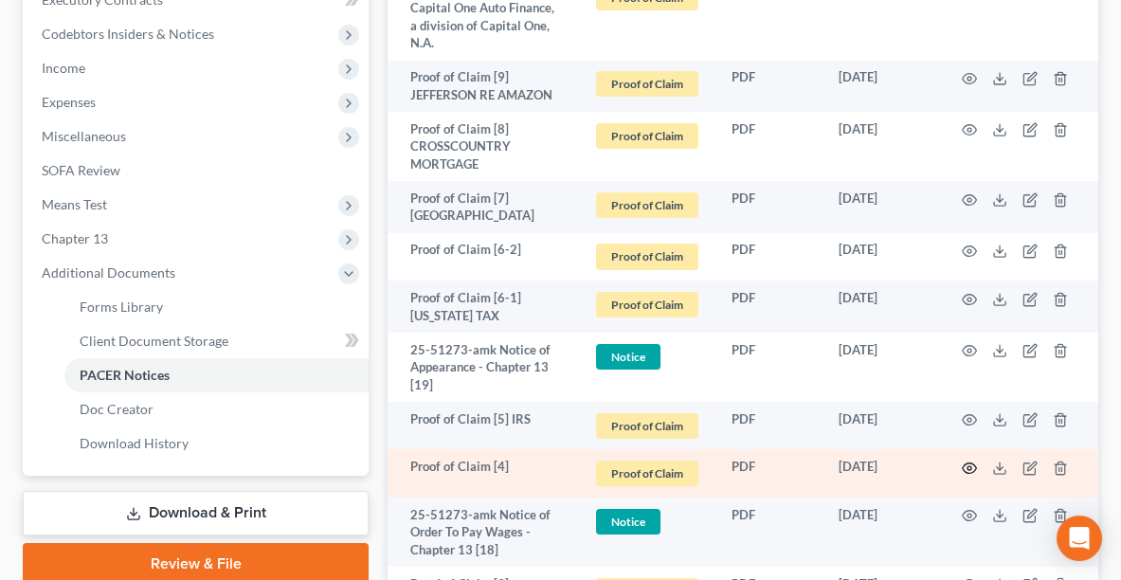
click at [963, 463] on icon "button" at bounding box center [970, 468] width 14 height 10
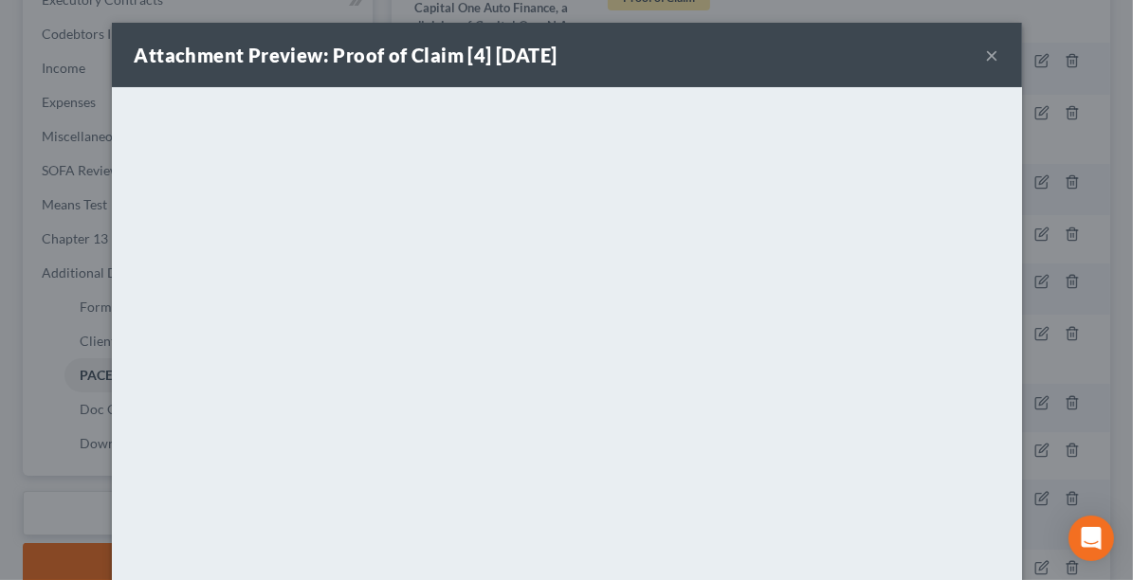
click at [986, 60] on button "×" at bounding box center [992, 55] width 13 height 23
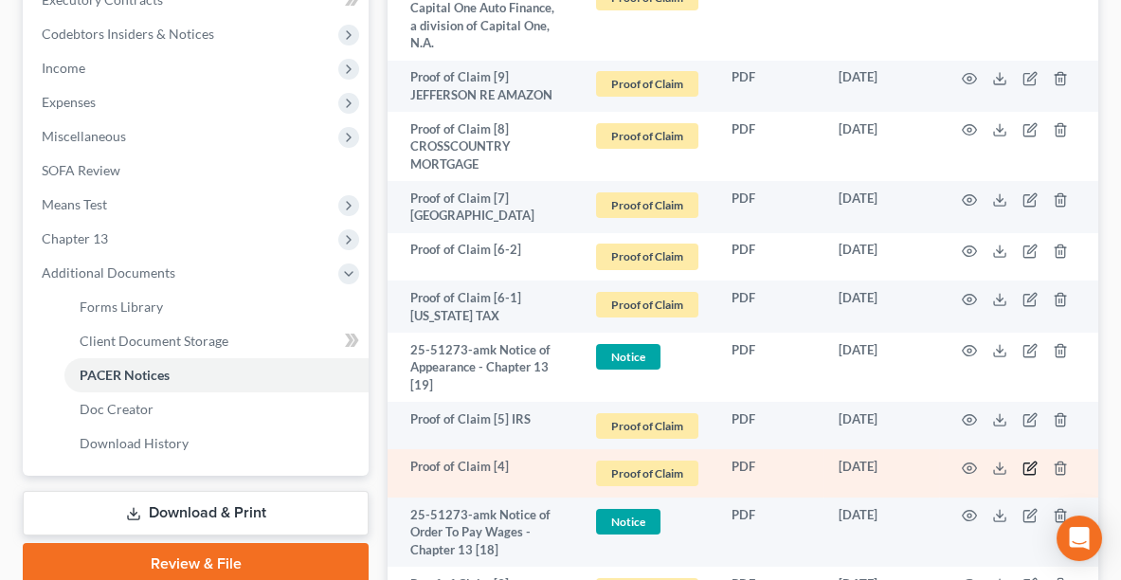
click at [1028, 466] on icon "button" at bounding box center [1031, 466] width 9 height 9
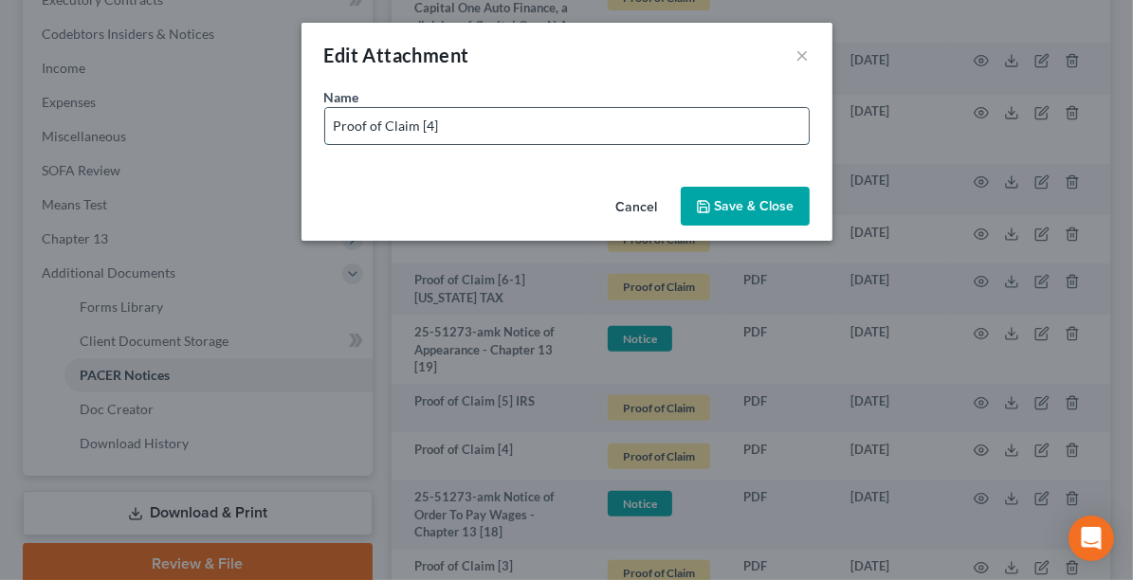
click at [586, 127] on input "Proof of Claim [4]" at bounding box center [566, 126] width 483 height 36
type input "Proof of Claim [4] MENARDS"
click at [726, 198] on span "Save & Close" at bounding box center [755, 206] width 80 height 16
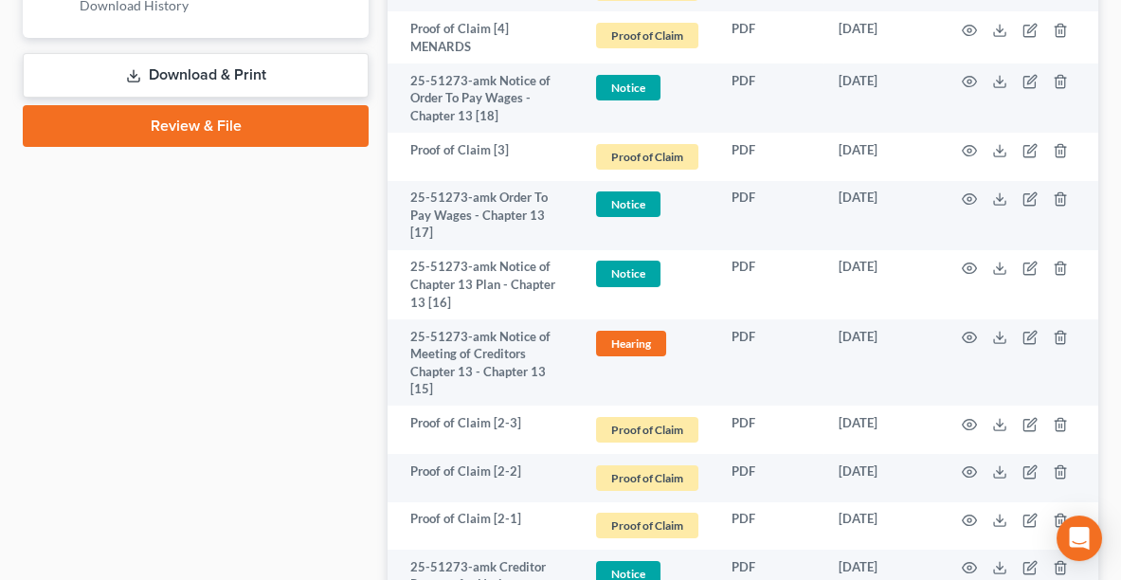
scroll to position [1030, 0]
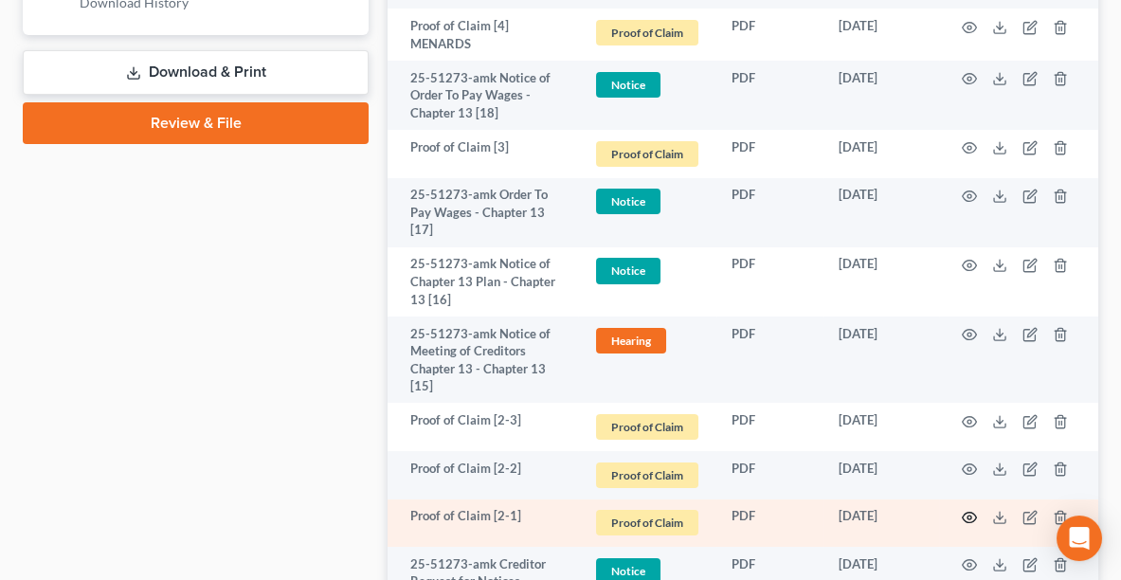
click at [968, 516] on circle "button" at bounding box center [970, 518] width 4 height 4
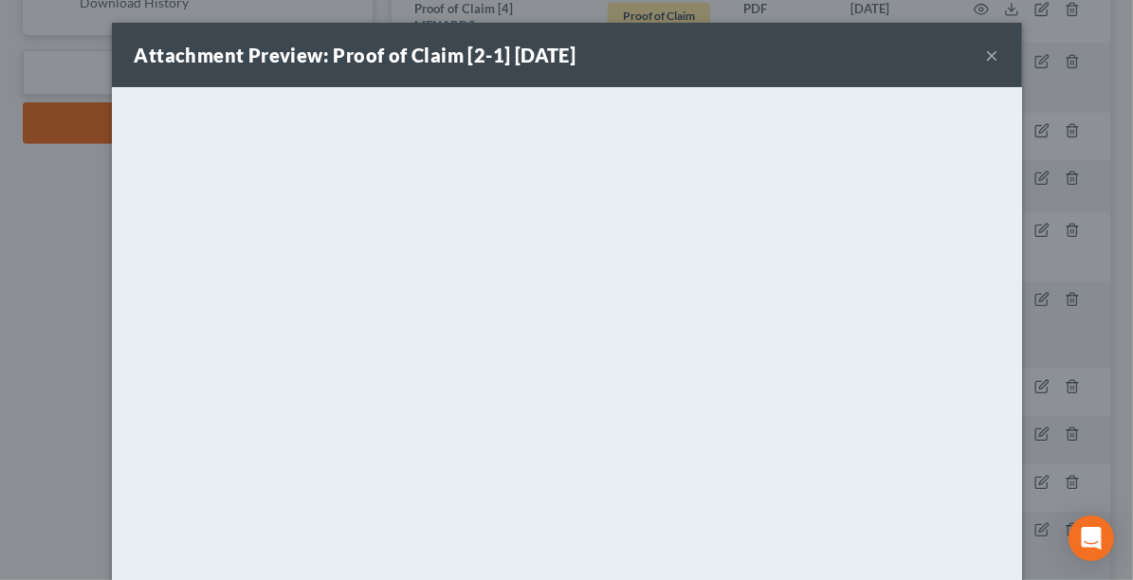
click at [989, 55] on button "×" at bounding box center [992, 55] width 13 height 23
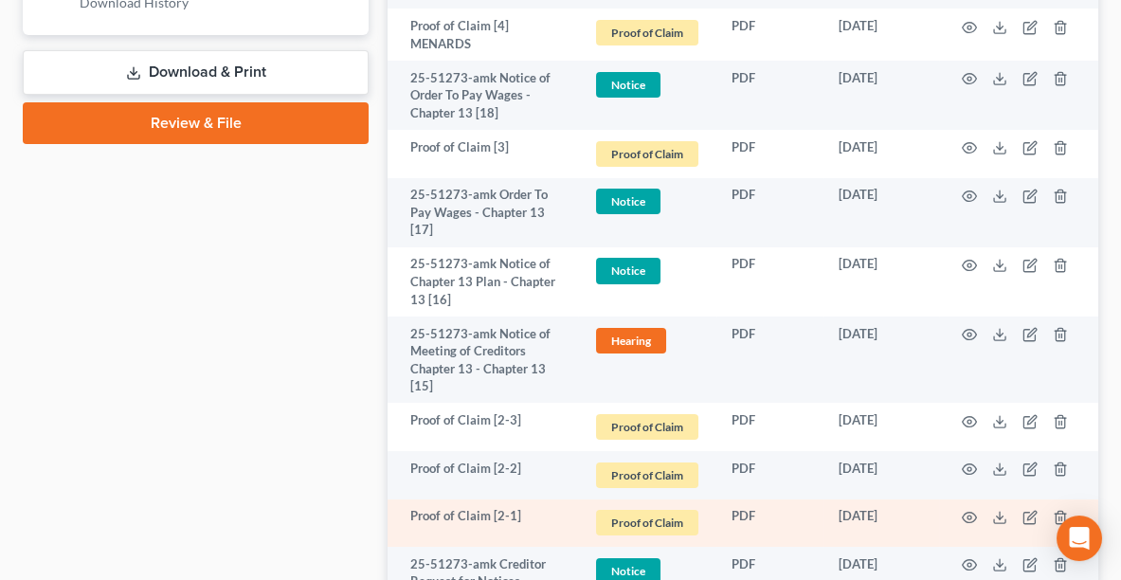
click at [1026, 505] on td at bounding box center [1018, 523] width 159 height 48
click at [1027, 515] on icon "button" at bounding box center [1031, 515] width 9 height 9
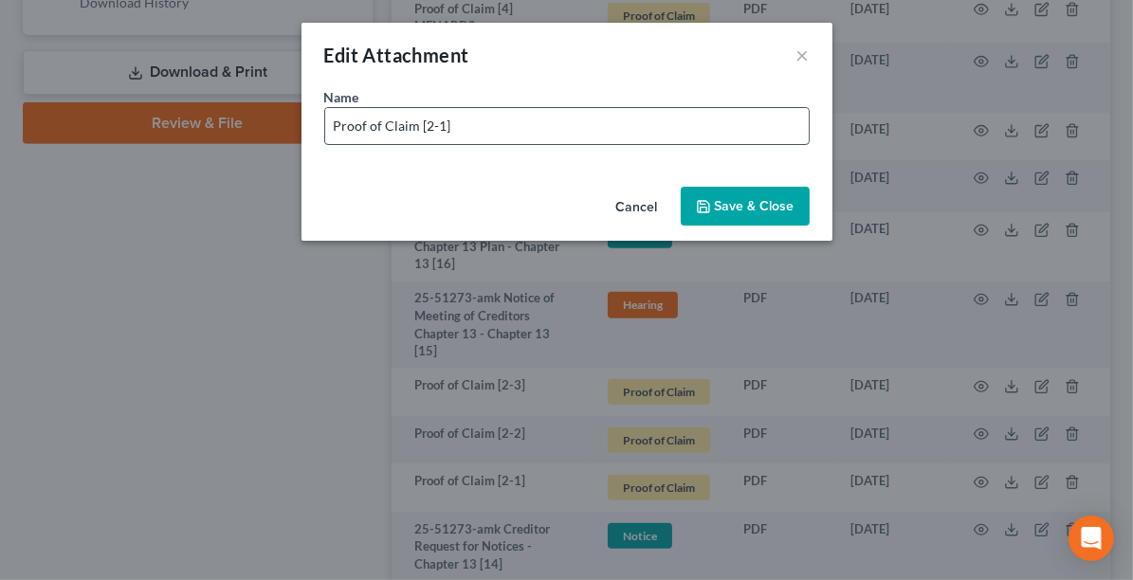
click at [592, 128] on input "Proof of Claim [2-1]" at bounding box center [566, 126] width 483 height 36
paste input "Firstmark Serviced Trust"
type input "Proof of Claim [2-1] Firstmark Serviced Trust"
click at [720, 201] on span "Save & Close" at bounding box center [755, 206] width 80 height 16
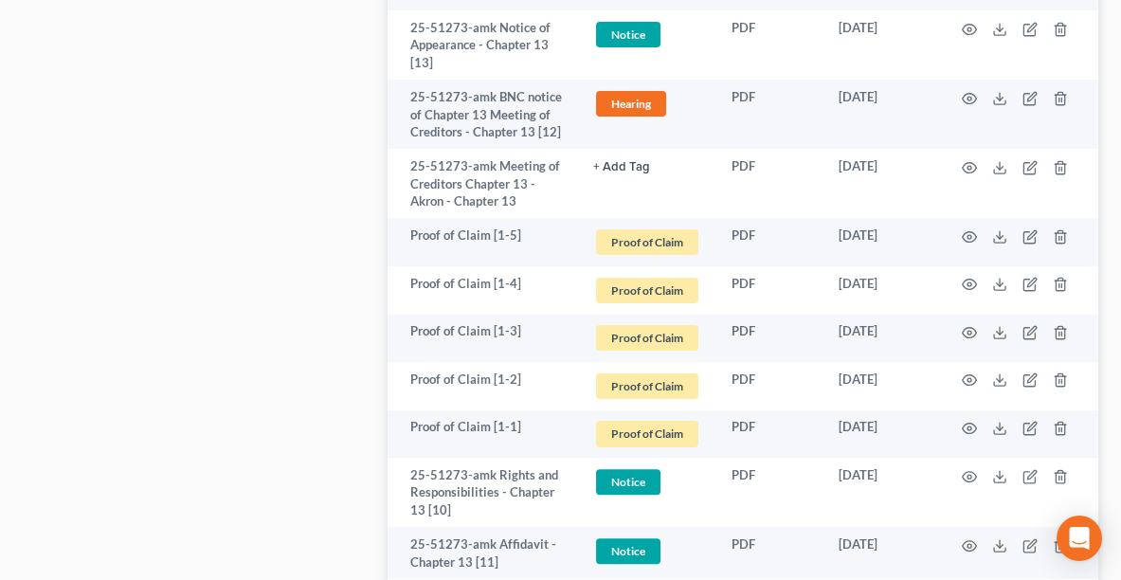
scroll to position [1642, 0]
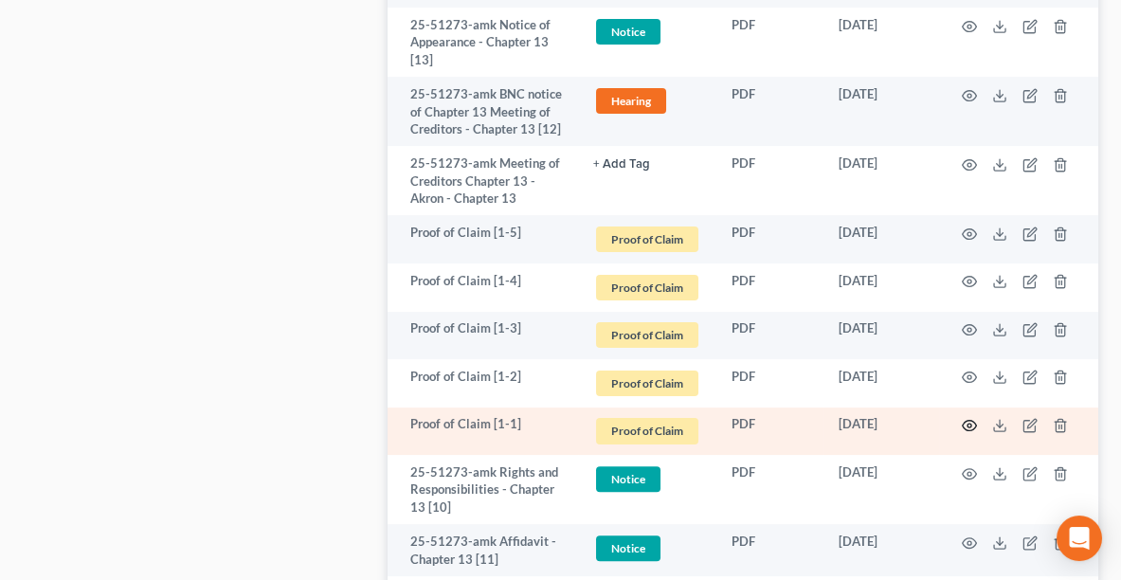
click at [970, 420] on icon "button" at bounding box center [969, 425] width 15 height 15
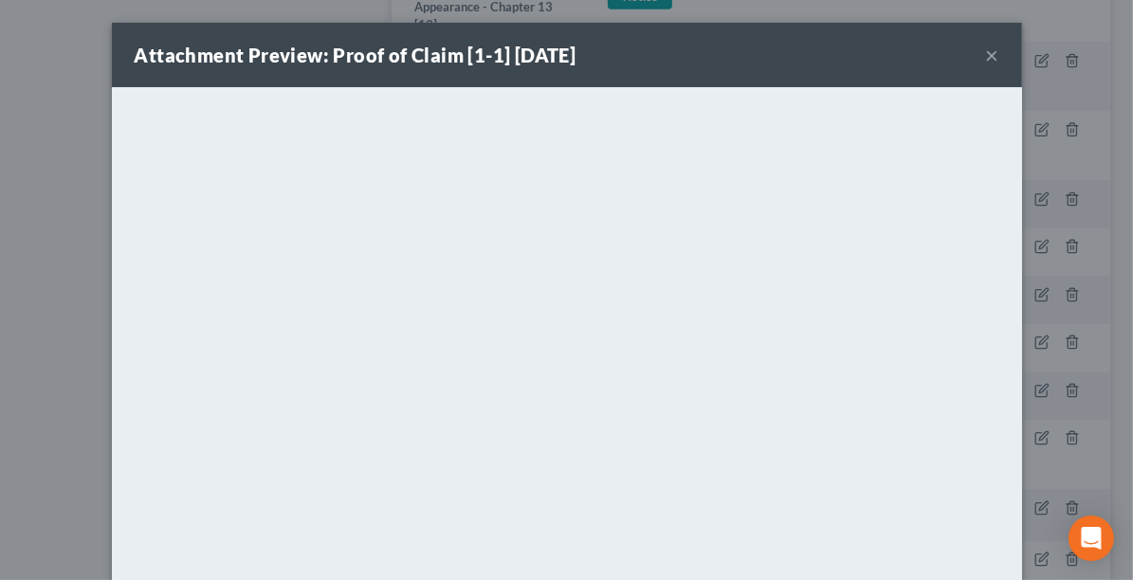
click at [986, 59] on button "×" at bounding box center [992, 55] width 13 height 23
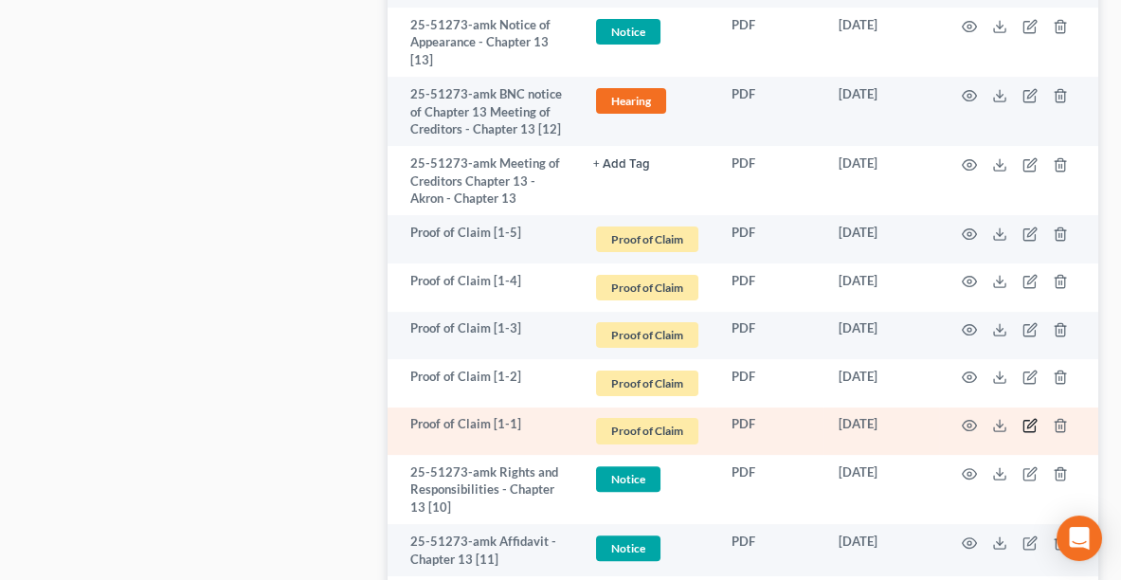
click at [1028, 421] on icon "button" at bounding box center [1030, 425] width 15 height 15
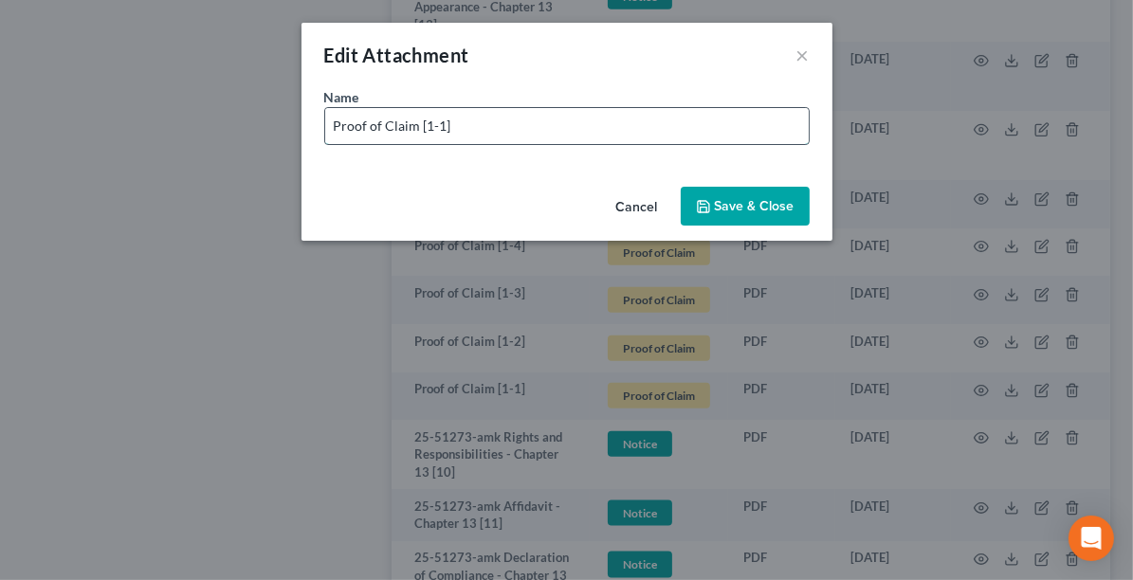
click at [607, 127] on input "Proof of Claim [1-1]" at bounding box center [566, 126] width 483 height 36
paste input "U.S. Department of Housing and Urban Development"
type input "Proof of Claim [1-1] U.S. Department of Housing and Urban Development"
click at [732, 204] on span "Save & Close" at bounding box center [755, 206] width 80 height 16
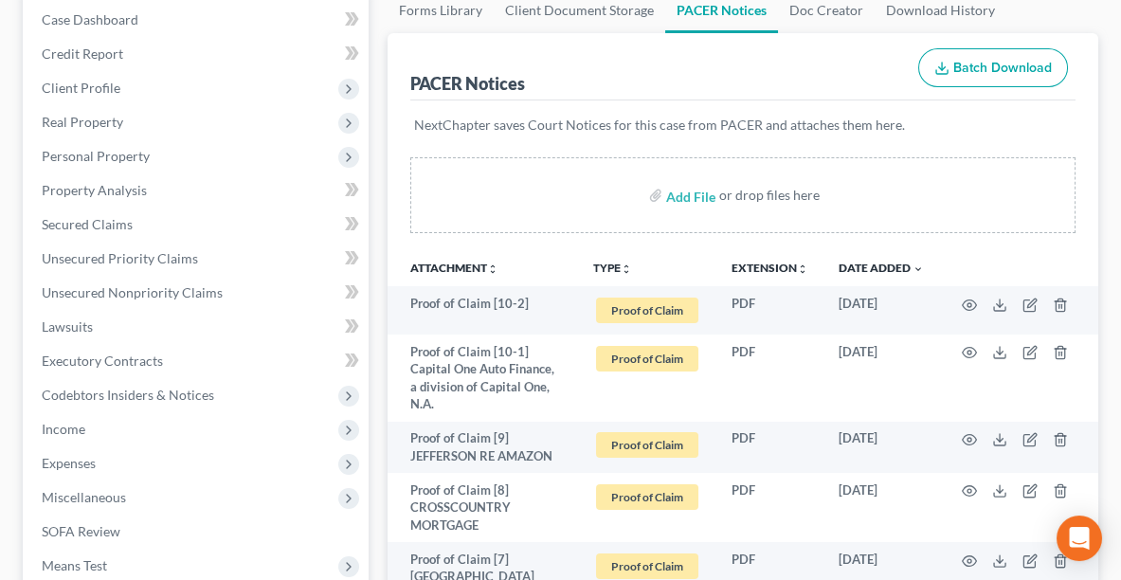
scroll to position [0, 0]
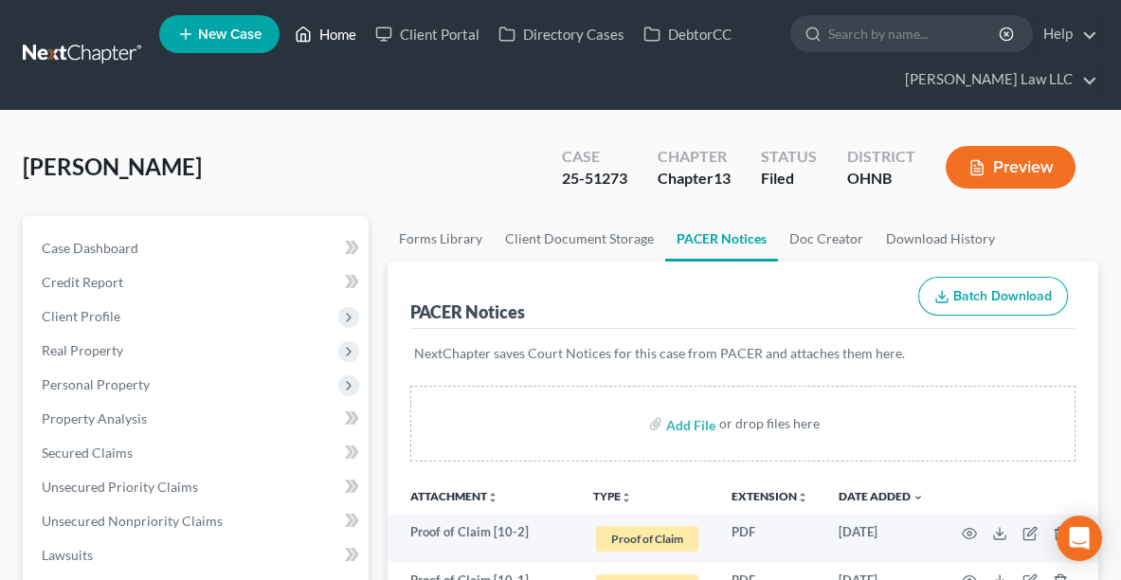
click at [328, 38] on link "Home" at bounding box center [325, 34] width 81 height 34
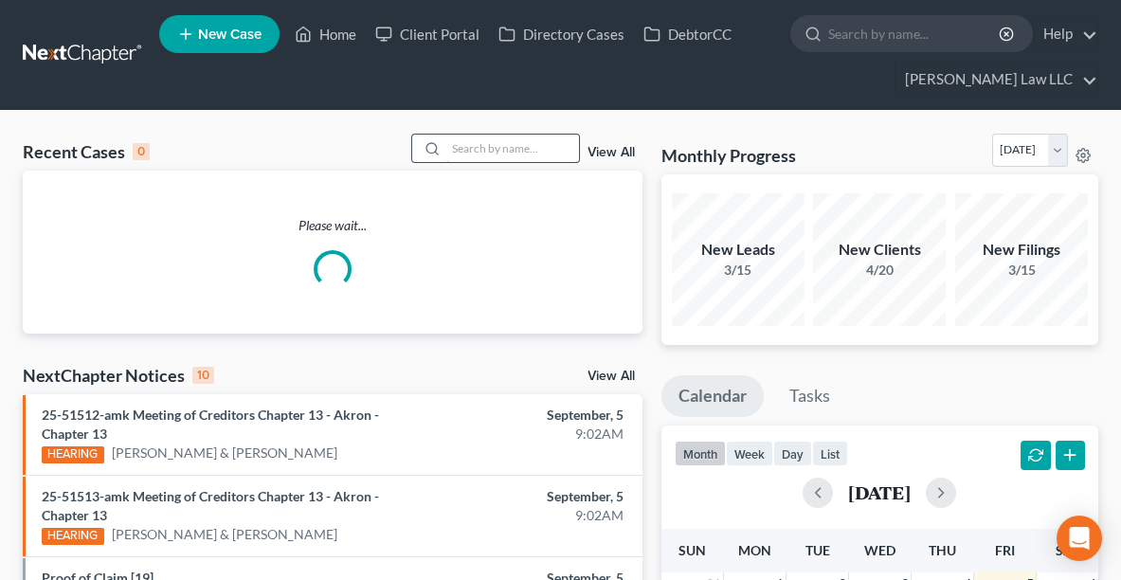
click at [523, 146] on input "search" at bounding box center [512, 148] width 133 height 27
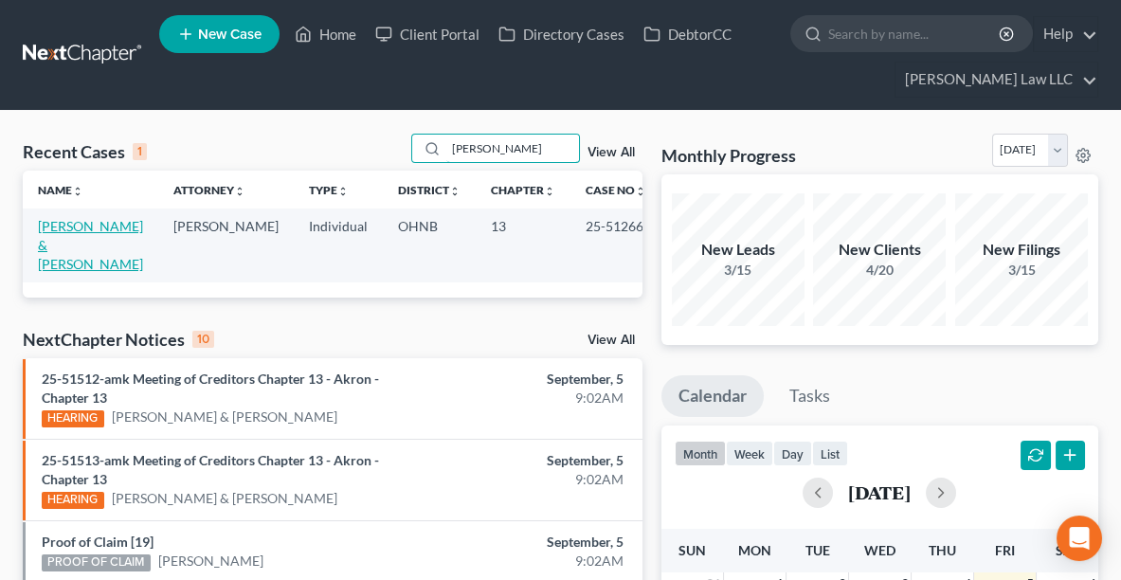
type input "EBERT"
click at [75, 219] on link "Ebert, Fredrick & Rita" at bounding box center [90, 245] width 105 height 54
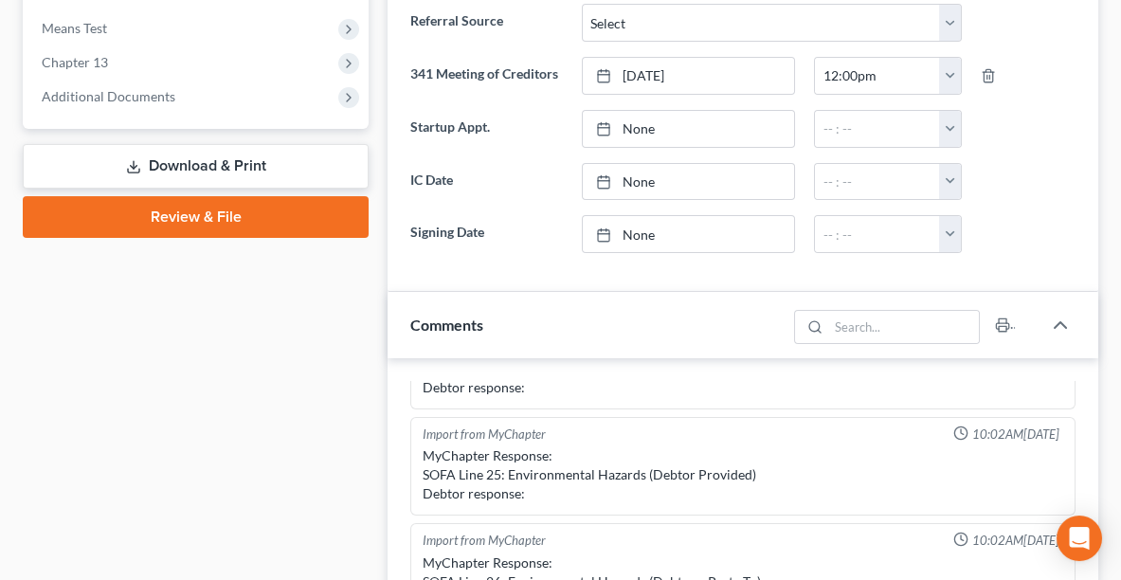
scroll to position [760, 0]
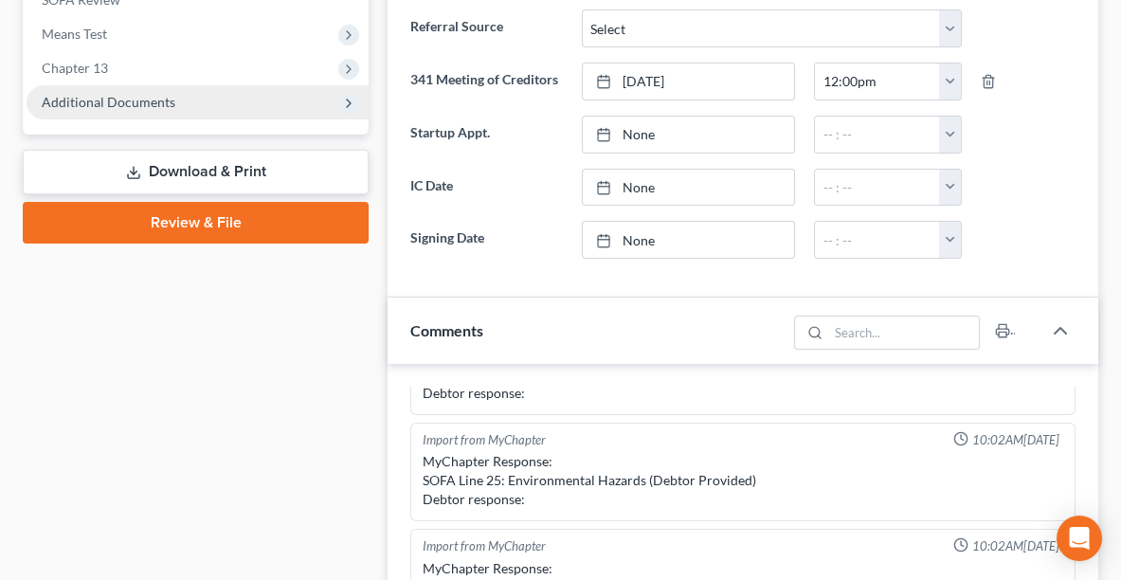
click at [247, 97] on span "Additional Documents" at bounding box center [198, 102] width 342 height 34
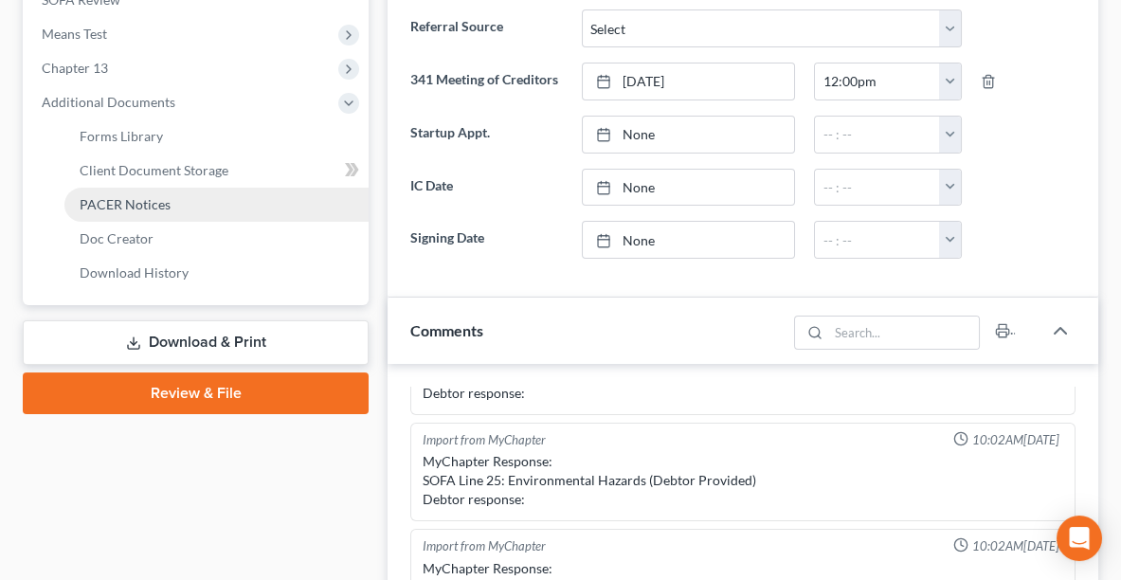
click at [179, 217] on link "PACER Notices" at bounding box center [216, 205] width 304 height 34
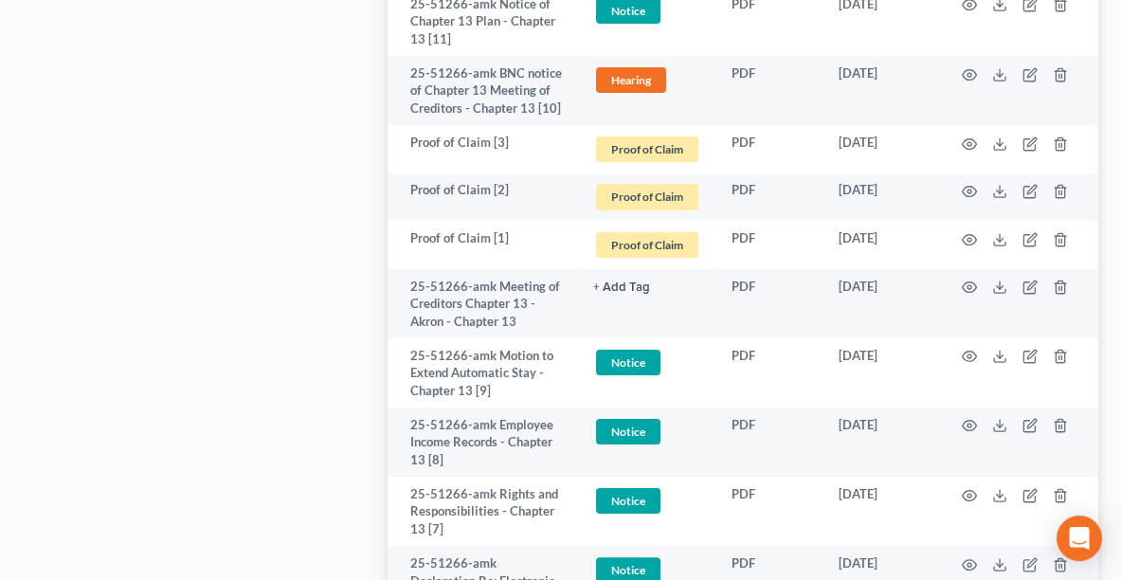
scroll to position [1584, 0]
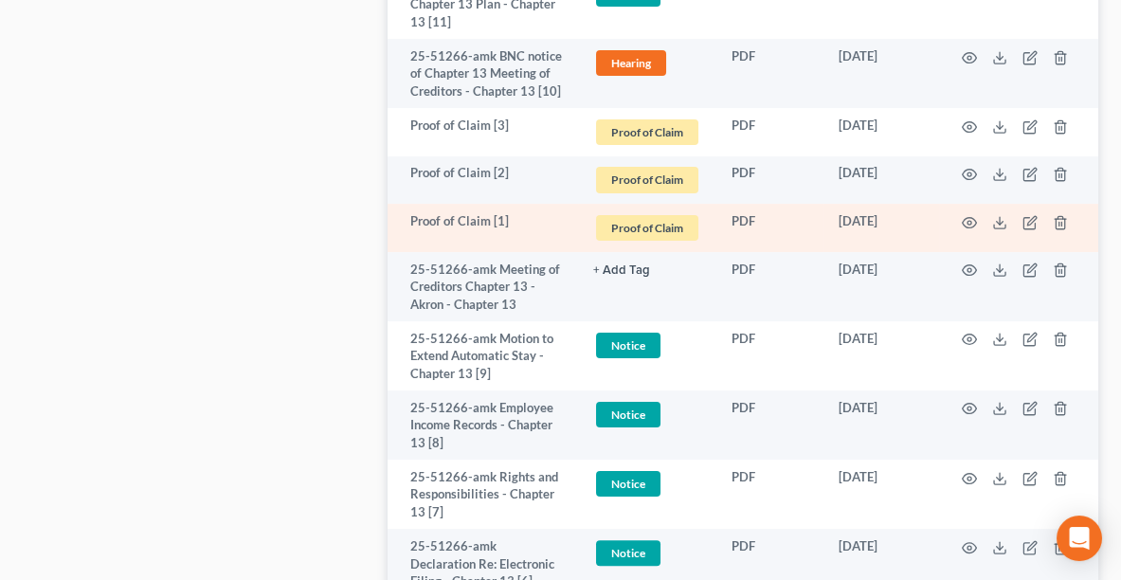
click at [960, 219] on td at bounding box center [1018, 228] width 159 height 48
click at [966, 217] on icon "button" at bounding box center [969, 222] width 15 height 15
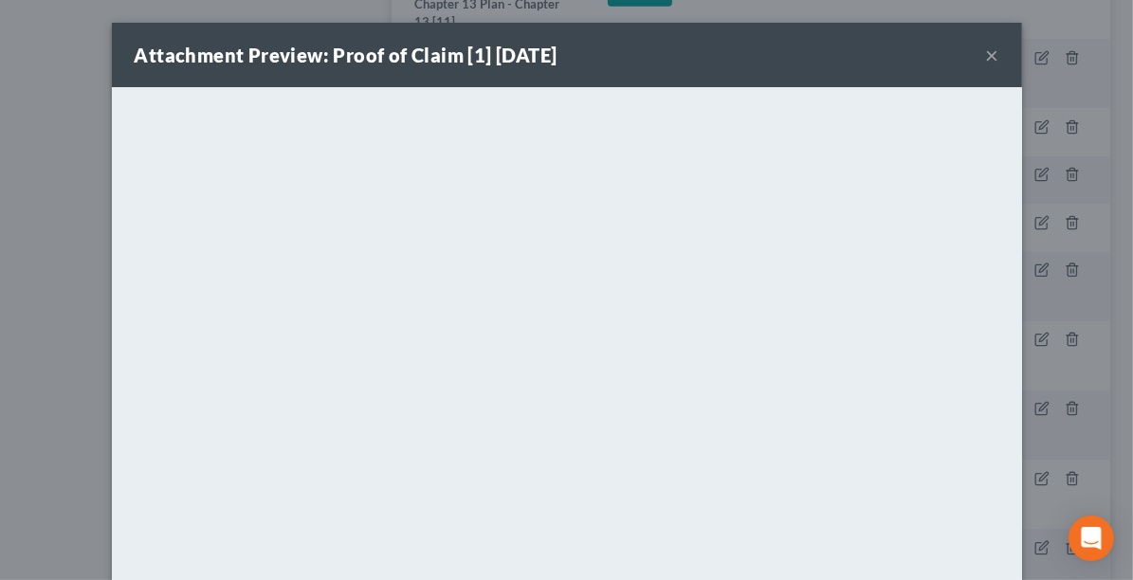
click at [991, 54] on button "×" at bounding box center [992, 55] width 13 height 23
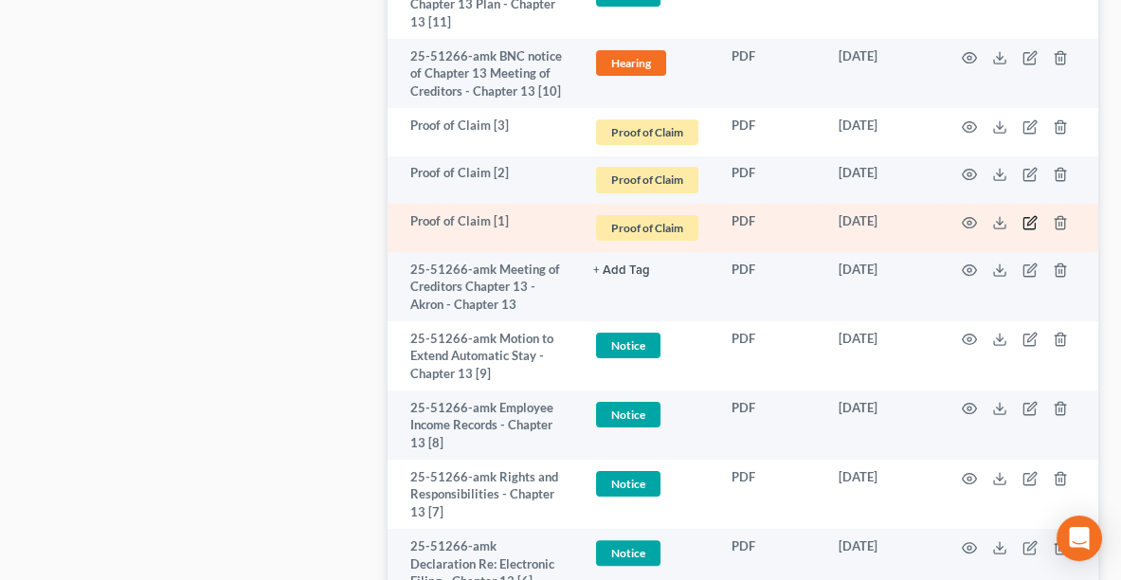
click at [1031, 216] on icon "button" at bounding box center [1031, 220] width 9 height 9
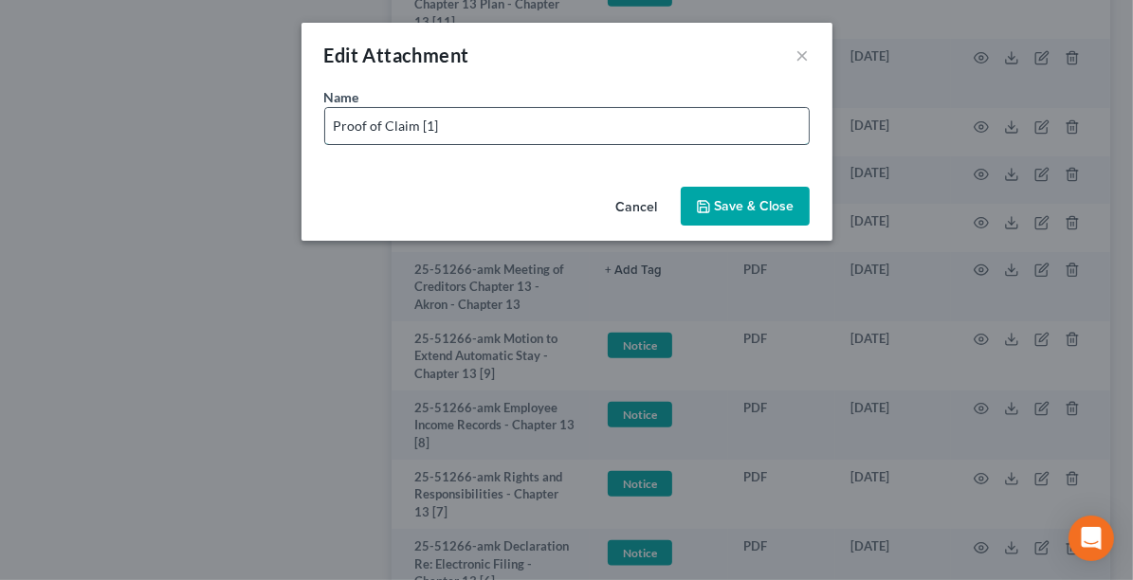
click at [514, 121] on input "Proof of Claim [1]" at bounding box center [566, 126] width 483 height 36
paste input "LVNV Funding, LLC"
type input "Proof of Claim [1] LVNV Funding, LLC"
click at [719, 209] on span "Save & Close" at bounding box center [755, 206] width 80 height 16
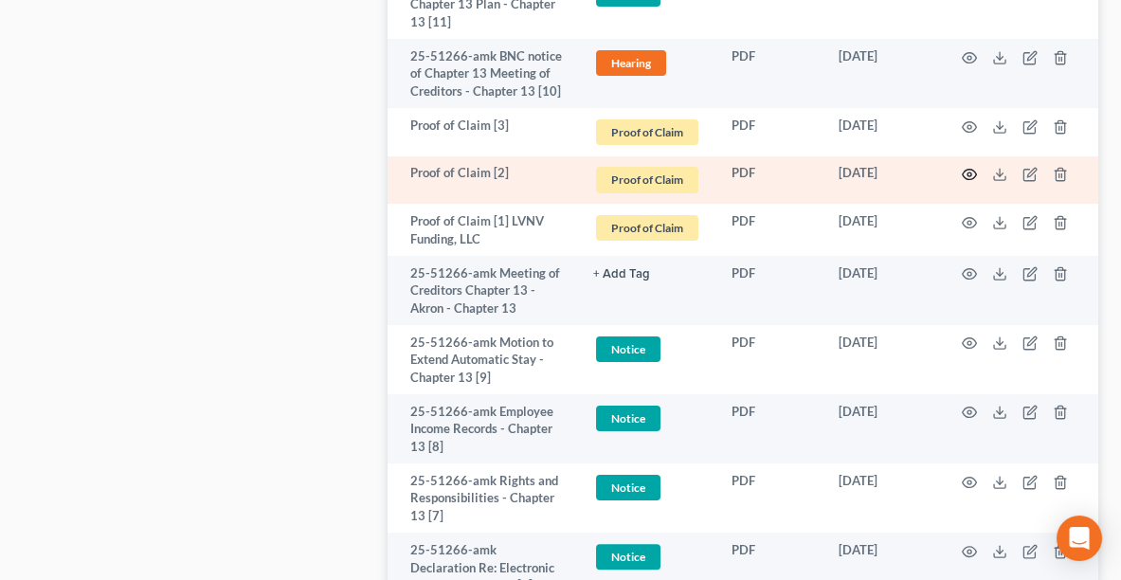
click at [975, 169] on icon "button" at bounding box center [969, 174] width 15 height 15
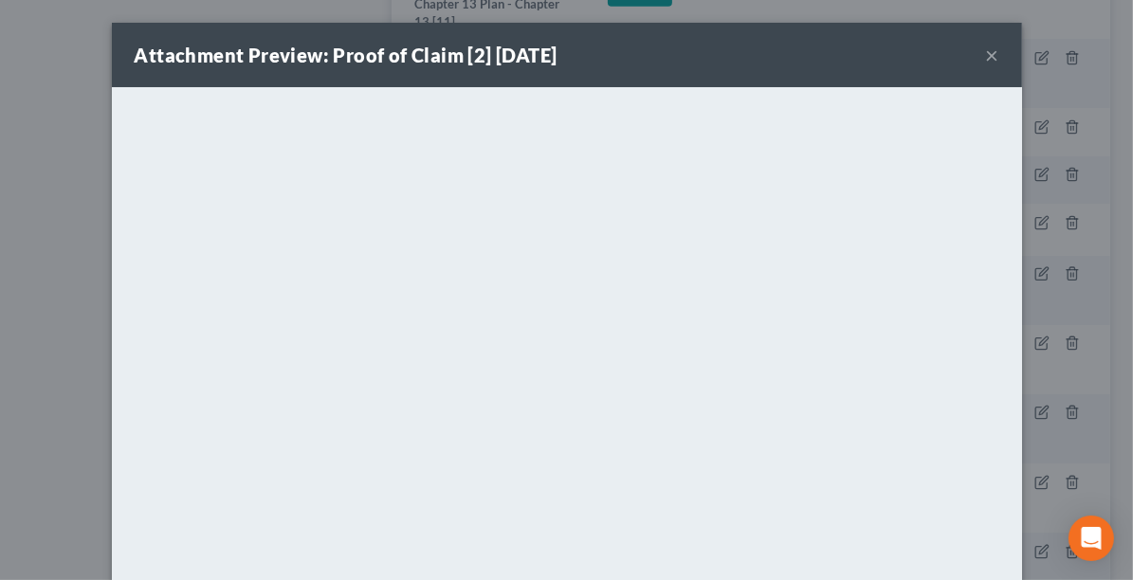
click at [994, 50] on div "Attachment Preview: Proof of Claim [2] 07/24/2025 ×" at bounding box center [567, 55] width 910 height 64
click at [986, 57] on button "×" at bounding box center [992, 55] width 13 height 23
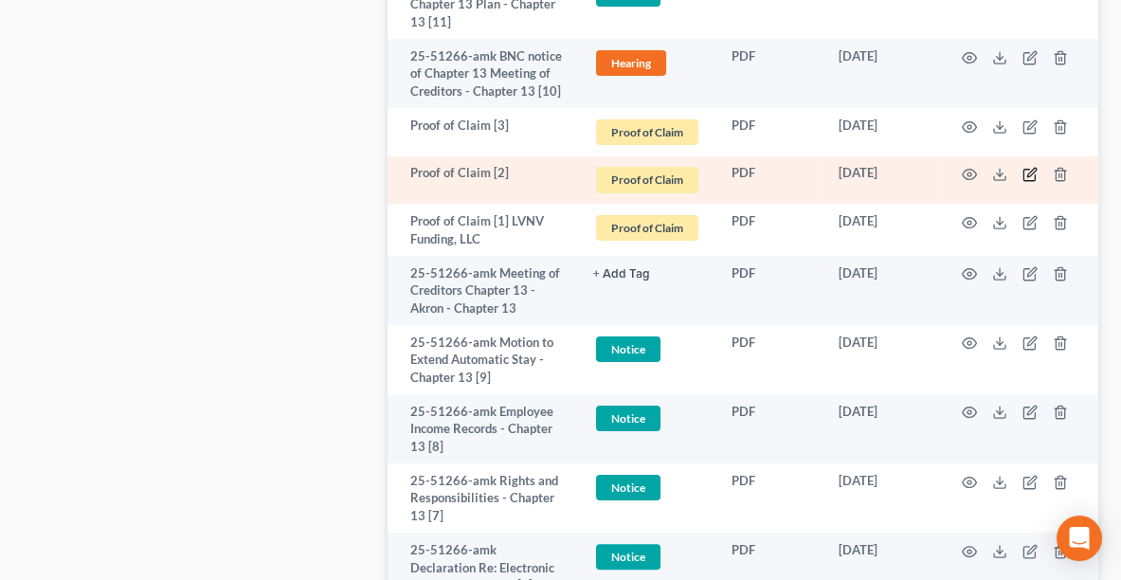
click at [1032, 173] on icon "button" at bounding box center [1030, 174] width 15 height 15
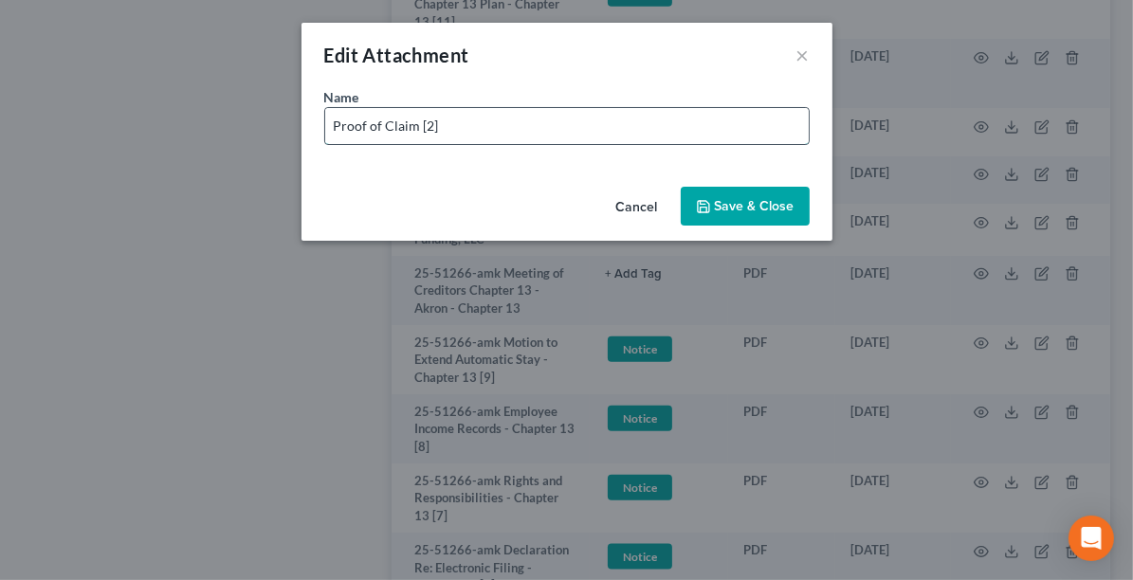
click at [600, 121] on input "Proof of Claim [2]" at bounding box center [566, 126] width 483 height 36
paste input "LVNV Funding, LLC"
type input "Proof of Claim [2] LVNV Funding, LLC"
click at [731, 212] on span "Save & Close" at bounding box center [755, 206] width 80 height 16
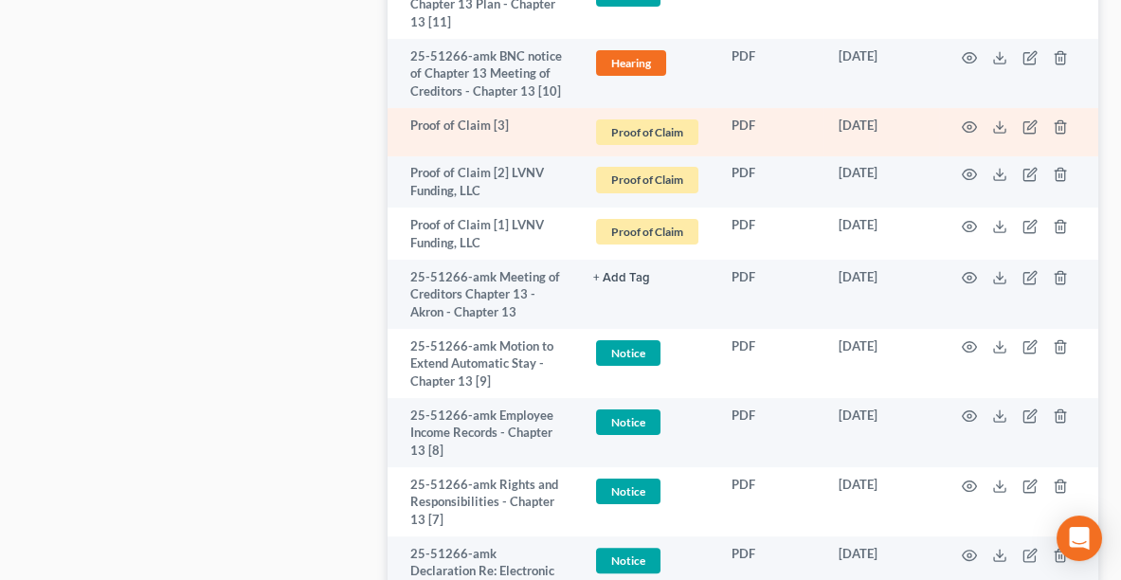
click at [960, 125] on td at bounding box center [1018, 132] width 159 height 48
click at [972, 123] on icon "button" at bounding box center [969, 126] width 15 height 15
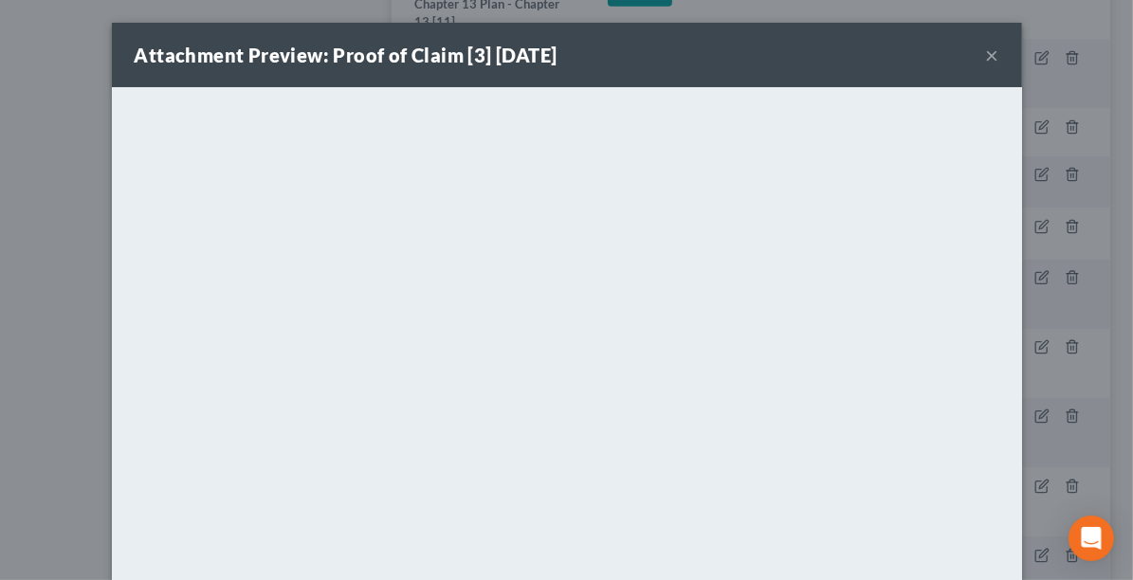
click at [988, 60] on button "×" at bounding box center [992, 55] width 13 height 23
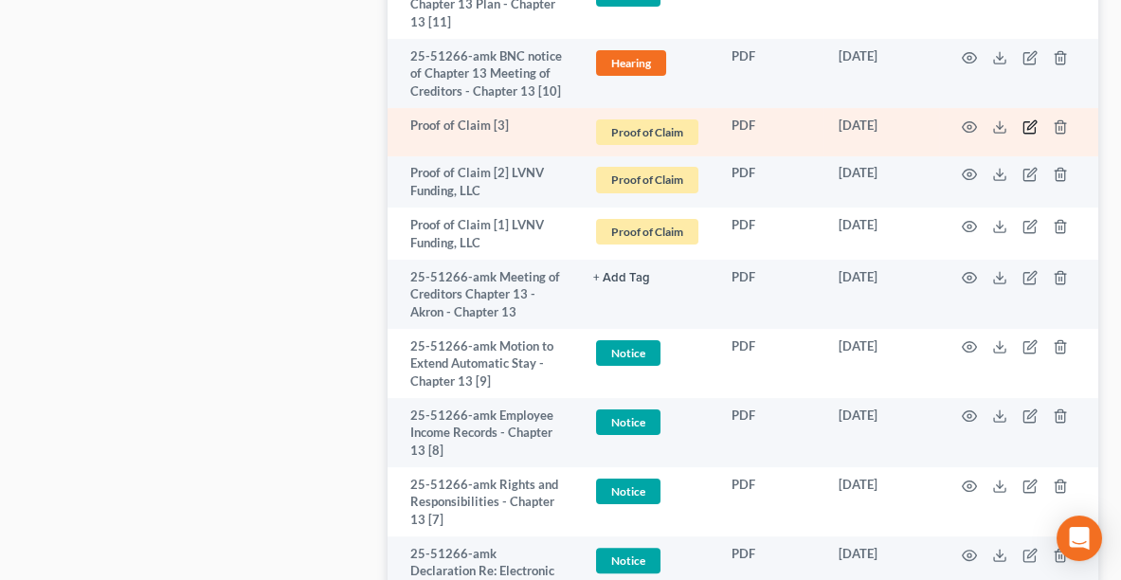
click at [1027, 125] on icon "button" at bounding box center [1031, 124] width 9 height 9
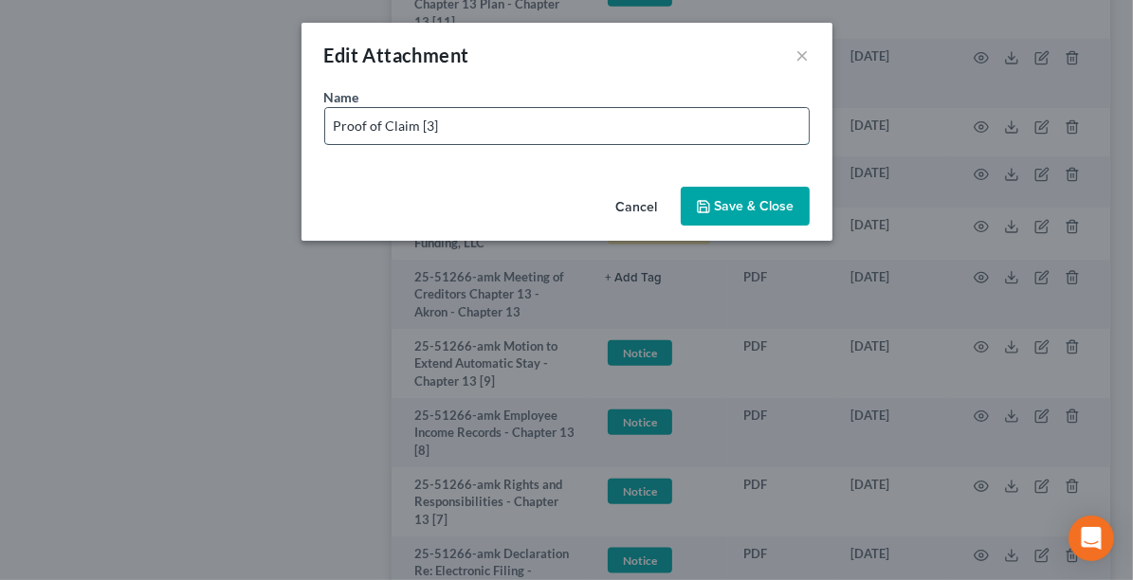
click at [605, 121] on input "Proof of Claim [3]" at bounding box center [566, 126] width 483 height 36
paste input "LVNV Funding, LLC"
type input "Proof of Claim [3] LVNV Funding, LLC"
click at [745, 206] on span "Save & Close" at bounding box center [755, 206] width 80 height 16
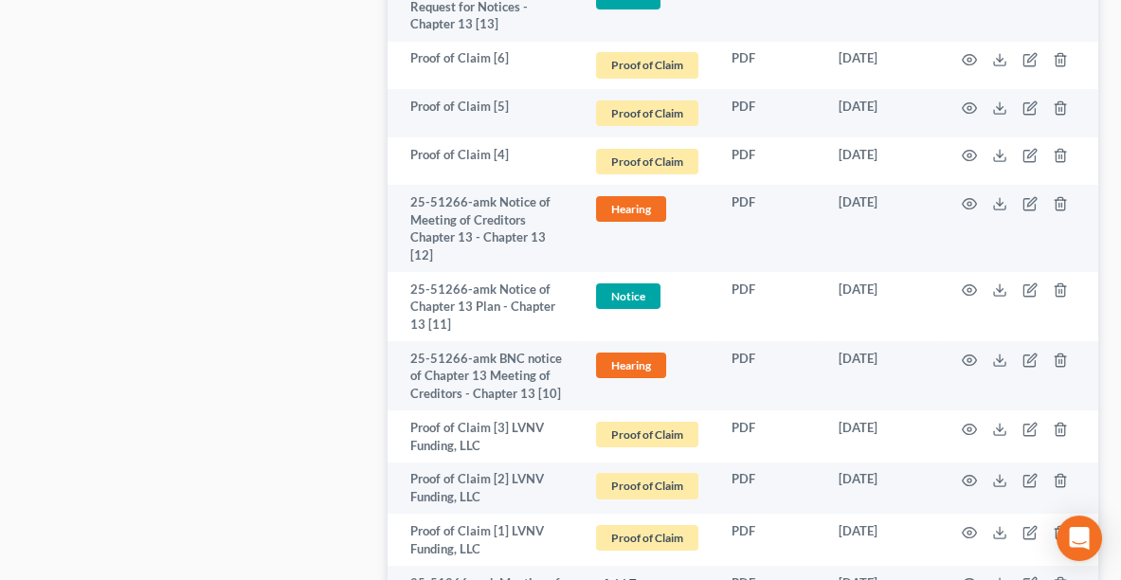
scroll to position [1230, 0]
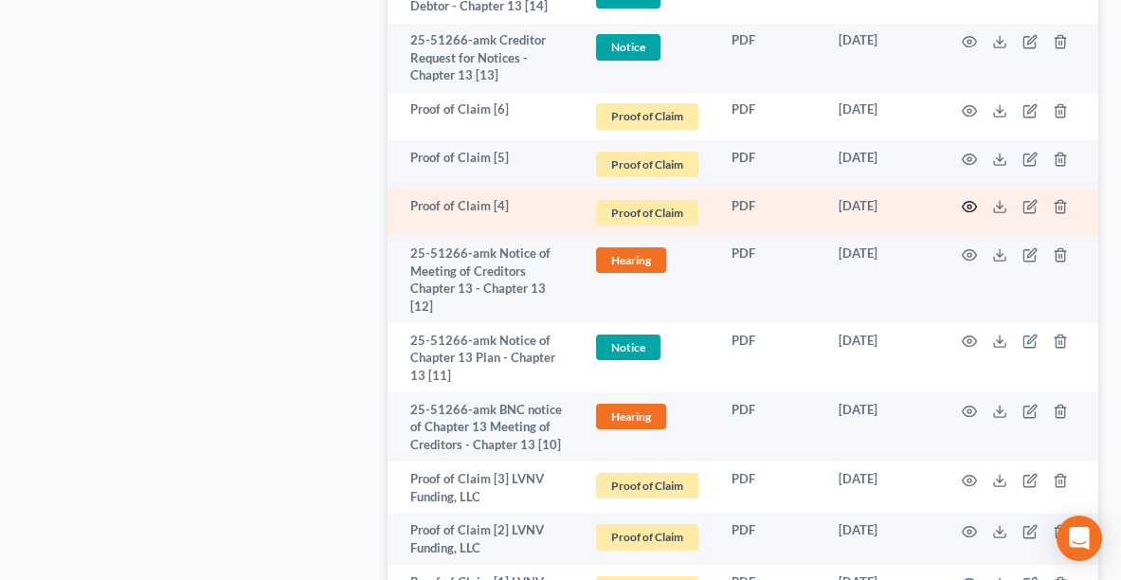
click at [970, 205] on circle "button" at bounding box center [970, 207] width 4 height 4
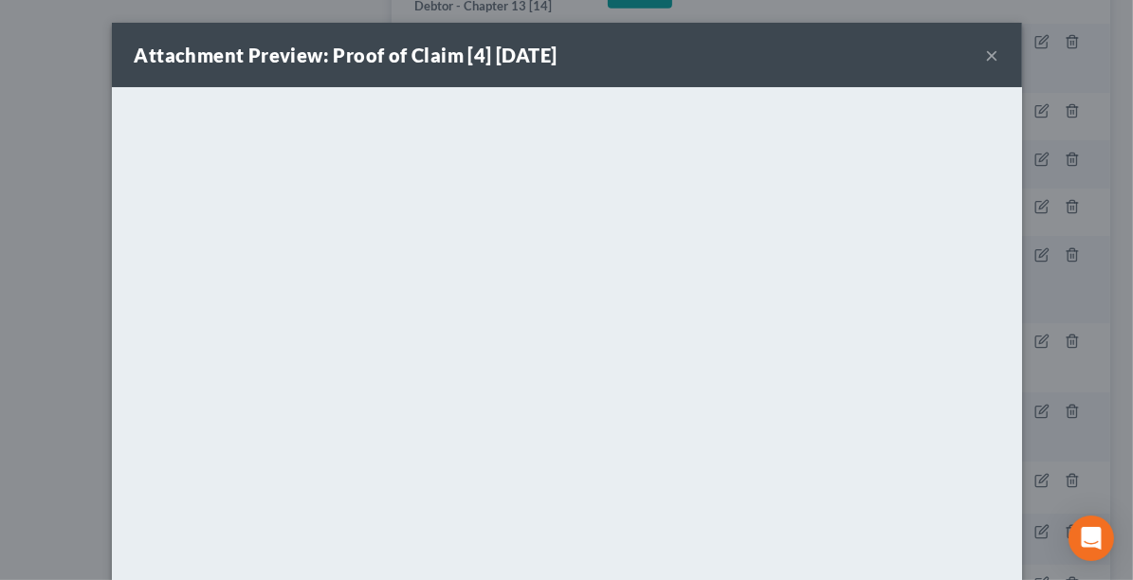
click at [988, 56] on button "×" at bounding box center [992, 55] width 13 height 23
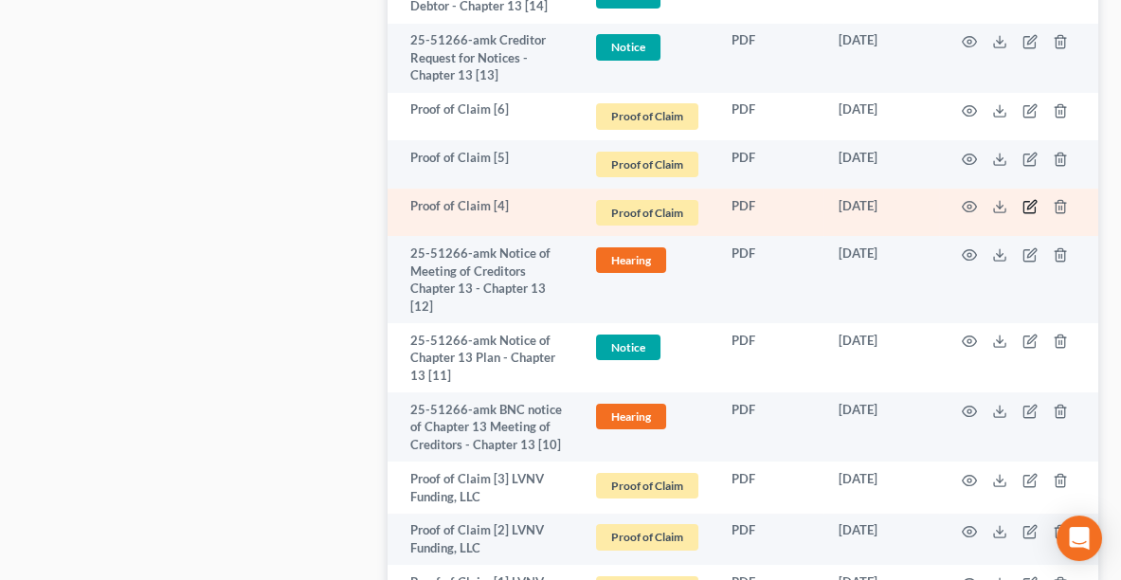
click at [1026, 206] on icon "button" at bounding box center [1030, 206] width 15 height 15
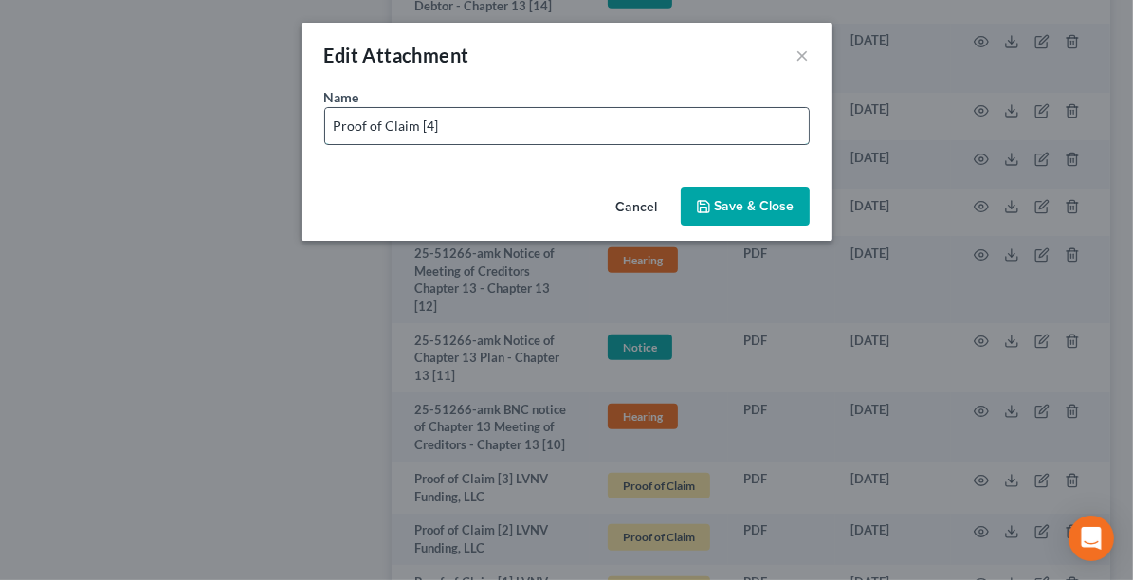
click at [554, 130] on input "Proof of Claim [4]" at bounding box center [566, 126] width 483 height 36
type input "Proof of Claim [4] OVERSTOCK"
click at [716, 196] on button "Save & Close" at bounding box center [744, 207] width 129 height 40
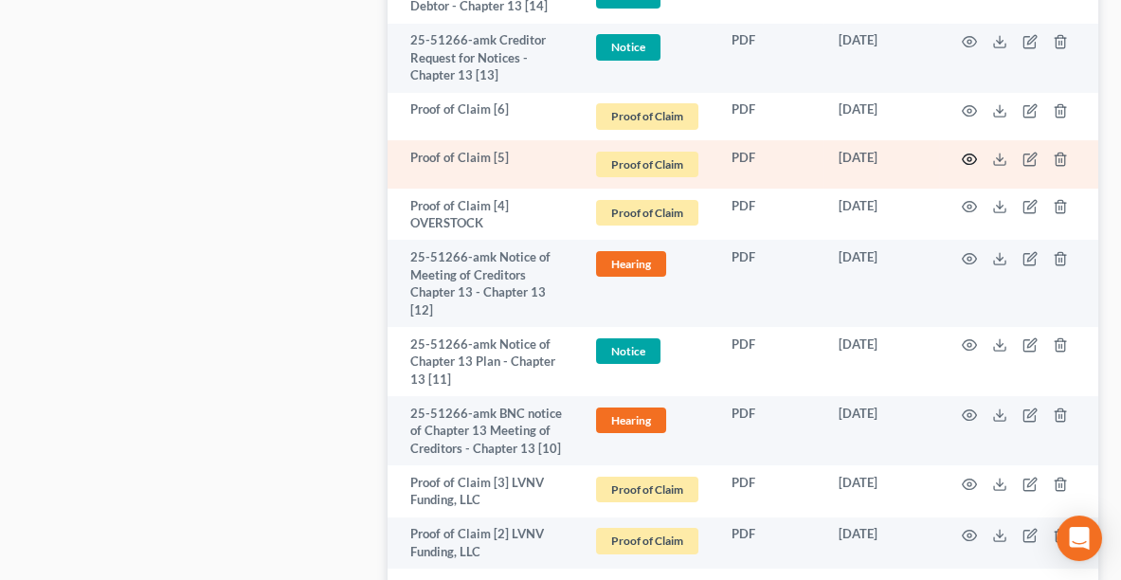
click at [970, 157] on circle "button" at bounding box center [970, 159] width 4 height 4
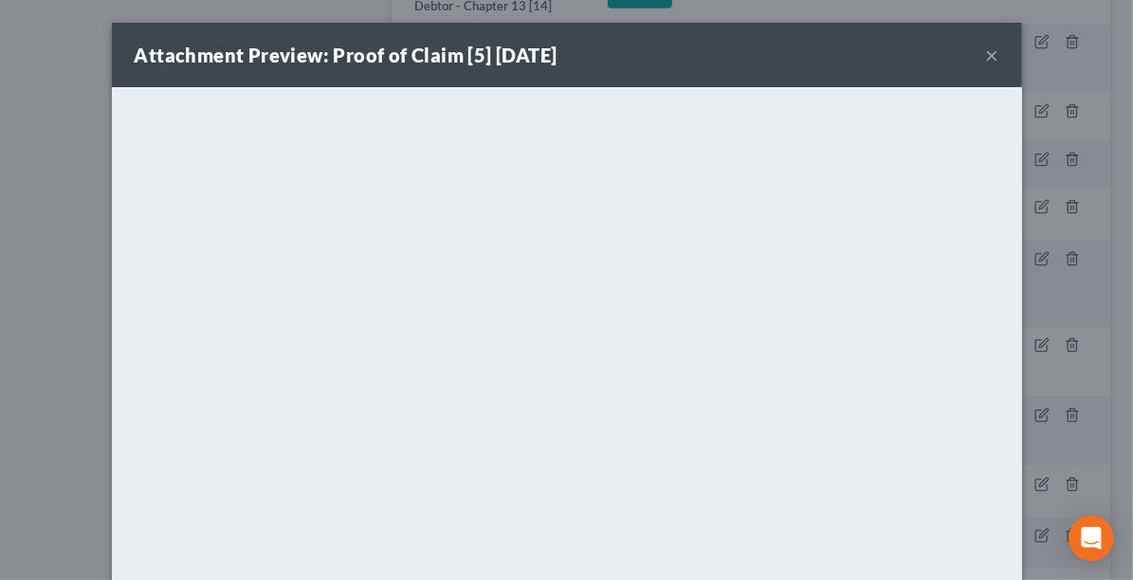
click at [989, 52] on button "×" at bounding box center [992, 55] width 13 height 23
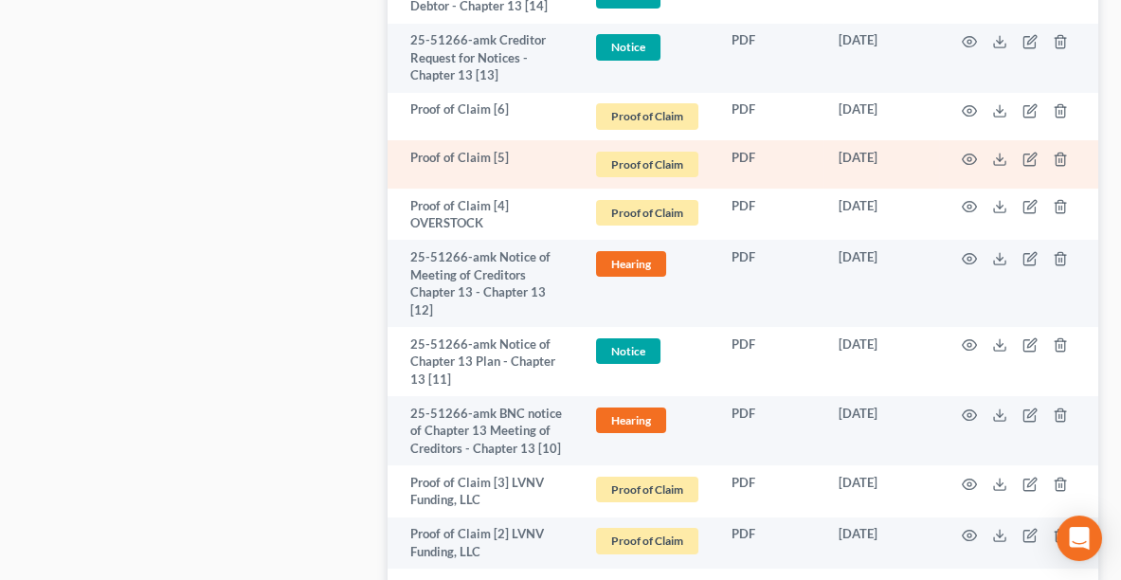
click at [1021, 161] on td at bounding box center [1018, 164] width 159 height 48
click at [1034, 157] on icon "button" at bounding box center [1030, 159] width 15 height 15
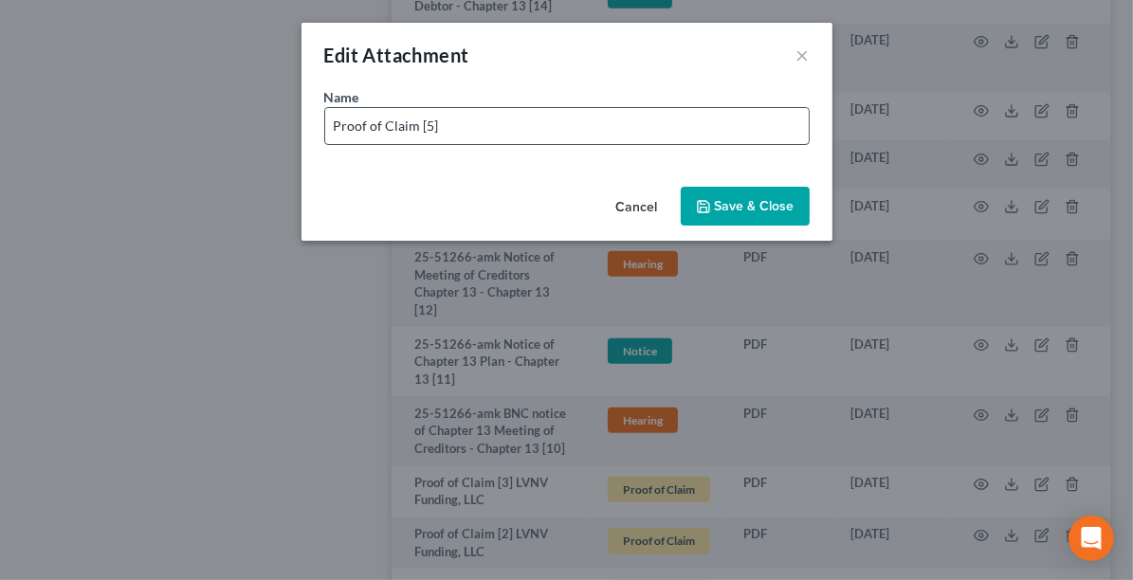
click at [565, 116] on input "Proof of Claim [5]" at bounding box center [566, 126] width 483 height 36
paste input "? _______________________________________________________________"
type input "Proof of Claim [5] CROSSRIVER BANK"
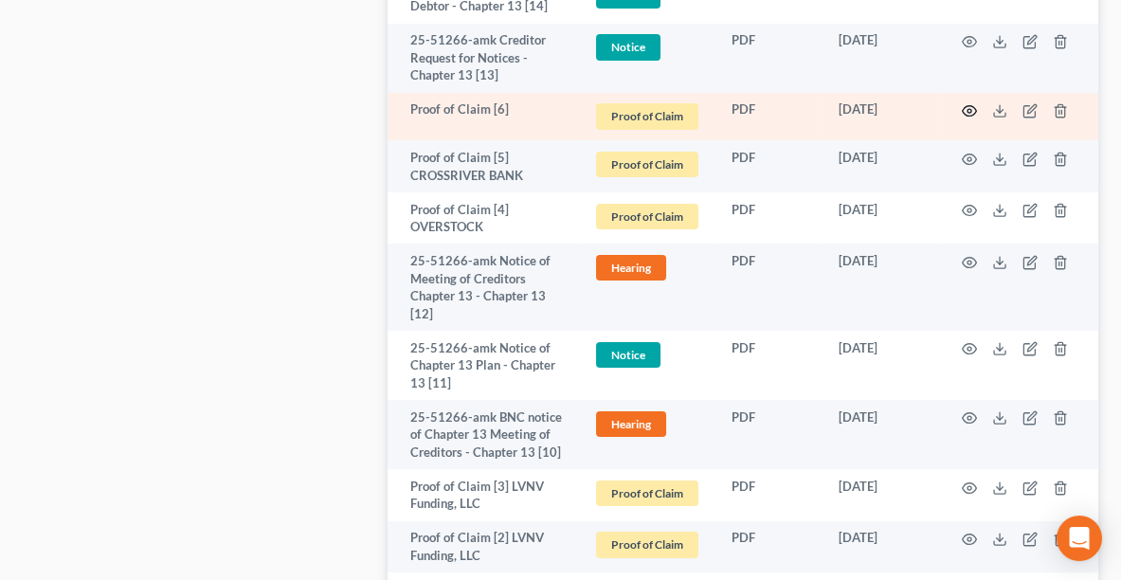
click at [969, 108] on icon "button" at bounding box center [969, 110] width 15 height 15
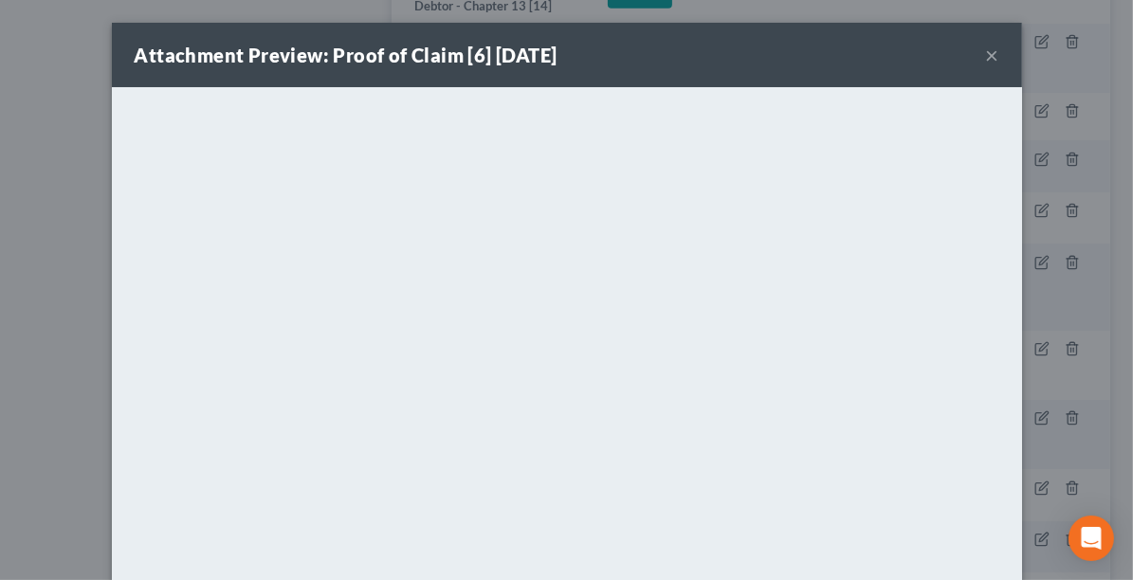
click at [986, 51] on button "×" at bounding box center [992, 55] width 13 height 23
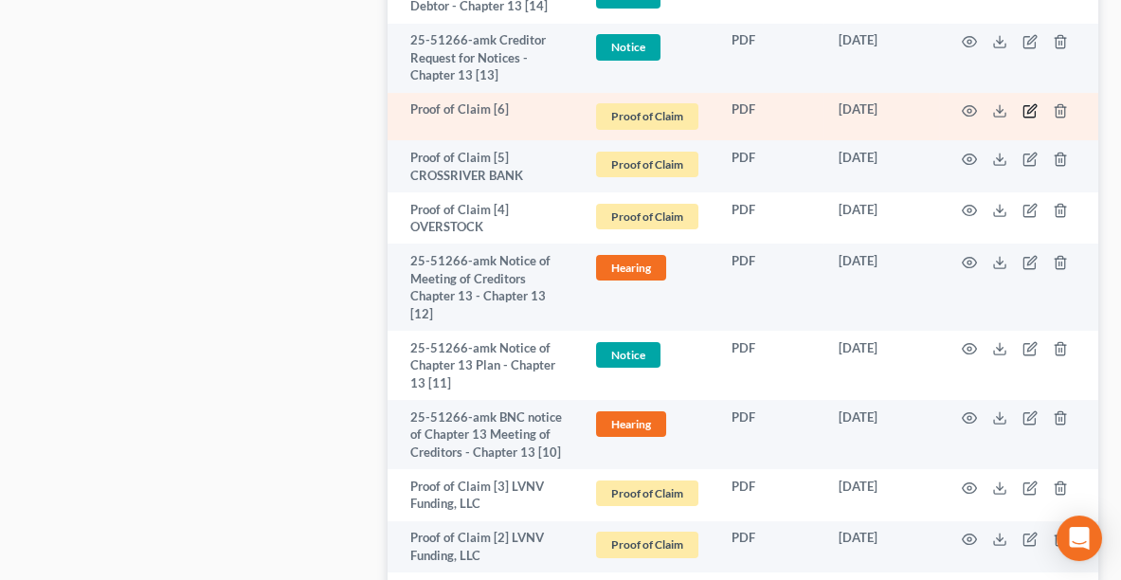
click at [1031, 112] on icon "button" at bounding box center [1030, 110] width 15 height 15
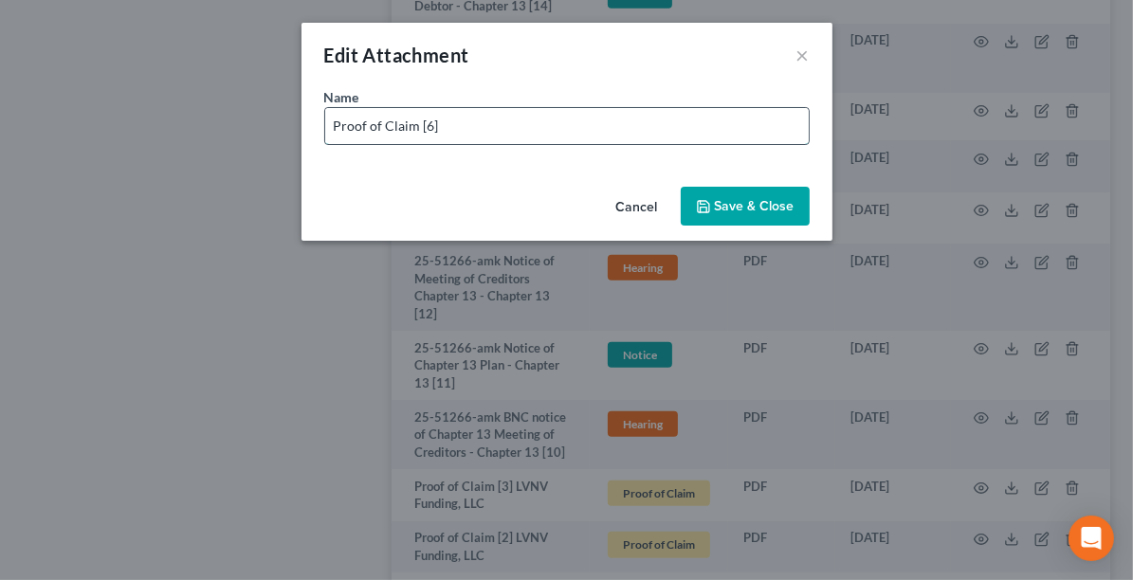
click at [594, 127] on input "Proof of Claim [6]" at bounding box center [566, 126] width 483 height 36
type input "Proof of Claim [6] LVNV"
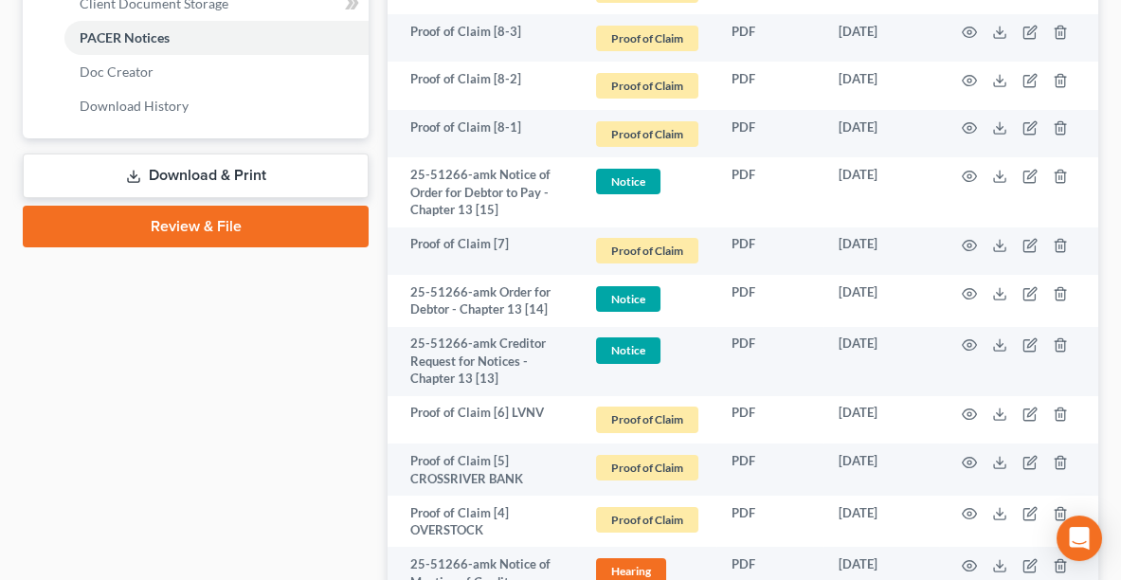
scroll to position [866, 0]
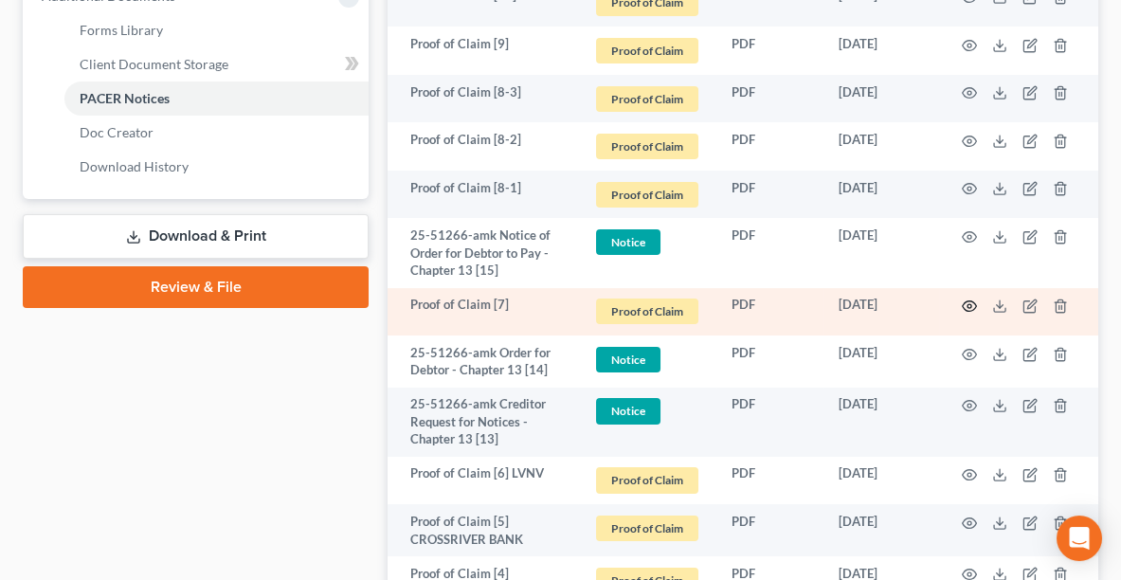
click at [975, 310] on icon "button" at bounding box center [969, 306] width 15 height 15
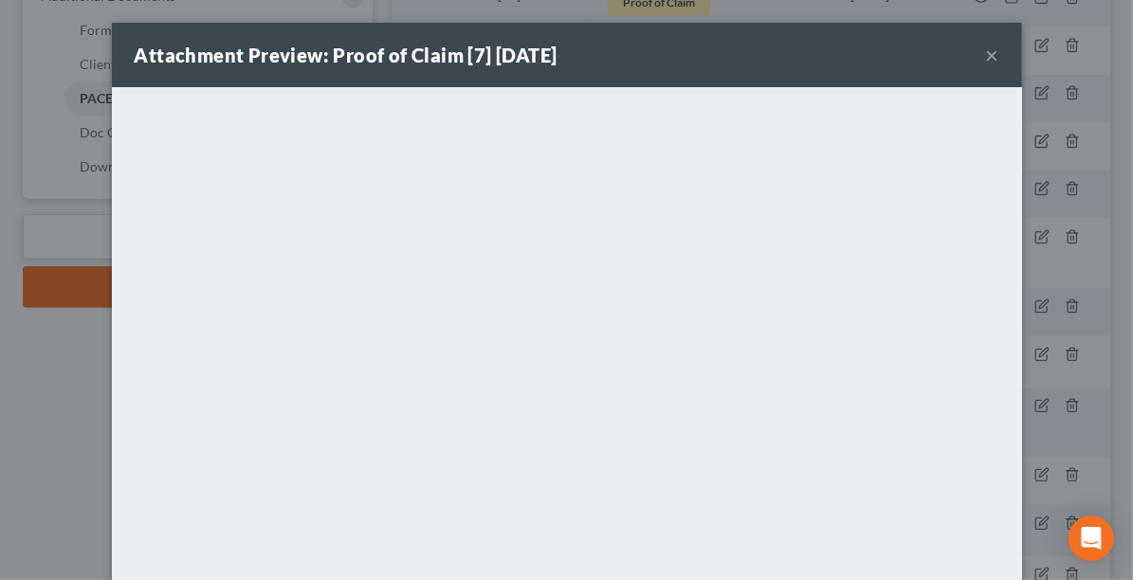
click at [990, 55] on button "×" at bounding box center [992, 55] width 13 height 23
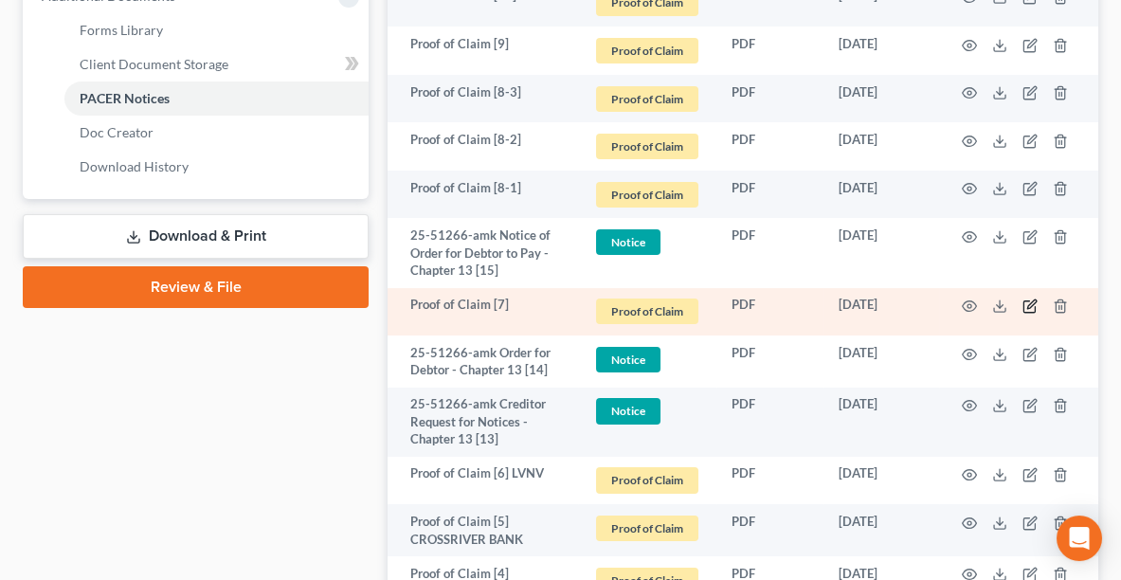
click at [1035, 301] on icon "button" at bounding box center [1030, 306] width 15 height 15
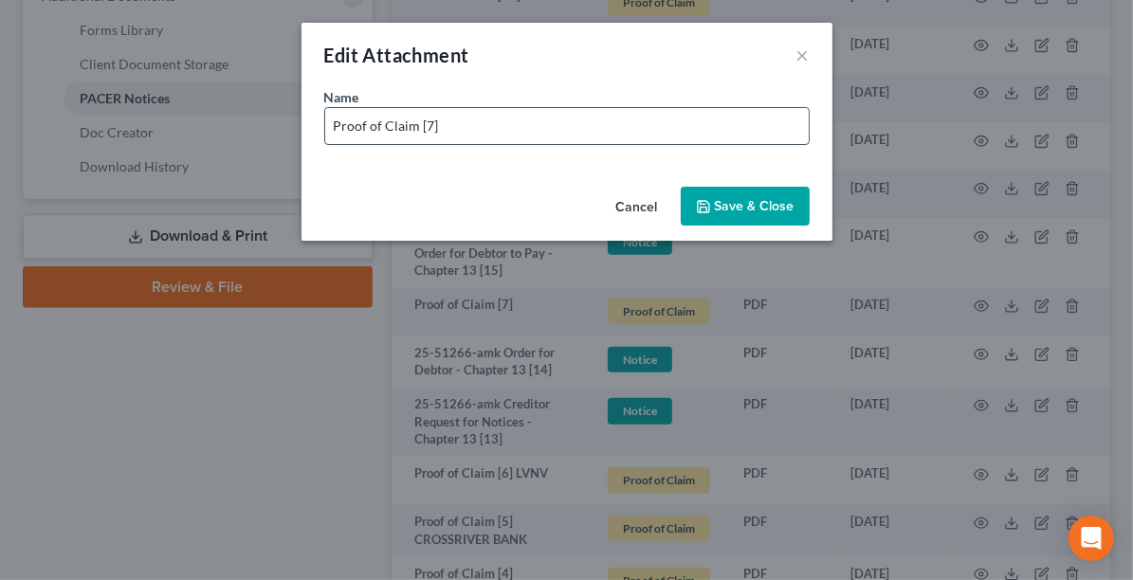
click at [641, 122] on input "Proof of Claim [7]" at bounding box center [566, 126] width 483 height 36
paste input "AmeriCredit Financial Services, Inc. dba GM Financial"
type input "Proof of Claim [7] AmeriCredit Financial Services, Inc. dba GM Financial"
click at [756, 190] on button "Save & Close" at bounding box center [744, 207] width 129 height 40
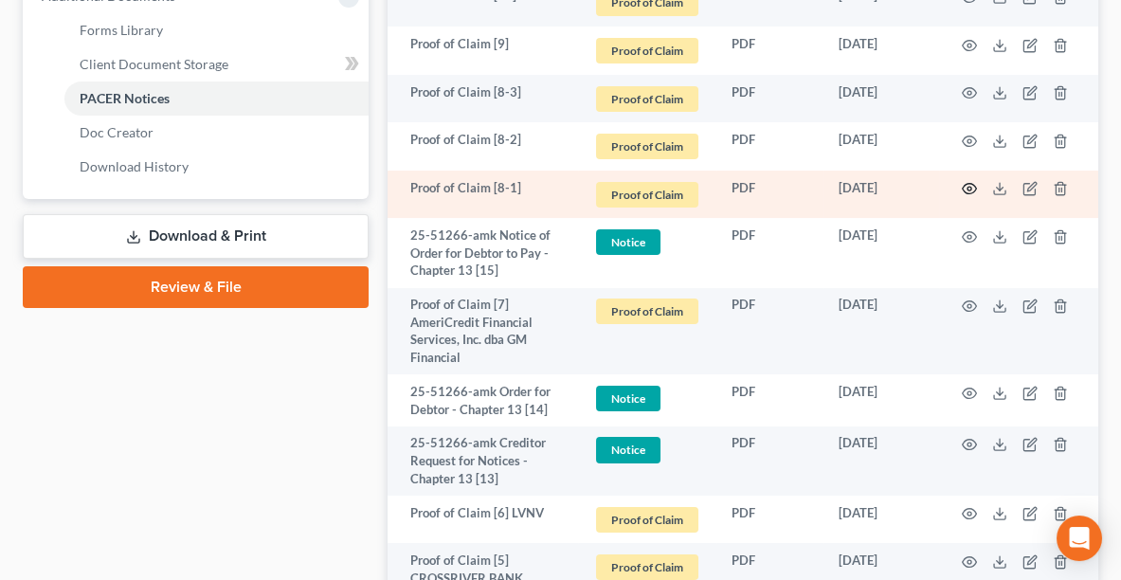
click at [970, 187] on circle "button" at bounding box center [970, 189] width 4 height 4
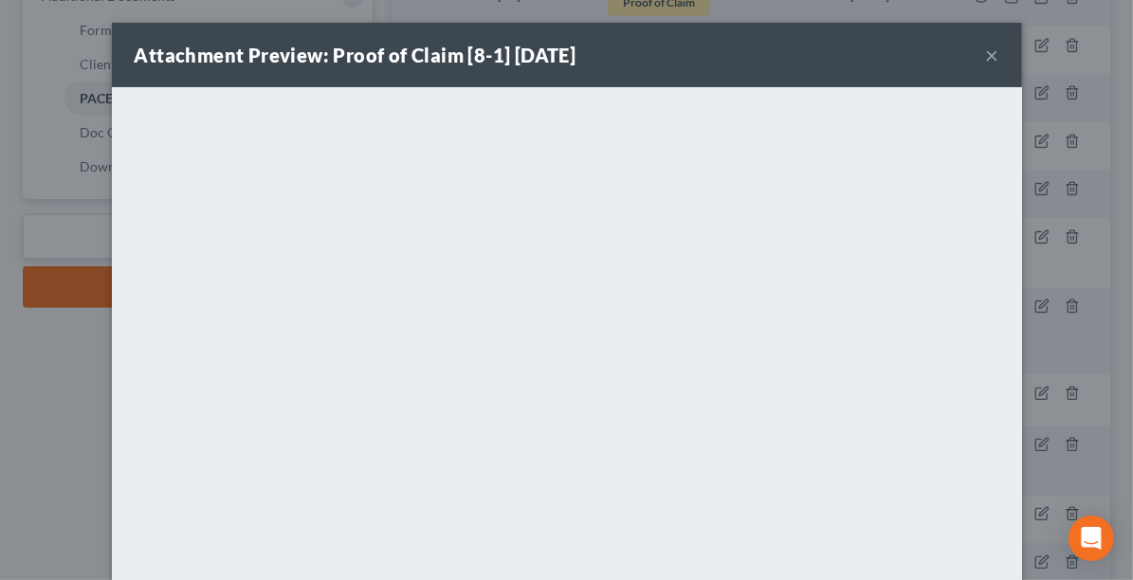
click at [993, 52] on div "Attachment Preview: Proof of Claim [8-1] 08/06/2025 ×" at bounding box center [567, 55] width 910 height 64
click at [986, 55] on button "×" at bounding box center [992, 55] width 13 height 23
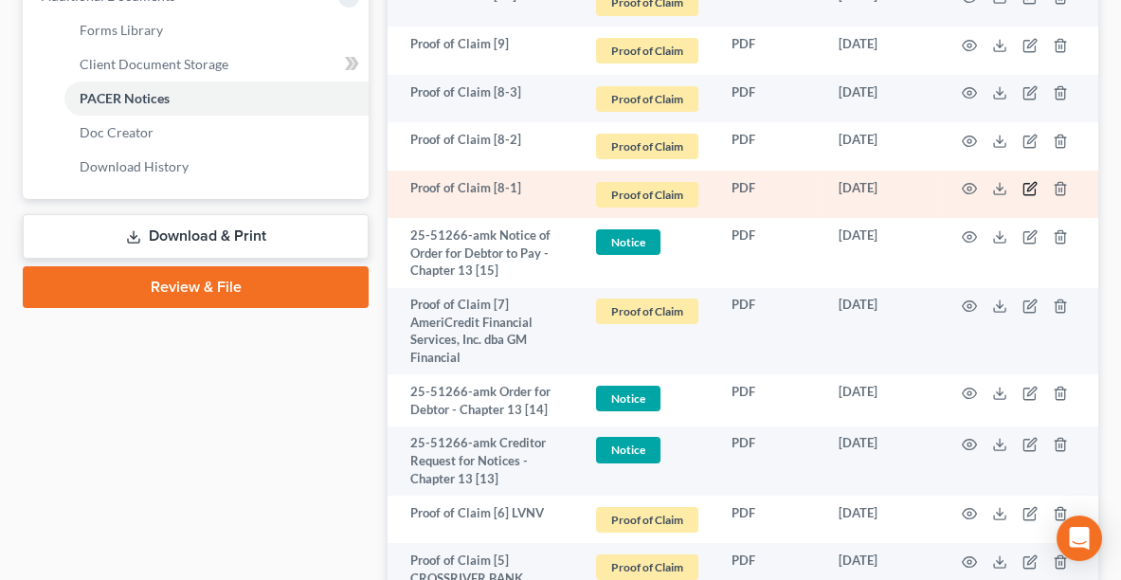
click at [1029, 184] on icon "button" at bounding box center [1031, 187] width 9 height 9
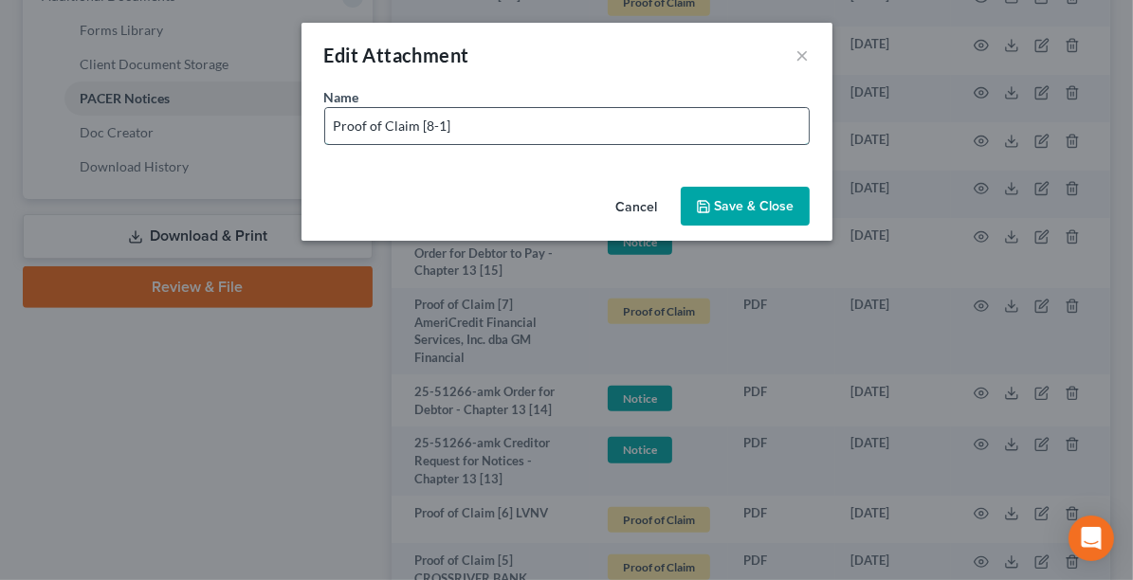
click at [556, 132] on input "Proof of Claim [8-1]" at bounding box center [566, 126] width 483 height 36
paste input "Capital One, N.A. by AIS InfoSource LP"
type input "Proof of Claim [8-1] Capital One, N.A. by AIS InfoSource LP"
click at [720, 198] on span "Save & Close" at bounding box center [755, 206] width 80 height 16
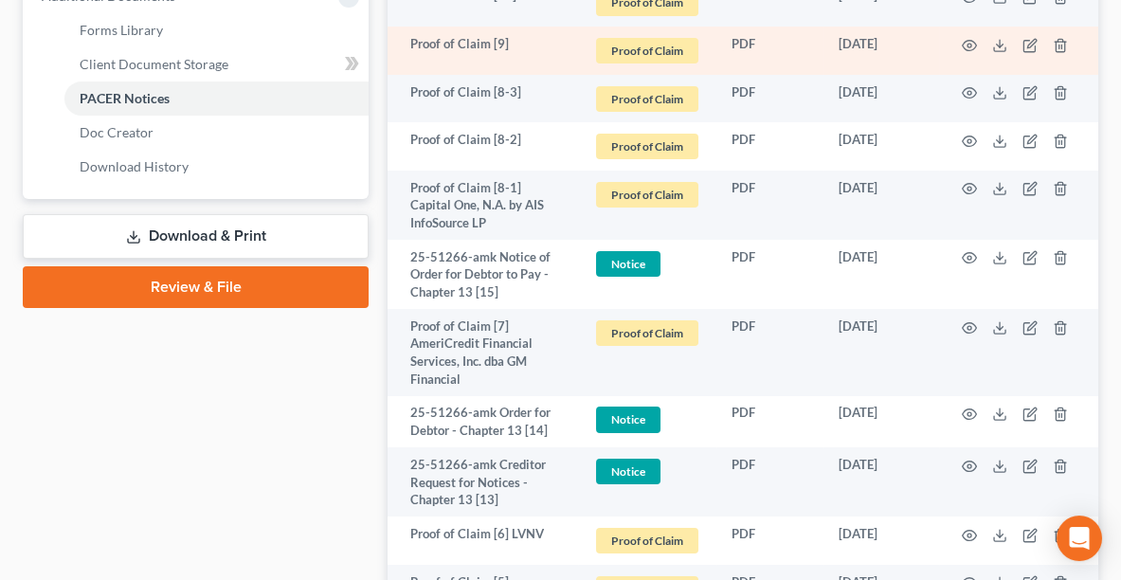
click at [960, 48] on td at bounding box center [1018, 51] width 159 height 48
click at [970, 47] on icon "button" at bounding box center [969, 45] width 15 height 15
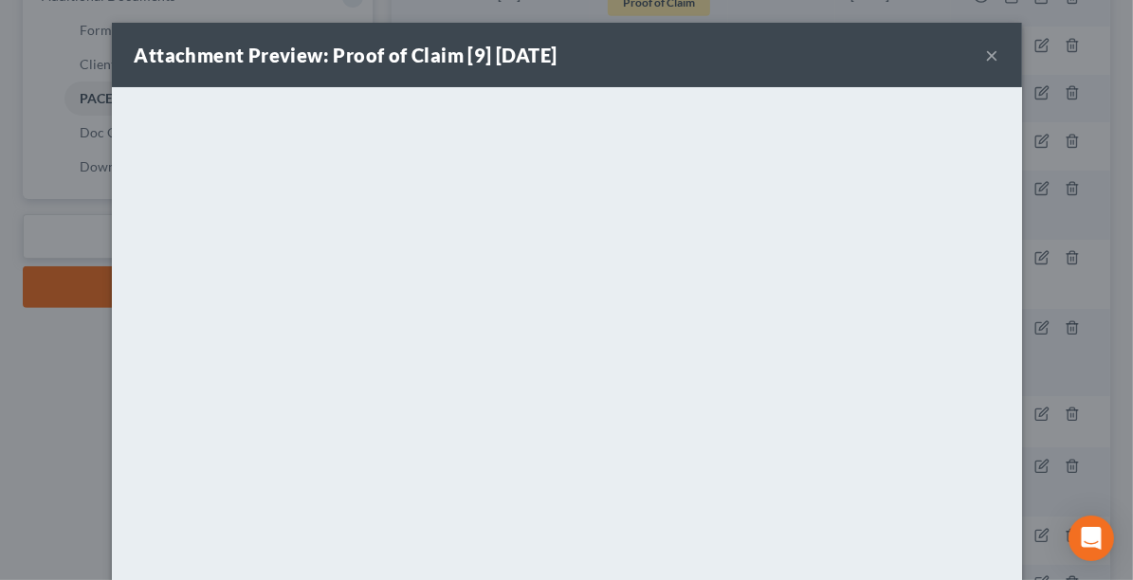
click at [986, 55] on button "×" at bounding box center [992, 55] width 13 height 23
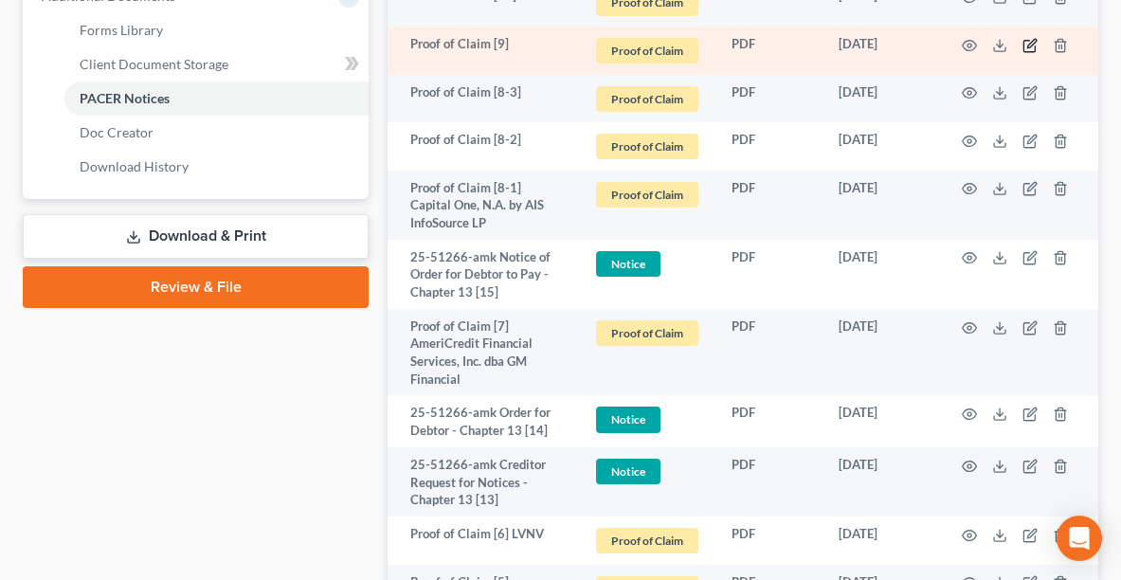
click at [1029, 44] on icon "button" at bounding box center [1031, 43] width 9 height 9
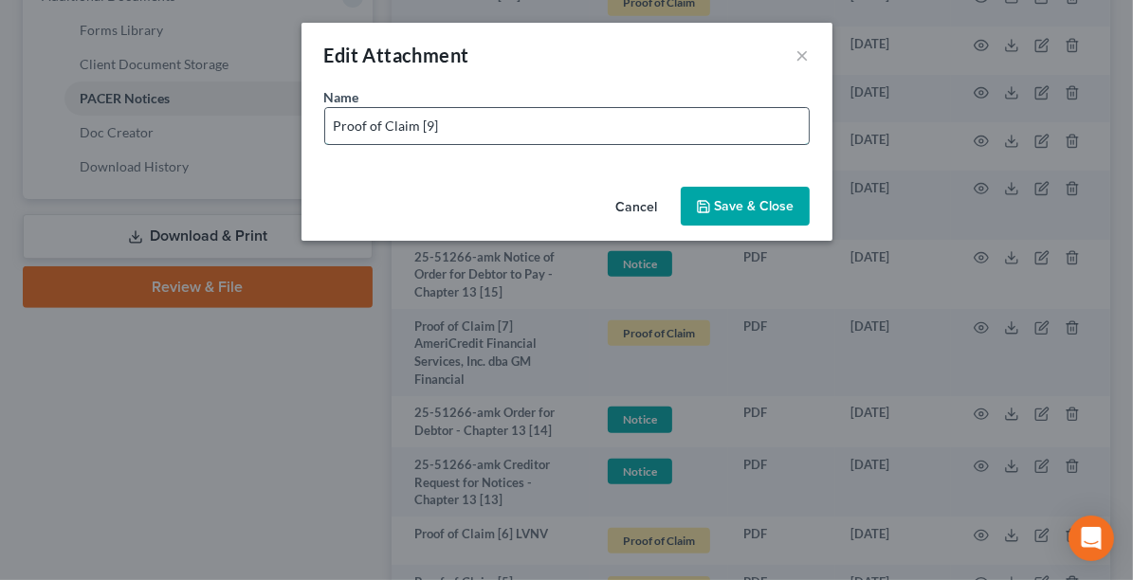
click at [605, 118] on input "Proof of Claim [9]" at bounding box center [566, 126] width 483 height 36
type input "Proof of Claim [9] CELTIC BANK"
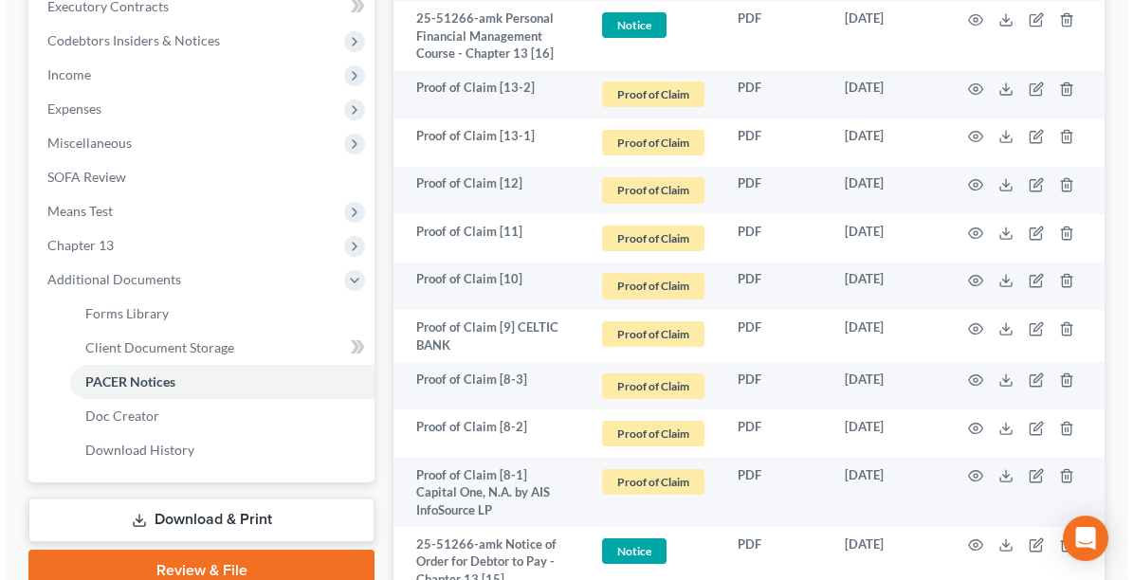
scroll to position [553, 0]
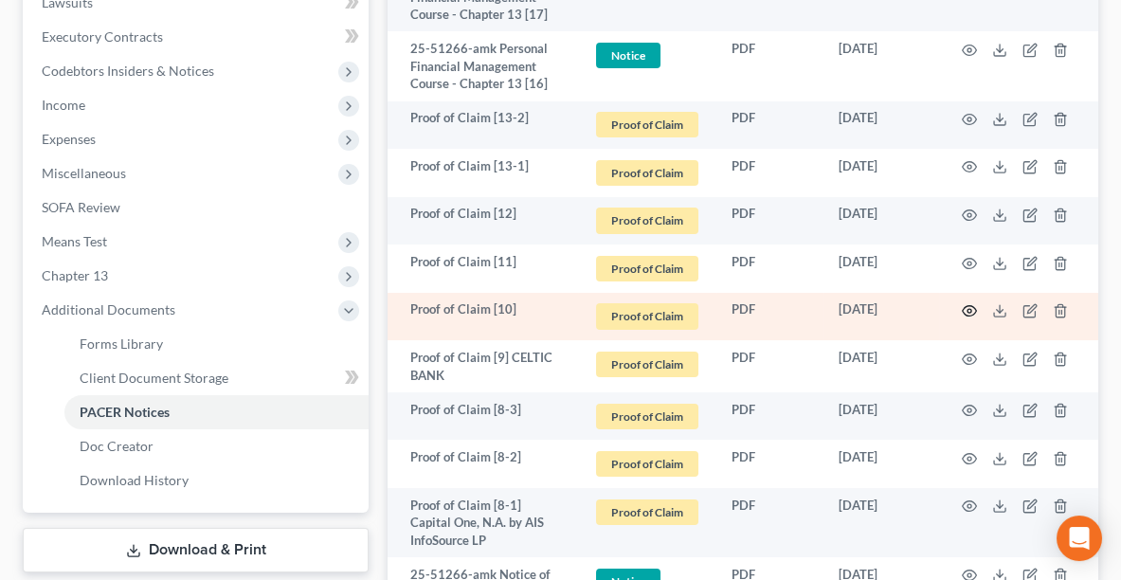
click at [967, 309] on icon "button" at bounding box center [969, 310] width 15 height 15
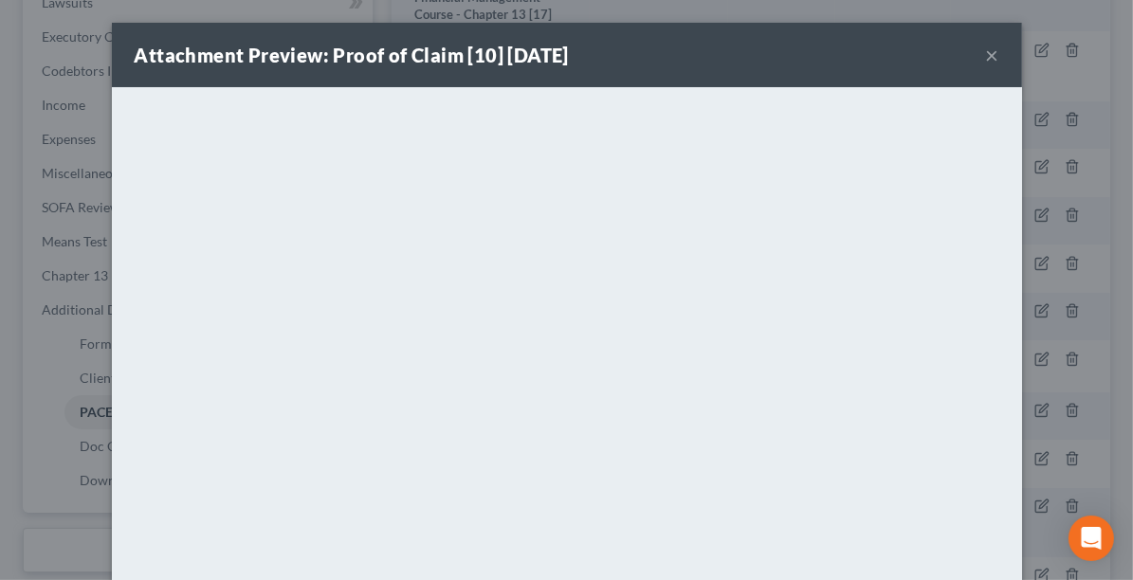
click at [986, 54] on button "×" at bounding box center [992, 55] width 13 height 23
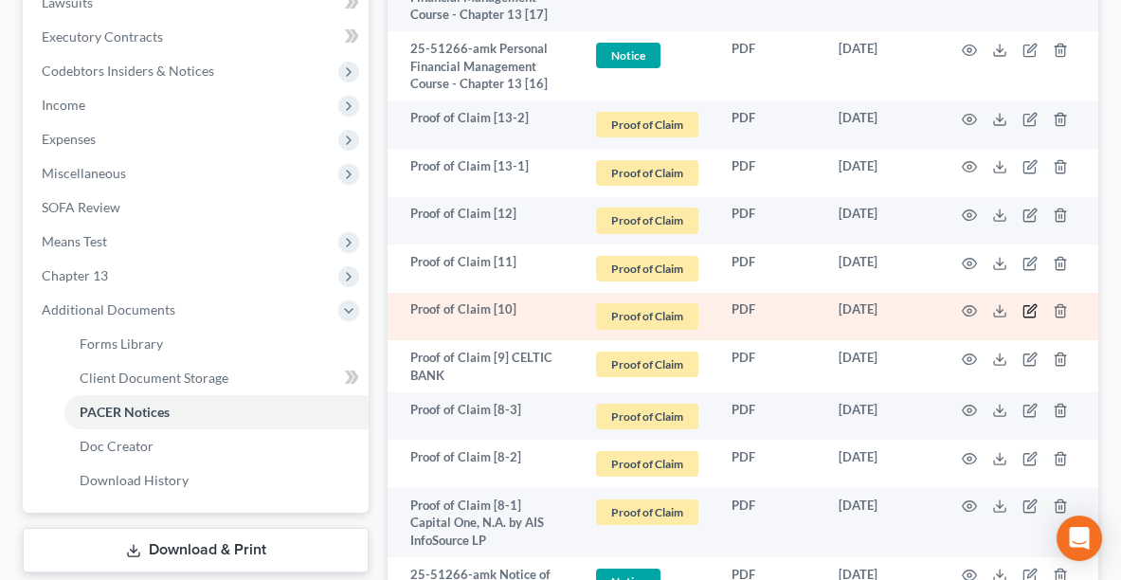
click at [1032, 313] on icon "button" at bounding box center [1029, 311] width 11 height 11
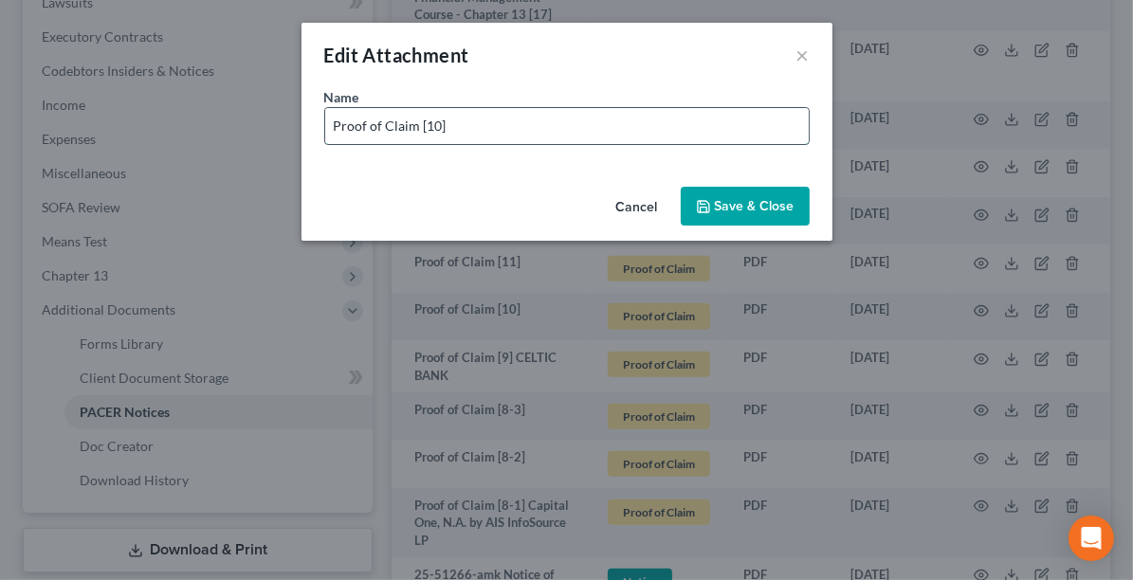
click at [655, 134] on input "Proof of Claim [10]" at bounding box center [566, 126] width 483 height 36
type input "Proof of Claim [10] ASPIRE"
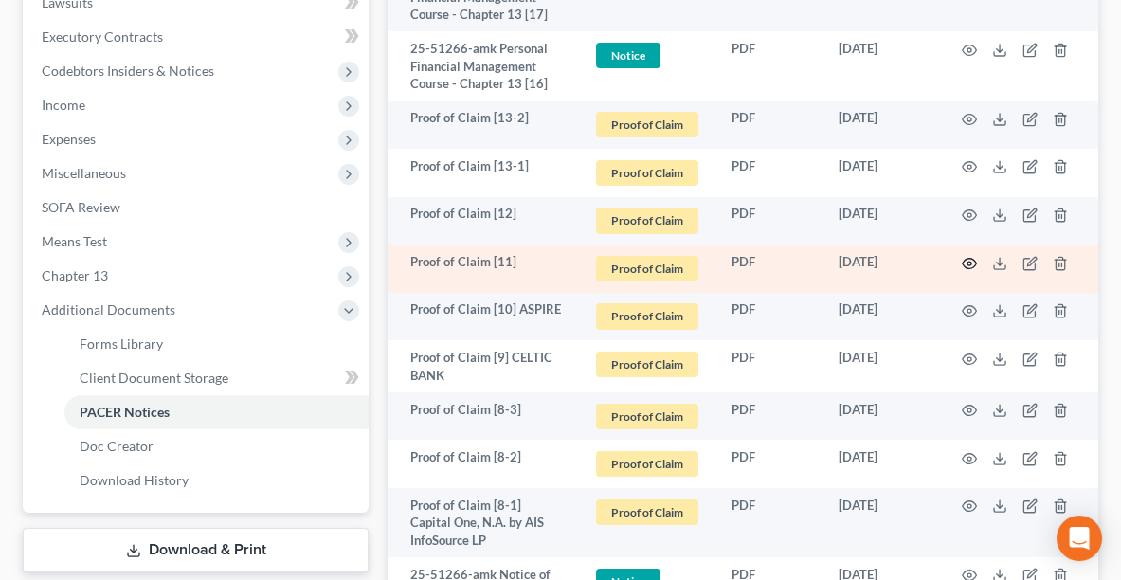
click at [970, 262] on circle "button" at bounding box center [970, 264] width 4 height 4
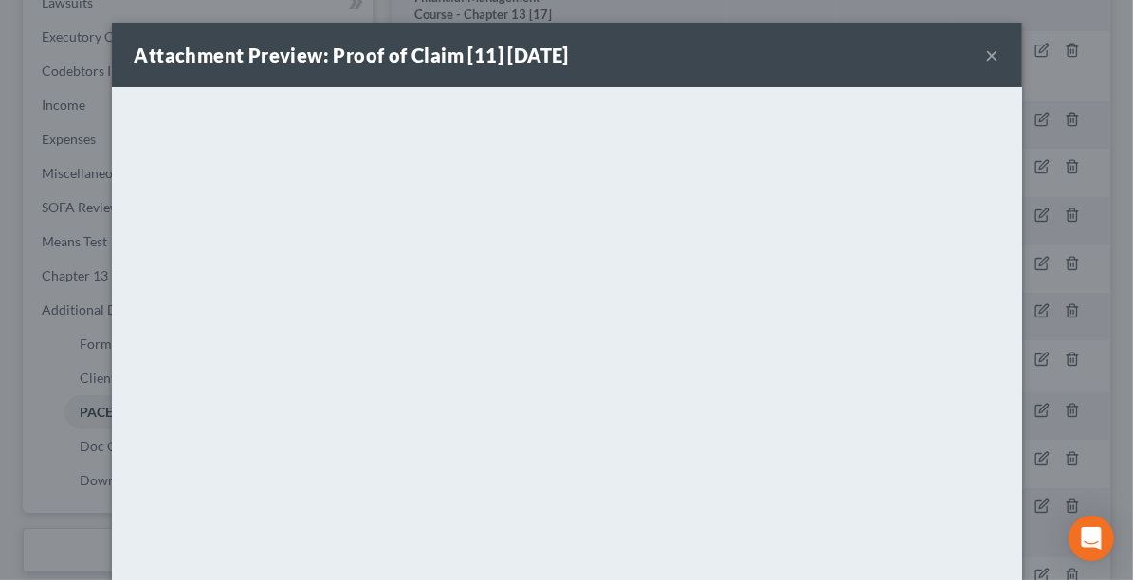
click at [986, 62] on button "×" at bounding box center [992, 55] width 13 height 23
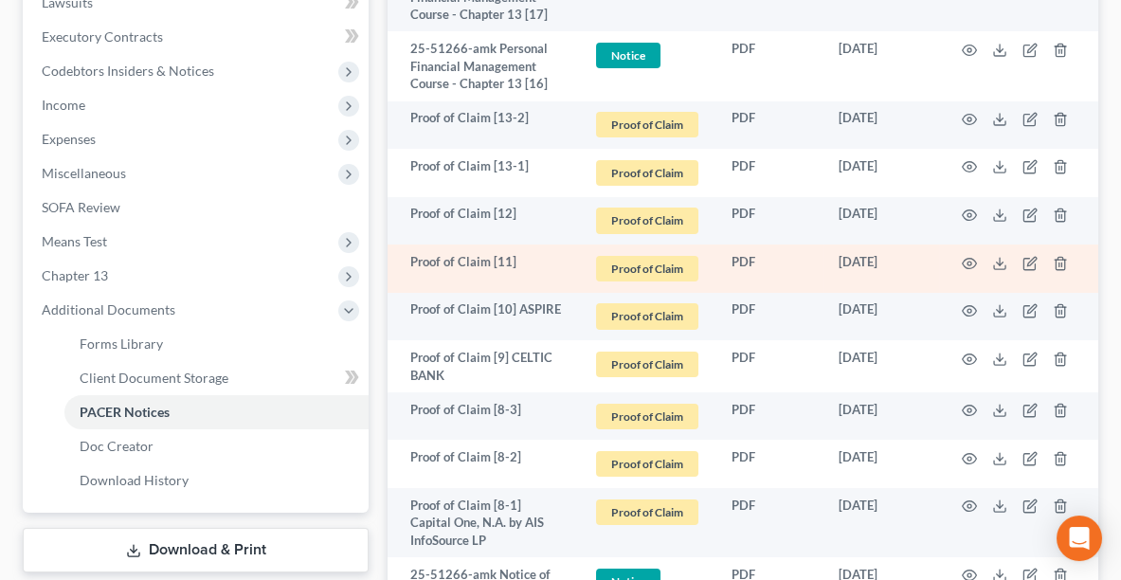
click at [1040, 261] on td at bounding box center [1018, 269] width 159 height 48
click at [1030, 261] on icon "button" at bounding box center [1031, 261] width 9 height 9
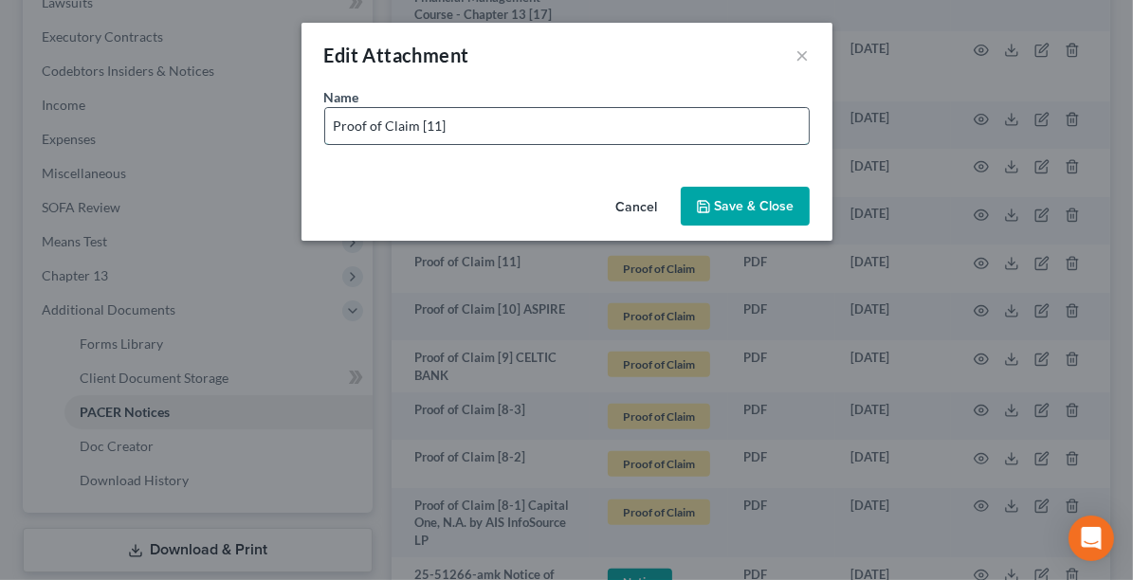
click at [549, 127] on input "Proof of Claim [11]" at bounding box center [566, 126] width 483 height 36
type input "Proof of Claim [11] CARECREDIT"
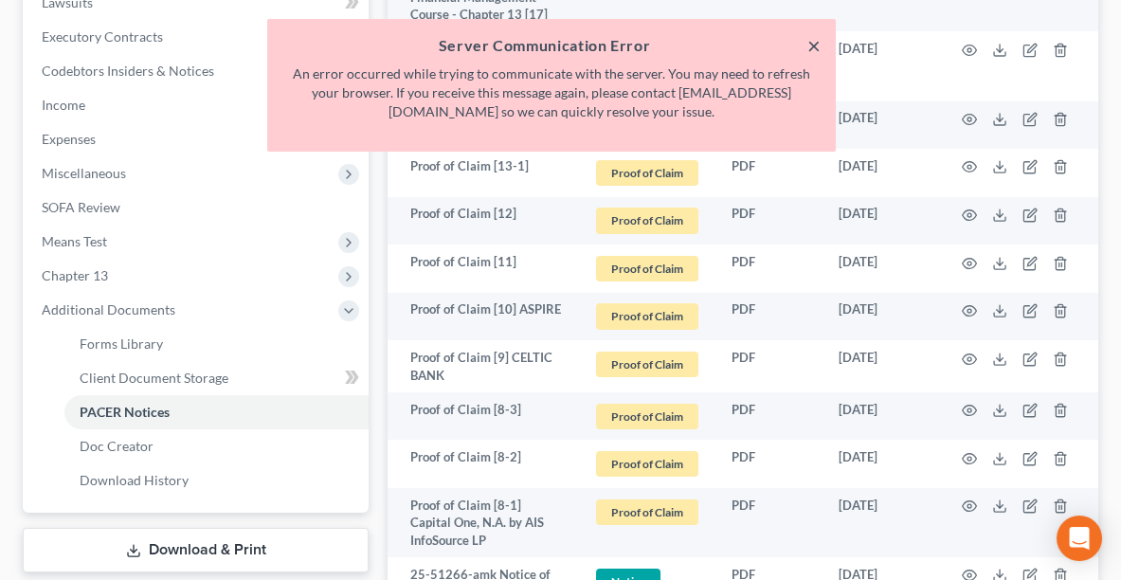
click at [809, 49] on button "×" at bounding box center [813, 45] width 13 height 23
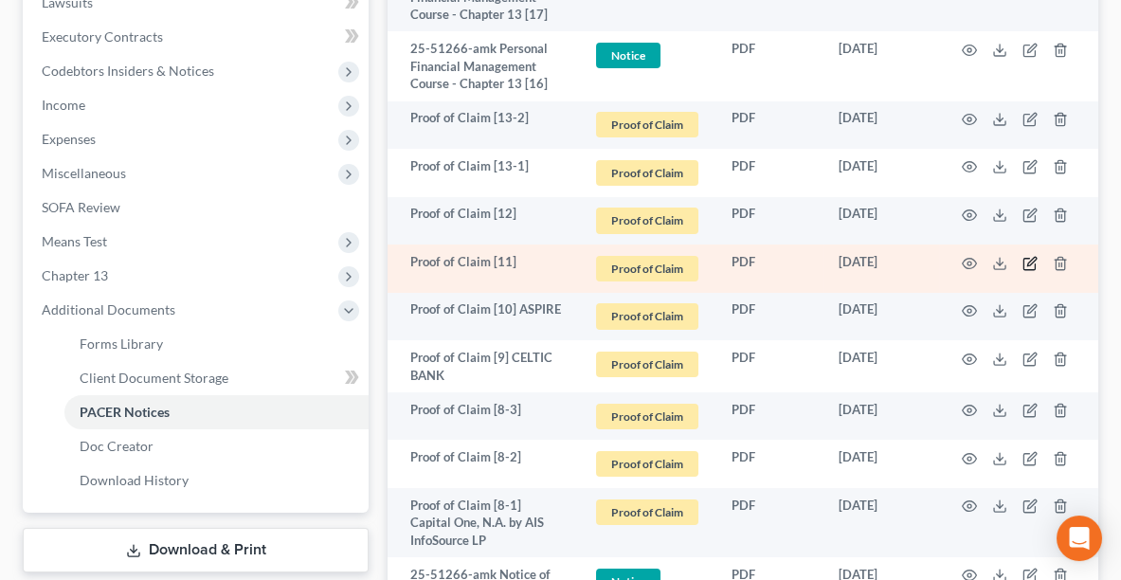
click at [1026, 260] on icon "button" at bounding box center [1030, 263] width 15 height 15
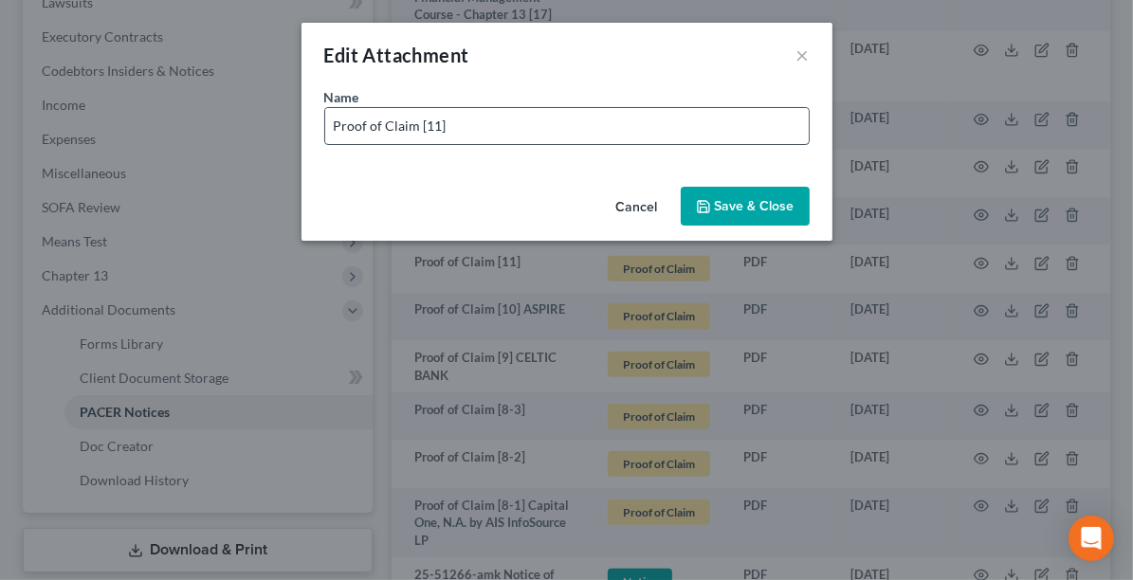
click at [527, 135] on input "Proof of Claim [11]" at bounding box center [566, 126] width 483 height 36
type input "Proof of Claim [11] CARECREDIT"
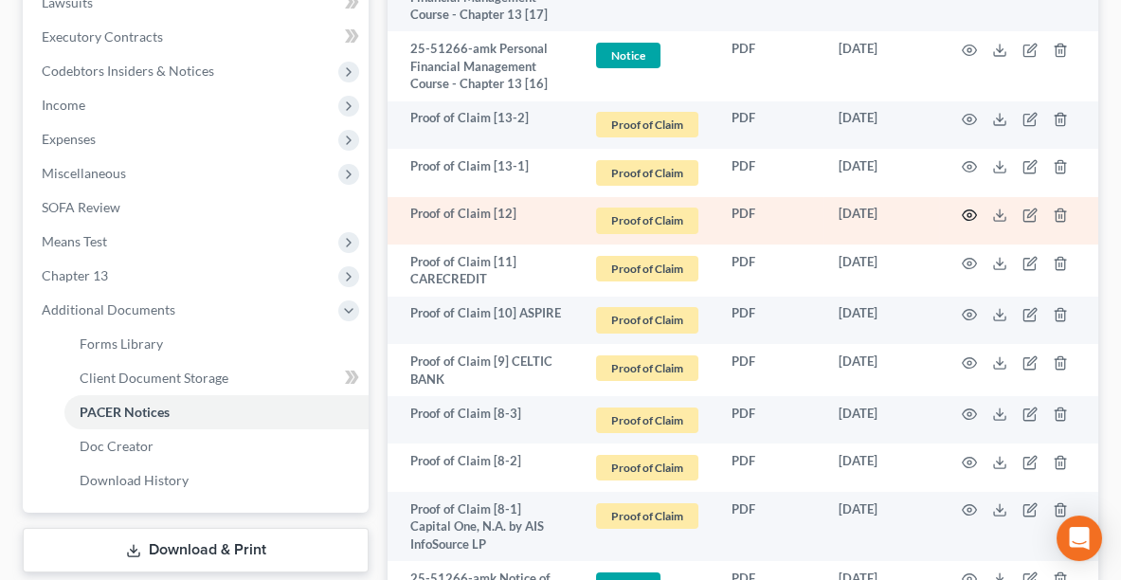
click at [970, 213] on circle "button" at bounding box center [970, 215] width 4 height 4
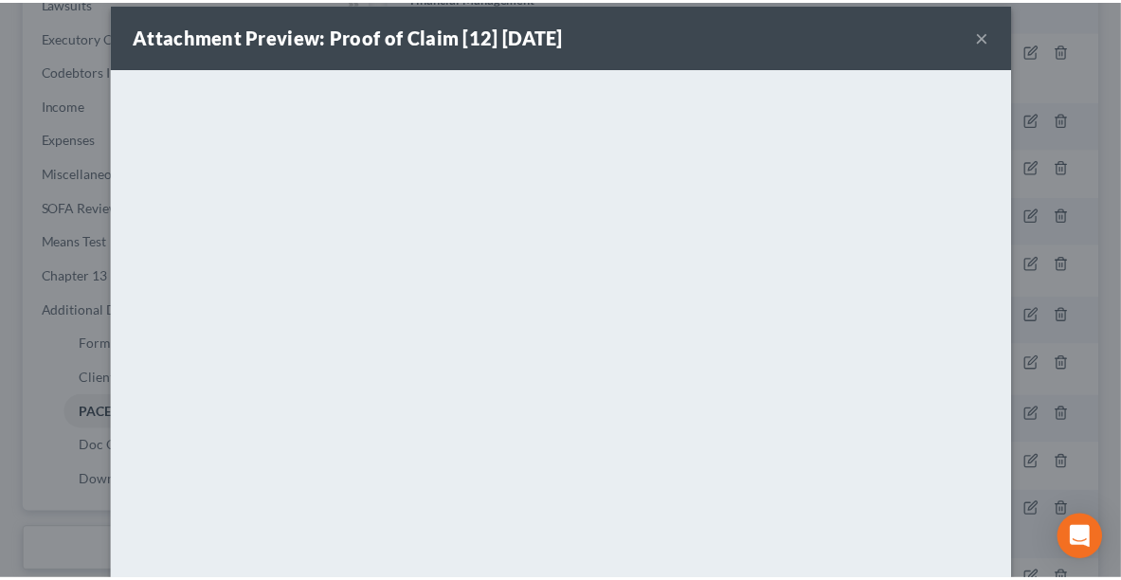
scroll to position [0, 0]
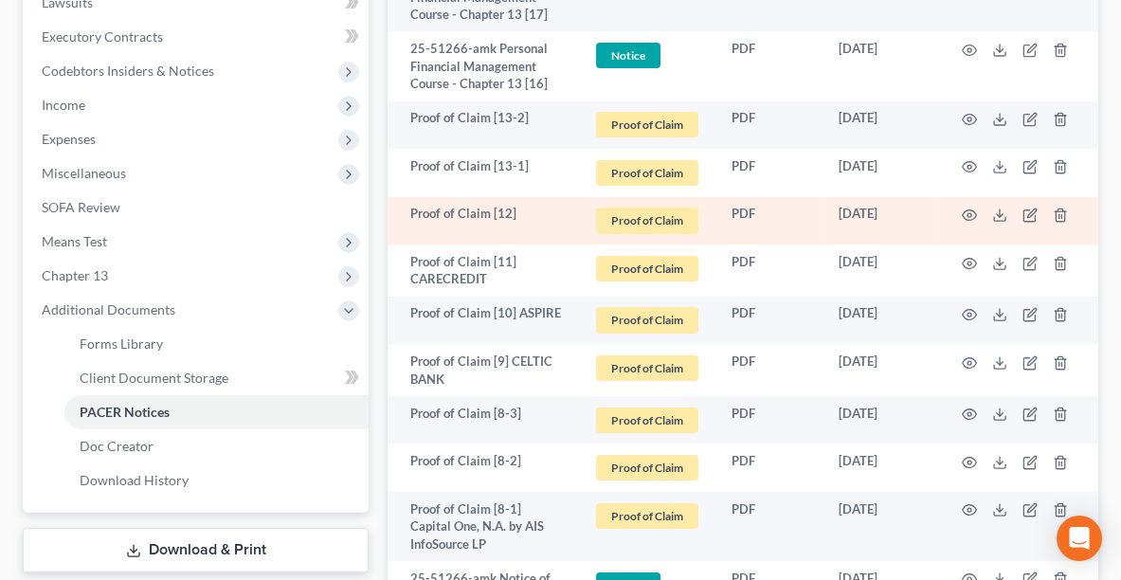
click at [1042, 215] on td at bounding box center [1018, 221] width 159 height 48
click at [1029, 210] on icon "button" at bounding box center [1030, 215] width 15 height 15
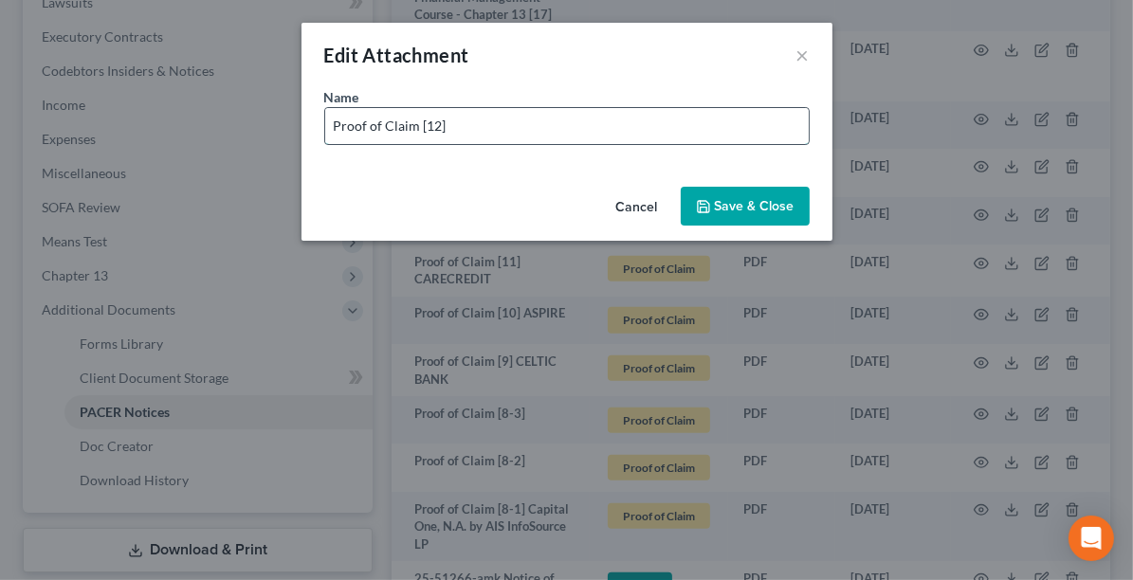
click at [631, 125] on input "Proof of Claim [12]" at bounding box center [566, 126] width 483 height 36
type input "Proof of Claim [12] AVANT"
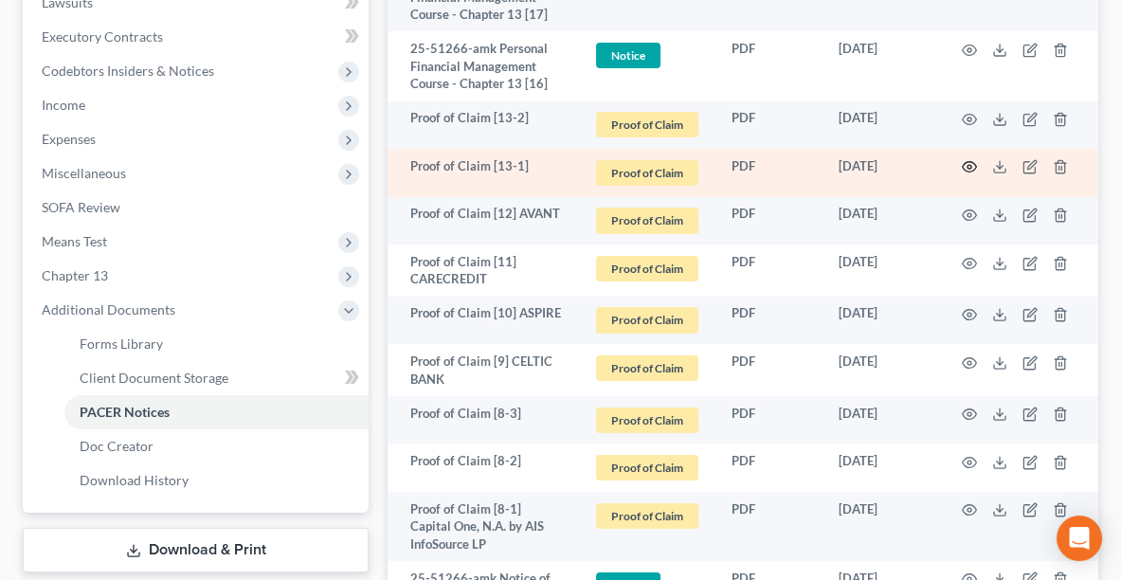
click at [972, 165] on icon "button" at bounding box center [969, 166] width 15 height 15
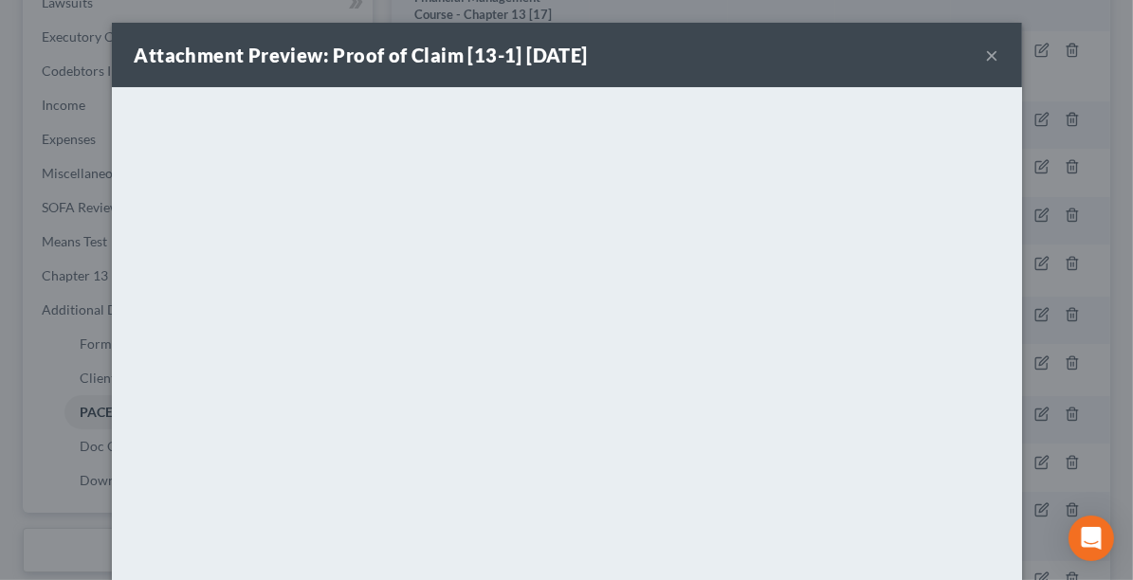
click at [989, 60] on button "×" at bounding box center [992, 55] width 13 height 23
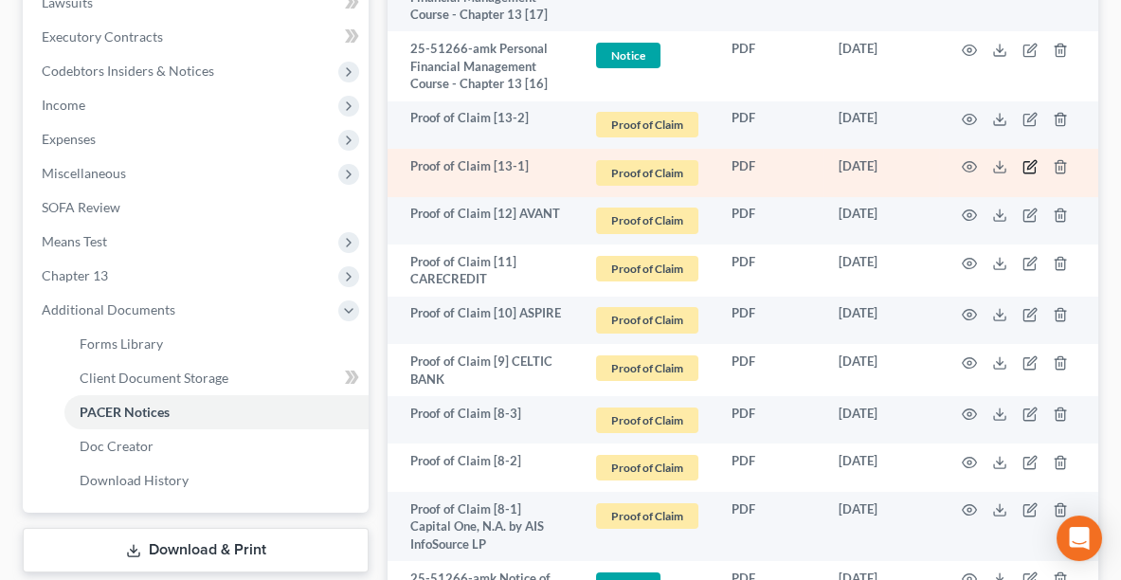
click at [1034, 161] on icon "button" at bounding box center [1031, 165] width 9 height 9
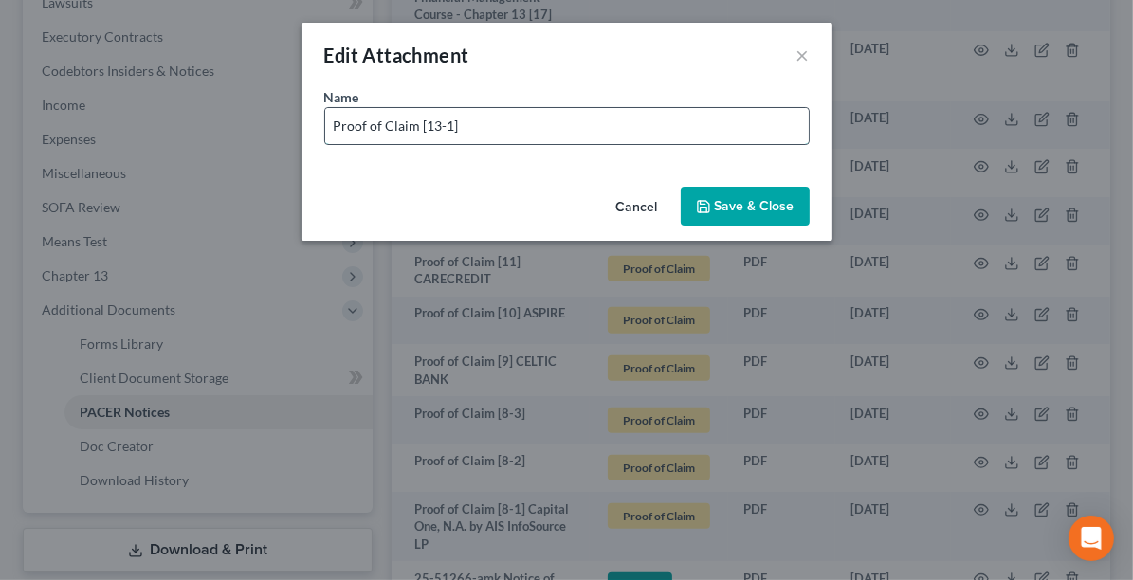
click at [619, 116] on input "Proof of Claim [13-1]" at bounding box center [566, 126] width 483 height 36
type input "Proof of Claim [13-1] ONEMAIN"
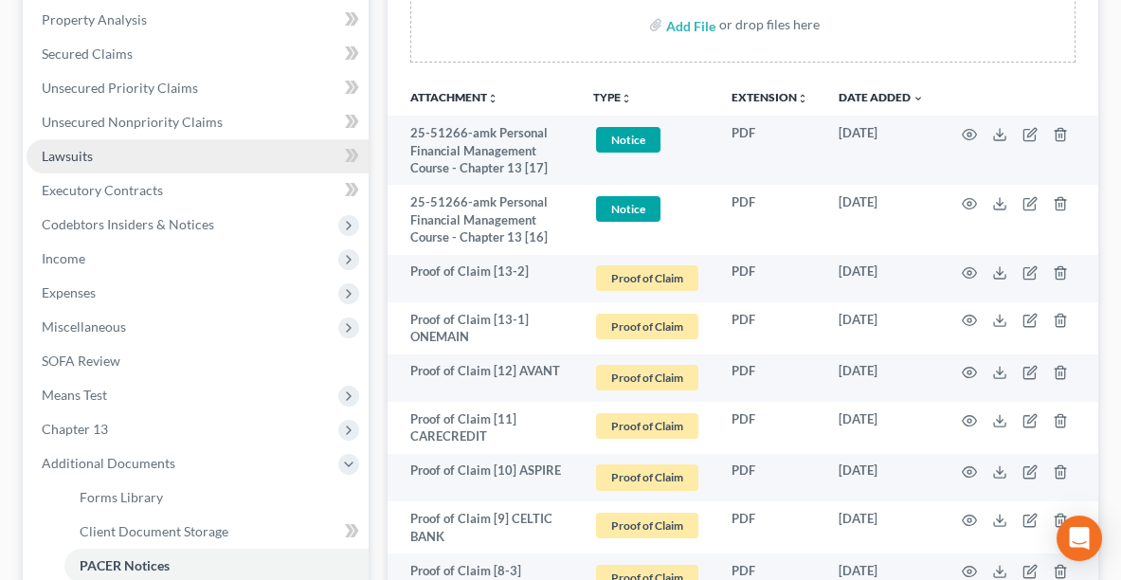
scroll to position [322, 0]
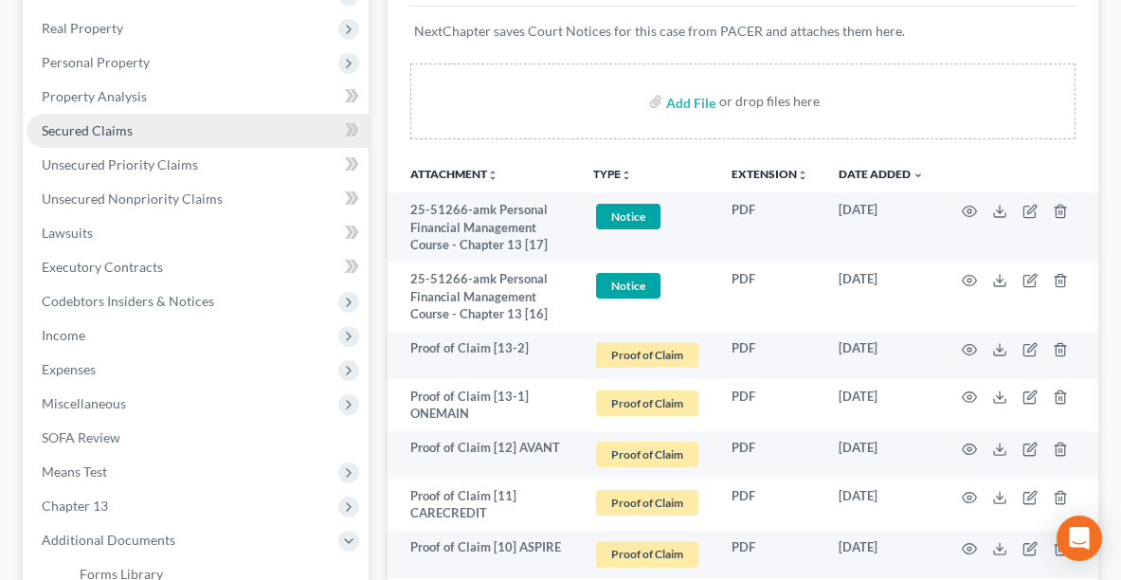
click at [74, 135] on span "Secured Claims" at bounding box center [87, 130] width 91 height 16
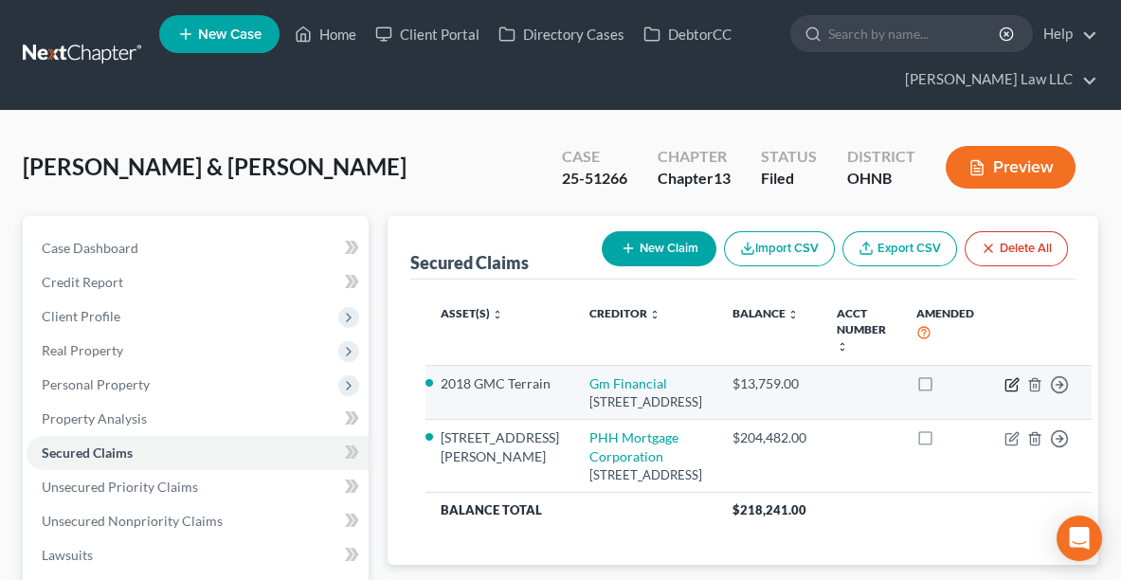
click at [1005, 386] on icon "button" at bounding box center [1012, 384] width 15 height 15
select select "45"
select select "4"
select select "2"
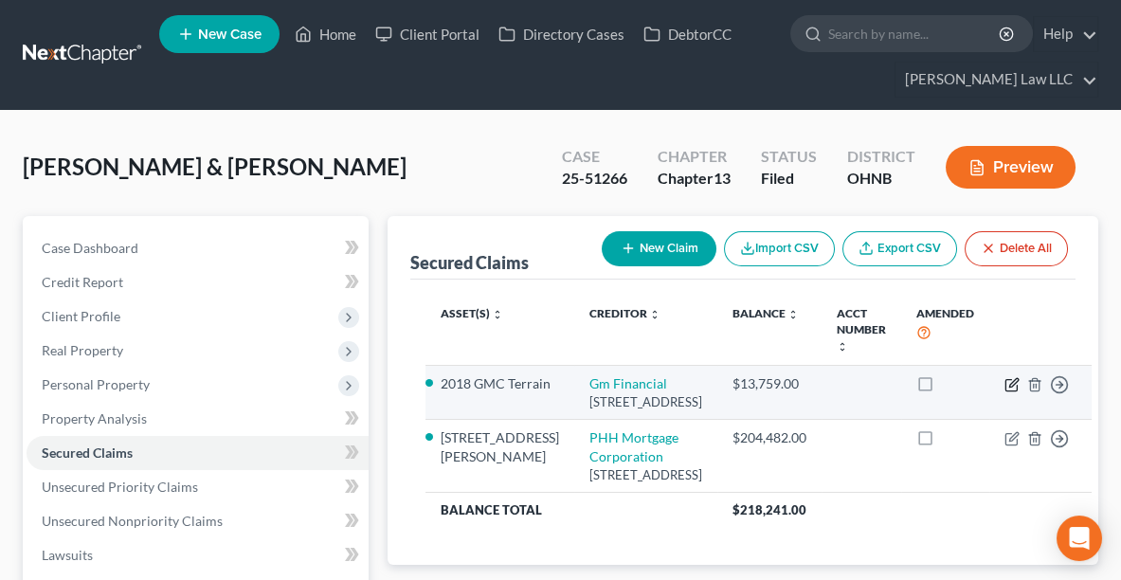
select select "0"
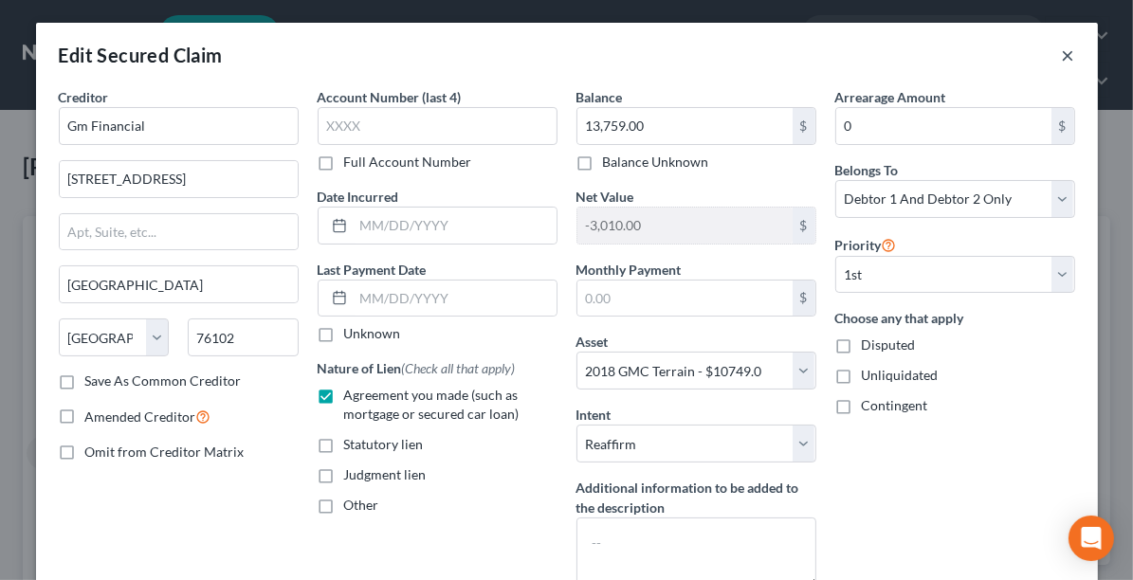
click at [1065, 57] on button "×" at bounding box center [1067, 55] width 13 height 23
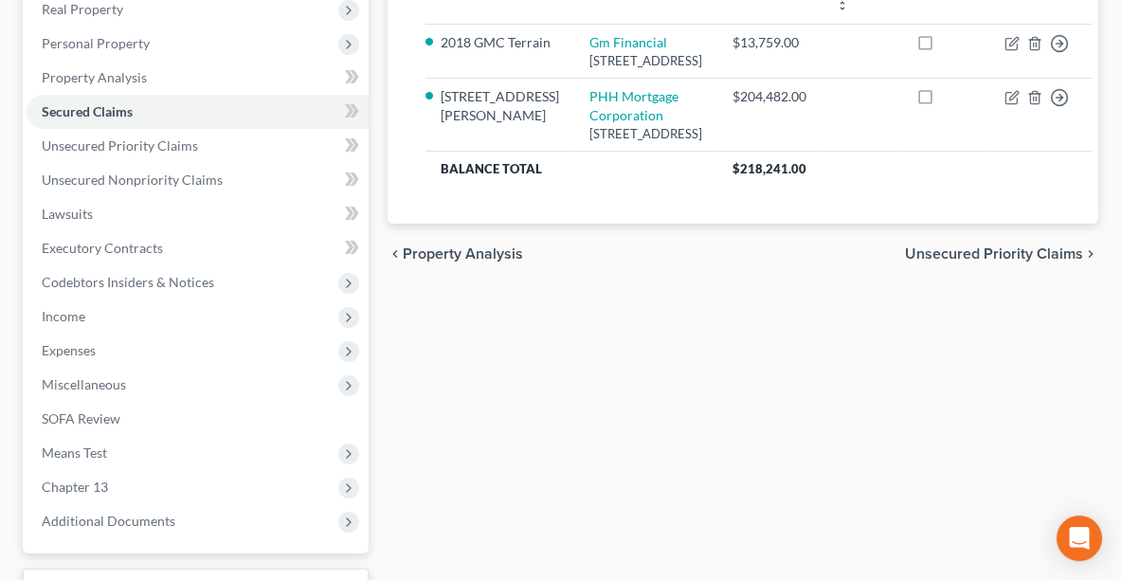
scroll to position [423, 0]
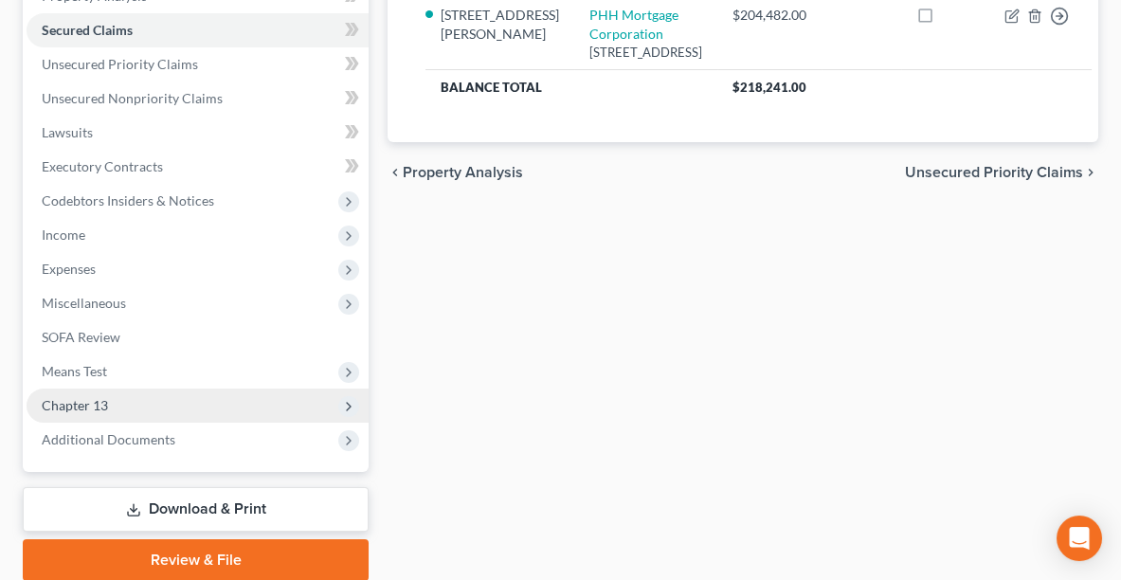
click at [93, 409] on span "Chapter 13" at bounding box center [75, 405] width 66 height 16
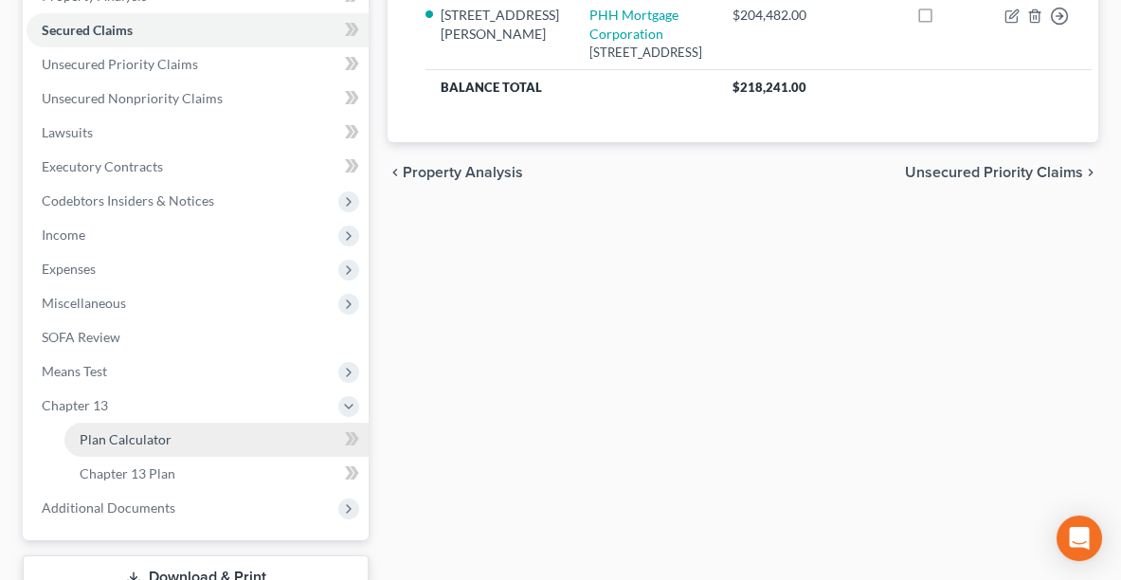
click at [111, 436] on span "Plan Calculator" at bounding box center [126, 439] width 92 height 16
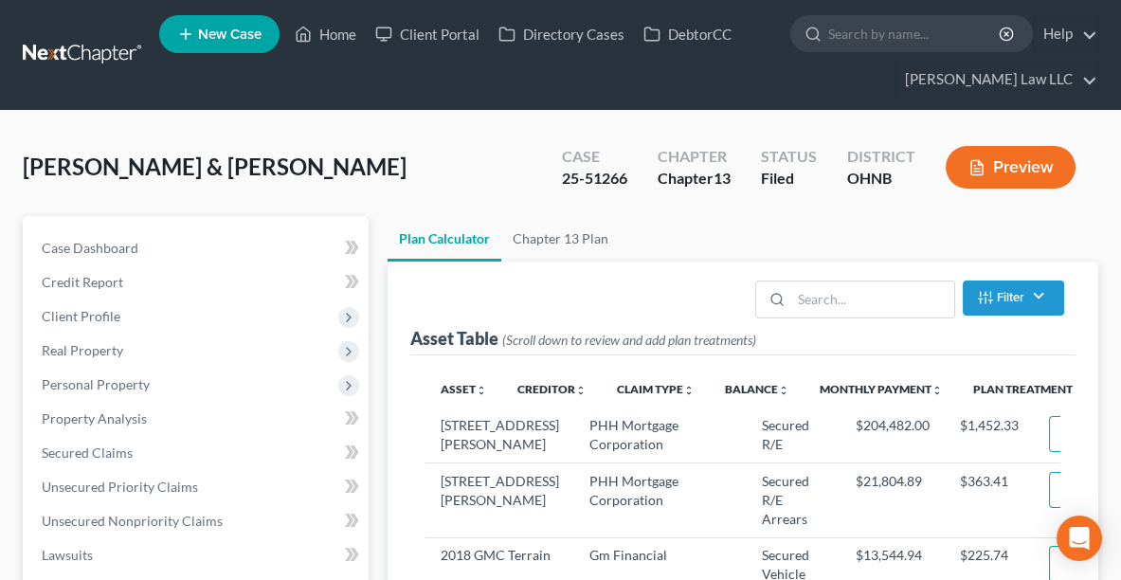
select select "59"
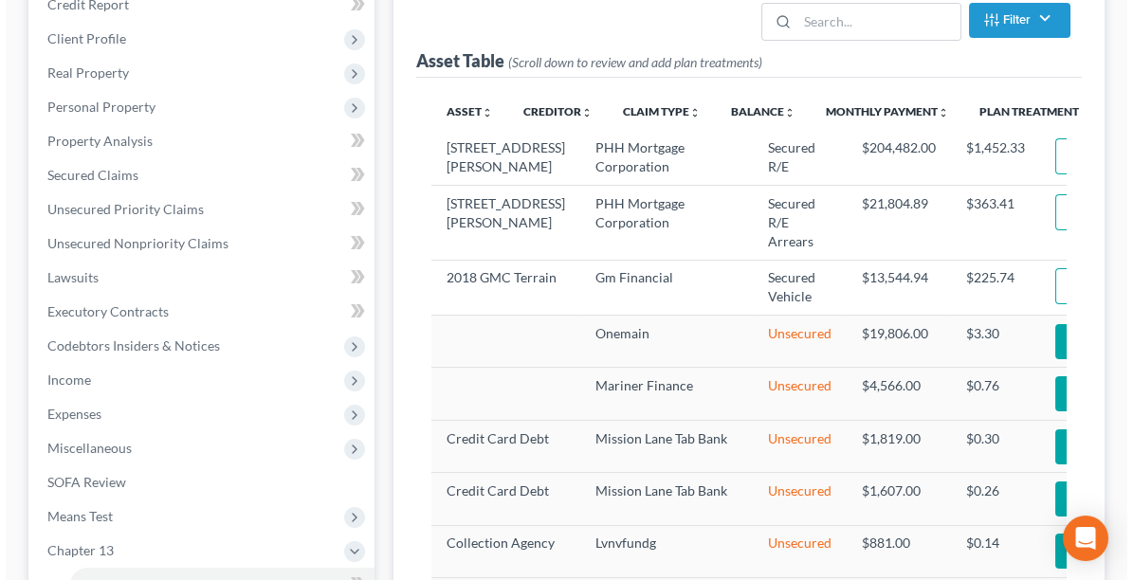
scroll to position [250, 0]
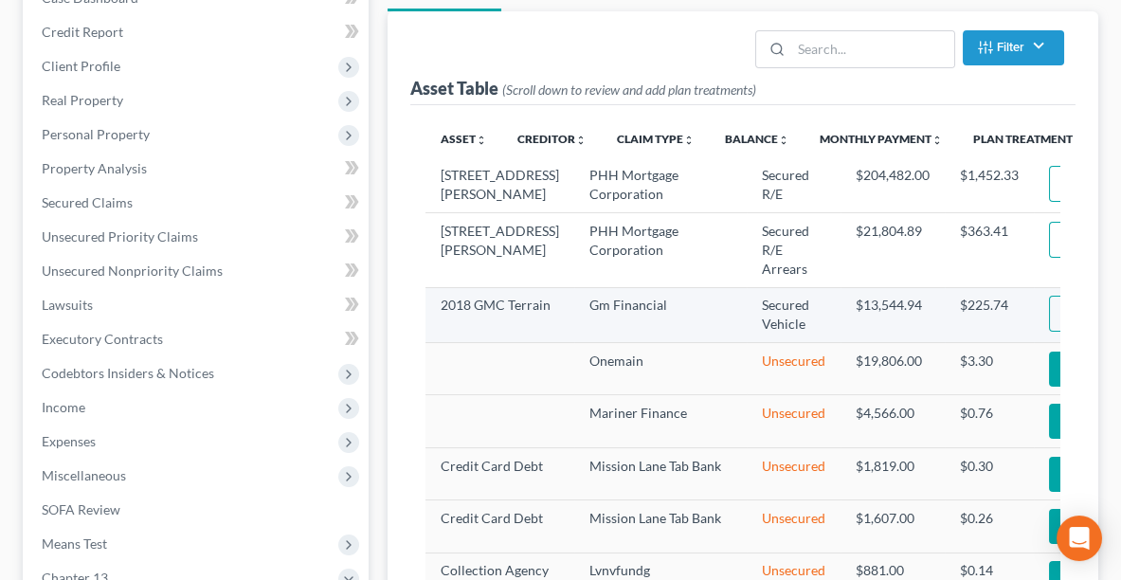
click at [1049, 330] on button "Edit Plan Treatment" at bounding box center [1126, 314] width 155 height 36
